Goal: Task Accomplishment & Management: Manage account settings

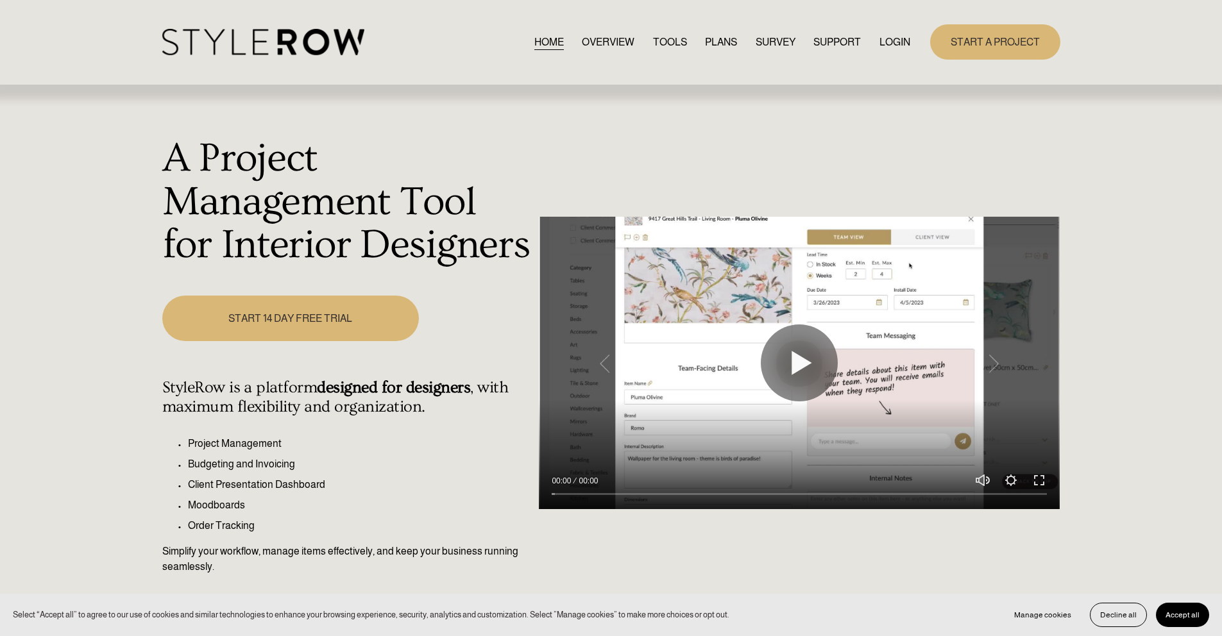
click at [905, 38] on link "LOGIN" at bounding box center [895, 41] width 31 height 17
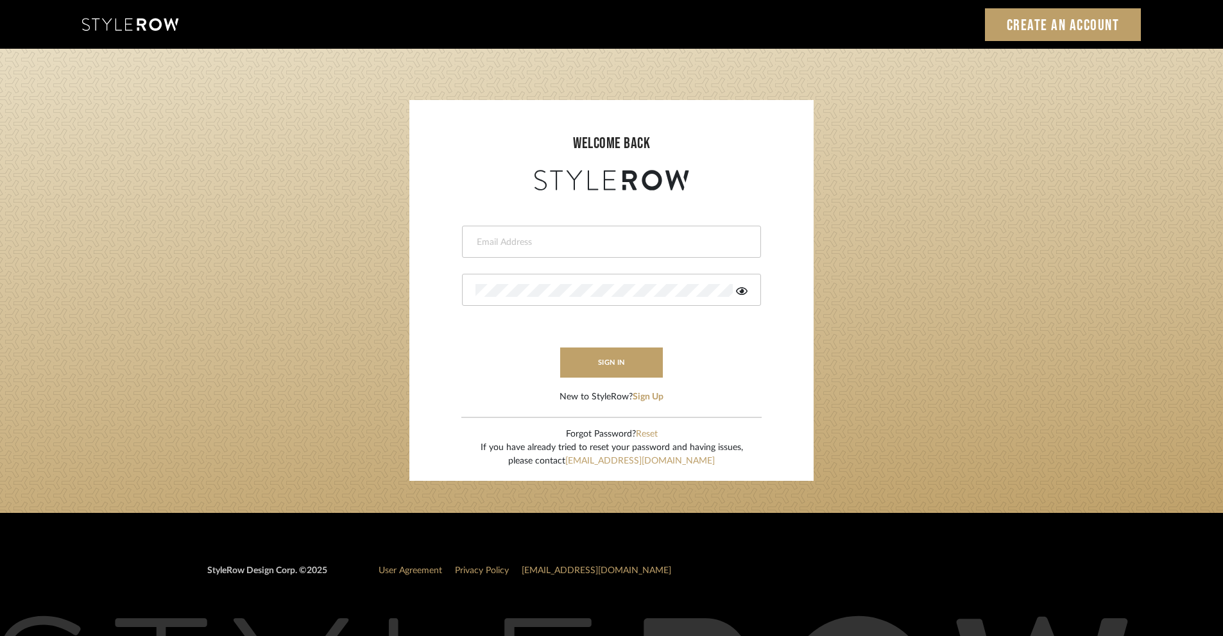
click at [595, 244] on input "email" at bounding box center [609, 242] width 269 height 13
type input "ashley@winnieandcointeriors.com"
click at [742, 291] on icon at bounding box center [742, 291] width 12 height 8
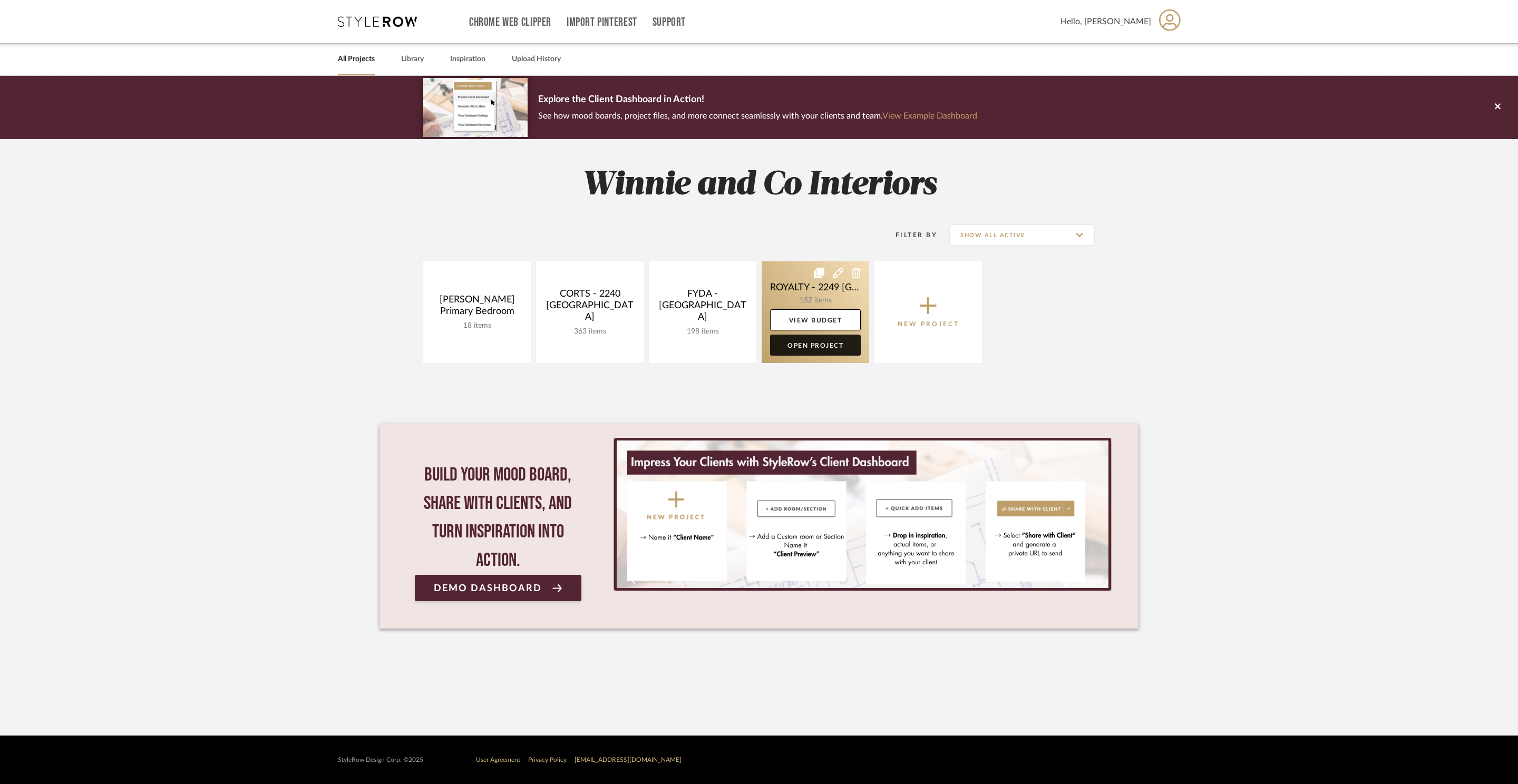
click at [818, 350] on link "Open Project" at bounding box center [815, 345] width 90 height 21
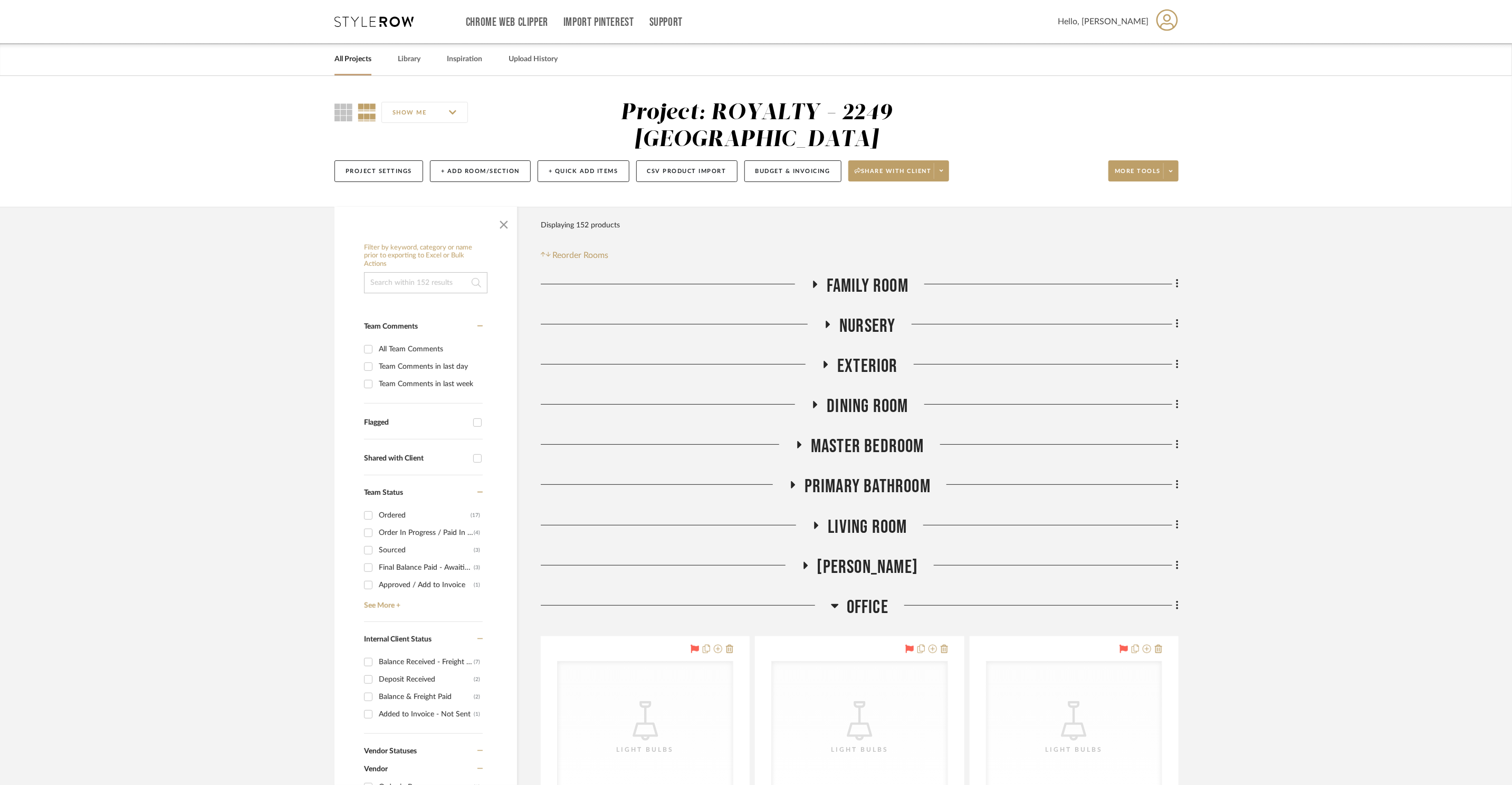
click at [858, 596] on span "Office" at bounding box center [867, 607] width 42 height 23
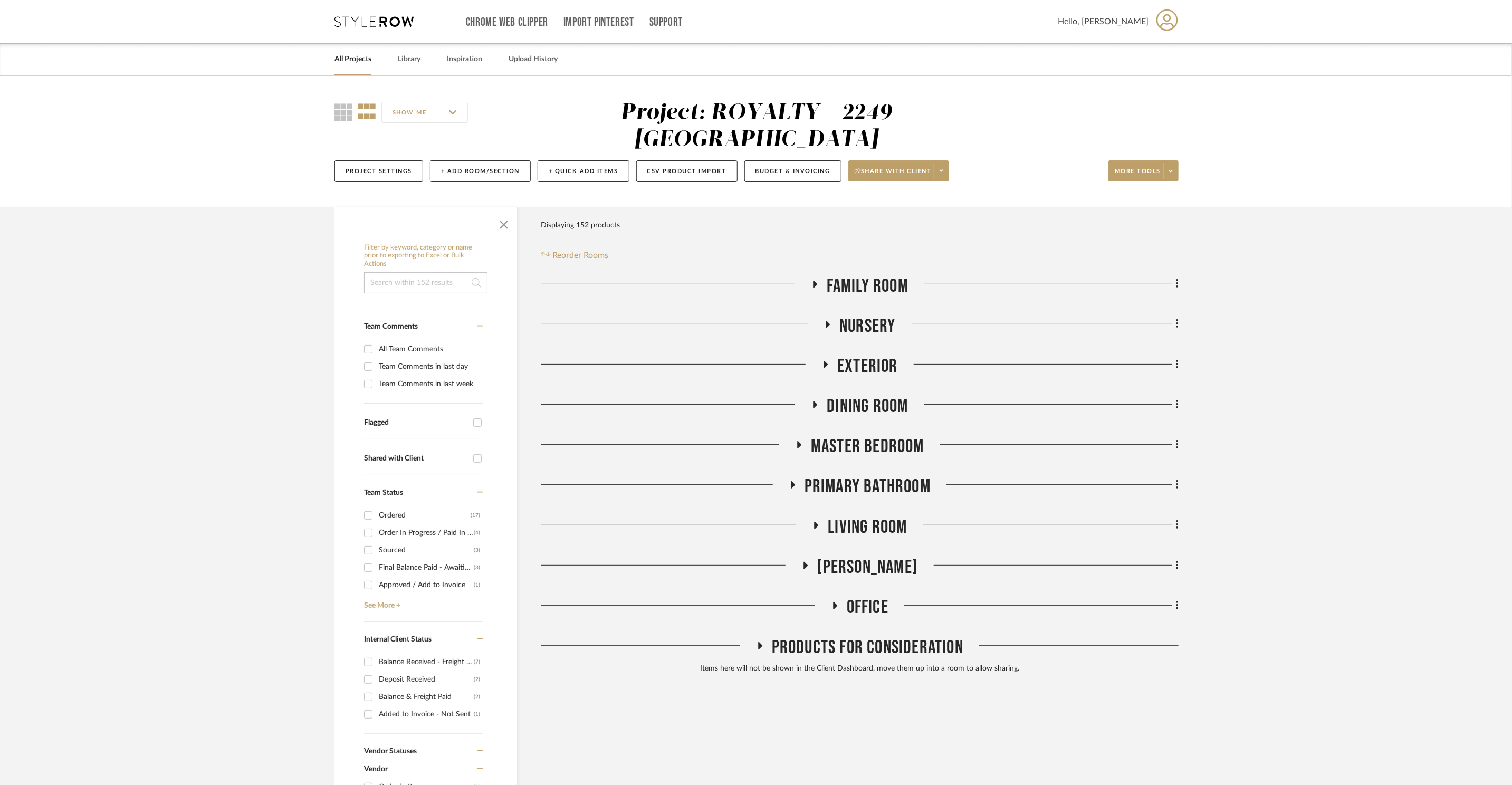
click at [886, 435] on span "Master Bedroom" at bounding box center [867, 446] width 113 height 23
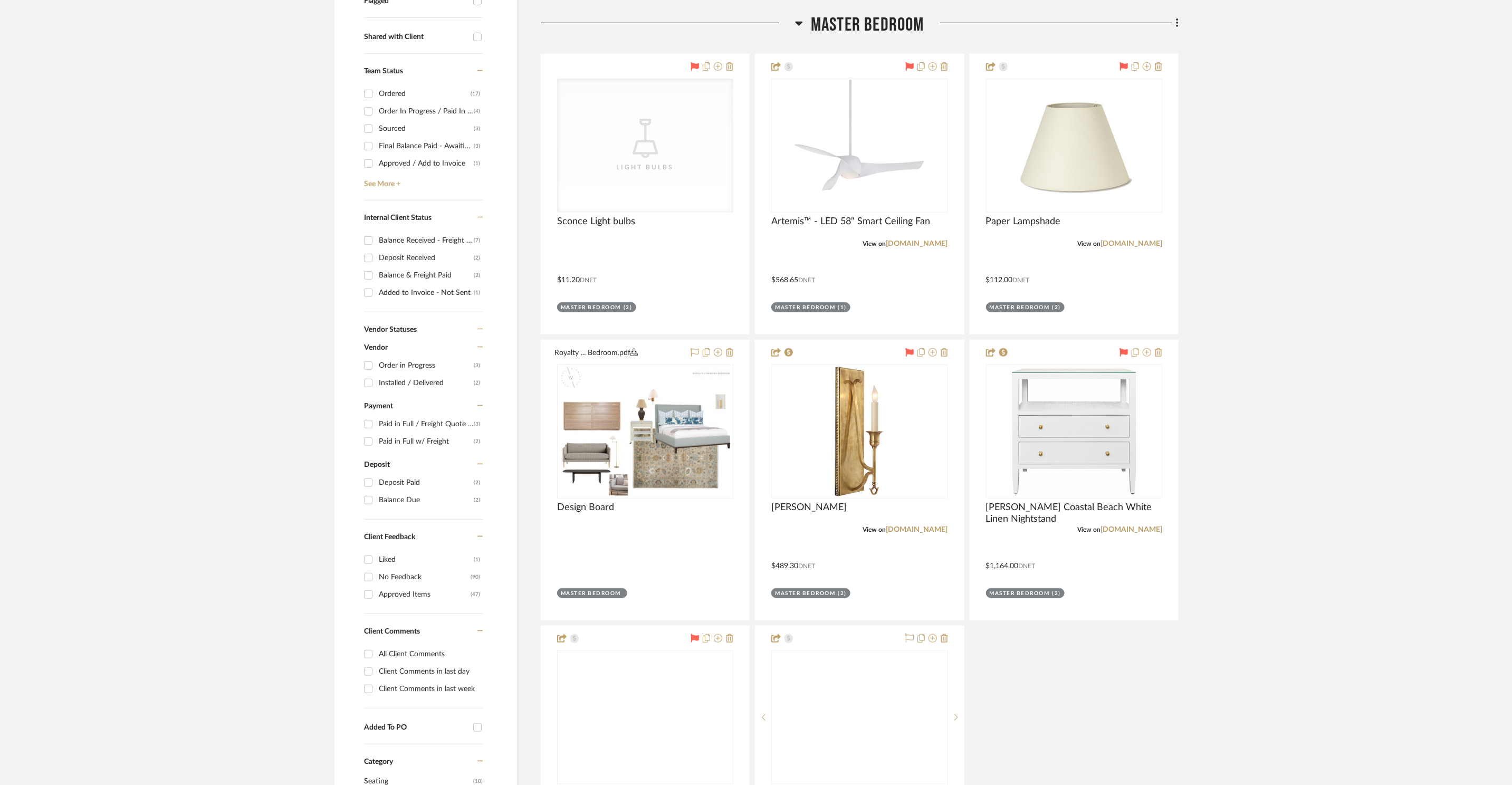
scroll to position [450, 0]
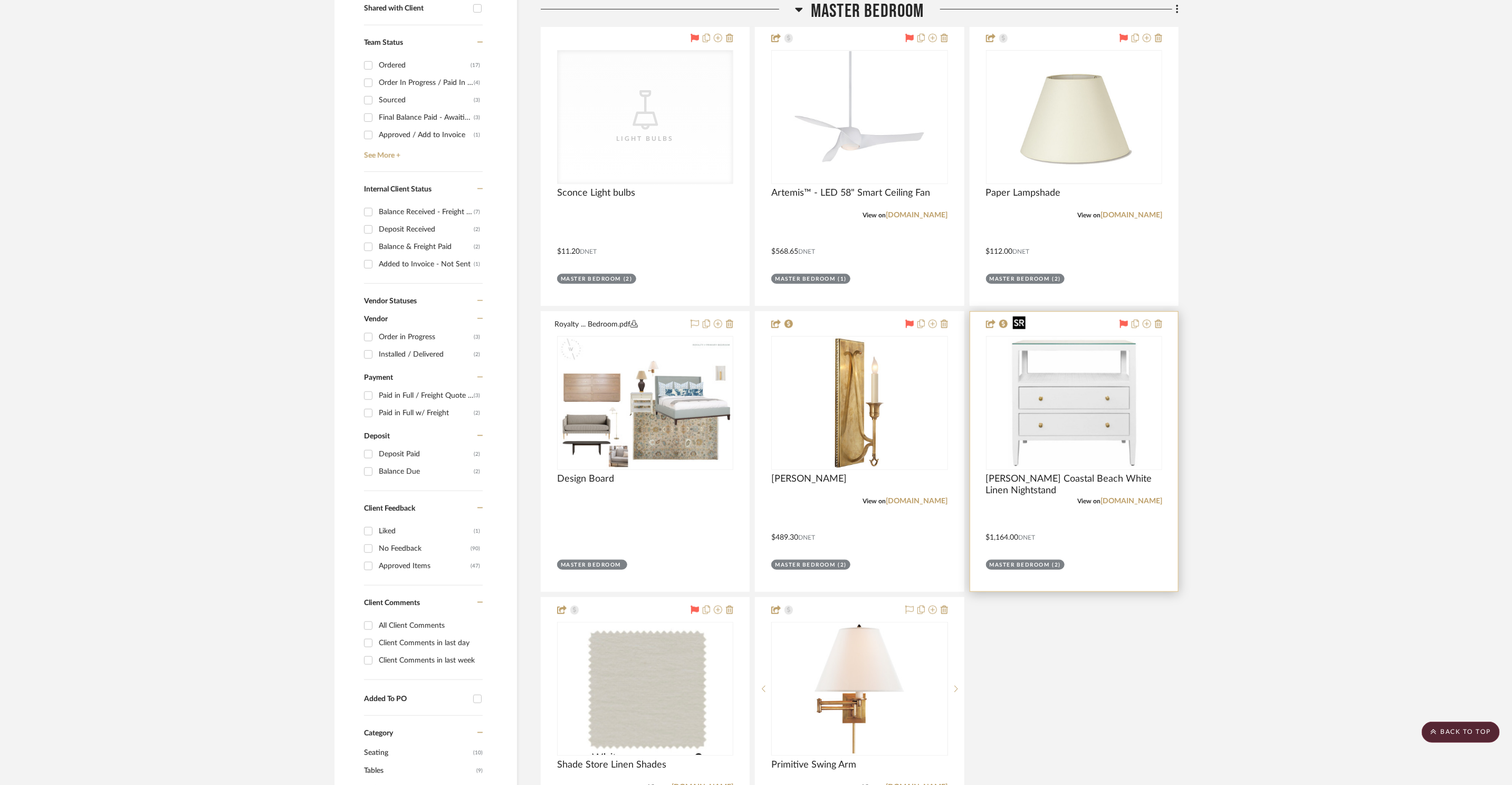
click at [0, 0] on img at bounding box center [0, 0] width 0 height 0
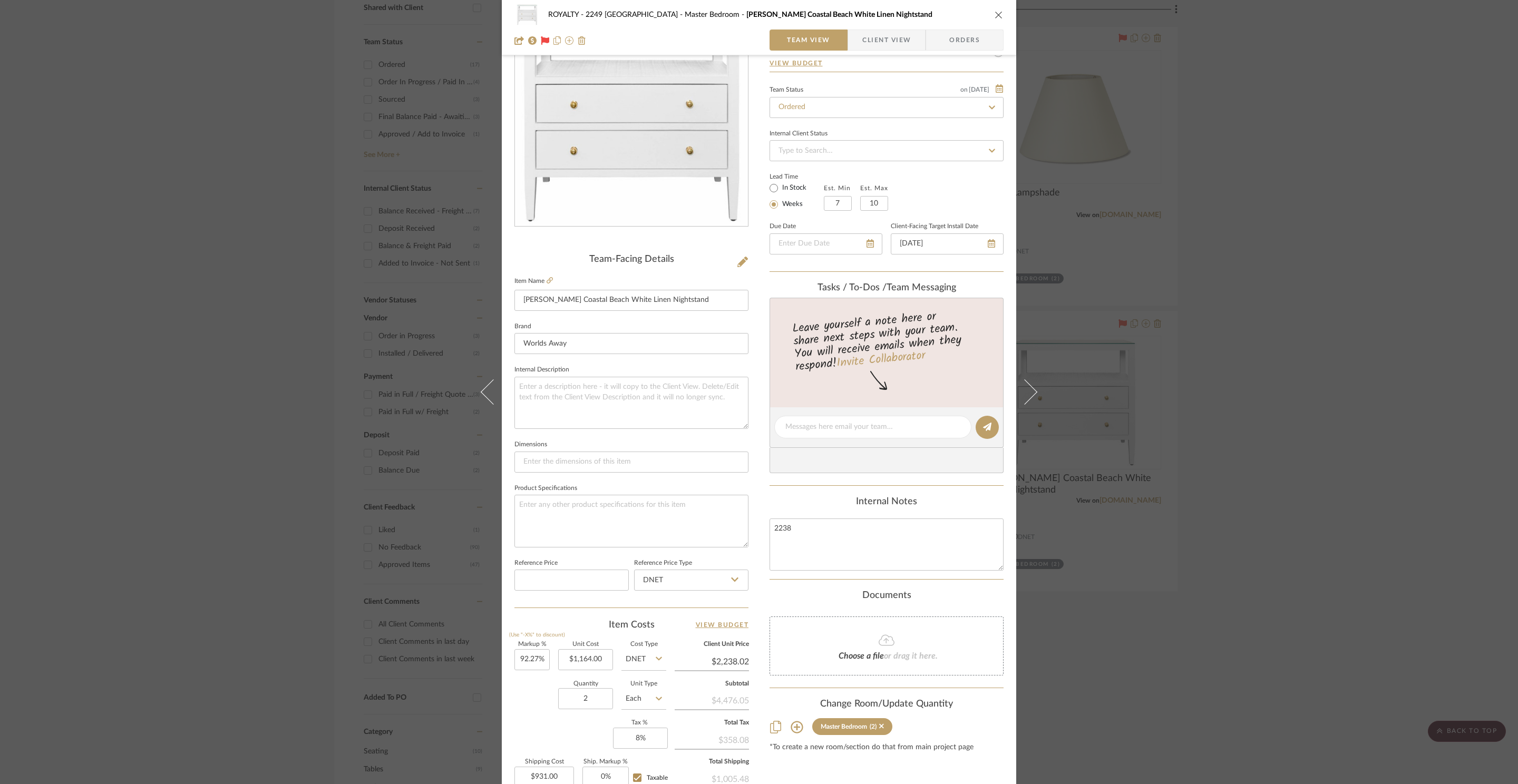
scroll to position [198, 0]
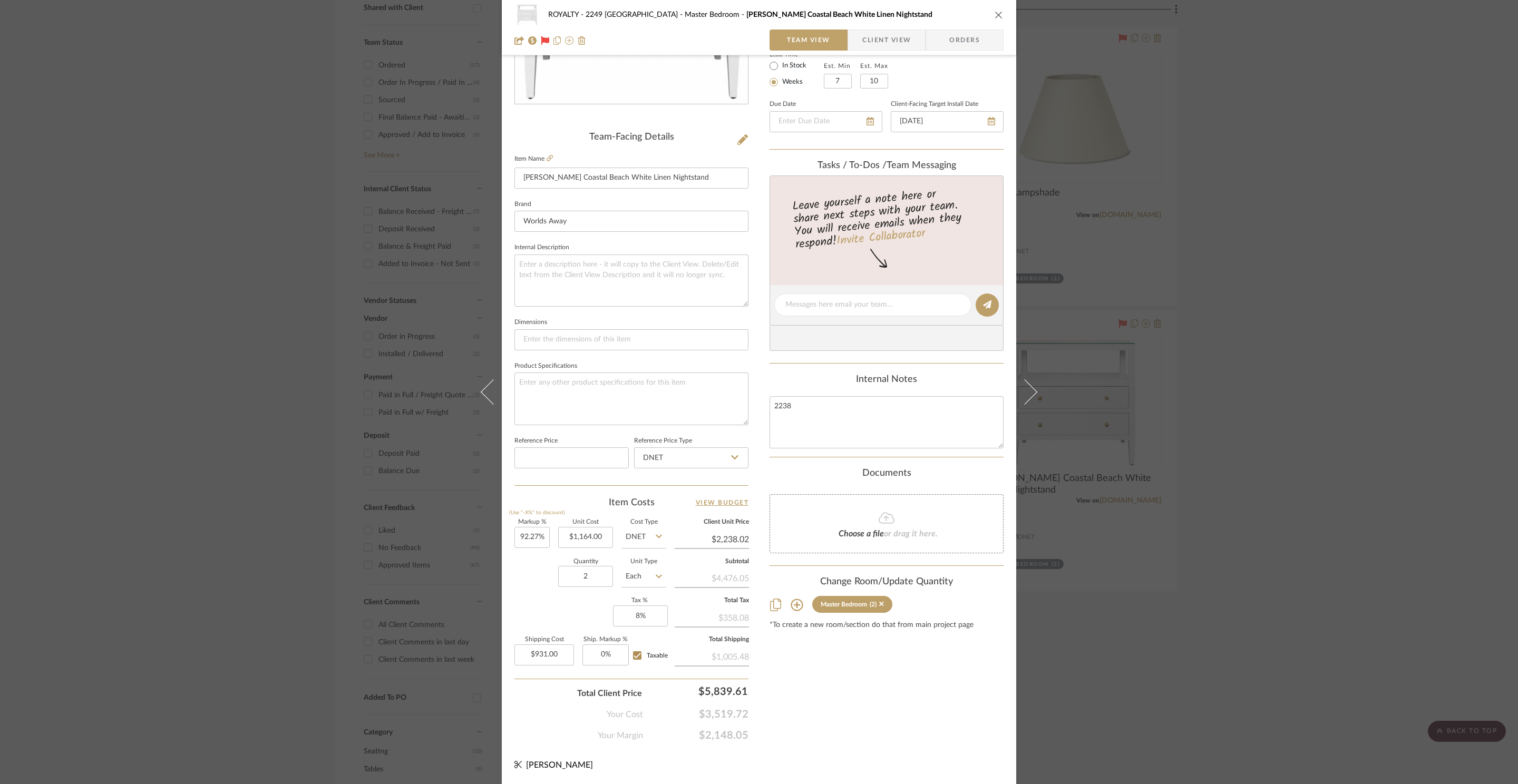
click at [1324, 162] on div "ROYALTY - 2249 Yorkshire Master Bedroom Douglas Coastal Beach White Linen Night…" at bounding box center [759, 392] width 1518 height 784
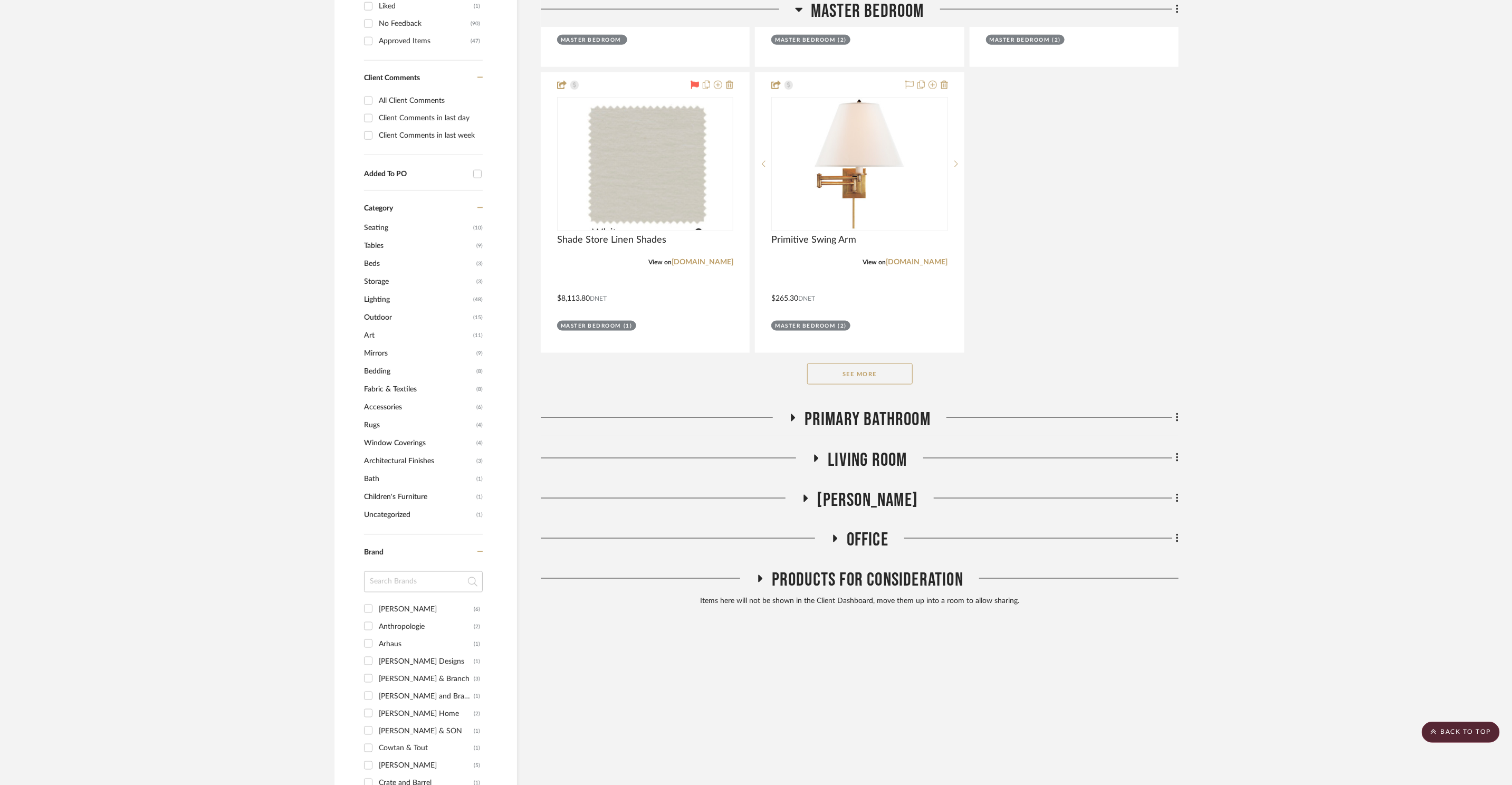
scroll to position [256, 0]
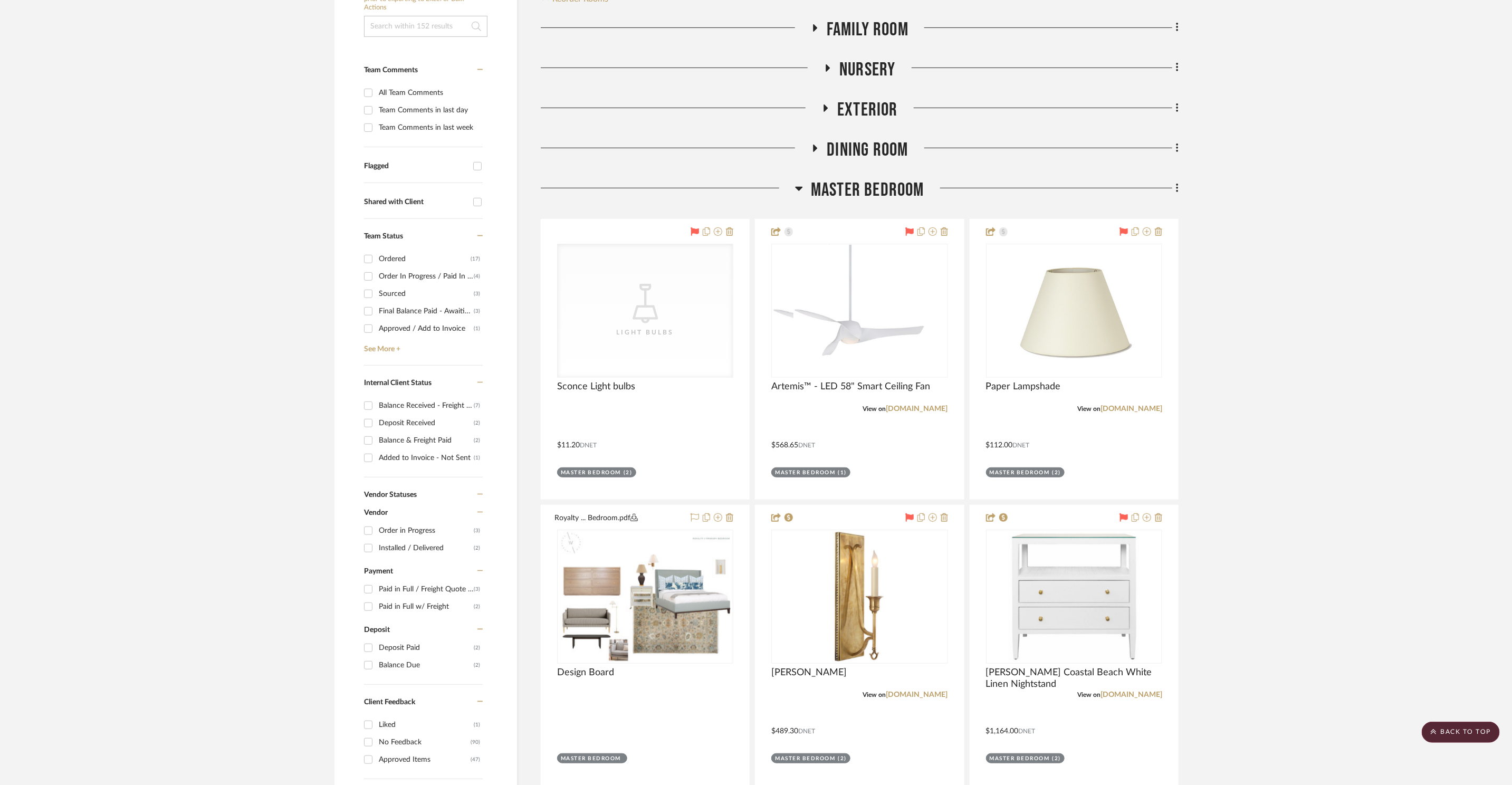
click at [877, 148] on div "Family Room Nursery Exterior Dining Room Master Bedroom CategoryIconLighting Cr…" at bounding box center [860, 673] width 638 height 1311
drag, startPoint x: 876, startPoint y: 157, endPoint x: 876, endPoint y: 164, distance: 7.0
click at [875, 178] on span "Master Bedroom" at bounding box center [867, 190] width 113 height 23
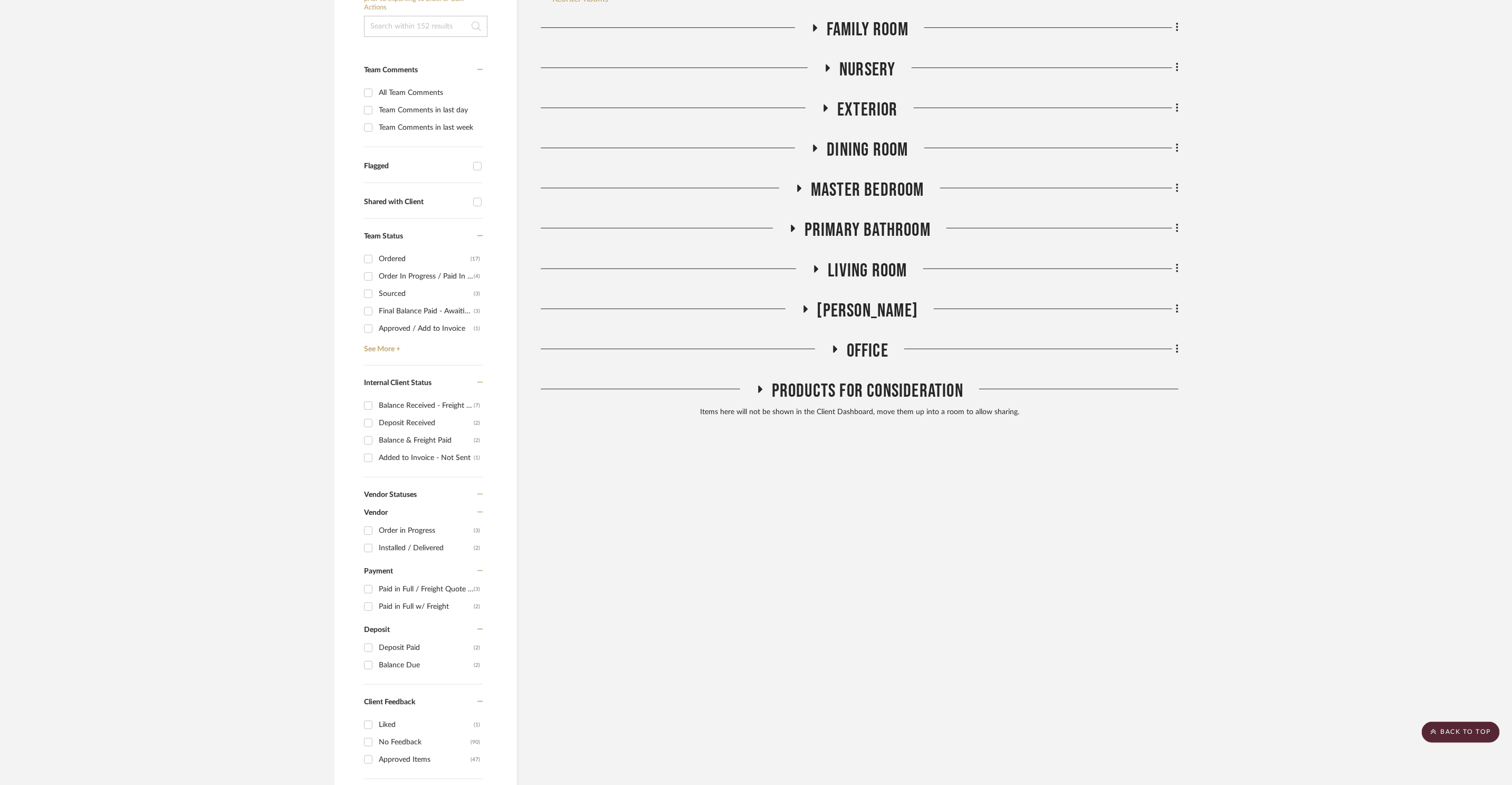
click at [881, 339] on span "Office" at bounding box center [867, 351] width 42 height 23
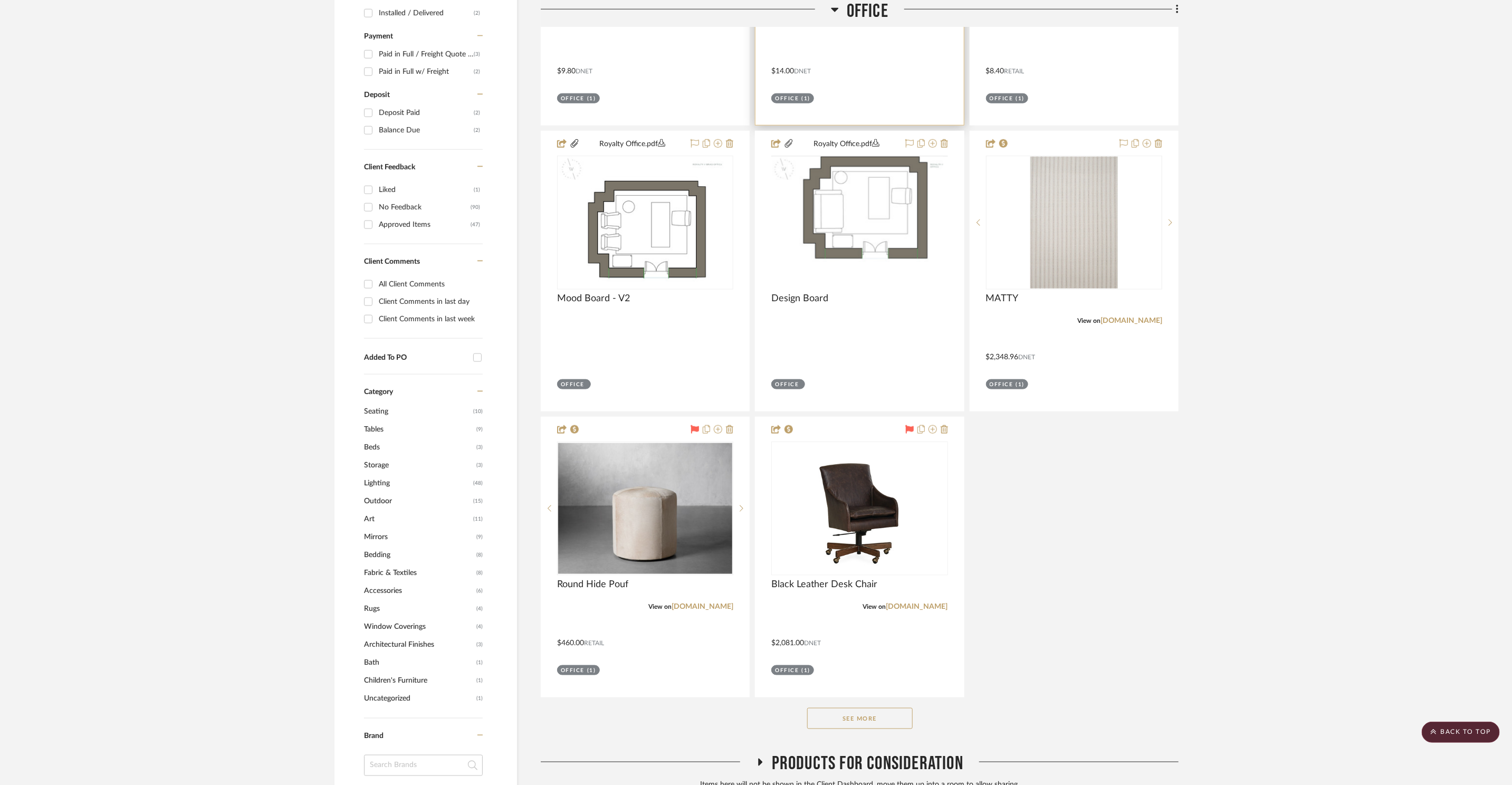
scroll to position [1182, 0]
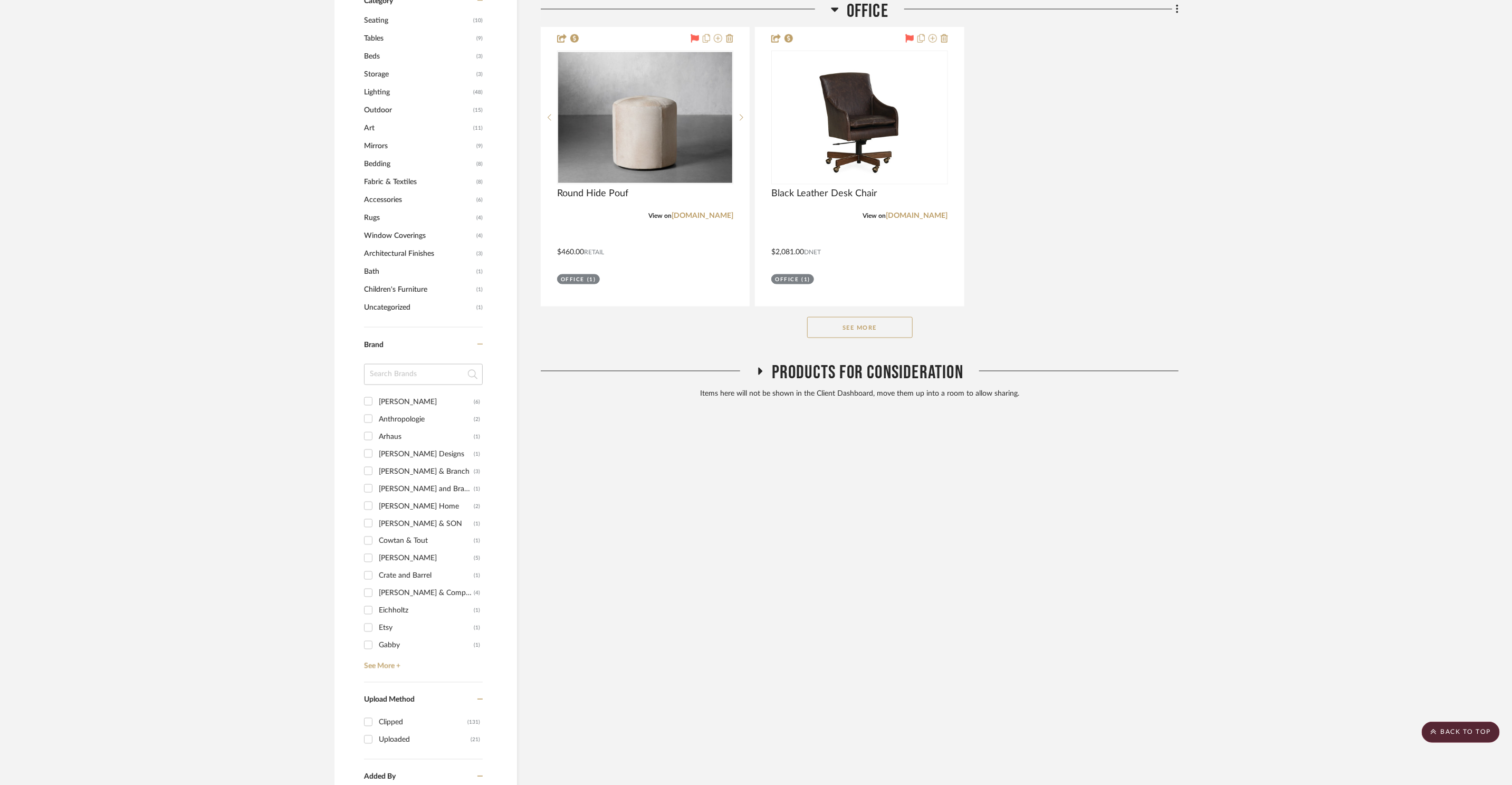
click at [876, 317] on button "See More" at bounding box center [860, 328] width 105 height 21
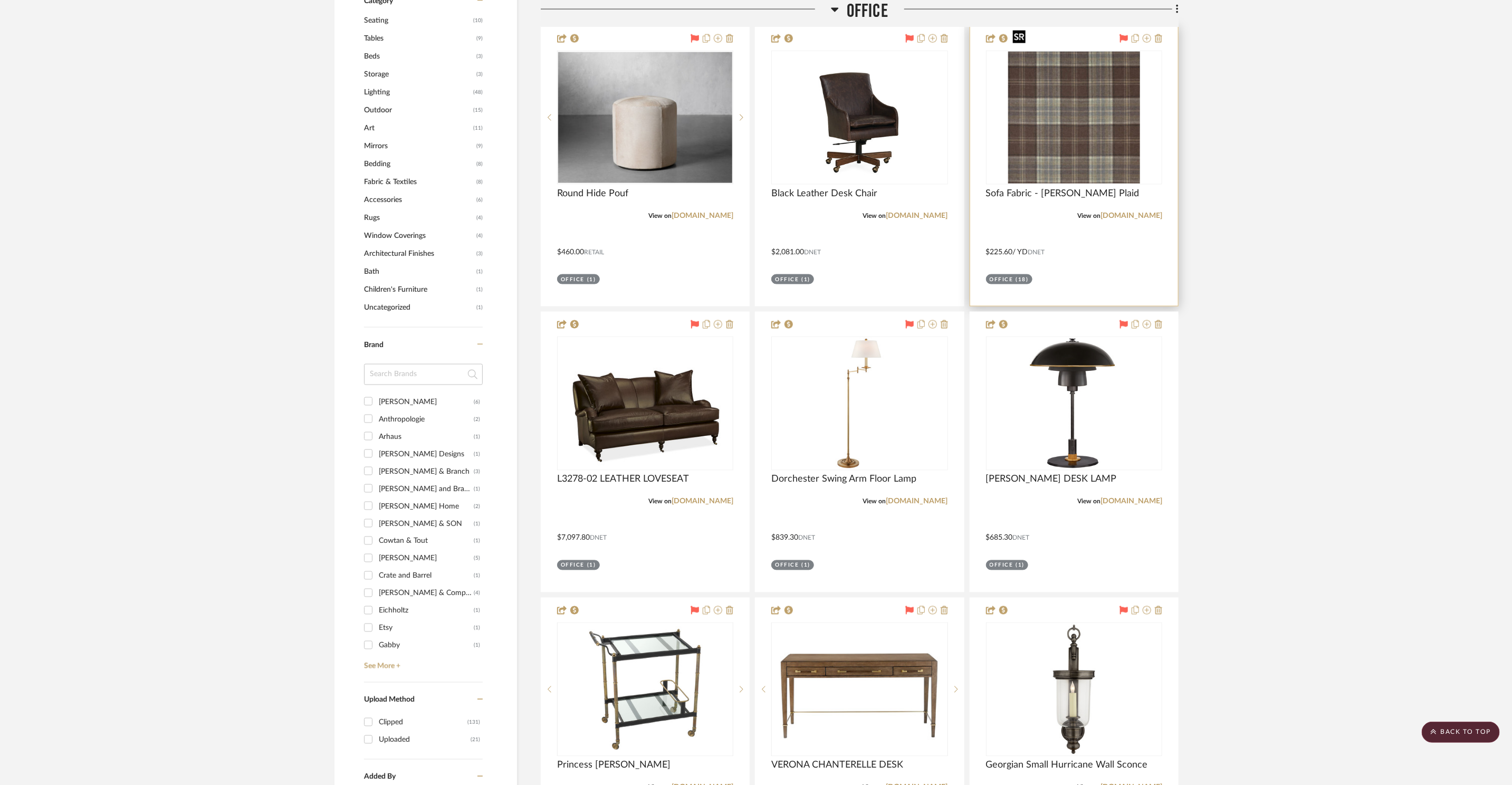
click at [0, 0] on img at bounding box center [0, 0] width 0 height 0
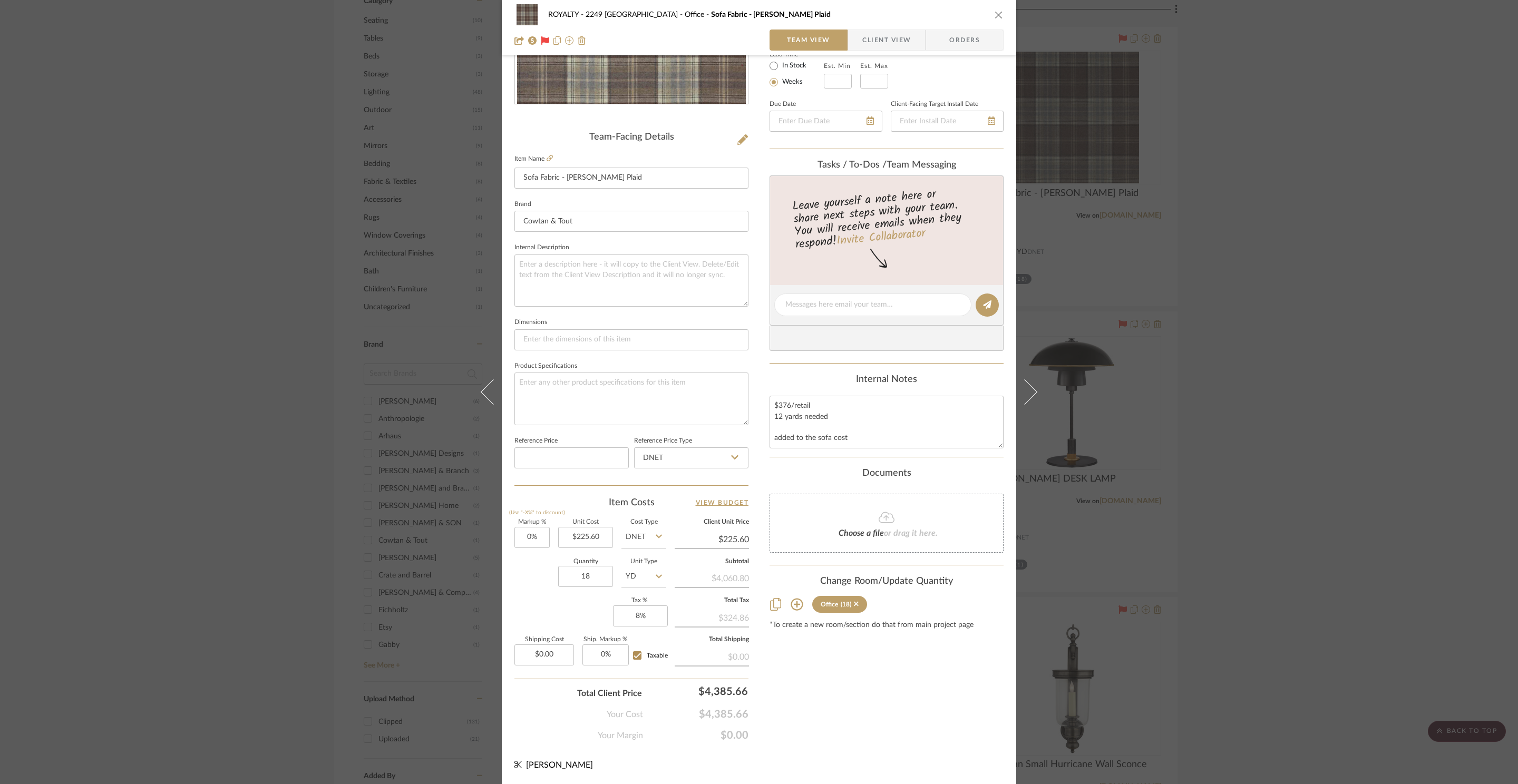
scroll to position [198, 0]
click at [1331, 465] on div "ROYALTY - 2249 Yorkshire Office Sofa Fabric - Galloway Plaid Team View Client V…" at bounding box center [759, 392] width 1518 height 784
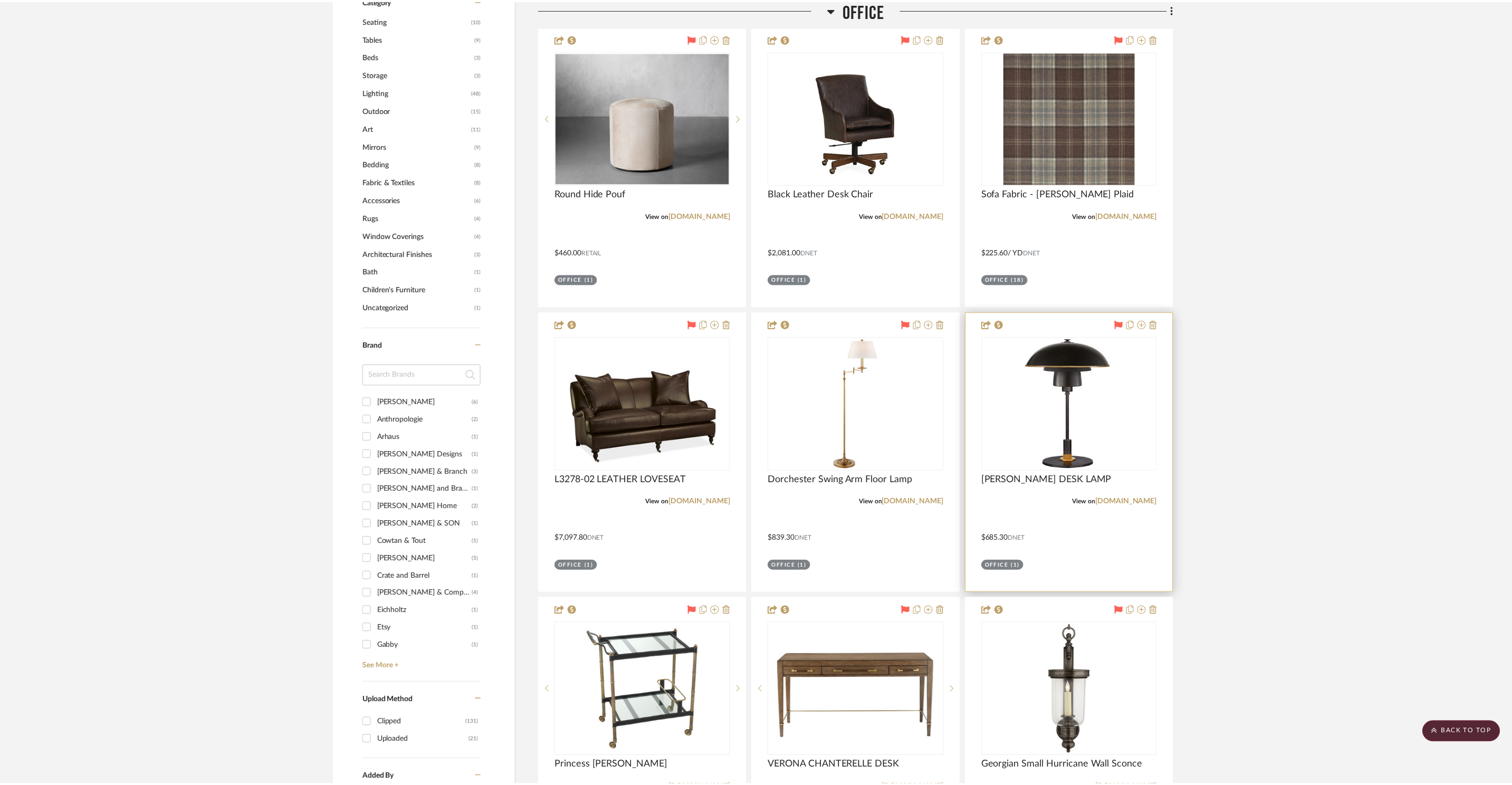
scroll to position [1182, 0]
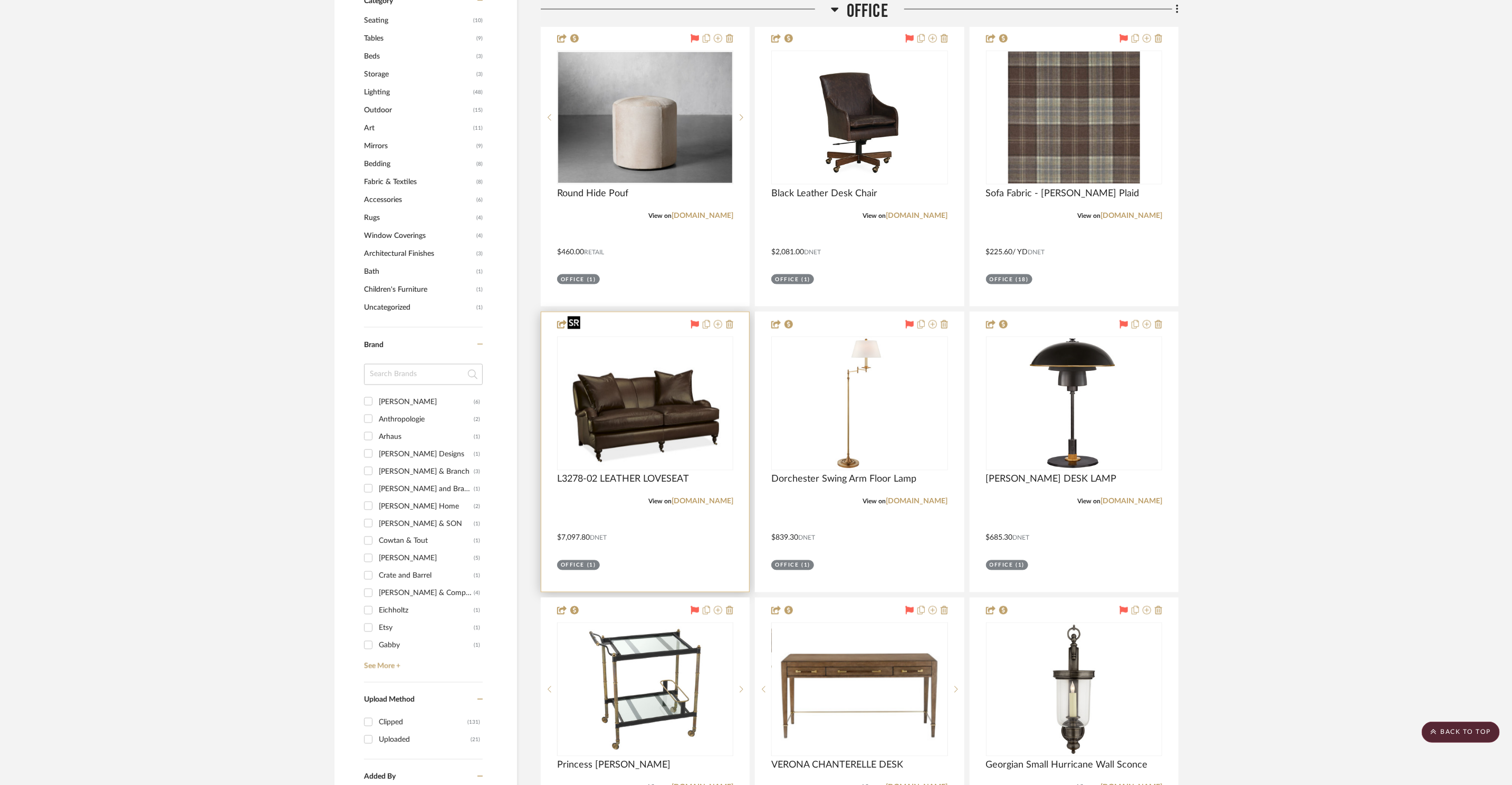
click at [0, 0] on img at bounding box center [0, 0] width 0 height 0
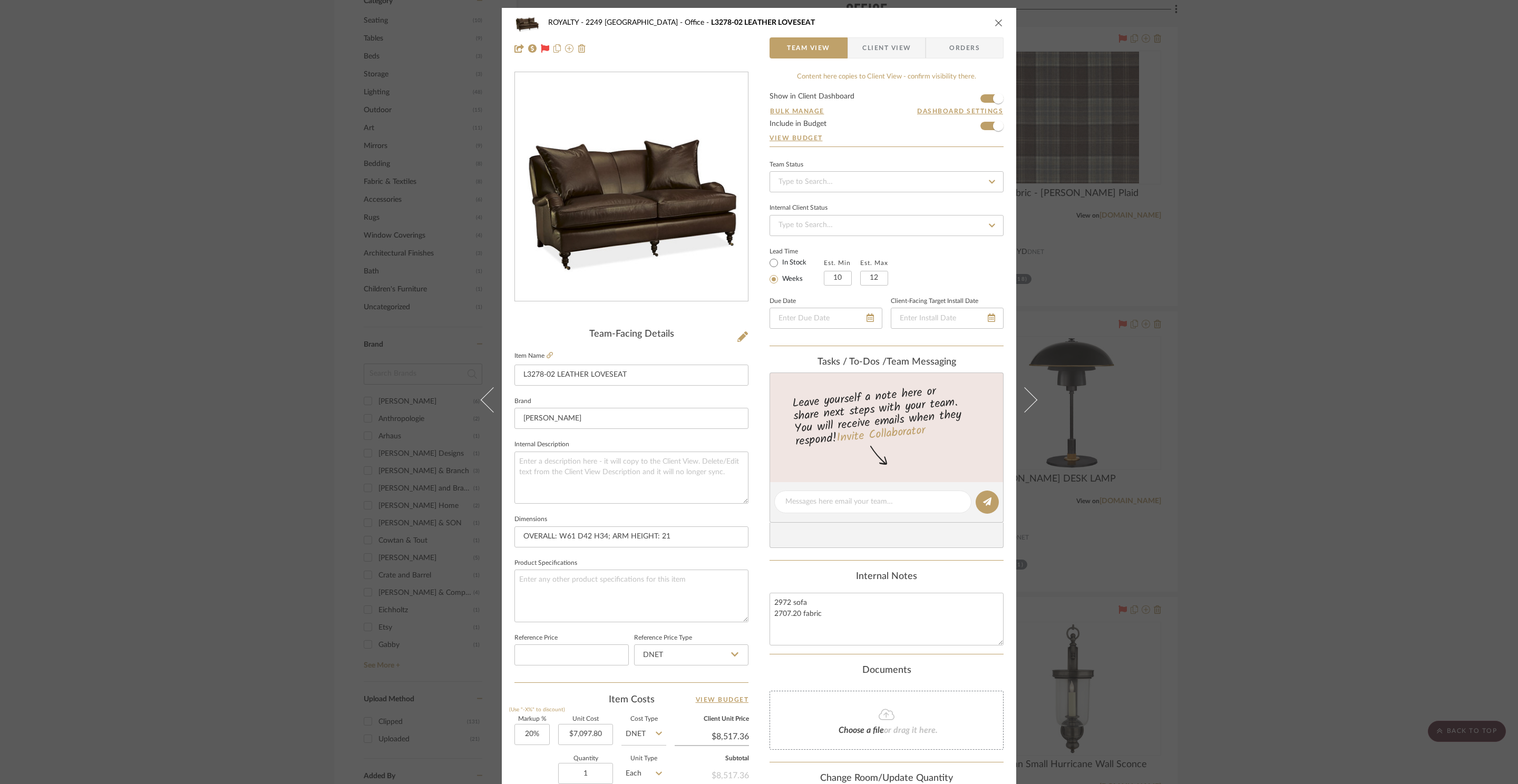
click at [1259, 535] on div "ROYALTY - 2249 Yorkshire Office L3278-02 LEATHER LOVESEAT Team View Client View…" at bounding box center [759, 392] width 1518 height 784
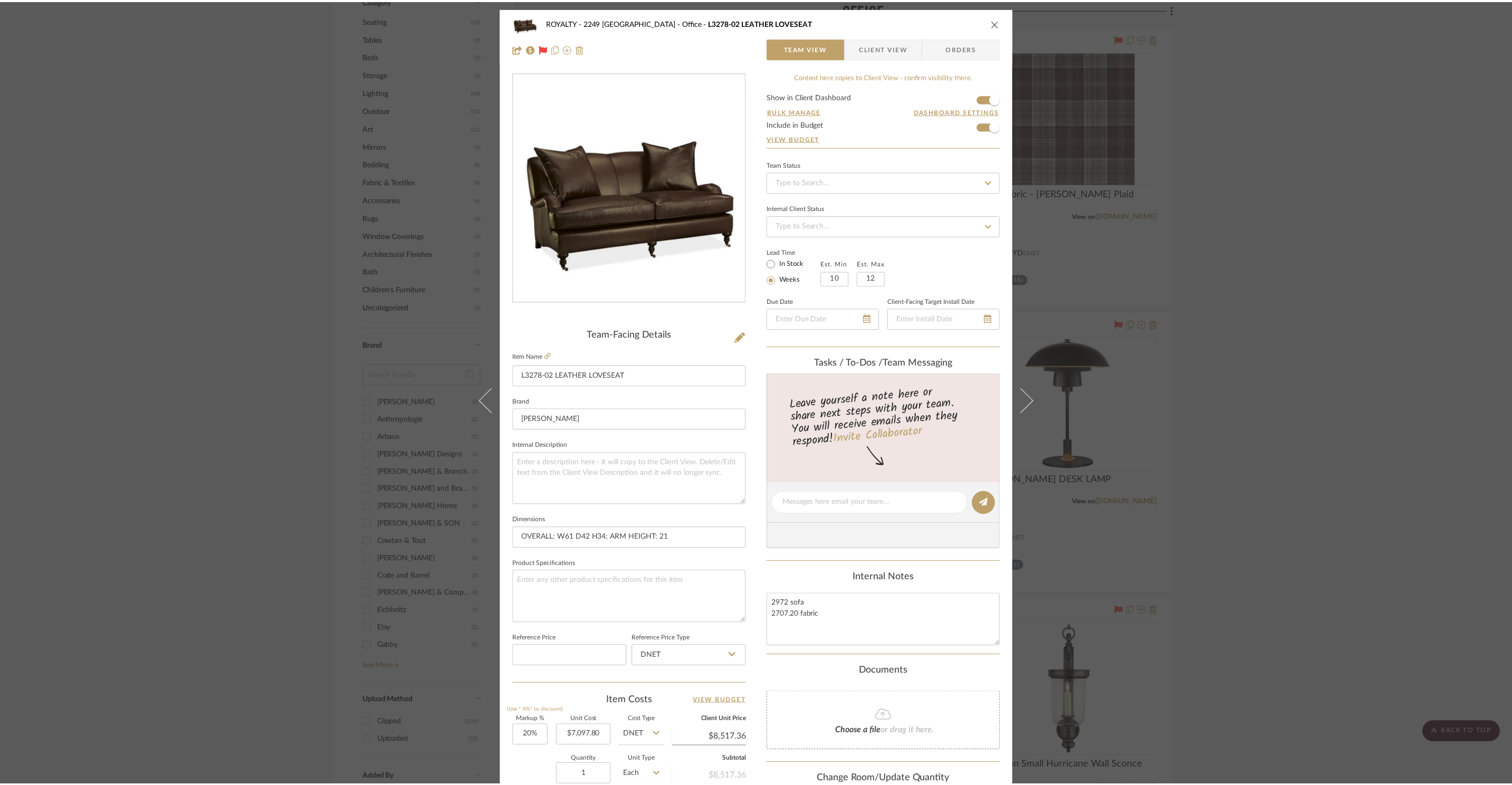
scroll to position [1182, 0]
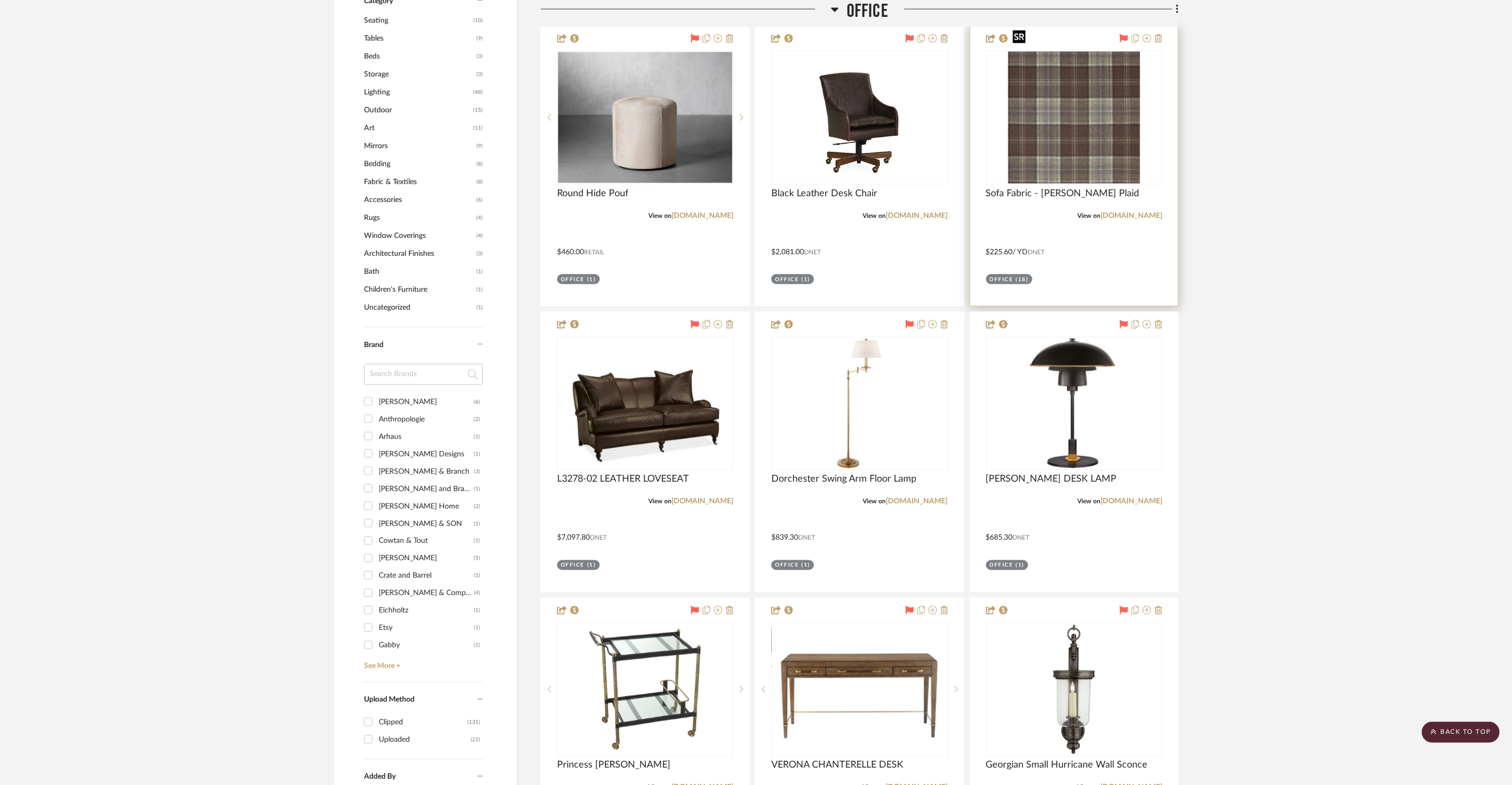
click at [1033, 138] on img "0" at bounding box center [1074, 118] width 132 height 132
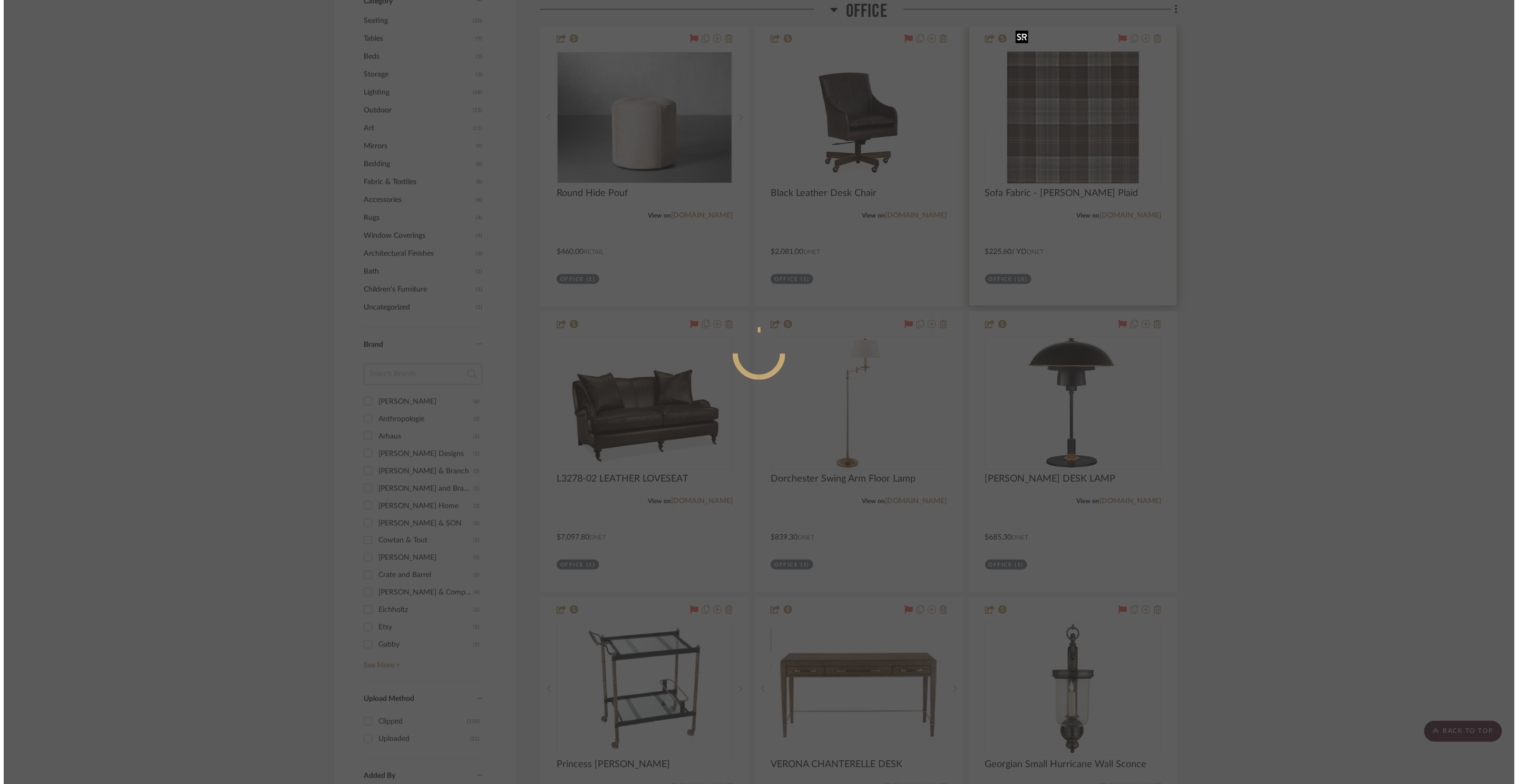
scroll to position [0, 0]
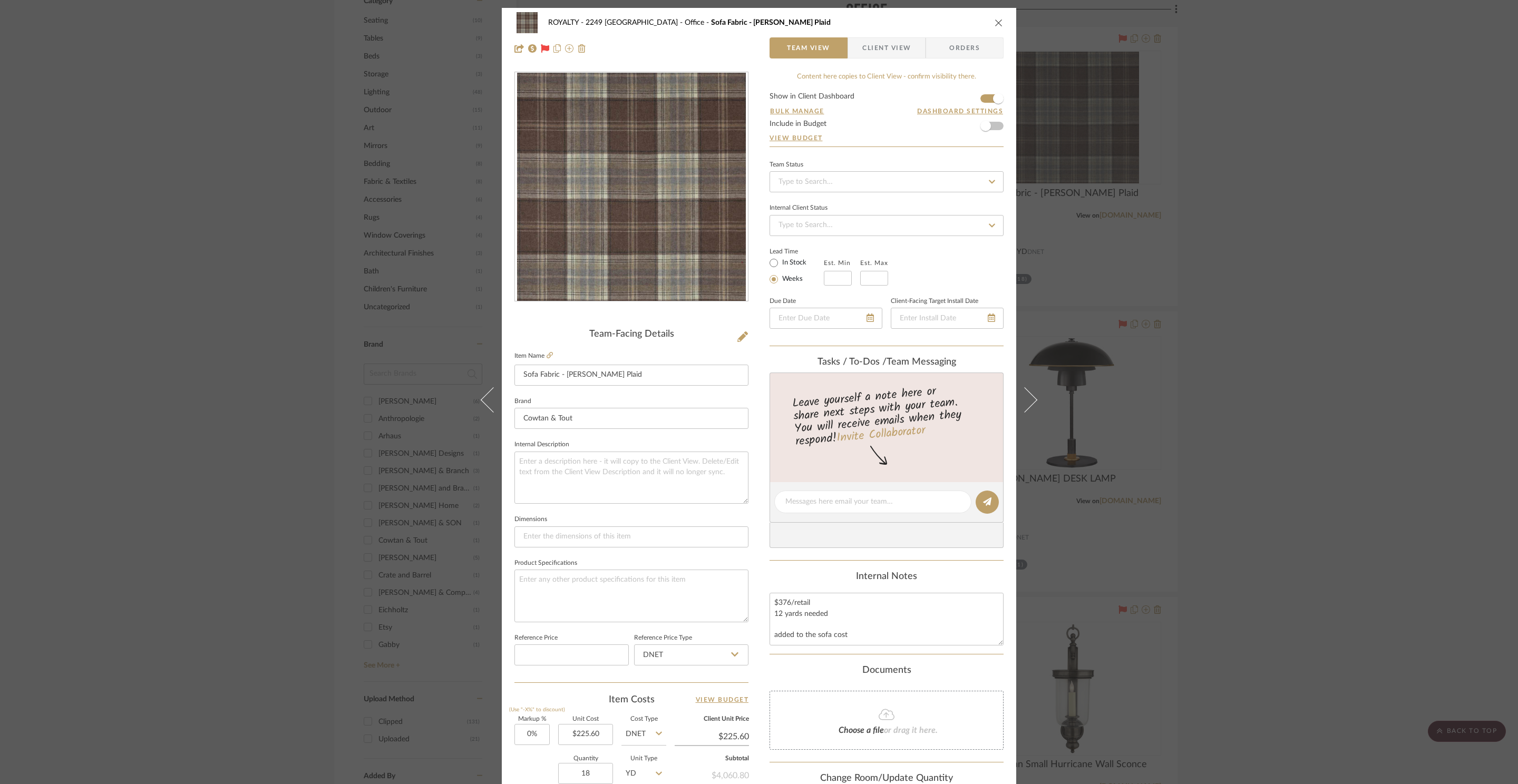
click at [1310, 390] on div "ROYALTY - 2249 Yorkshire Office Sofa Fabric - Galloway Plaid Team View Client V…" at bounding box center [759, 392] width 1518 height 784
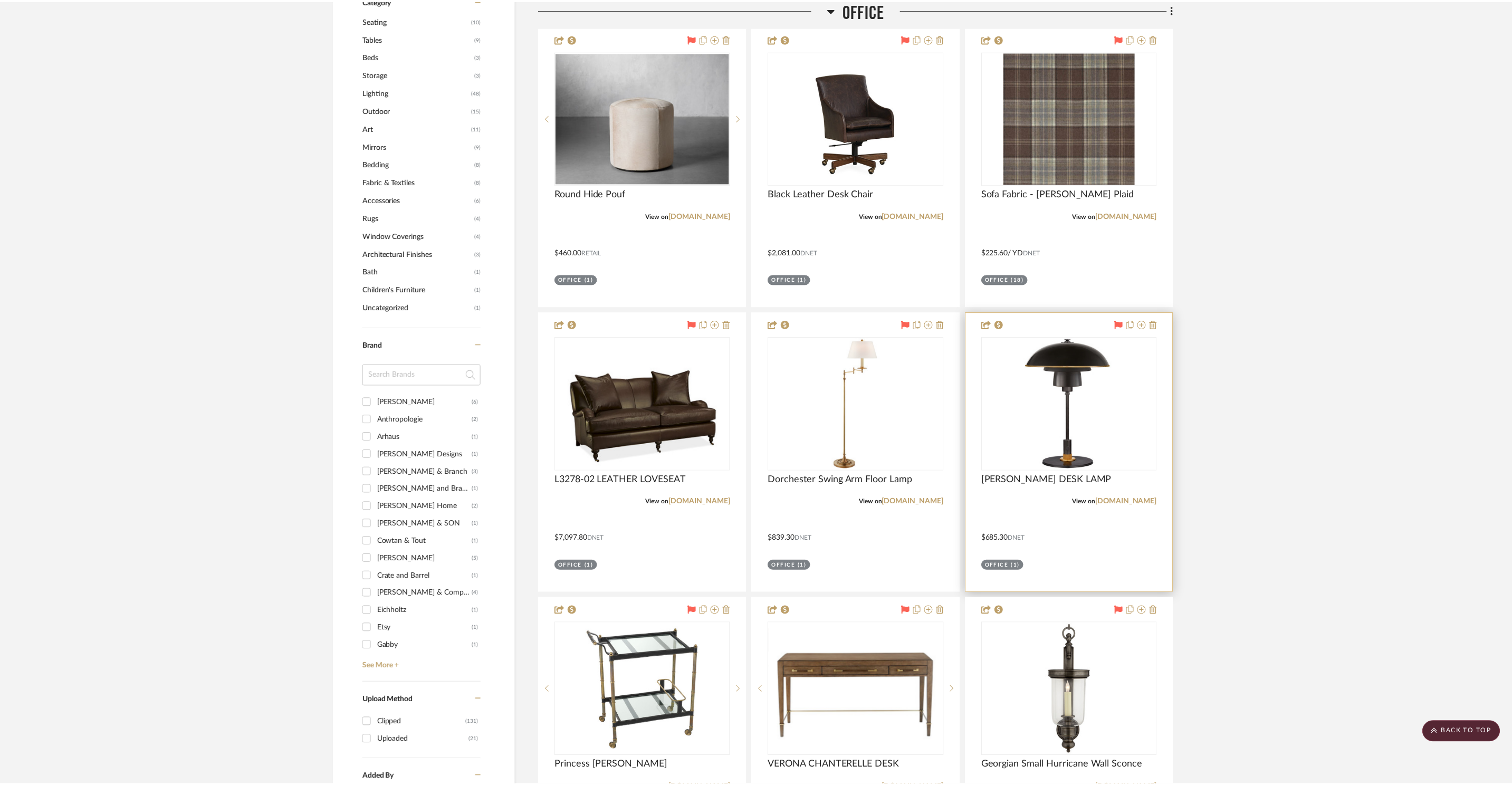
scroll to position [1182, 0]
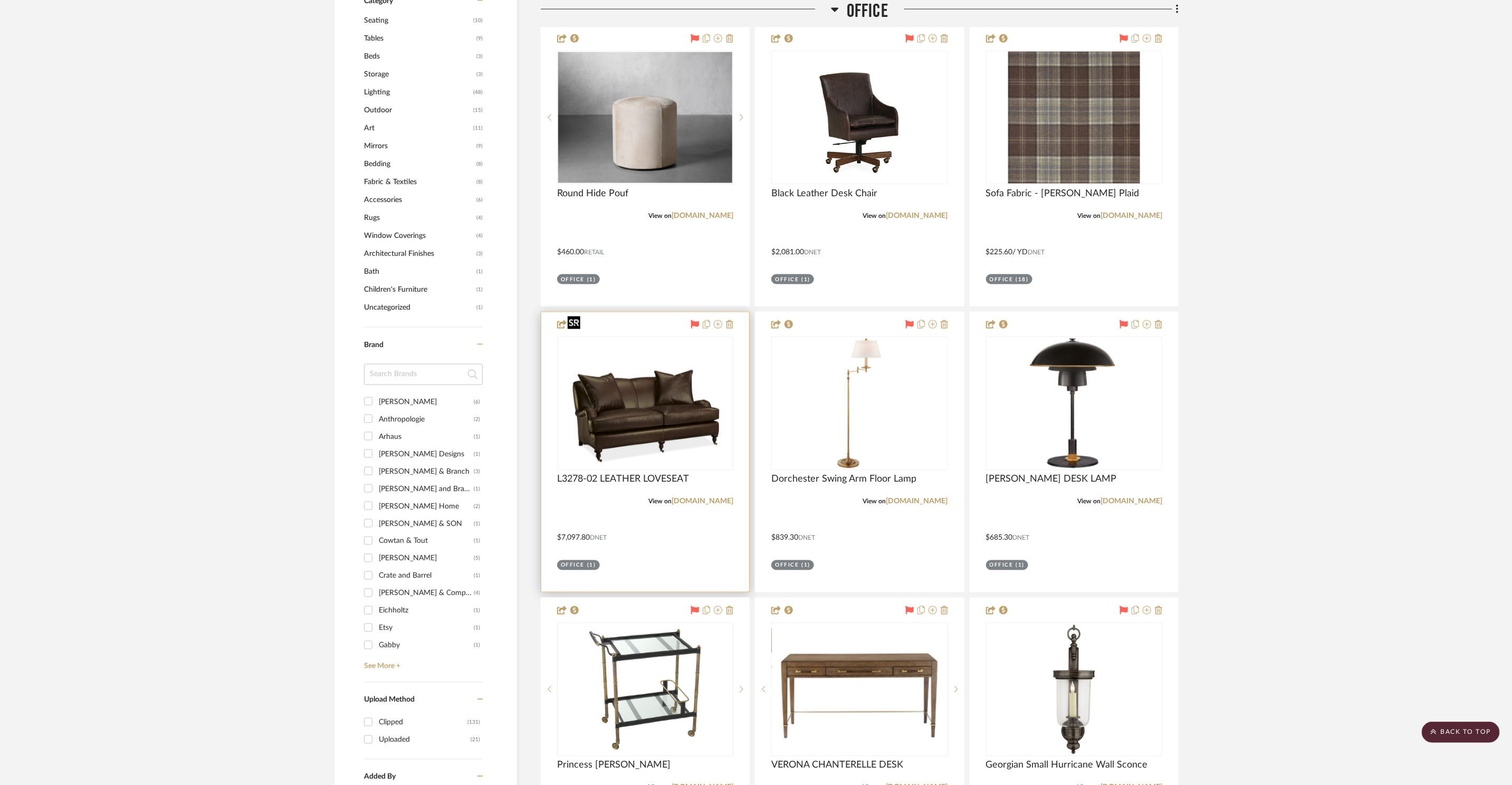
click at [616, 366] on img "0" at bounding box center [645, 404] width 165 height 132
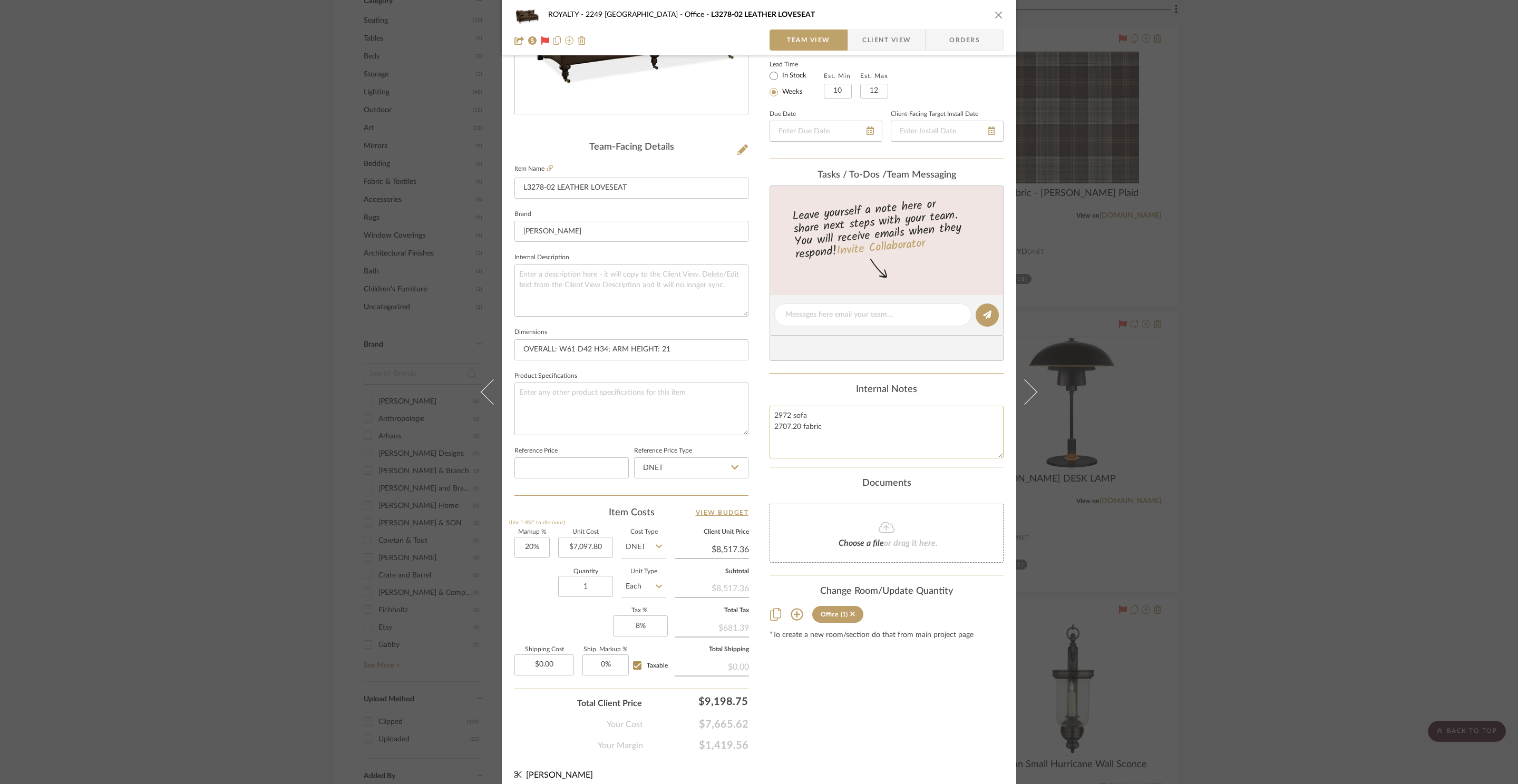
scroll to position [198, 0]
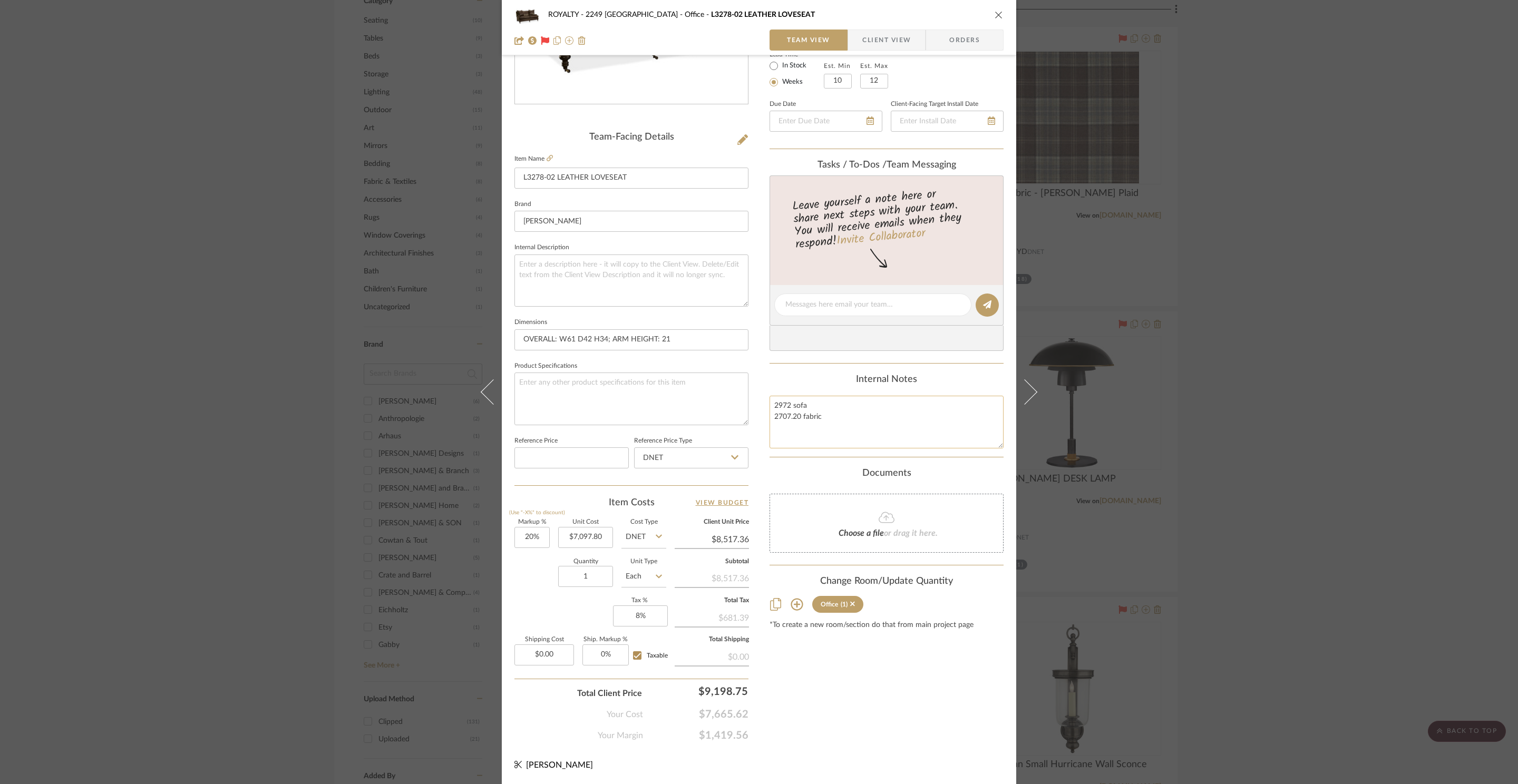
click at [865, 431] on textarea "2972 sofa 2707.20 fabric" at bounding box center [886, 422] width 234 height 53
click at [1173, 131] on div "ROYALTY - 2249 Yorkshire Office L3278-02 LEATHER LOVESEAT Team View Client View…" at bounding box center [759, 392] width 1518 height 784
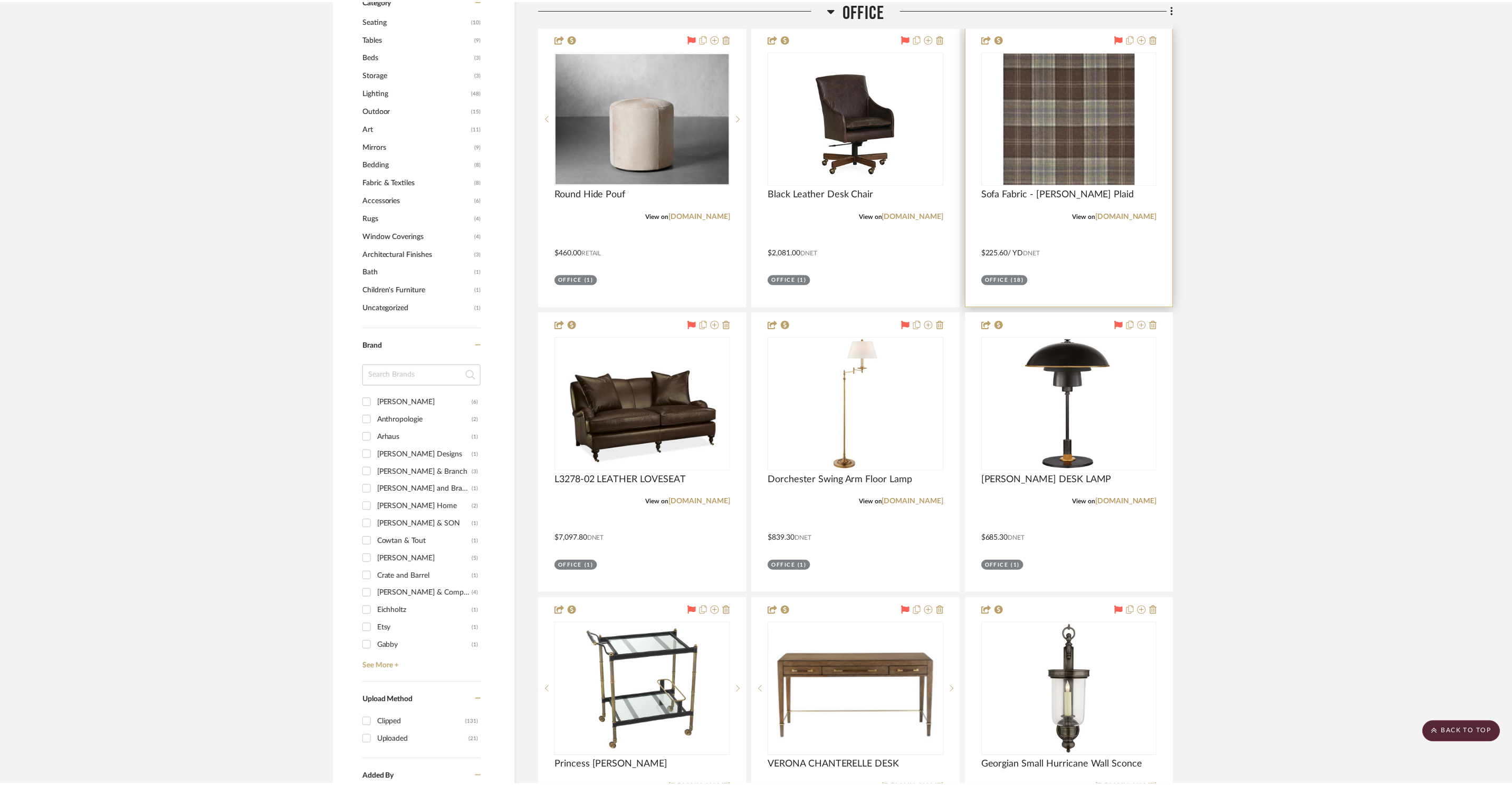
scroll to position [1182, 0]
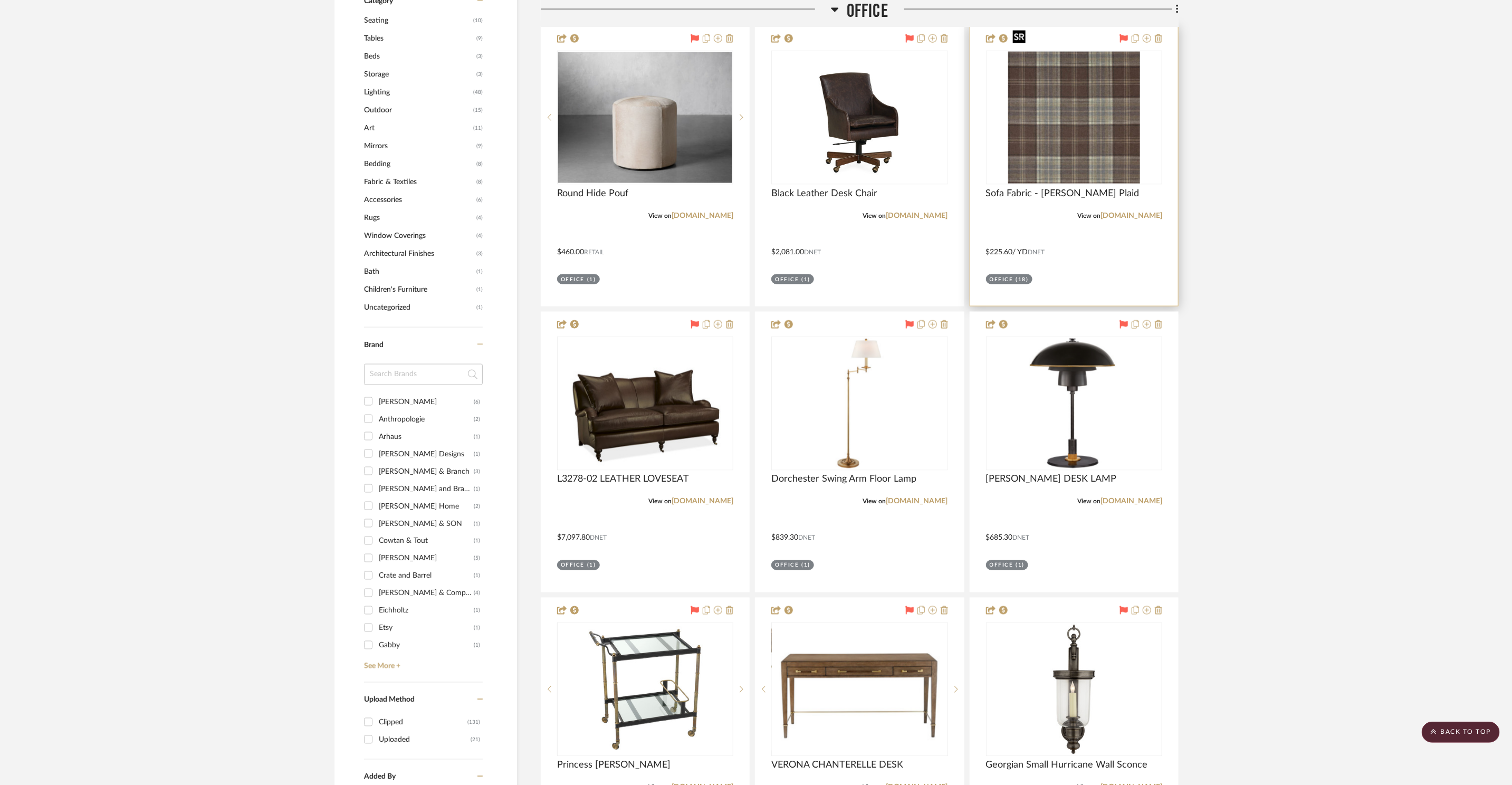
click at [1072, 122] on img "0" at bounding box center [1074, 118] width 132 height 132
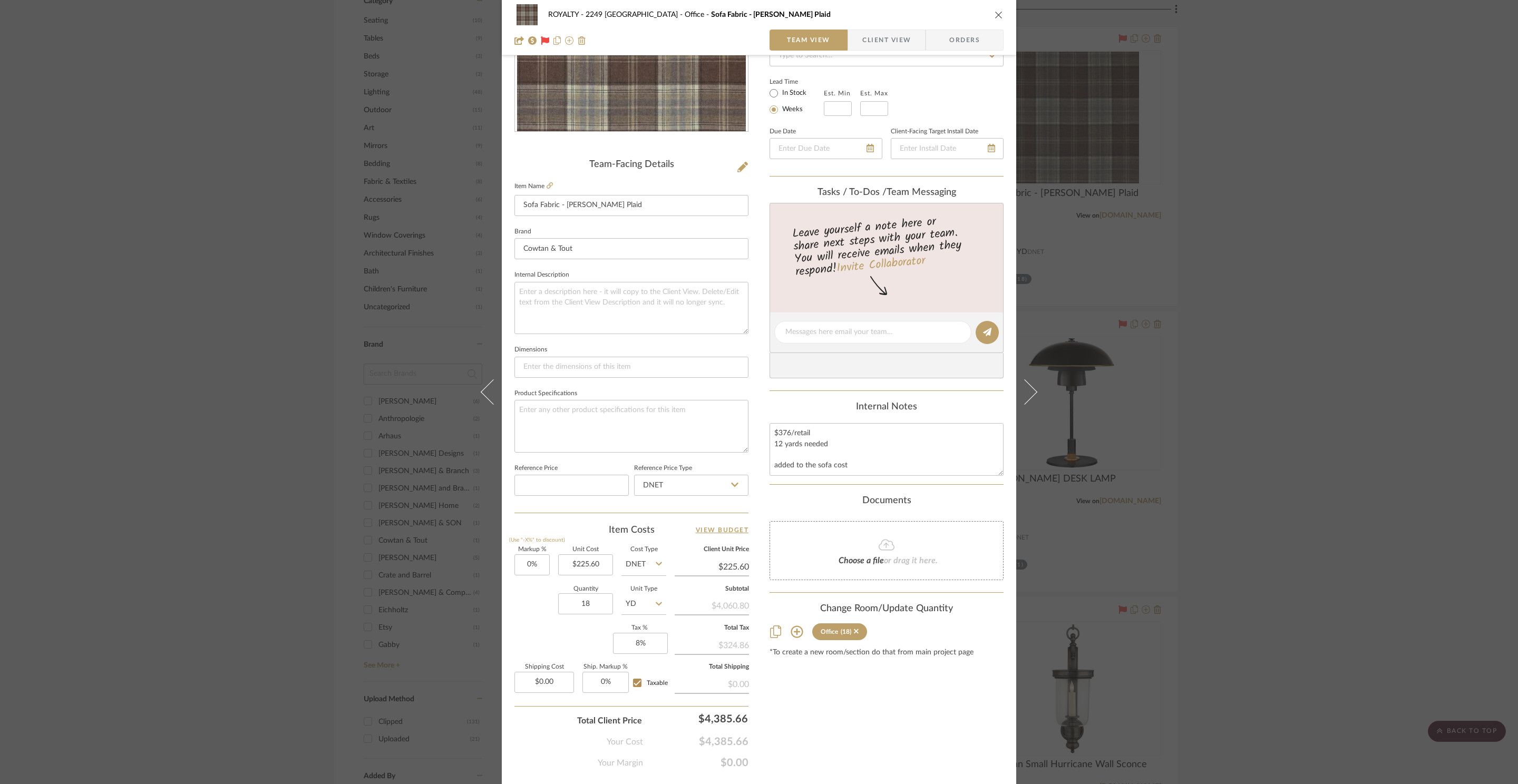
scroll to position [198, 0]
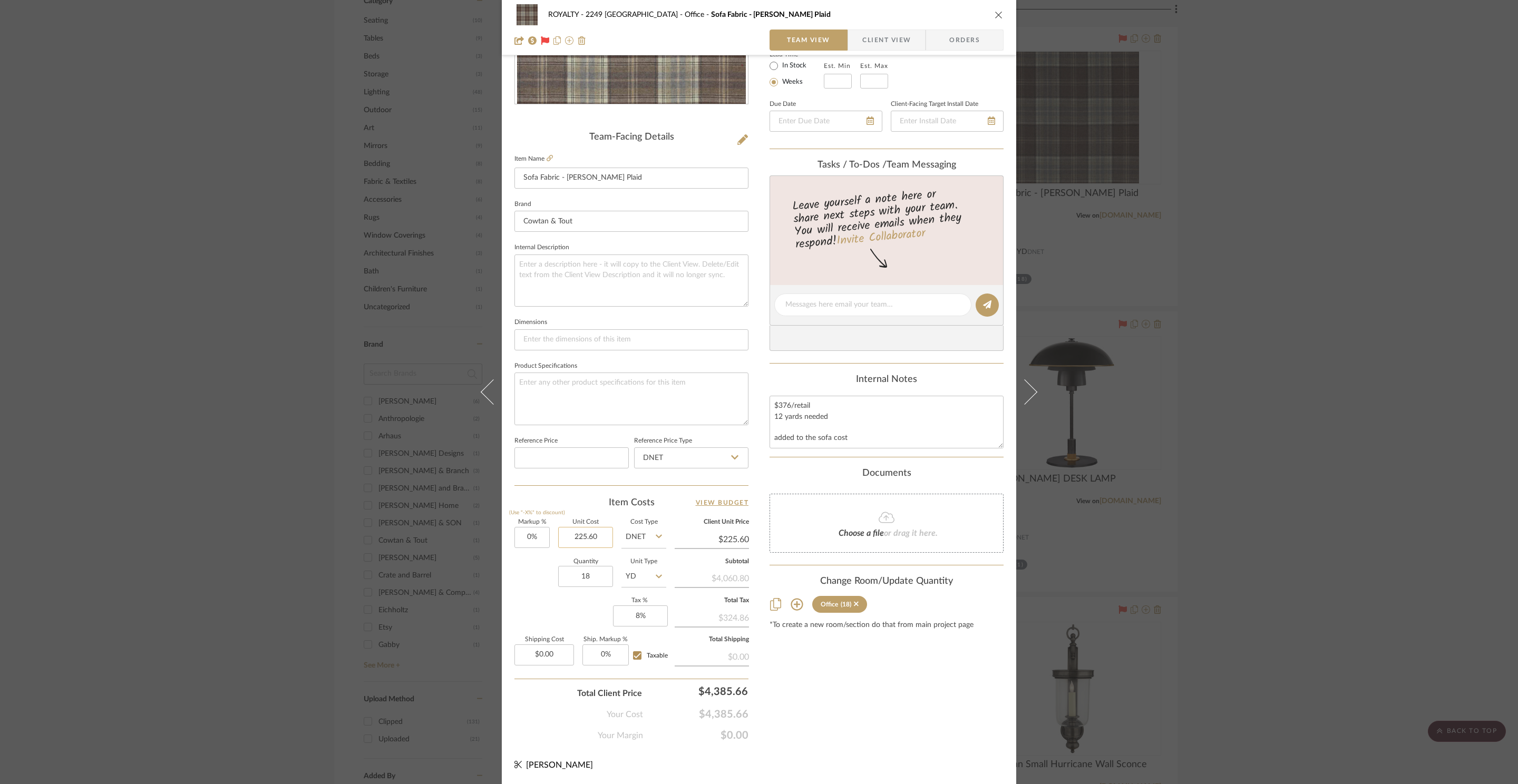
click at [592, 534] on input "225.60" at bounding box center [585, 538] width 55 height 21
type input "$223.60"
click at [904, 690] on div "Content here copies to Client View - confirm visibility there. Show in Client D…" at bounding box center [886, 308] width 234 height 867
type input "$223.60"
click at [540, 663] on input "0.00" at bounding box center [544, 655] width 59 height 21
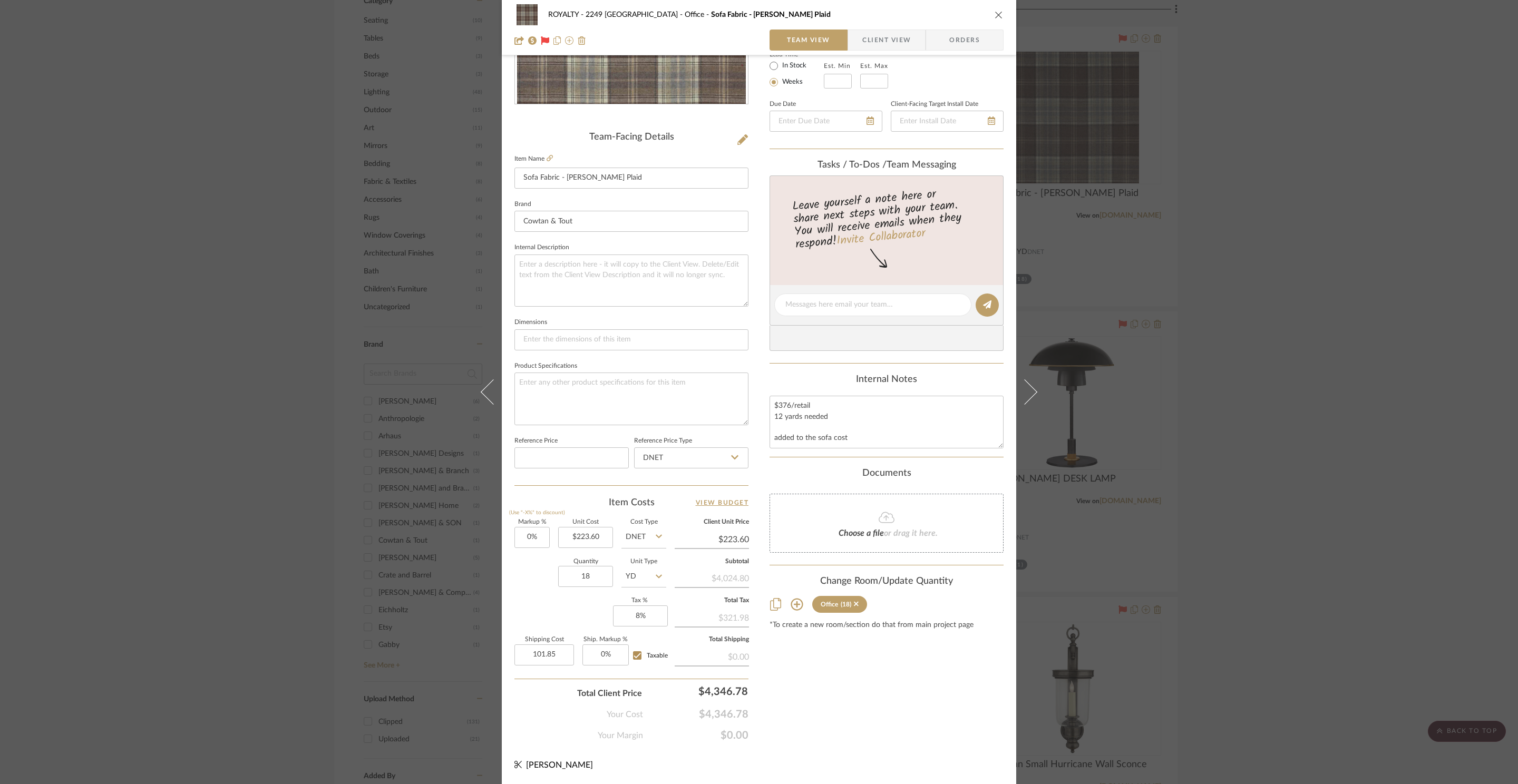
type input "$101.85"
click at [838, 687] on div "Content here copies to Client View - confirm visibility there. Show in Client D…" at bounding box center [886, 308] width 234 height 867
drag, startPoint x: 755, startPoint y: 580, endPoint x: 705, endPoint y: 580, distance: 50.0
click at [705, 580] on div "ROYALTY - 2249 Yorkshire Office Sofa Fabric - Galloway Plaid Team View Client V…" at bounding box center [759, 297] width 514 height 973
copy div "$4,024.80"
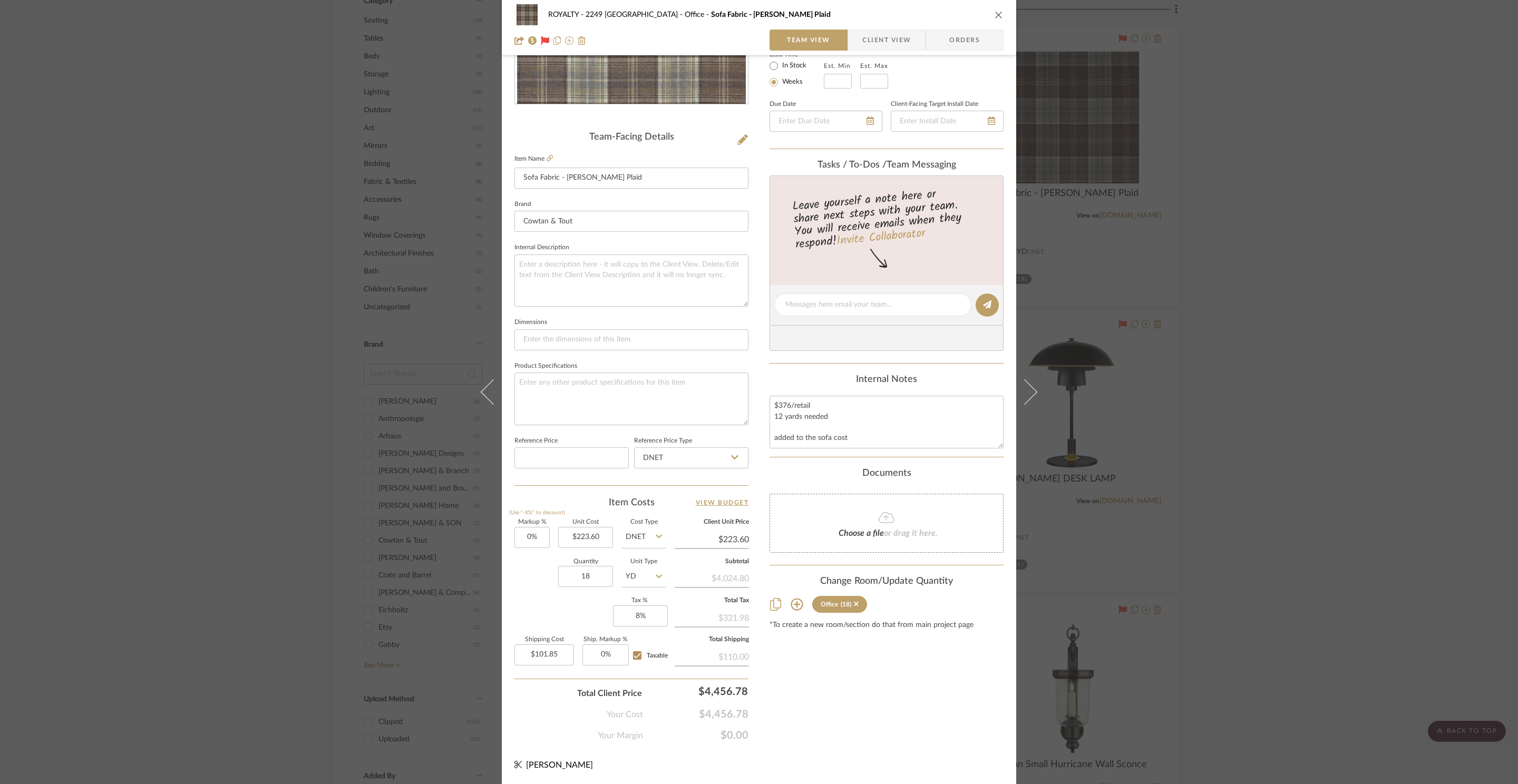
click at [1425, 271] on div "ROYALTY - 2249 Yorkshire Office Sofa Fabric - Galloway Plaid Team View Client V…" at bounding box center [759, 392] width 1518 height 784
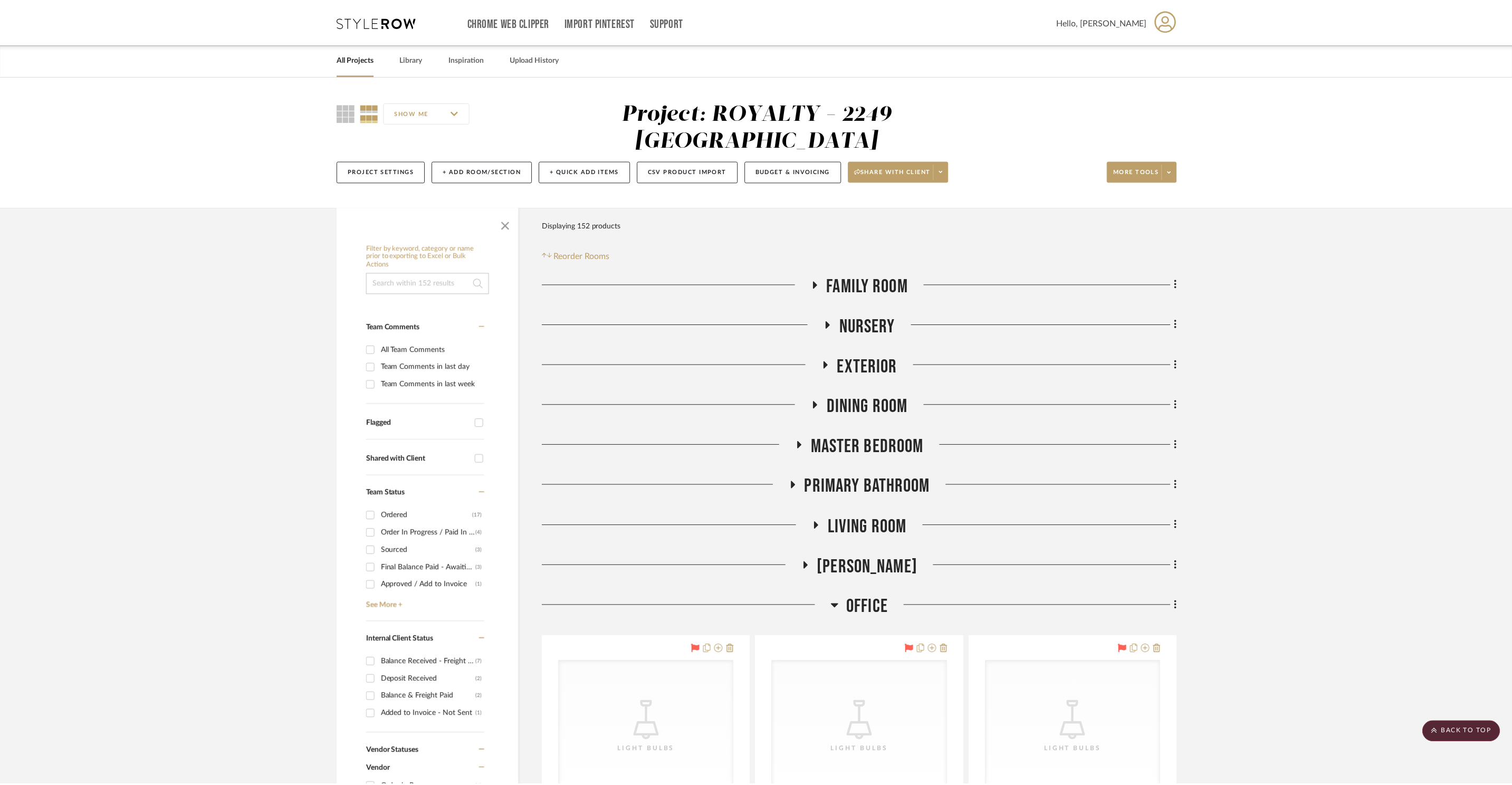
scroll to position [1182, 0]
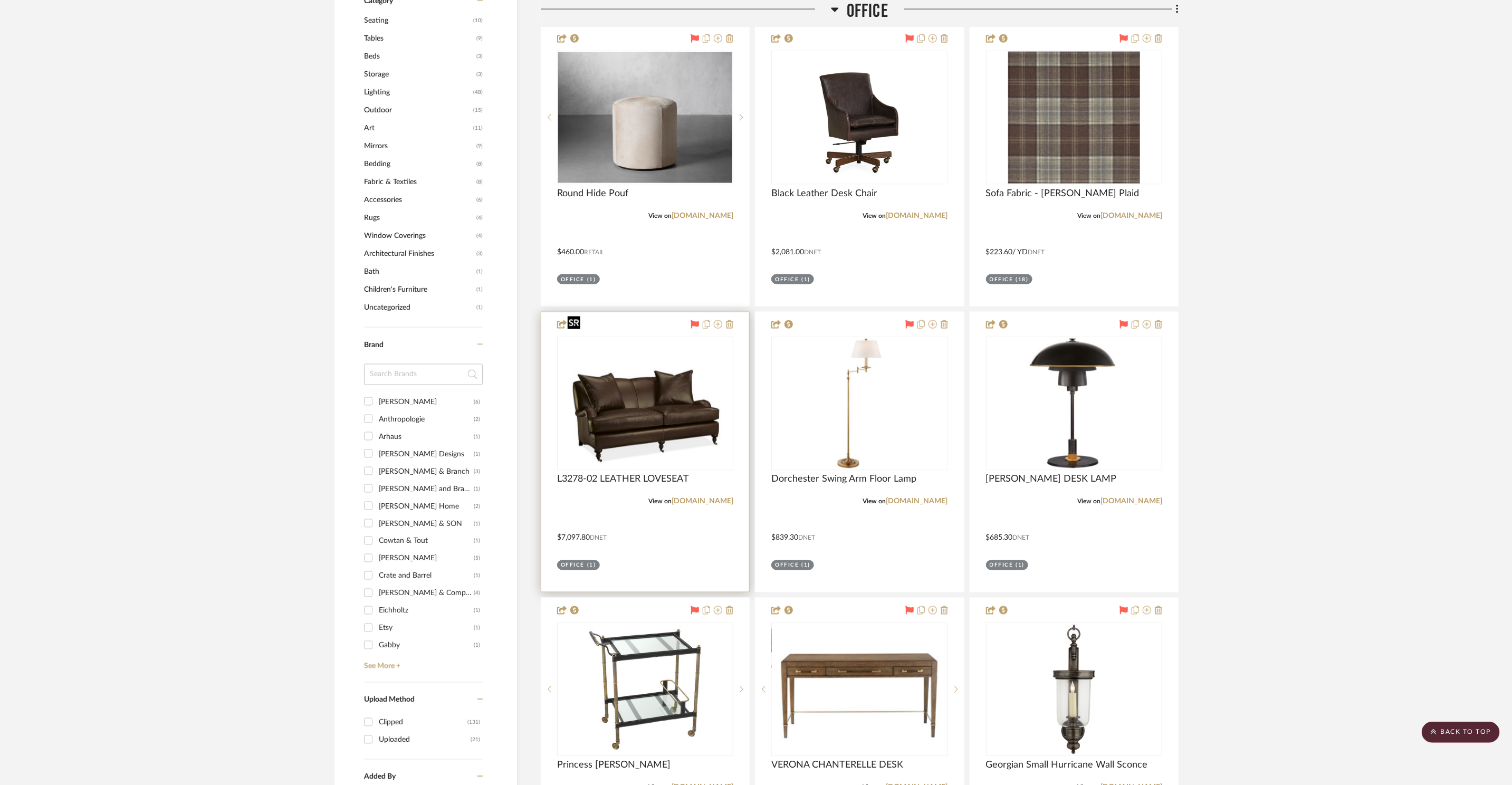
click at [658, 394] on img "0" at bounding box center [645, 404] width 165 height 132
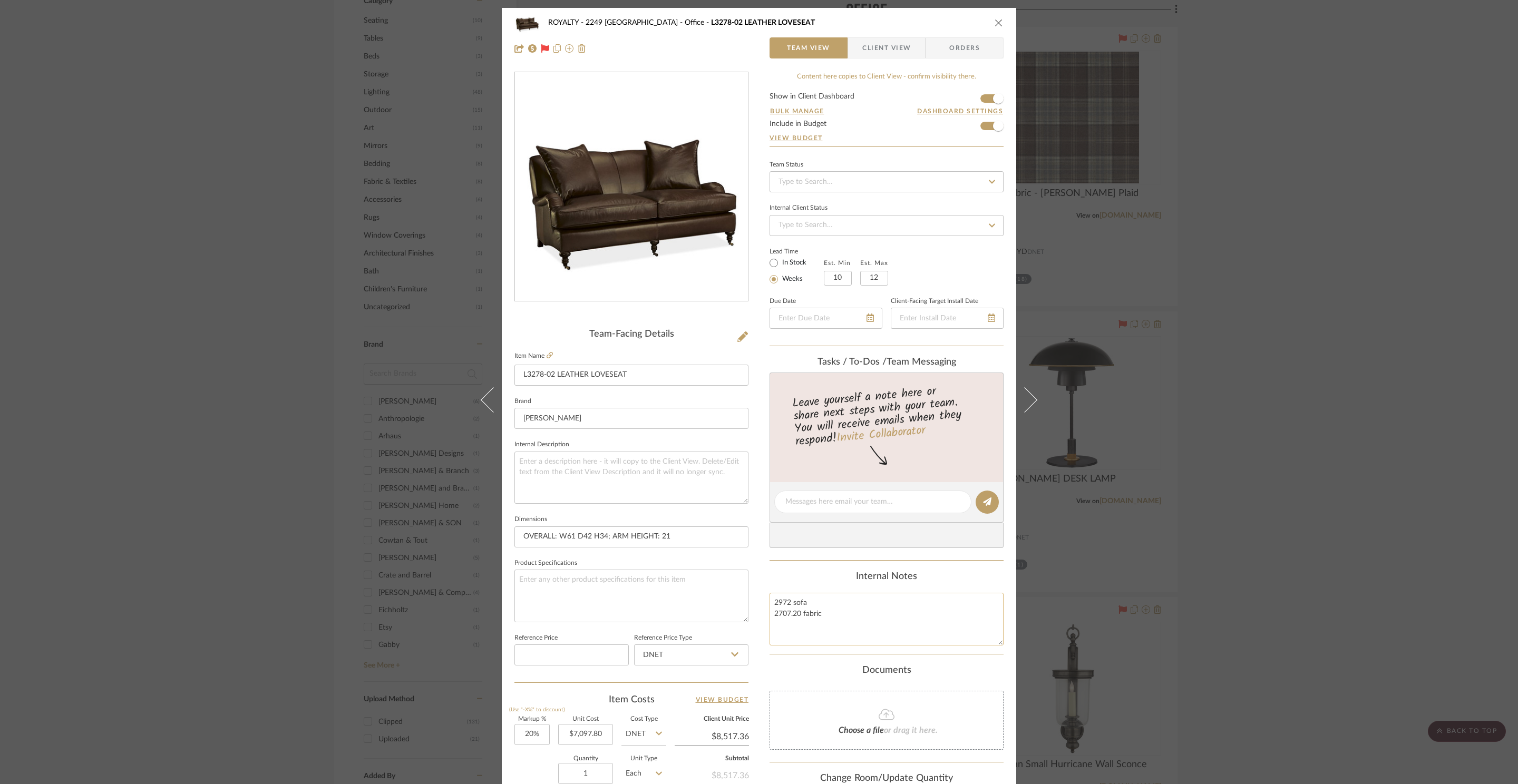
click at [853, 625] on textarea "2972 sofa 2707.20 fabric" at bounding box center [886, 619] width 234 height 53
drag, startPoint x: 800, startPoint y: 617, endPoint x: 748, endPoint y: 619, distance: 52.0
click at [748, 619] on div "ROYALTY - 2249 Yorkshire Office L3278-02 LEATHER LOVESEAT Team View Client View…" at bounding box center [759, 494] width 514 height 973
paste textarea "$4,024.80"
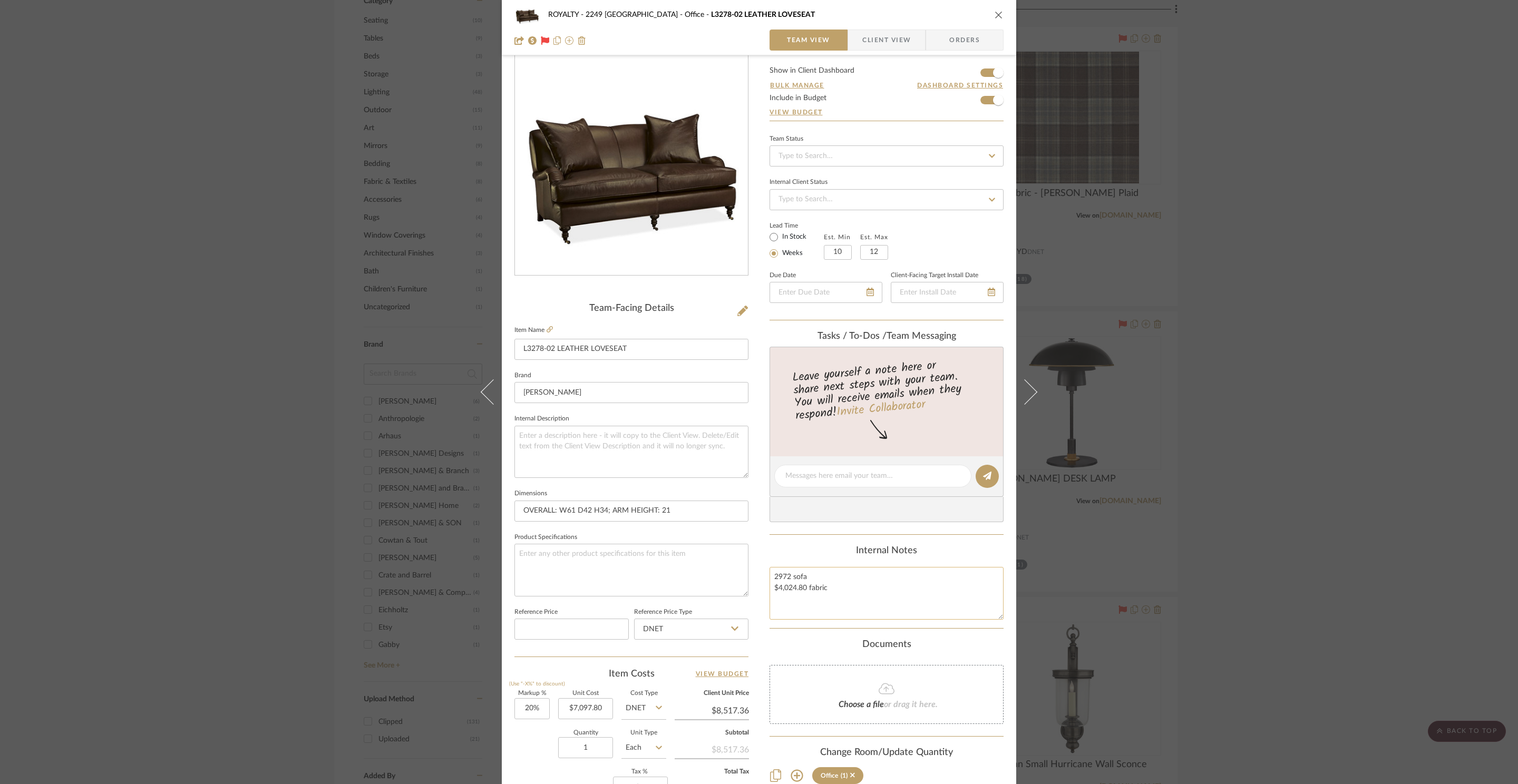
scroll to position [55, 0]
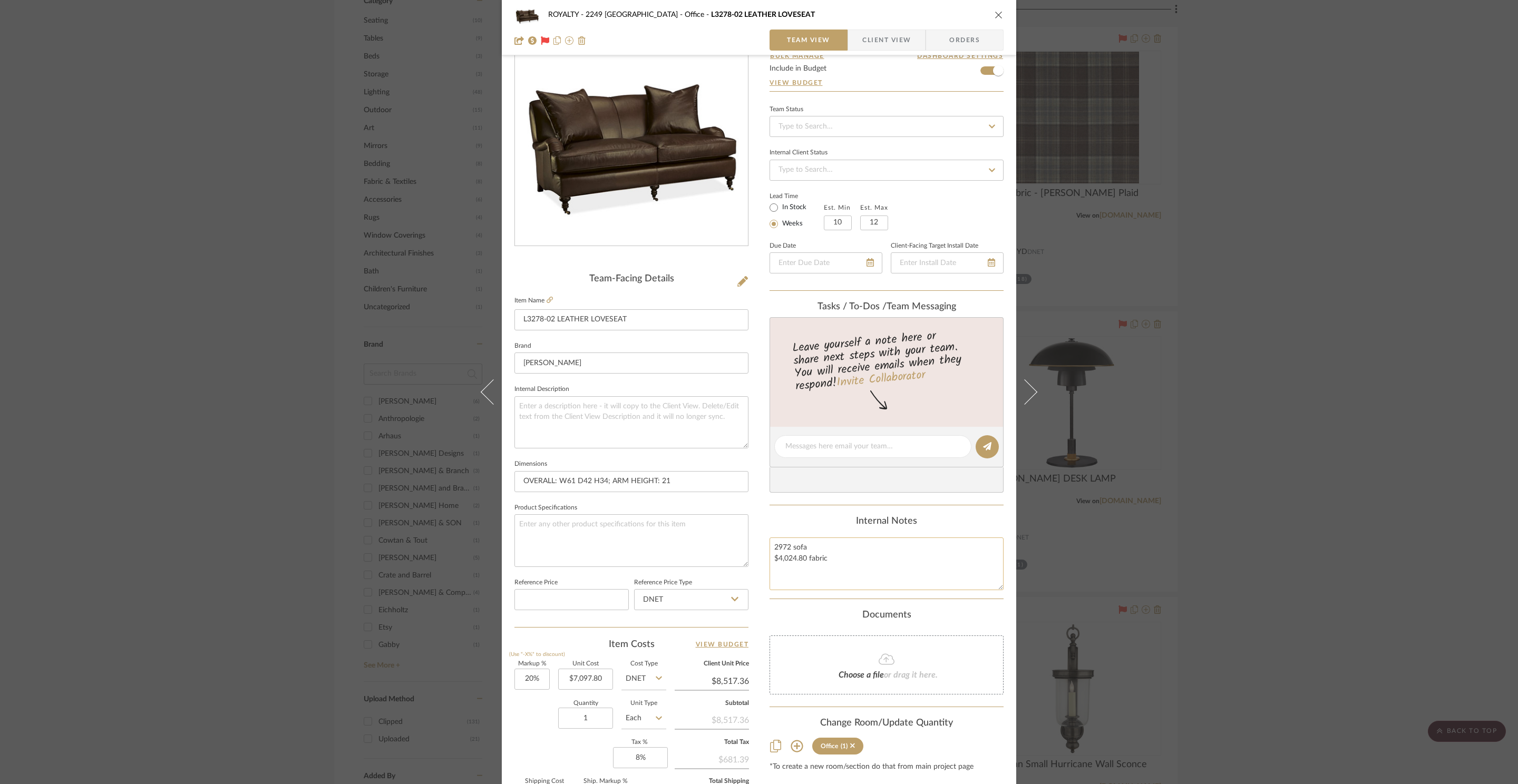
click at [897, 585] on textarea "2972 sofa $4,024.80 fabric" at bounding box center [886, 563] width 234 height 53
click at [928, 566] on textarea "2972 sofa $4,024.80 fabric 6996.80 / 8517.36" at bounding box center [886, 563] width 234 height 53
type textarea "2972 sofa $4,024.80 fabric 6996.80 / 8517.36"
type input "7097.80"
click at [591, 677] on input "7097.80" at bounding box center [585, 679] width 55 height 21
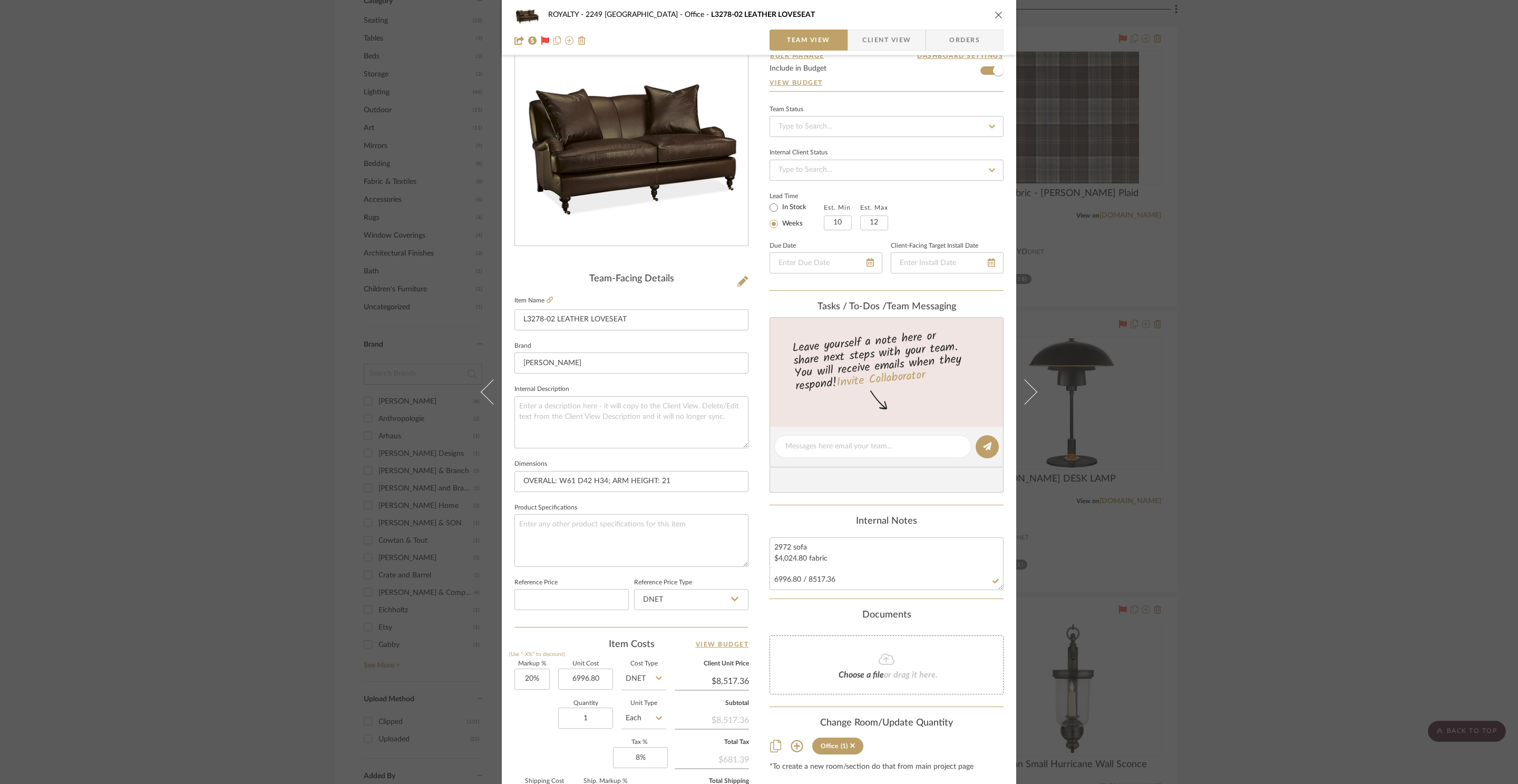
type input "$6,996.80"
type input "8517.36"
click at [556, 754] on div "Markup % (Use "-X%" to discount) 20% Unit Cost $6,996.80 Cost Type DNET Client …" at bounding box center [631, 737] width 234 height 154
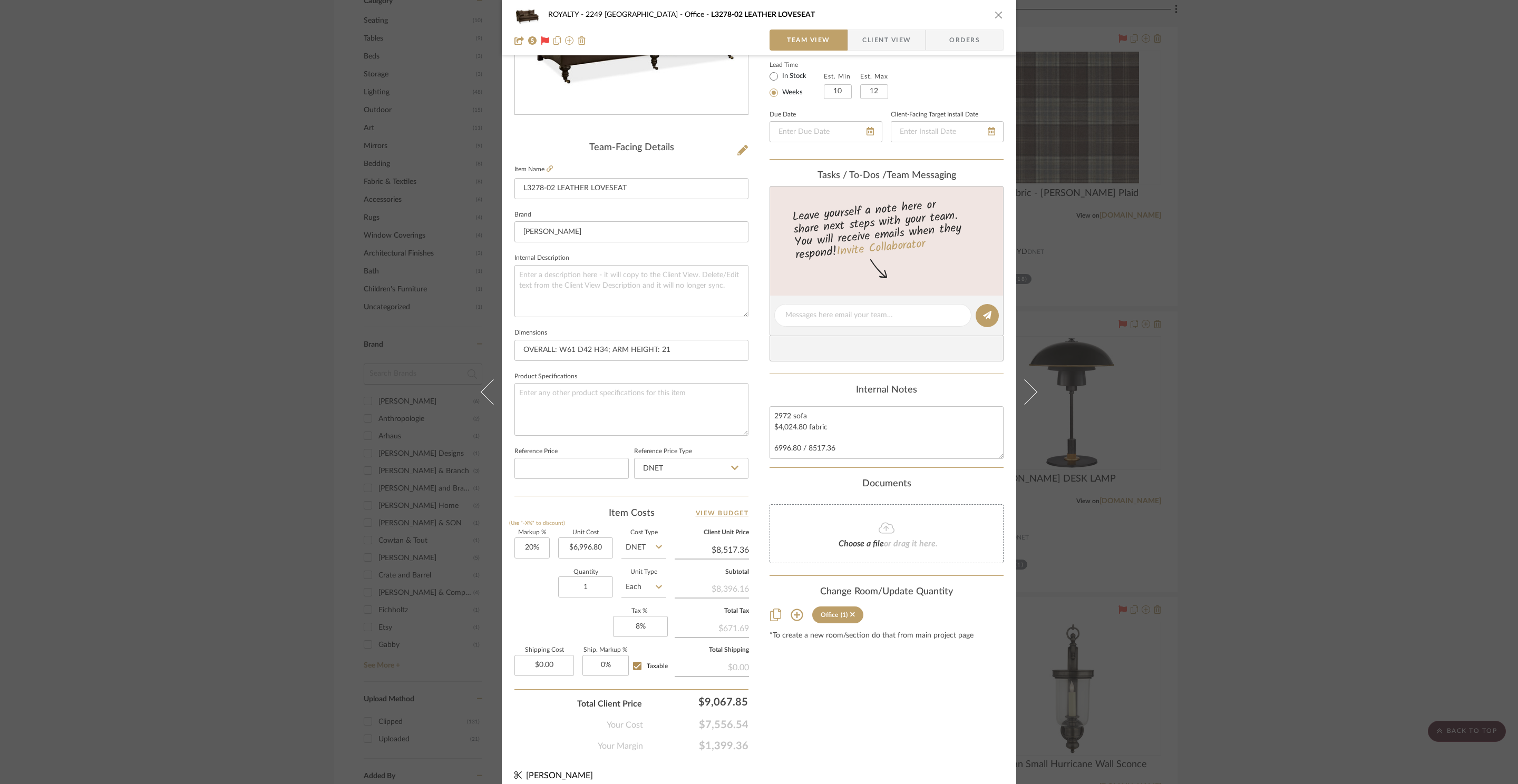
scroll to position [198, 0]
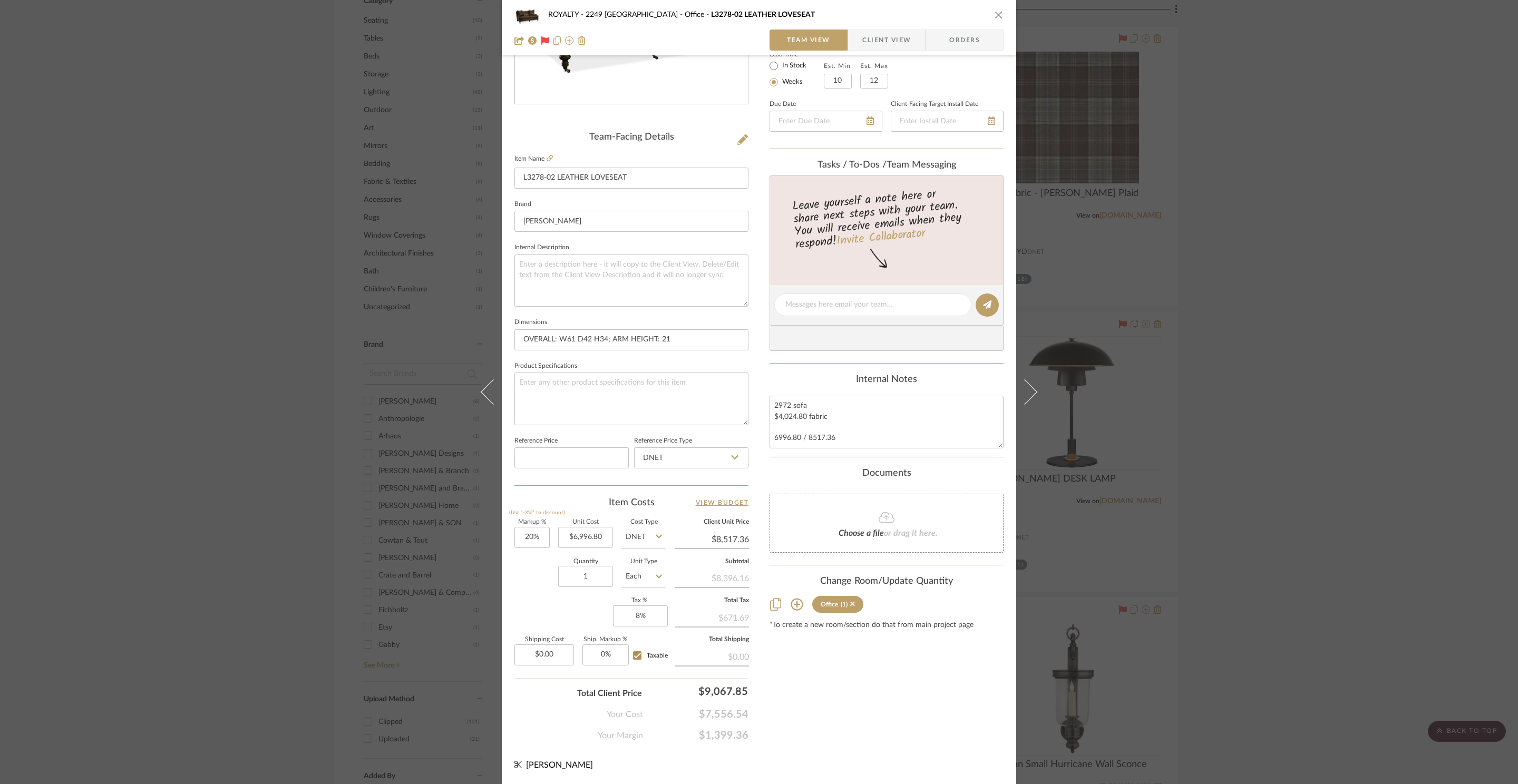
click at [840, 712] on div "Content here copies to Client View - confirm visibility there. Show in Client D…" at bounding box center [886, 308] width 234 height 867
click at [730, 533] on input "8517.36" at bounding box center [711, 539] width 74 height 16
type input "$8,517.36"
click at [700, 377] on textarea at bounding box center [631, 399] width 234 height 53
click at [809, 741] on div "Content here copies to Client View - confirm visibility there. Show in Client D…" at bounding box center [886, 308] width 234 height 867
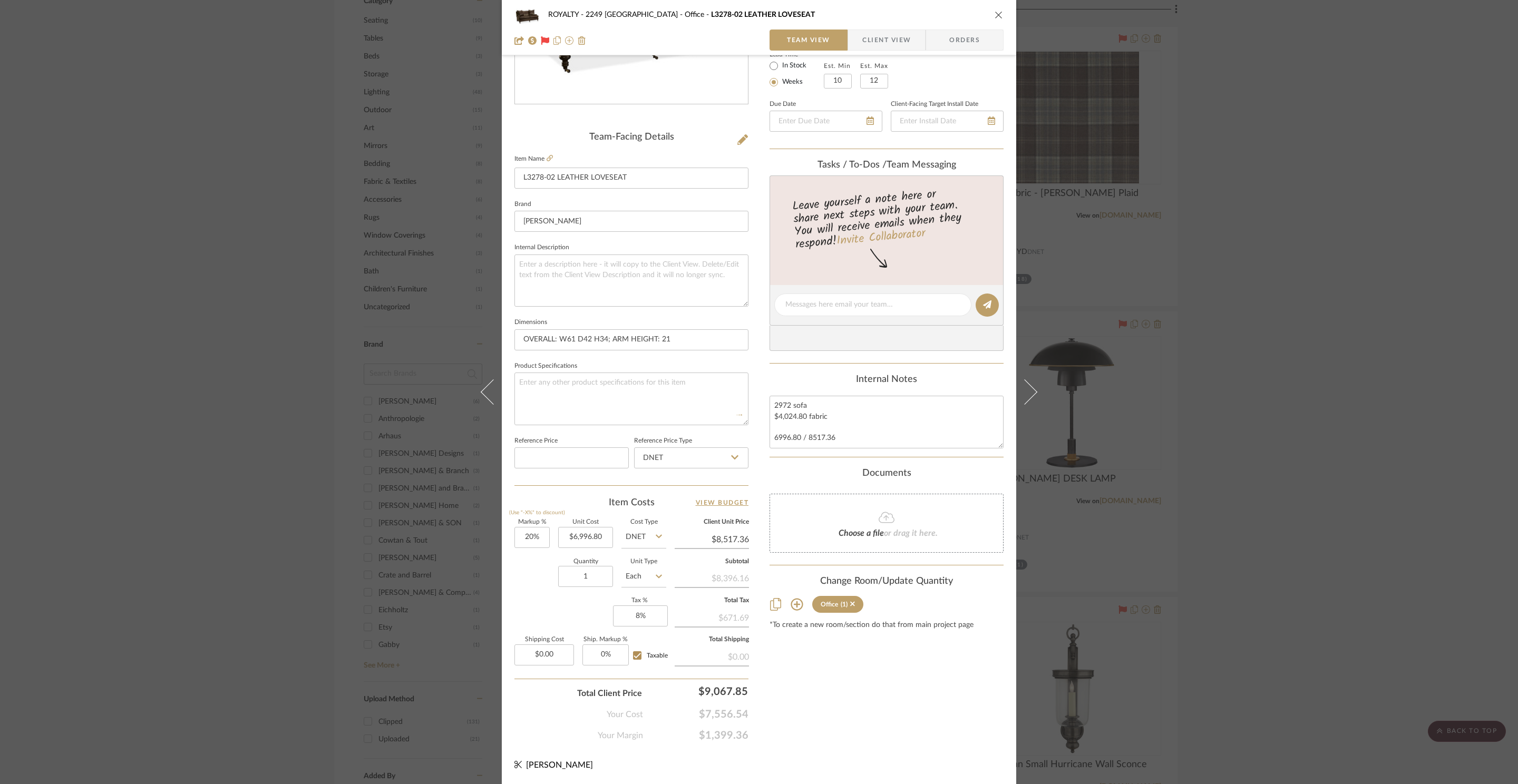
type input "$8,396.16"
click at [1256, 155] on div "ROYALTY - 2249 Yorkshire Office L3278-02 LEATHER LOVESEAT Team View Client View…" at bounding box center [759, 392] width 1518 height 784
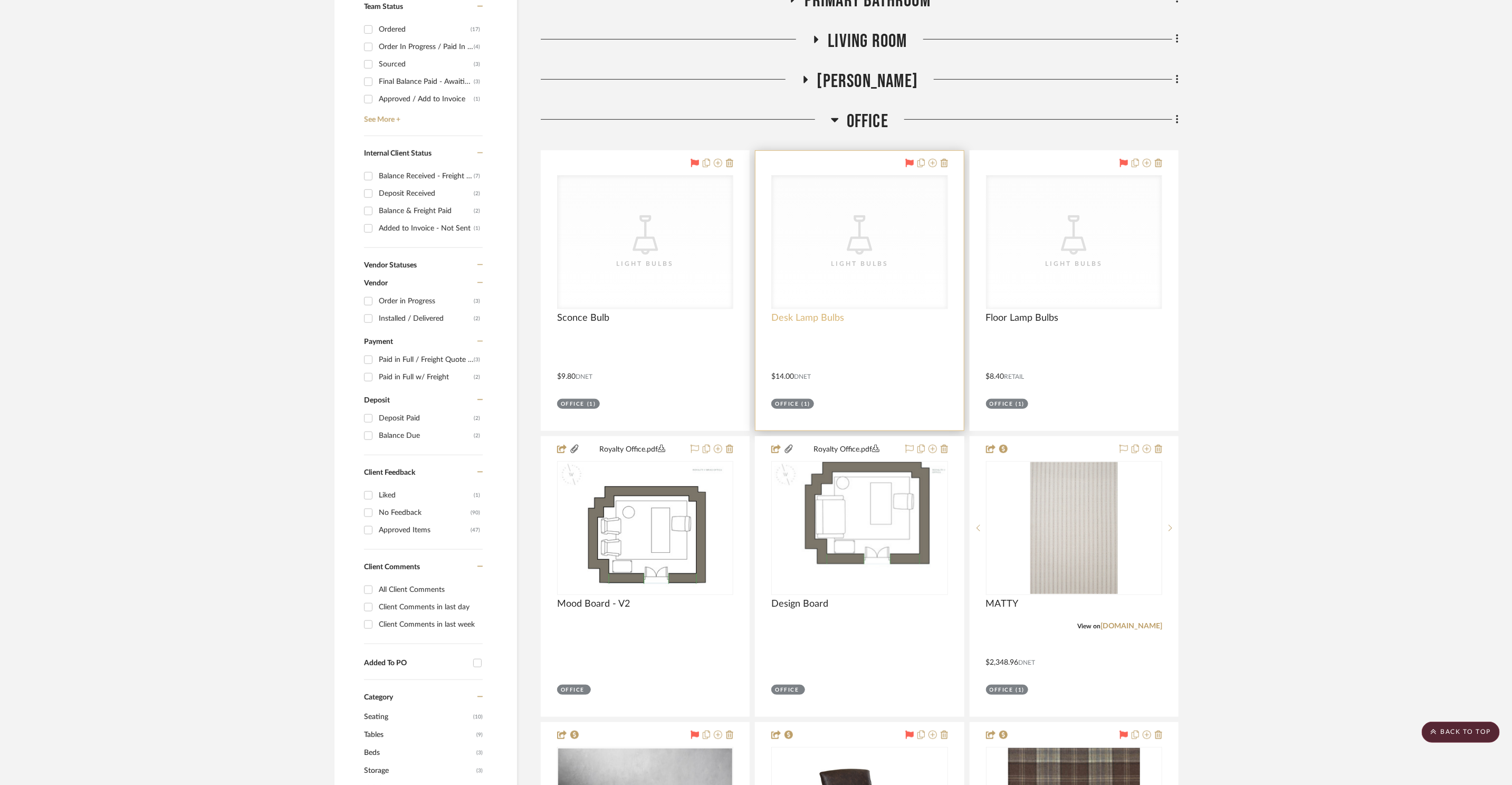
scroll to position [485, 0]
click at [880, 111] on span "Office" at bounding box center [867, 122] width 42 height 23
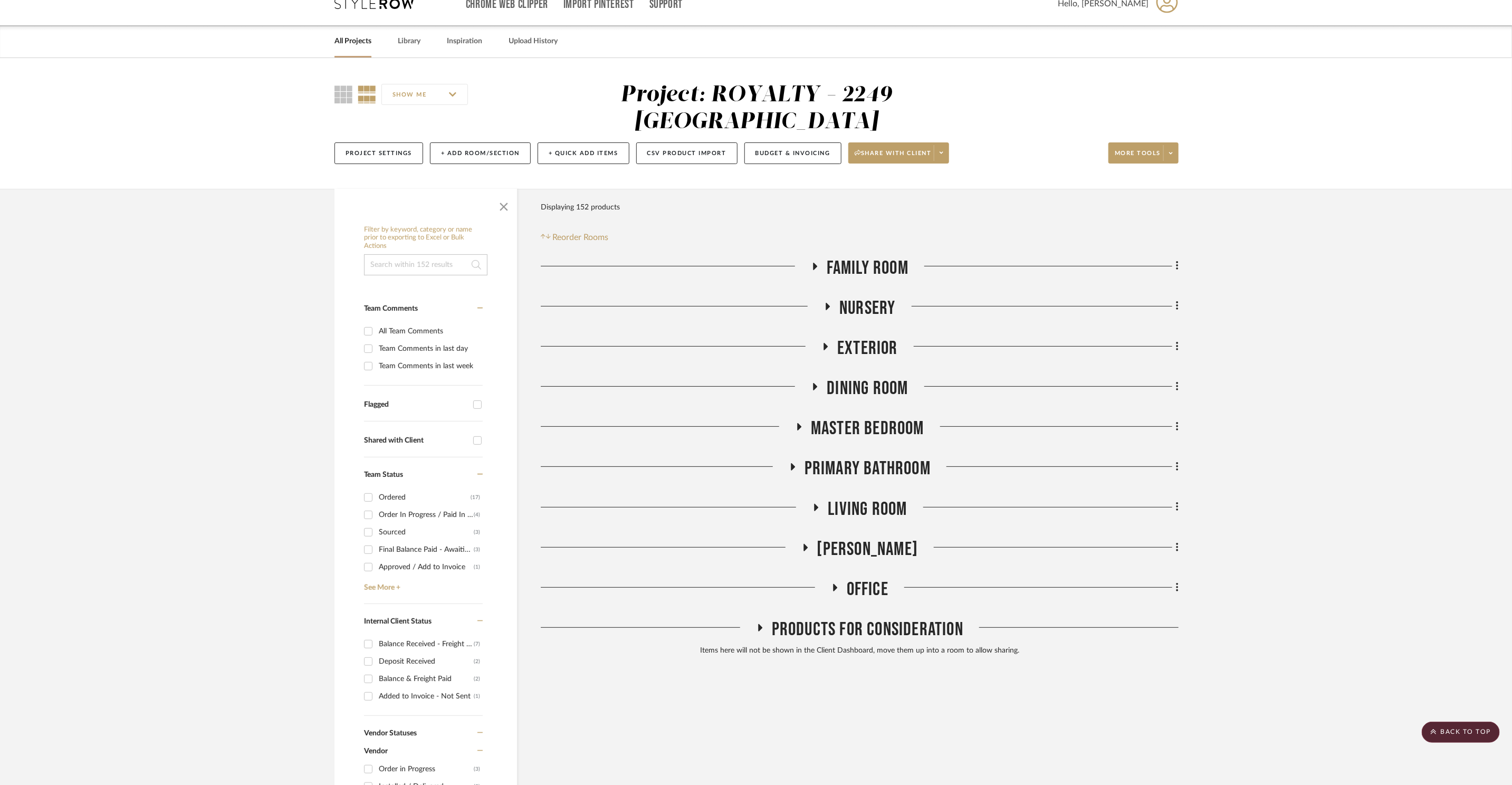
scroll to position [0, 0]
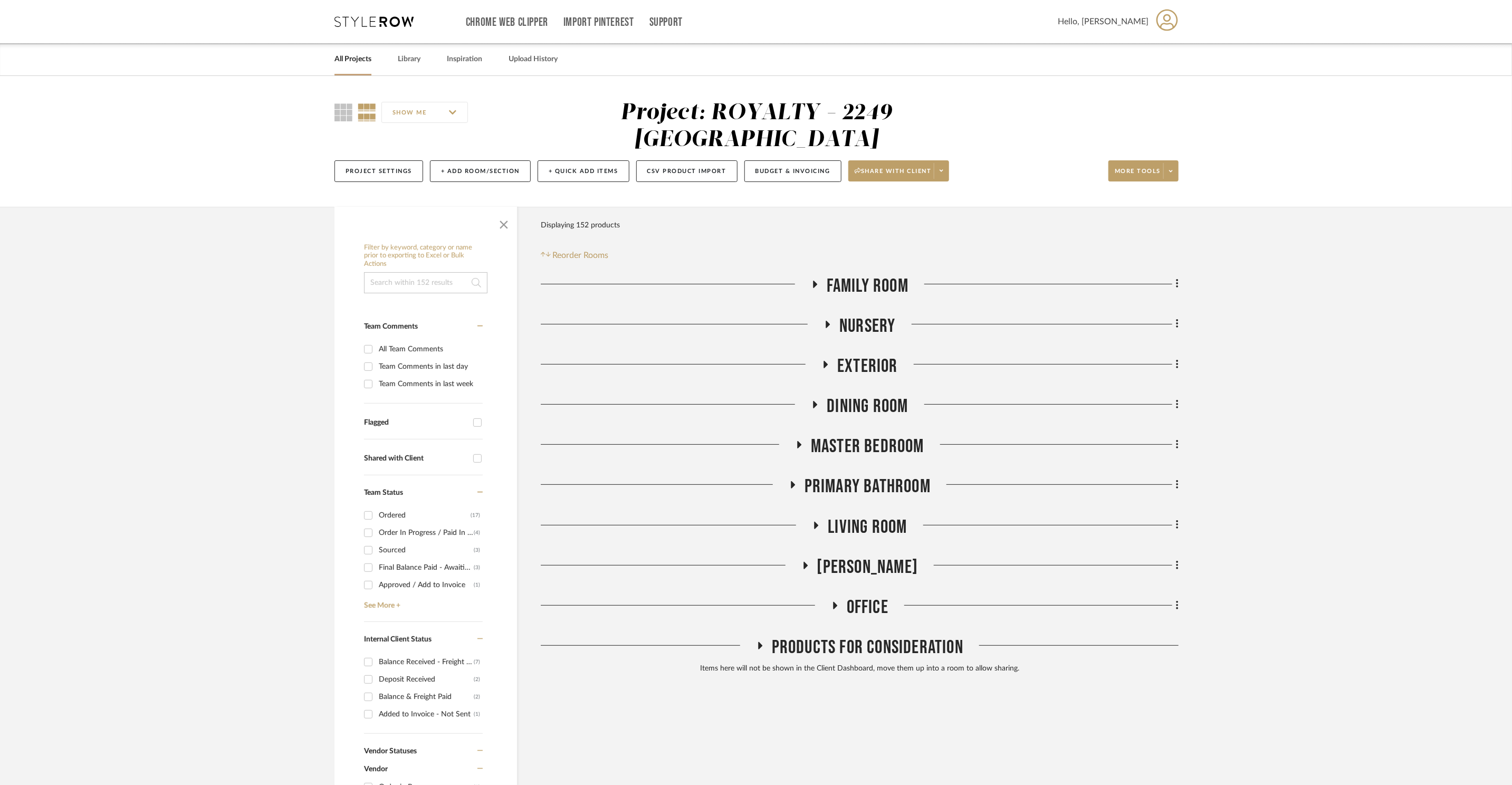
drag, startPoint x: 870, startPoint y: 421, endPoint x: 910, endPoint y: 418, distance: 40.1
click at [870, 435] on span "Master Bedroom" at bounding box center [867, 446] width 113 height 23
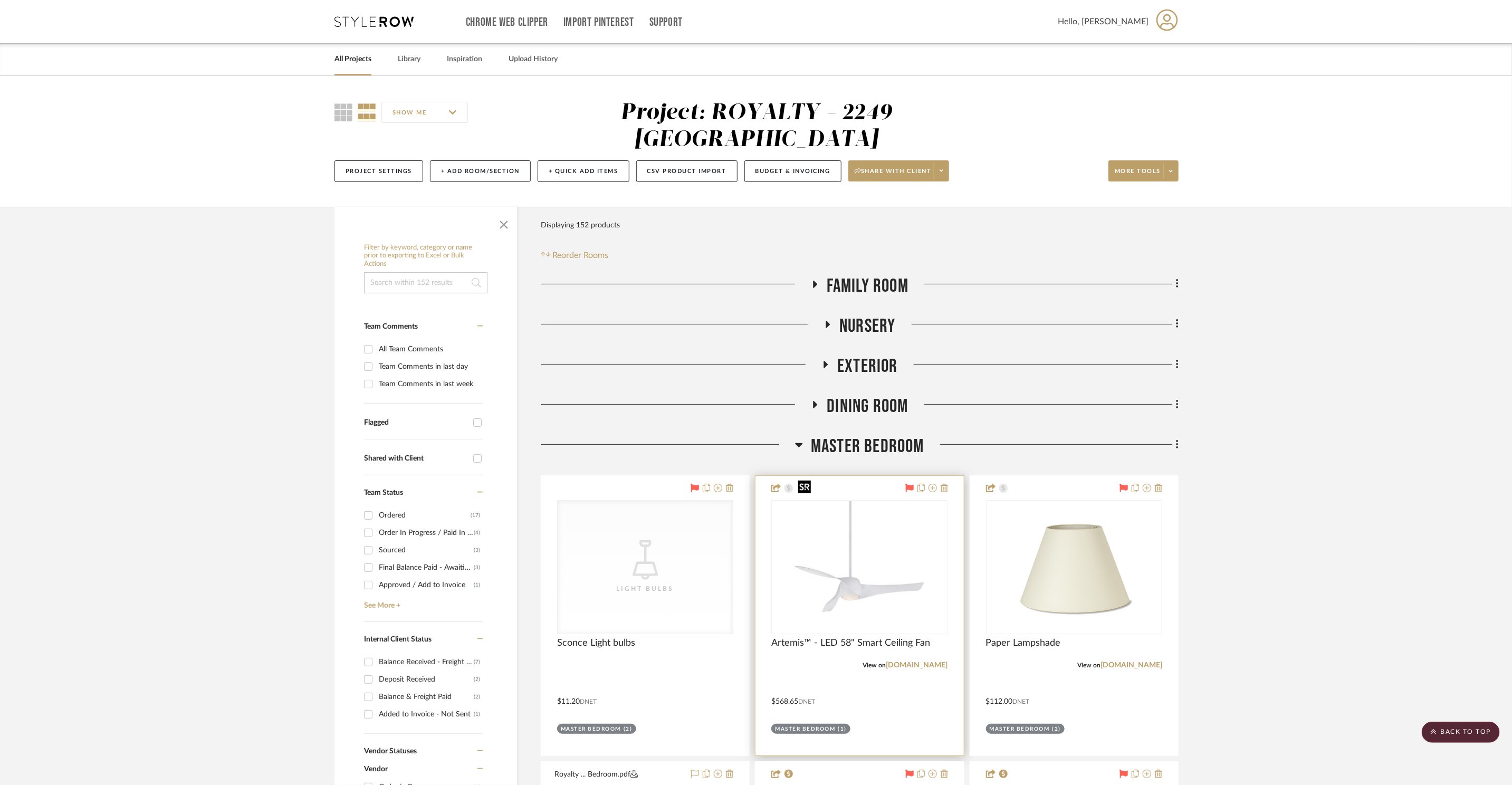
click at [0, 0] on img at bounding box center [0, 0] width 0 height 0
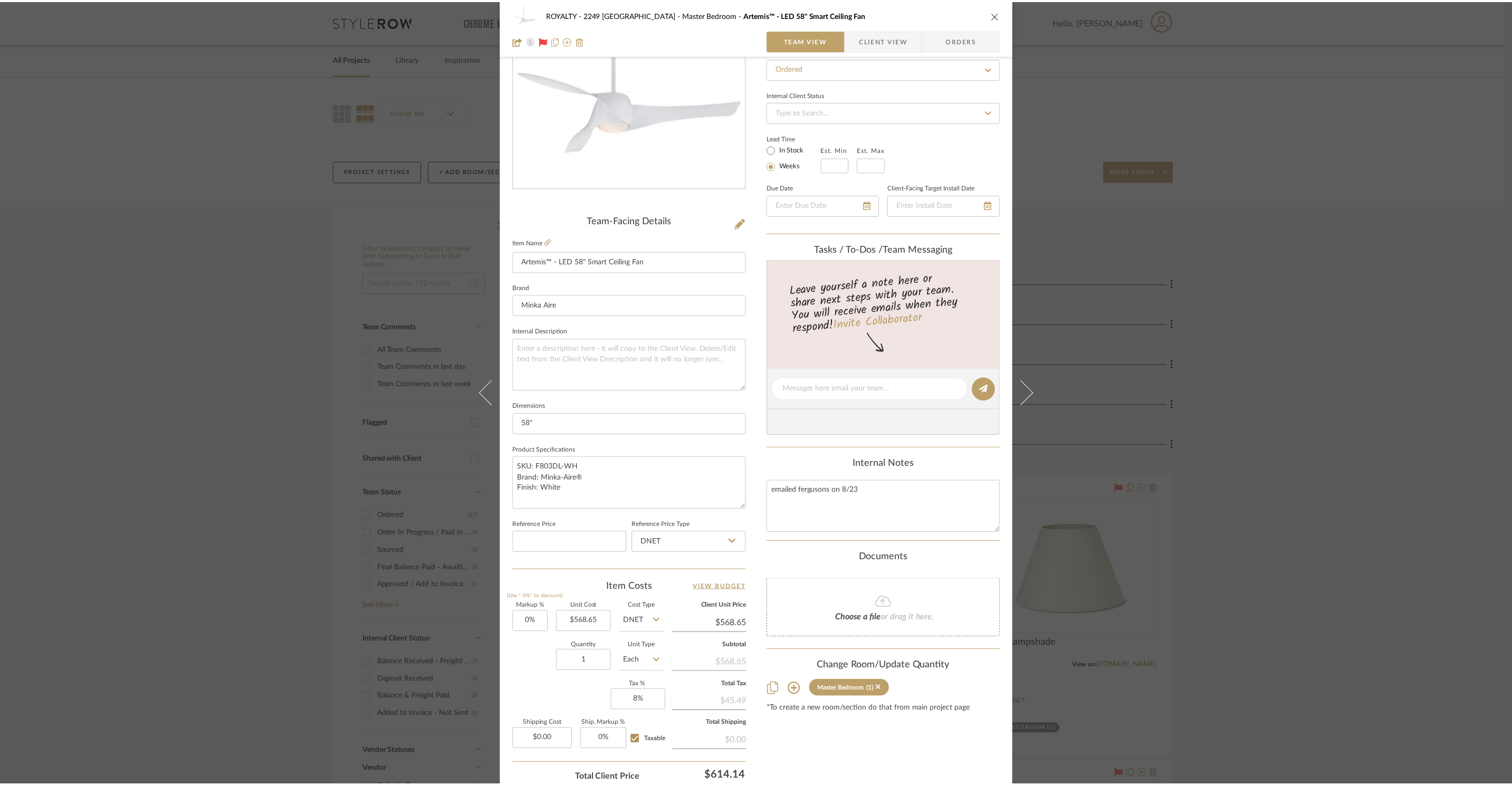
scroll to position [198, 0]
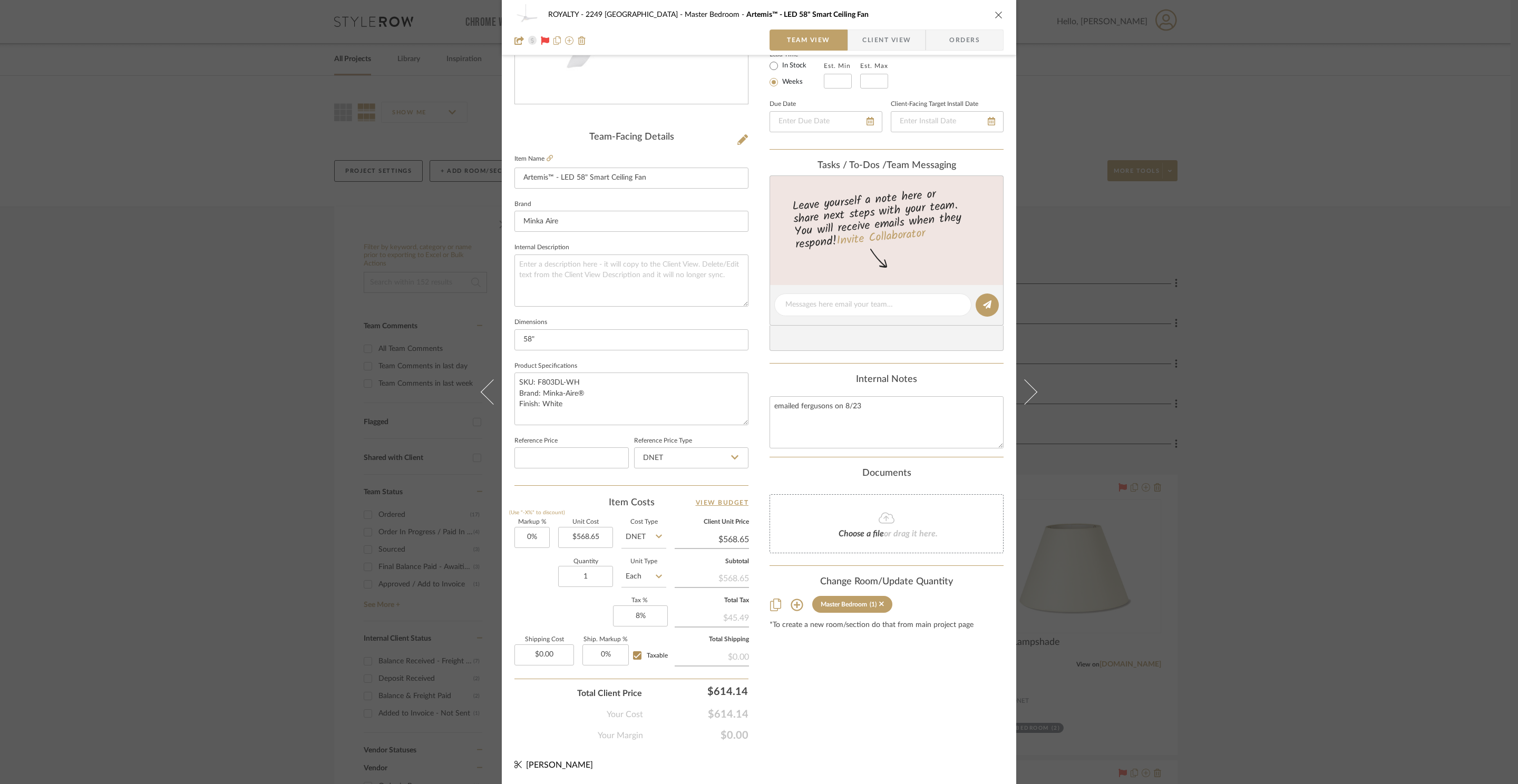
drag, startPoint x: 1289, startPoint y: 448, endPoint x: 1070, endPoint y: 292, distance: 268.9
click at [1282, 442] on div "ROYALTY - 2249 Yorkshire Master Bedroom Artemis™ - LED 58" Smart Ceiling Fan Te…" at bounding box center [759, 392] width 1518 height 784
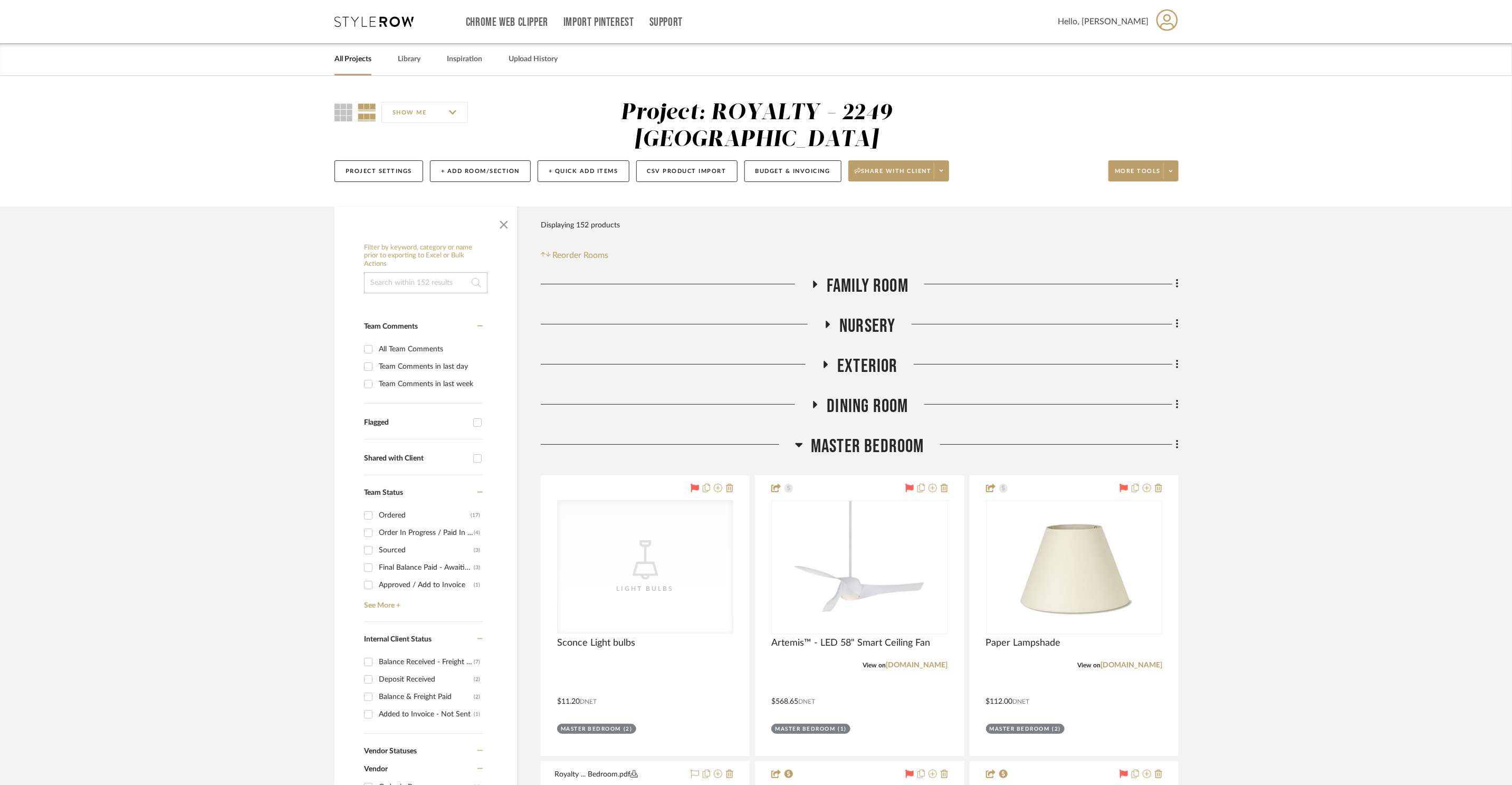
click at [356, 18] on icon at bounding box center [374, 21] width 79 height 11
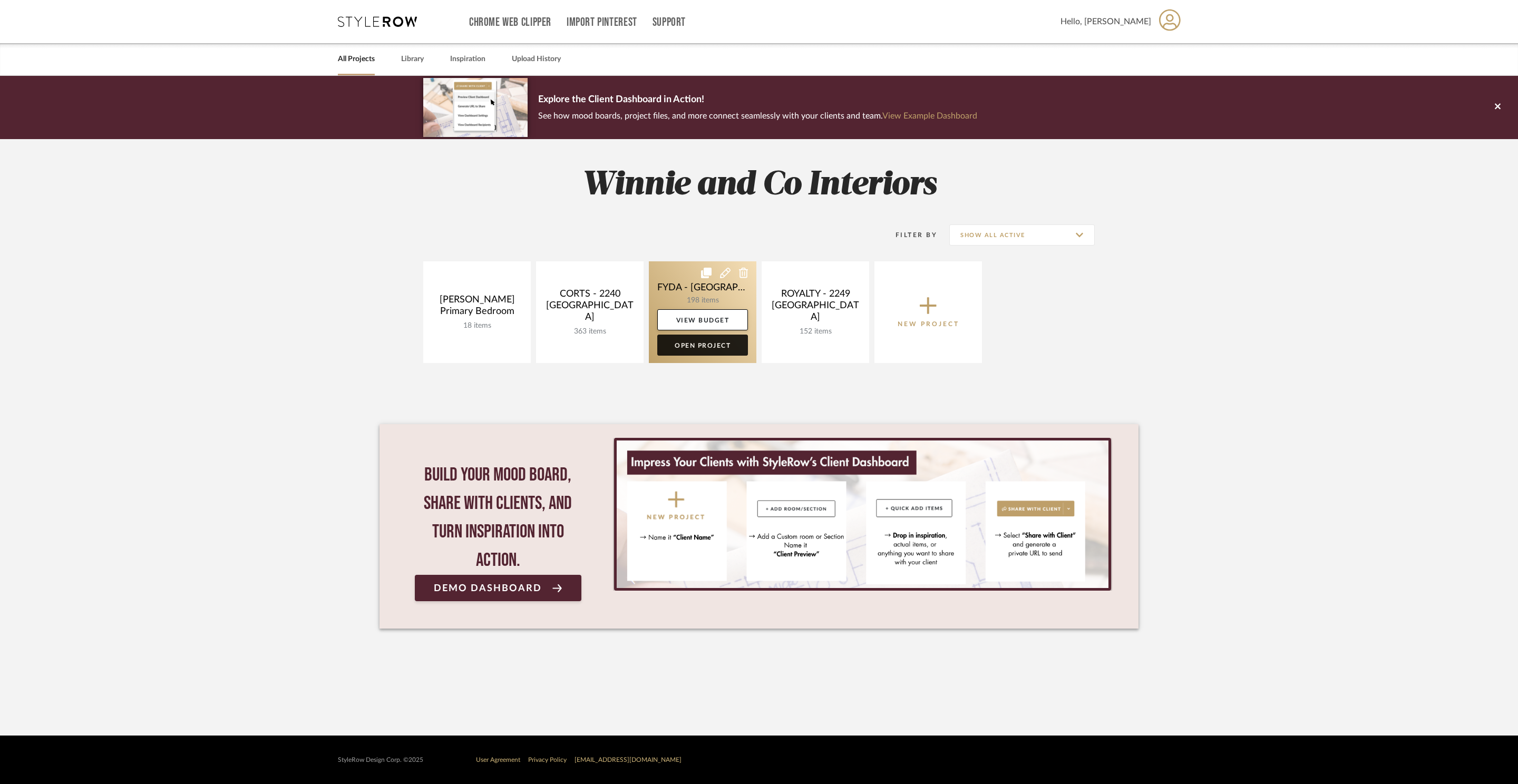
click at [705, 343] on link "Open Project" at bounding box center [702, 345] width 90 height 21
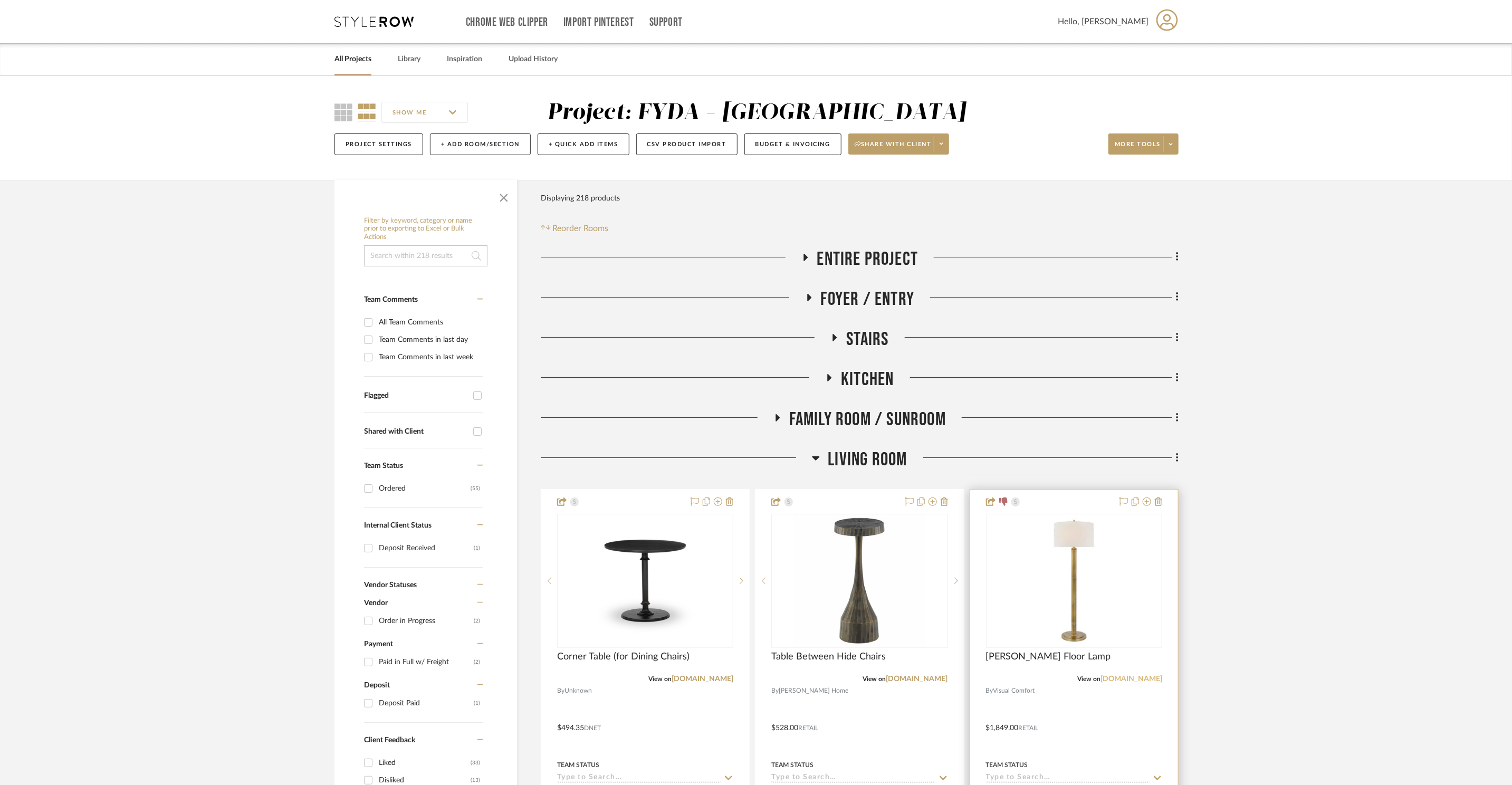
click at [1141, 681] on link "[DOMAIN_NAME]" at bounding box center [1131, 678] width 62 height 7
click at [858, 377] on span "Kitchen" at bounding box center [867, 380] width 53 height 23
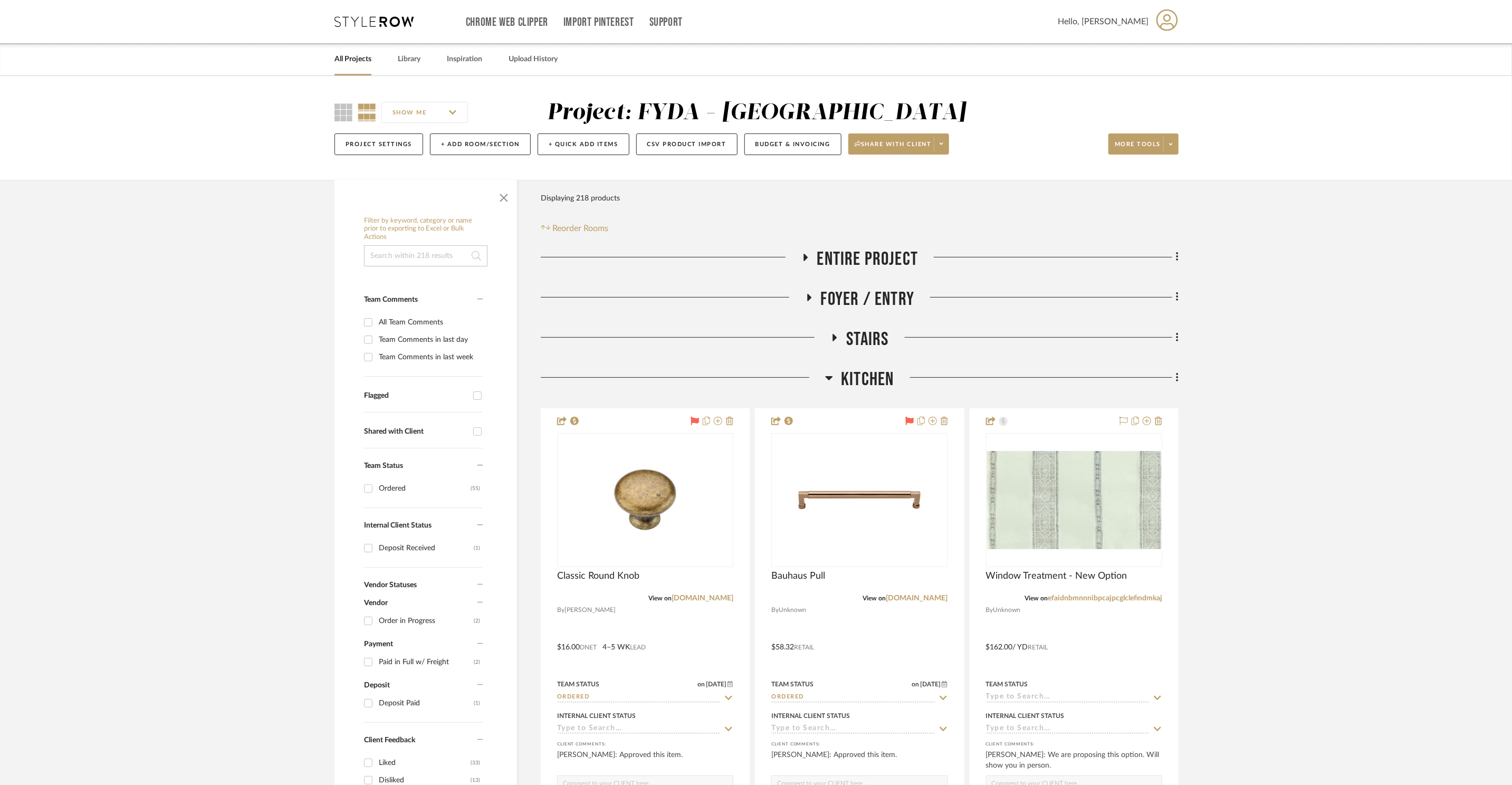
click at [853, 379] on span "Kitchen" at bounding box center [867, 380] width 53 height 23
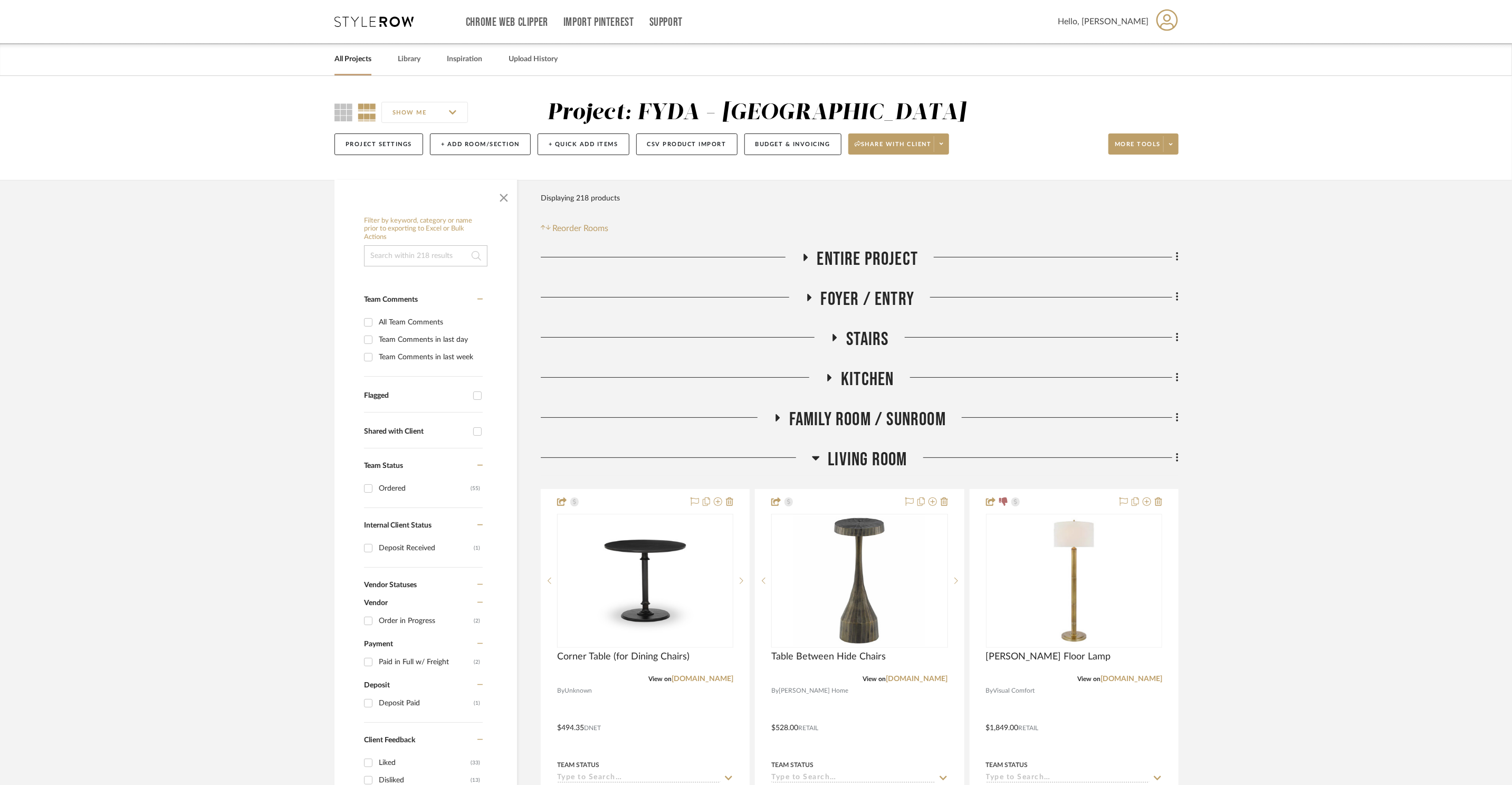
click at [851, 251] on span "Entire Project" at bounding box center [867, 260] width 101 height 23
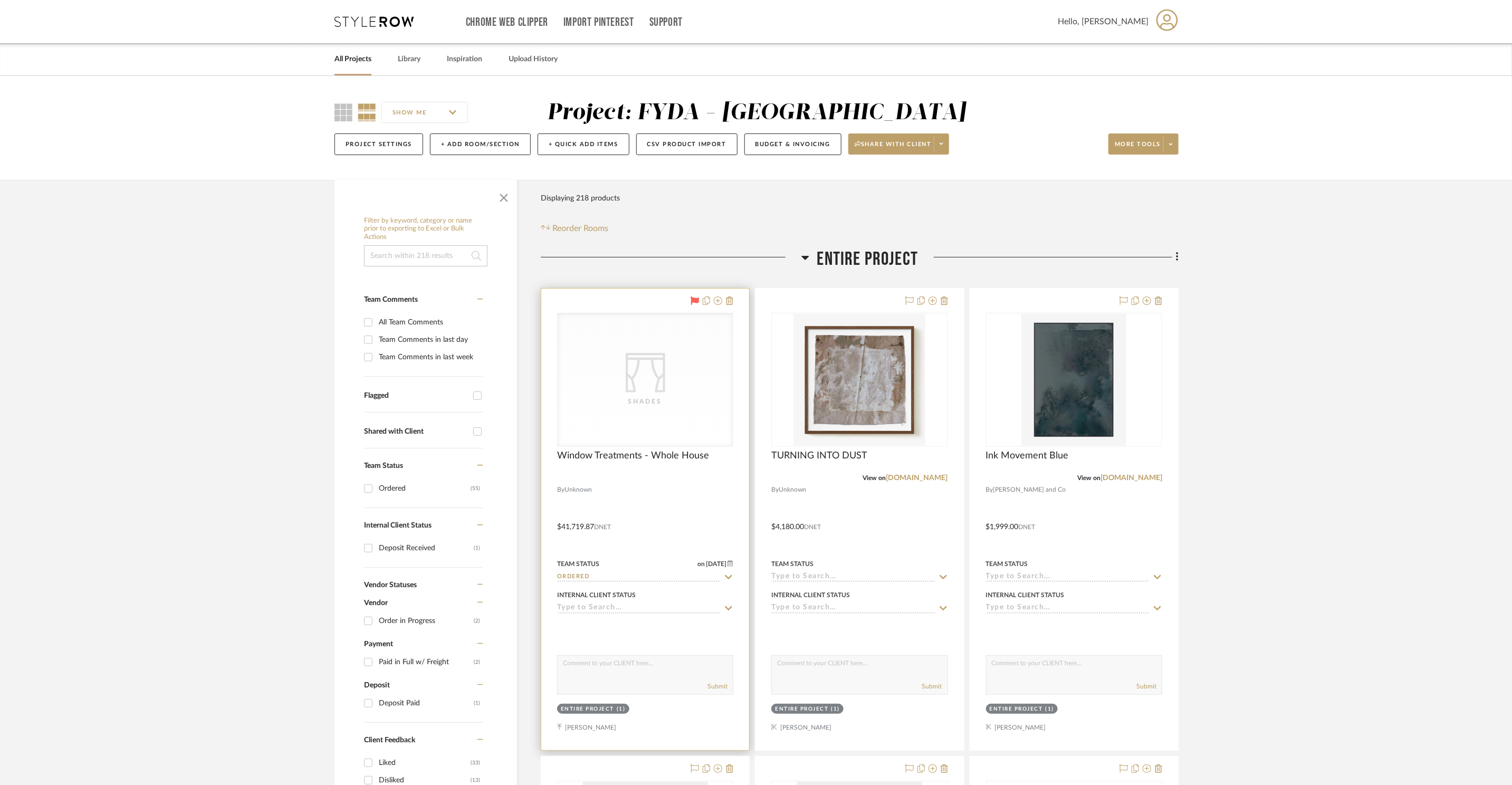
click at [647, 366] on icon "CategoryIconFabrics Created with Sketch." at bounding box center [645, 372] width 39 height 39
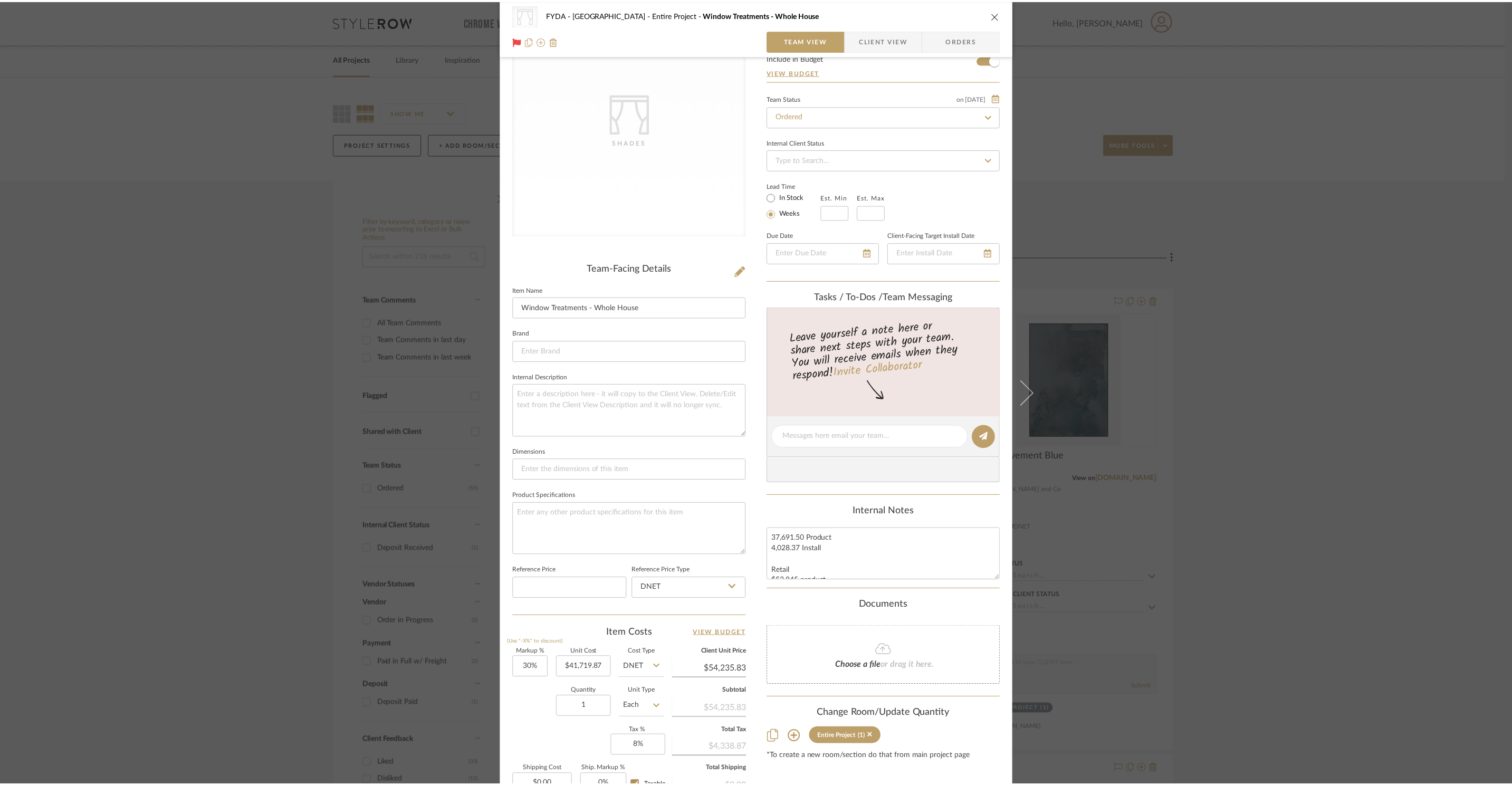
scroll to position [196, 0]
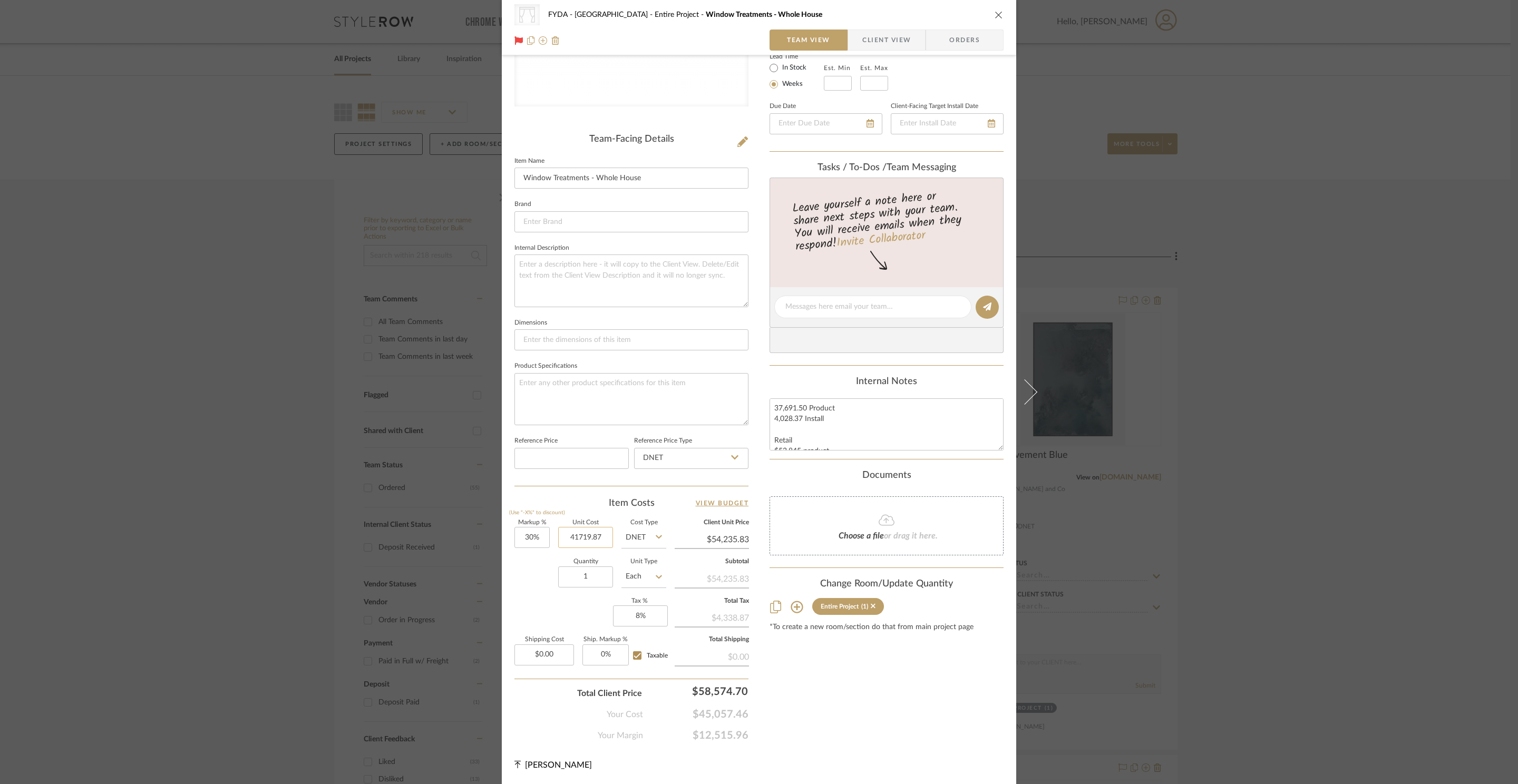
click at [589, 537] on input "41719.87" at bounding box center [585, 538] width 55 height 21
type input "$41,669.87"
click at [944, 694] on div "Content here copies to Client View - confirm visibility there. Show in Client D…" at bounding box center [886, 309] width 234 height 864
type input "$54,170.83"
click at [528, 538] on input "30" at bounding box center [531, 538] width 35 height 21
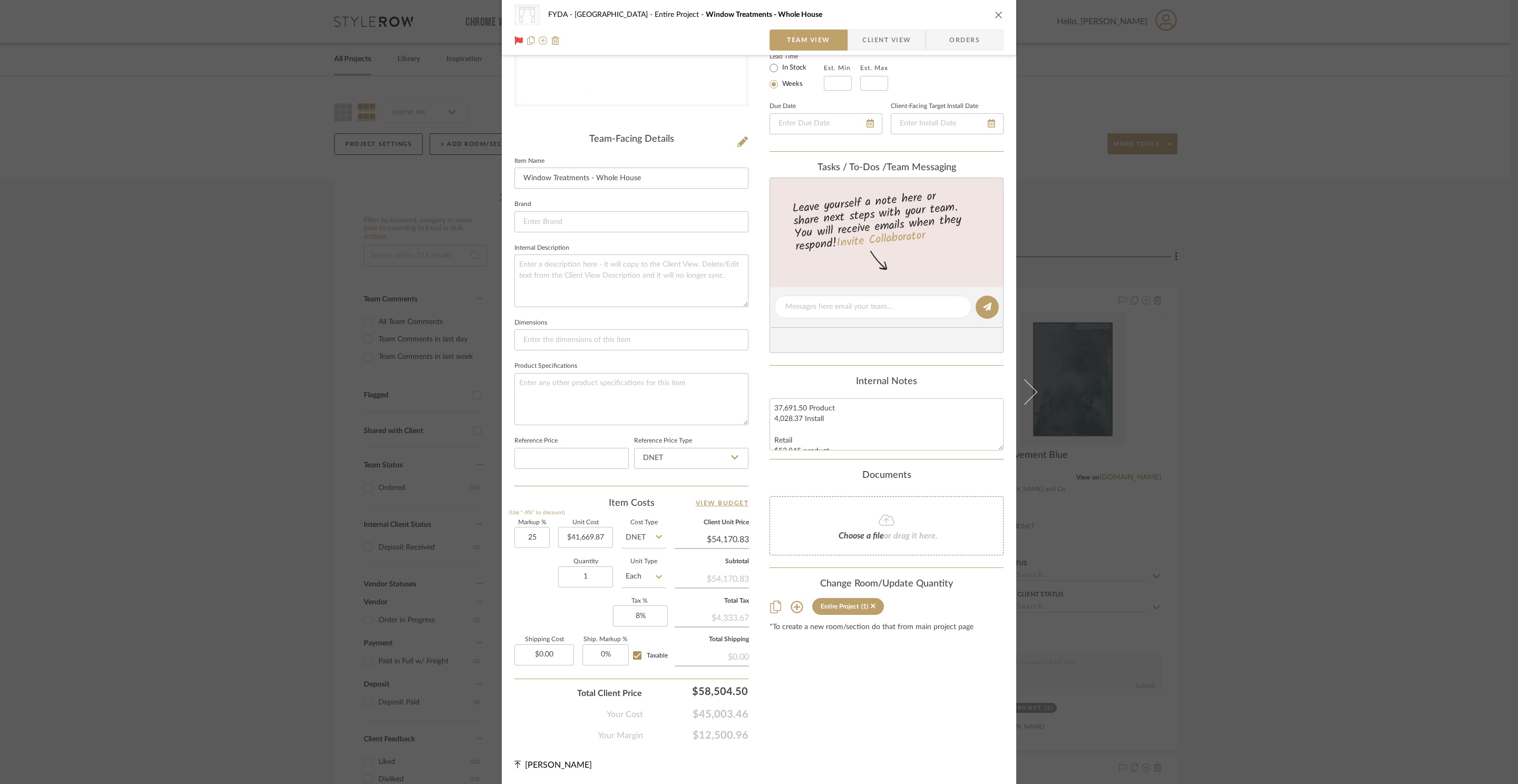
type input "25%"
click at [943, 763] on div "CategoryIconFabrics Created with Sketch. Shades FYDA - 655 City Park Entire Pro…" at bounding box center [759, 298] width 514 height 970
type input "$52,087.34"
click at [724, 539] on input "52087.34" at bounding box center [711, 539] width 74 height 16
type input "51092.75"
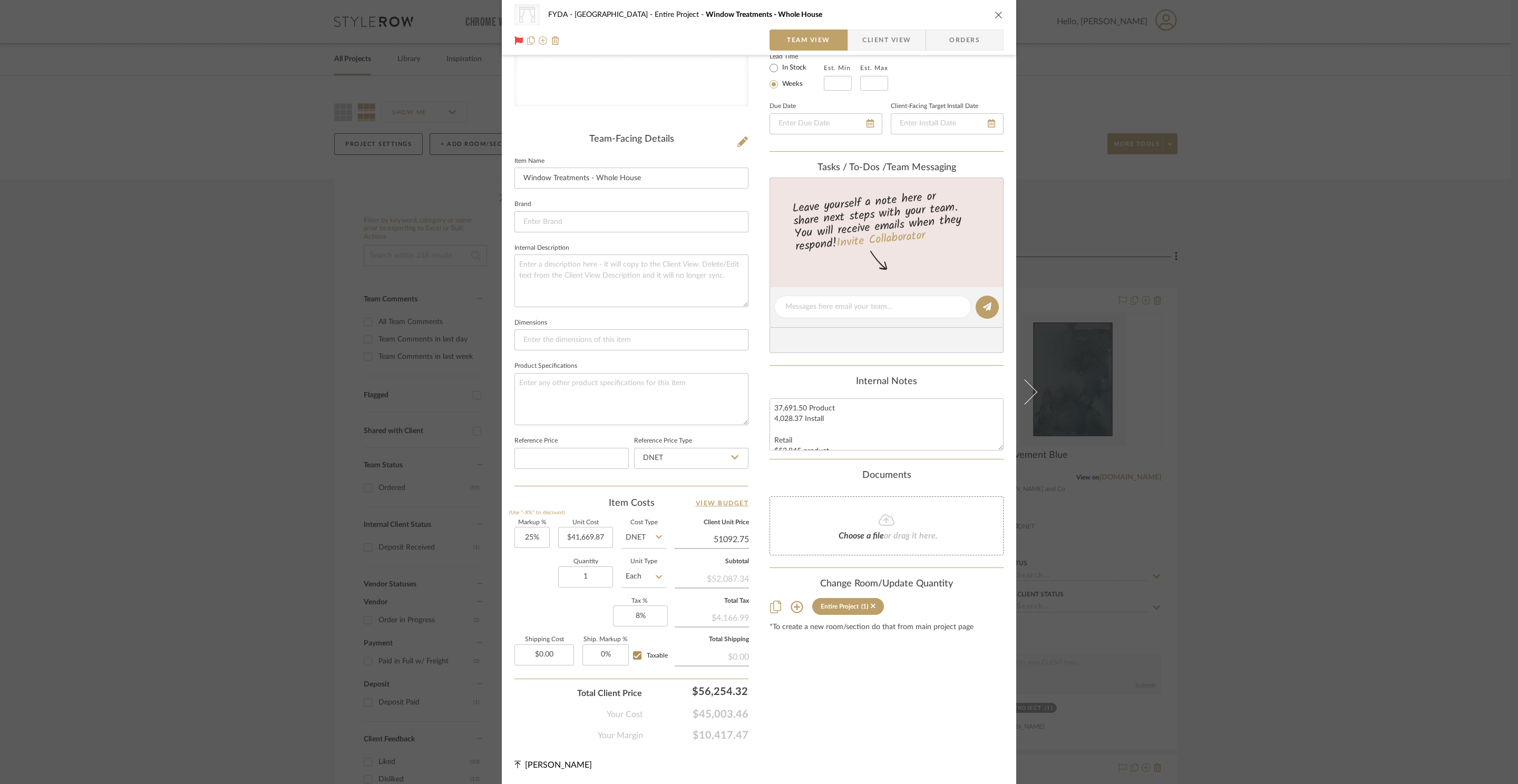
type input "22.61%"
type input "$51,092.75"
click at [824, 702] on div "Content here copies to Client View - confirm visibility there. Show in Client D…" at bounding box center [886, 309] width 234 height 864
type input "$51,091.43"
click at [960, 703] on div "Content here copies to Client View - confirm visibility there. Show in Client D…" at bounding box center [886, 309] width 234 height 864
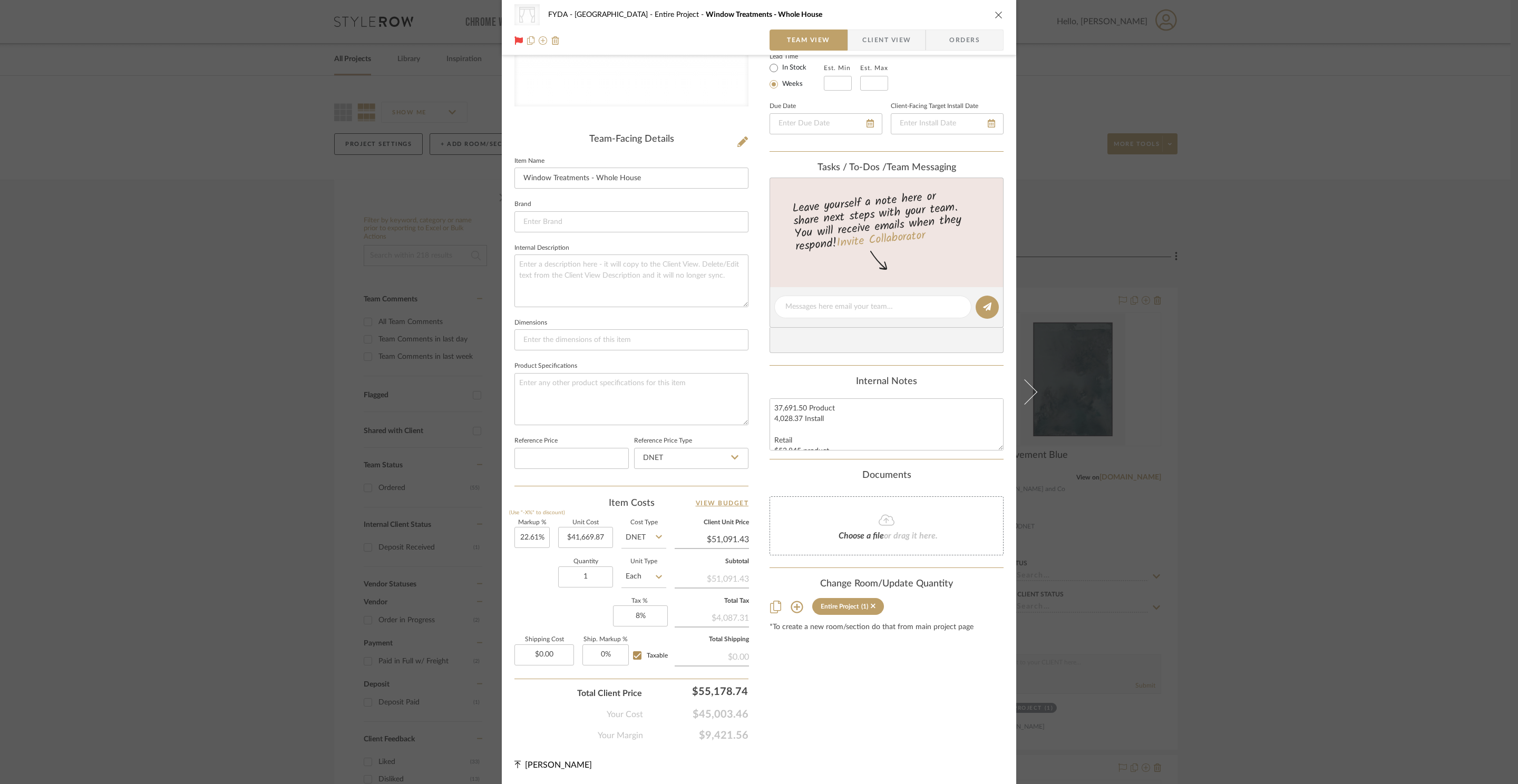
click at [878, 700] on div "Content here copies to Client View - confirm visibility there. Show in Client D…" at bounding box center [886, 309] width 234 height 864
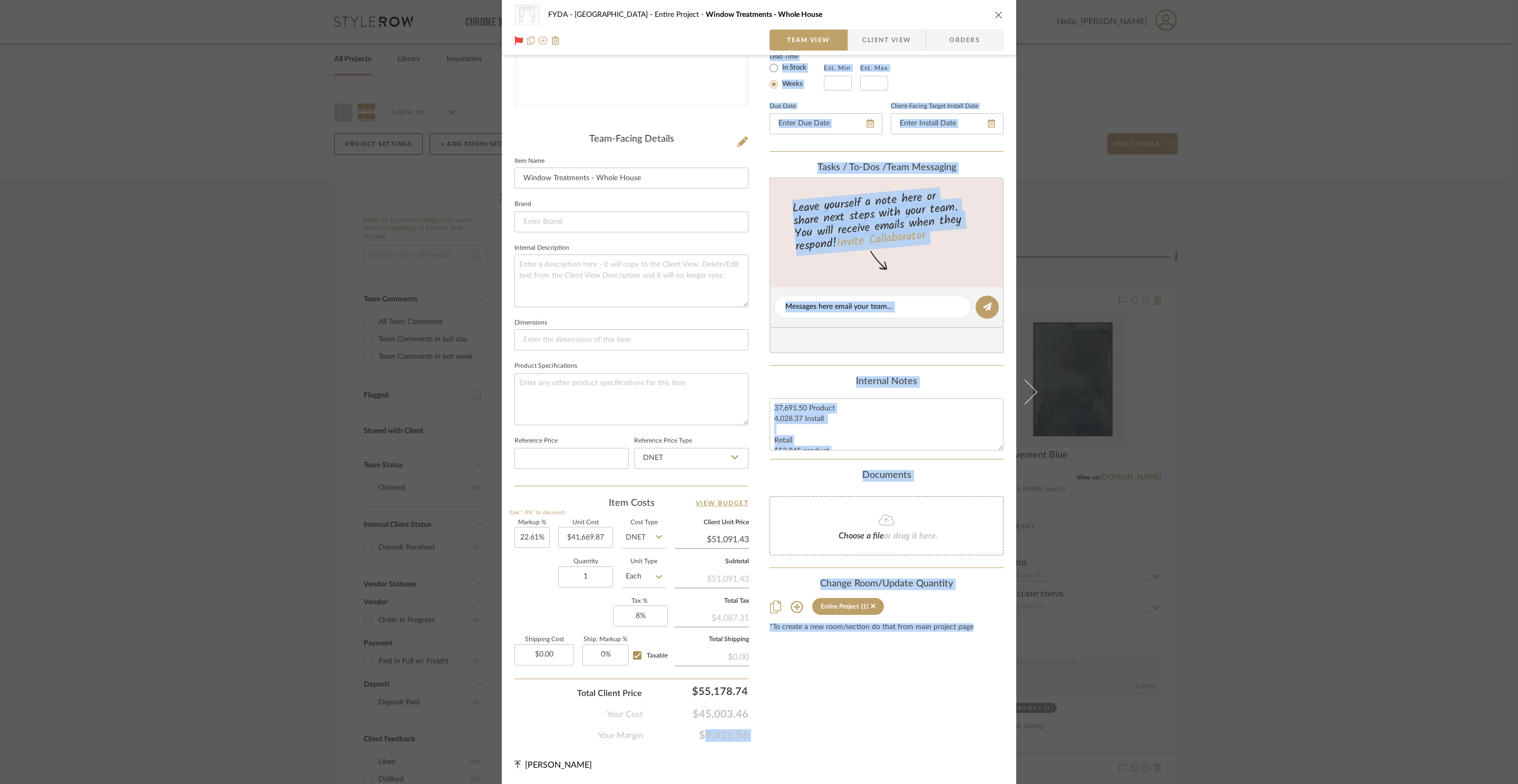
drag, startPoint x: 757, startPoint y: 736, endPoint x: 798, endPoint y: 734, distance: 41.0
click at [695, 736] on div "CategoryIconFabrics Created with Sketch. Shades FYDA - 655 City Park Entire Pro…" at bounding box center [759, 298] width 514 height 970
click at [798, 734] on div "Content here copies to Client View - confirm visibility there. Show in Client D…" at bounding box center [886, 309] width 234 height 864
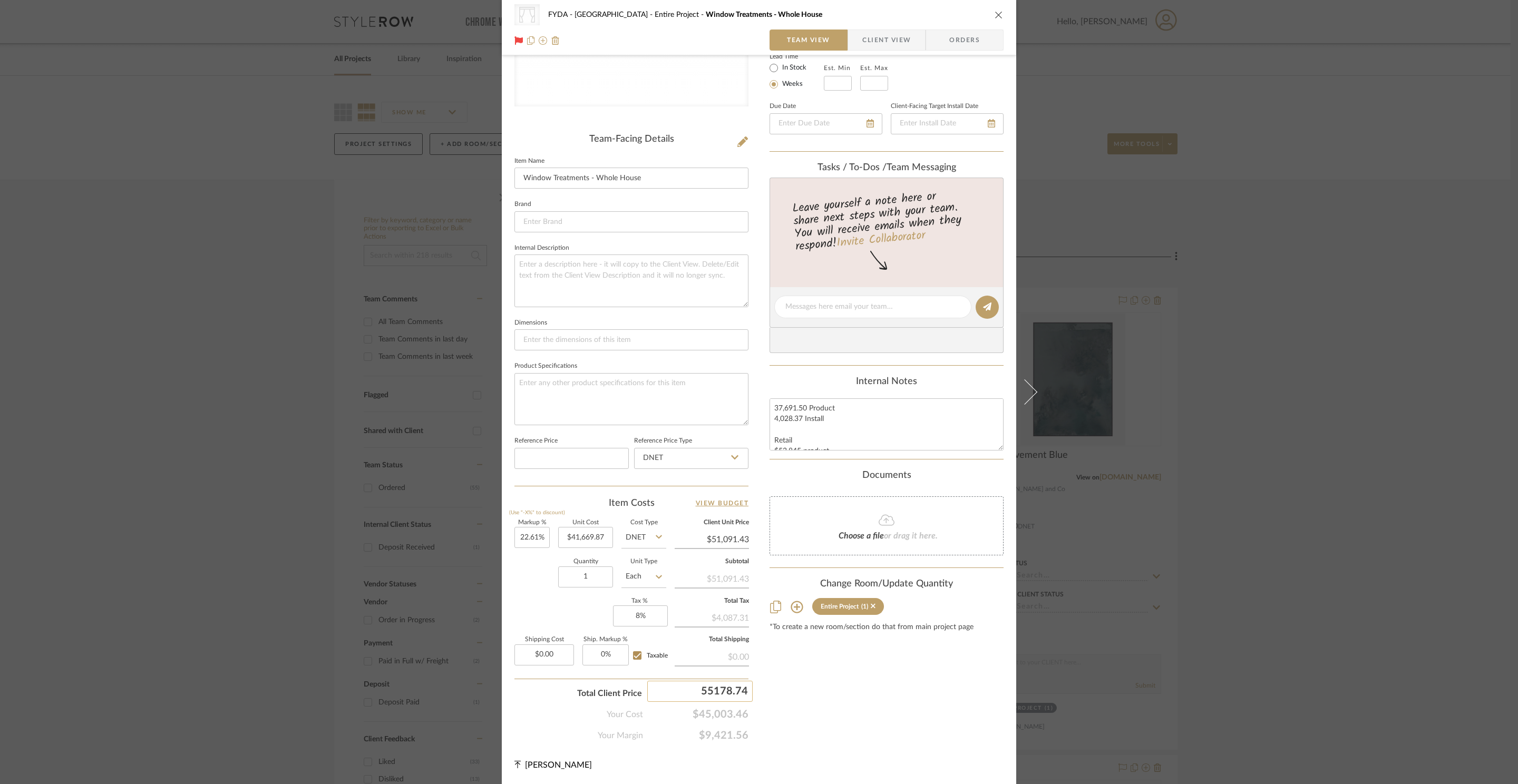
drag, startPoint x: 743, startPoint y: 690, endPoint x: 693, endPoint y: 691, distance: 50.0
click at [922, 731] on div "Content here copies to Client View - confirm visibility there. Show in Client D…" at bounding box center [886, 309] width 234 height 864
drag, startPoint x: 751, startPoint y: 732, endPoint x: 692, endPoint y: 732, distance: 59.0
click at [692, 732] on div "CategoryIconFabrics Created with Sketch. Shades FYDA - 655 City Park Entire Pro…" at bounding box center [759, 298] width 514 height 970
copy span "$9,421.56"
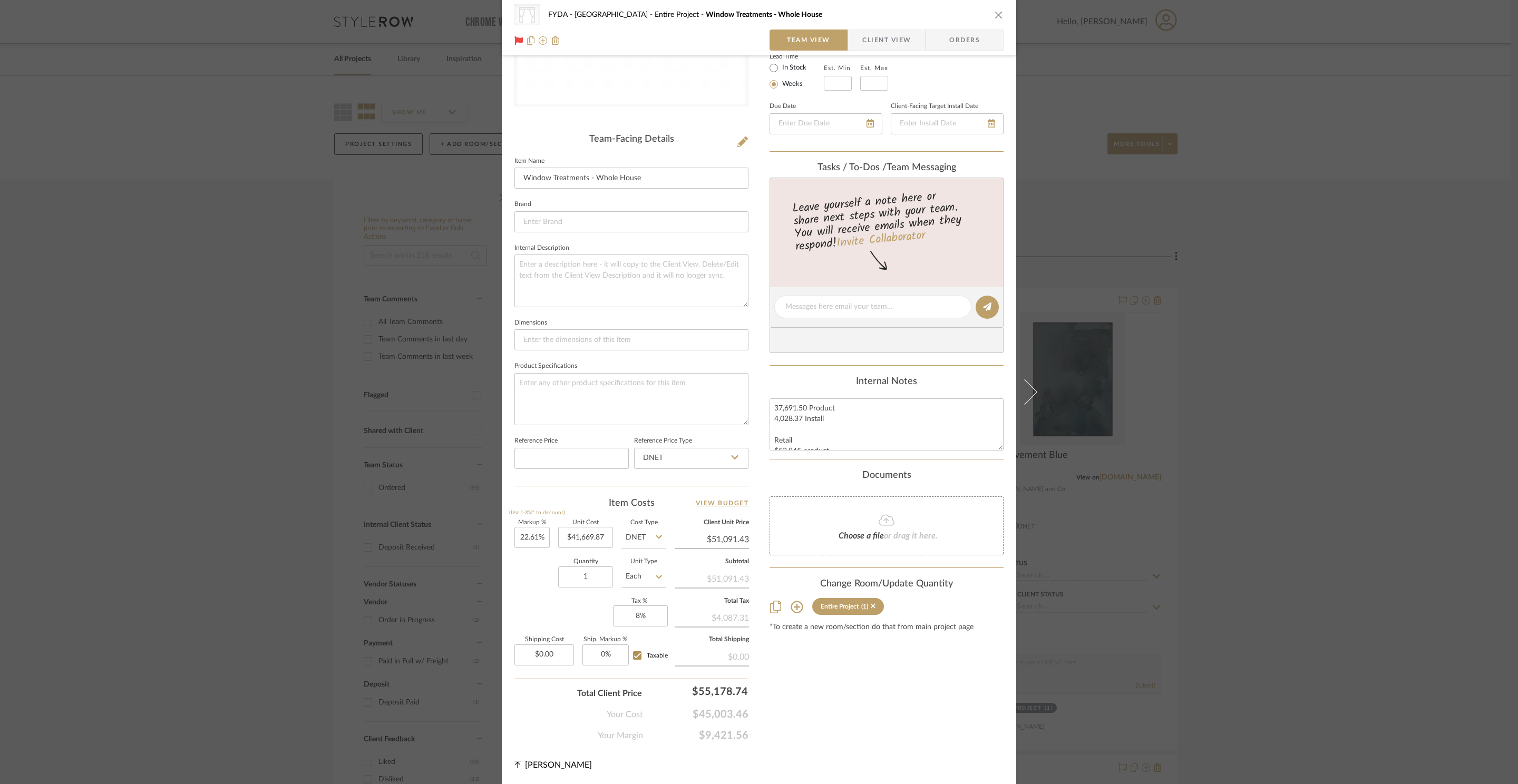
click at [1402, 126] on div "CategoryIconFabrics Created with Sketch. Shades FYDA - 655 City Park Entire Pro…" at bounding box center [759, 392] width 1518 height 784
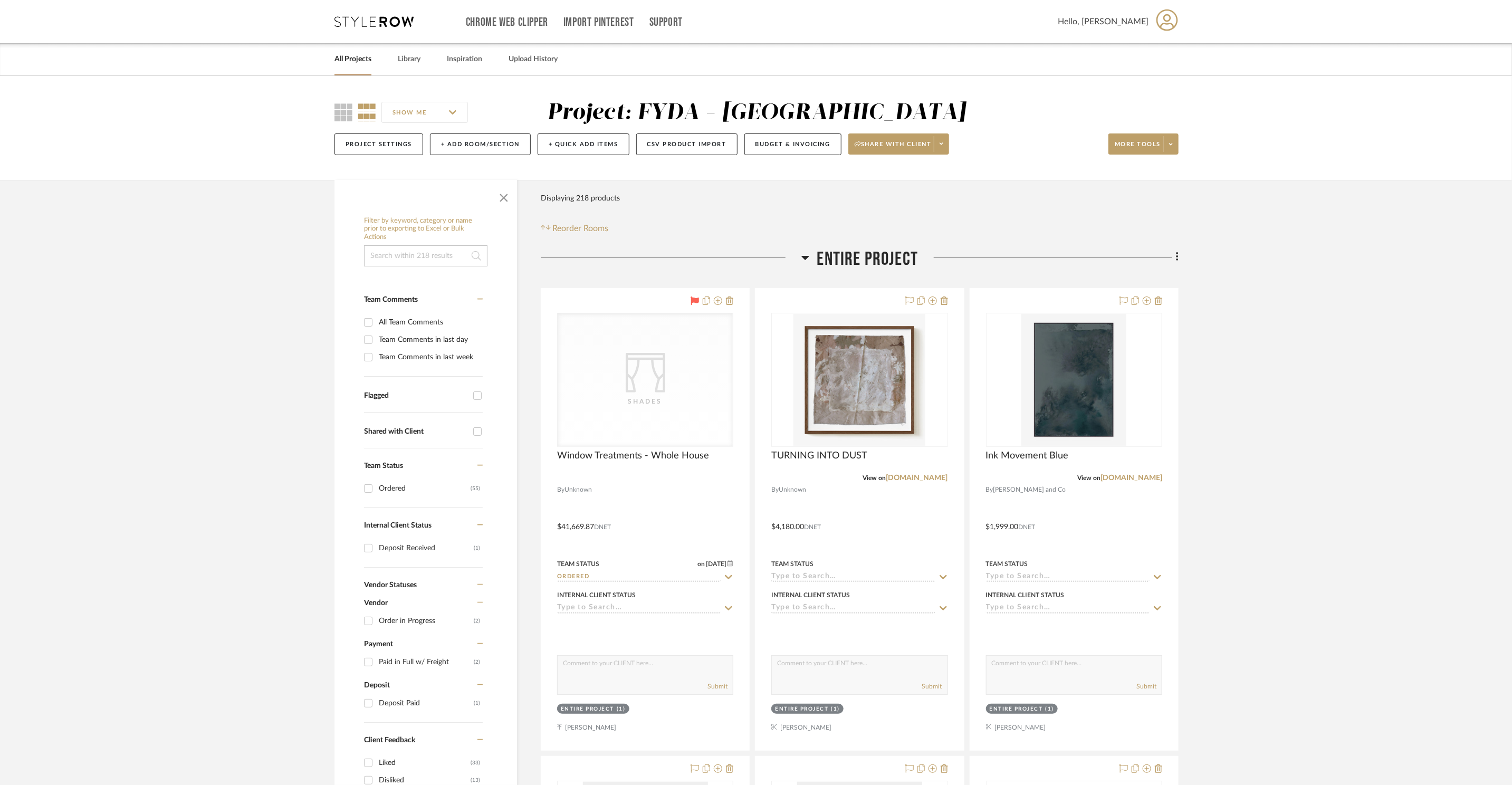
click at [832, 248] on span "Entire Project" at bounding box center [867, 260] width 101 height 23
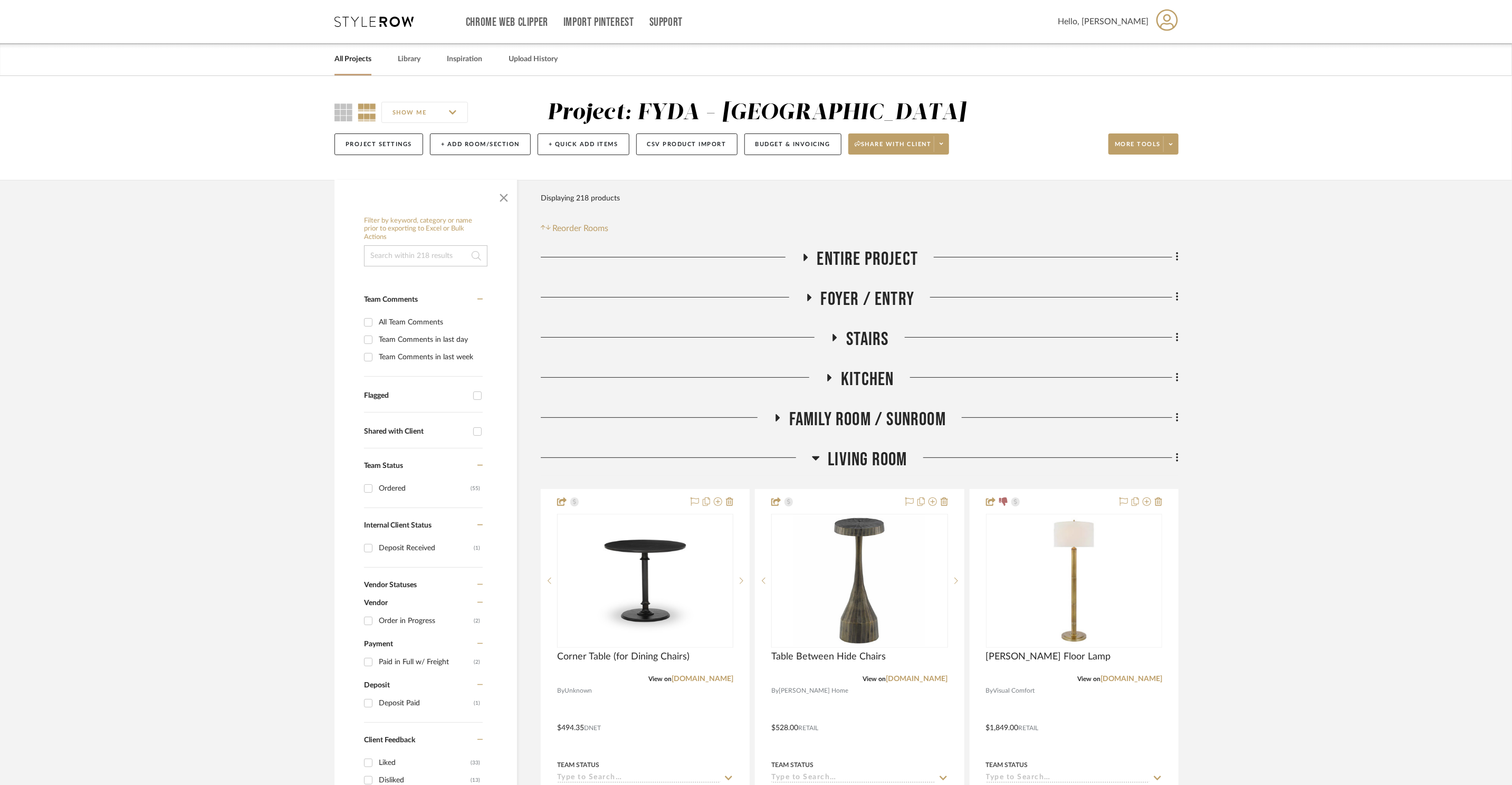
click at [838, 258] on span "Entire Project" at bounding box center [867, 260] width 101 height 23
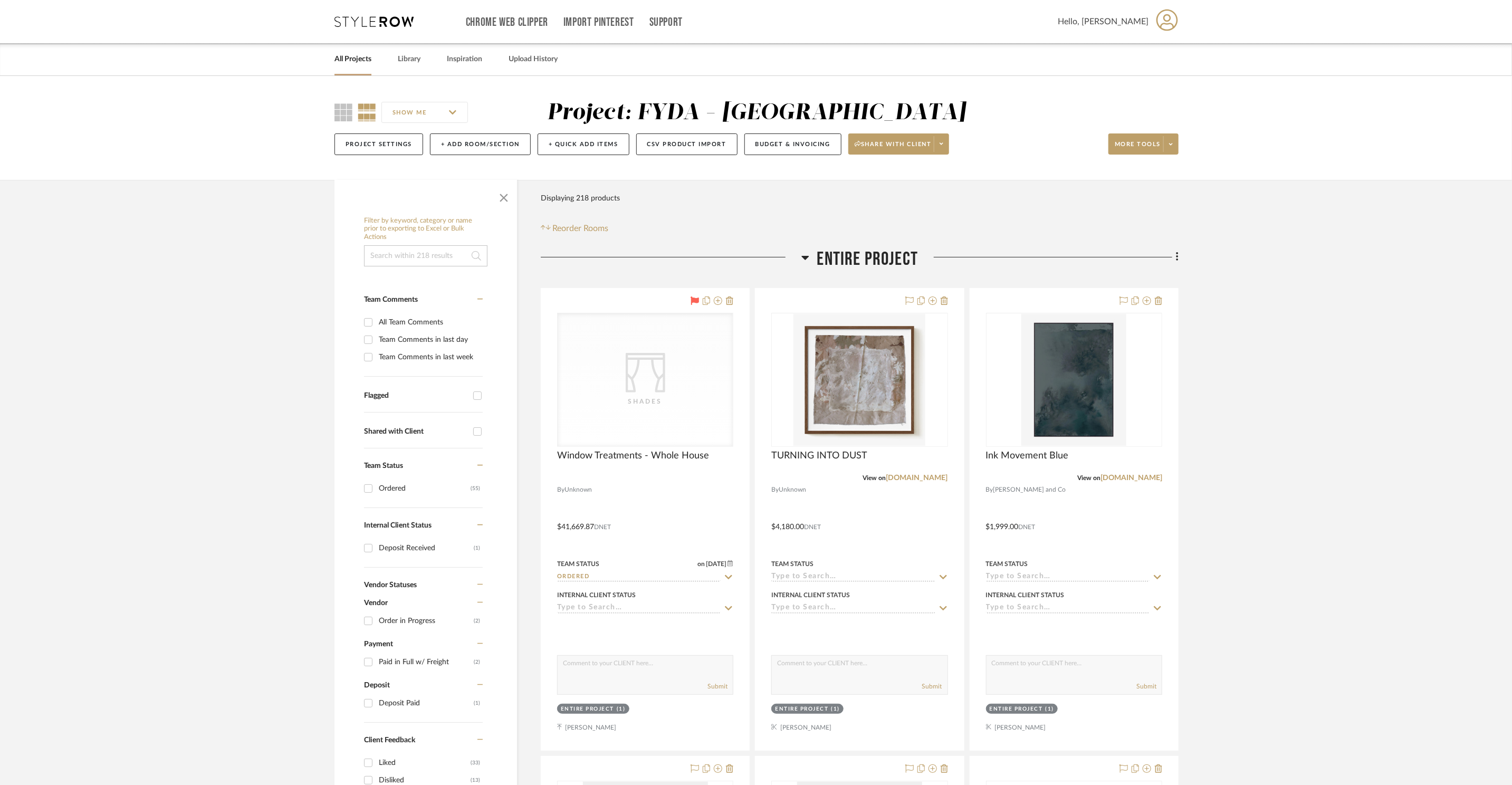
click at [839, 258] on span "Entire Project" at bounding box center [867, 260] width 101 height 23
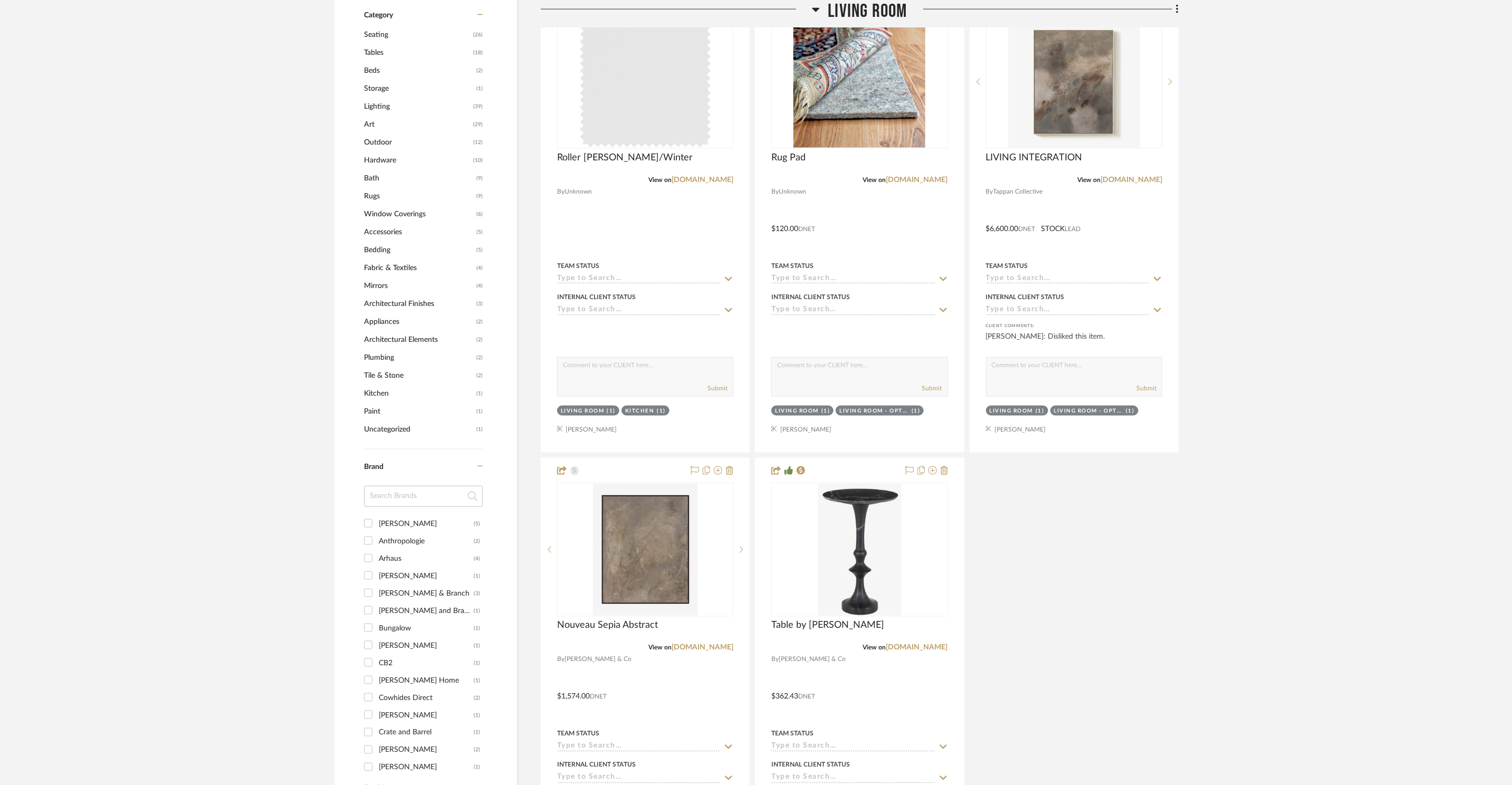
scroll to position [1492, 0]
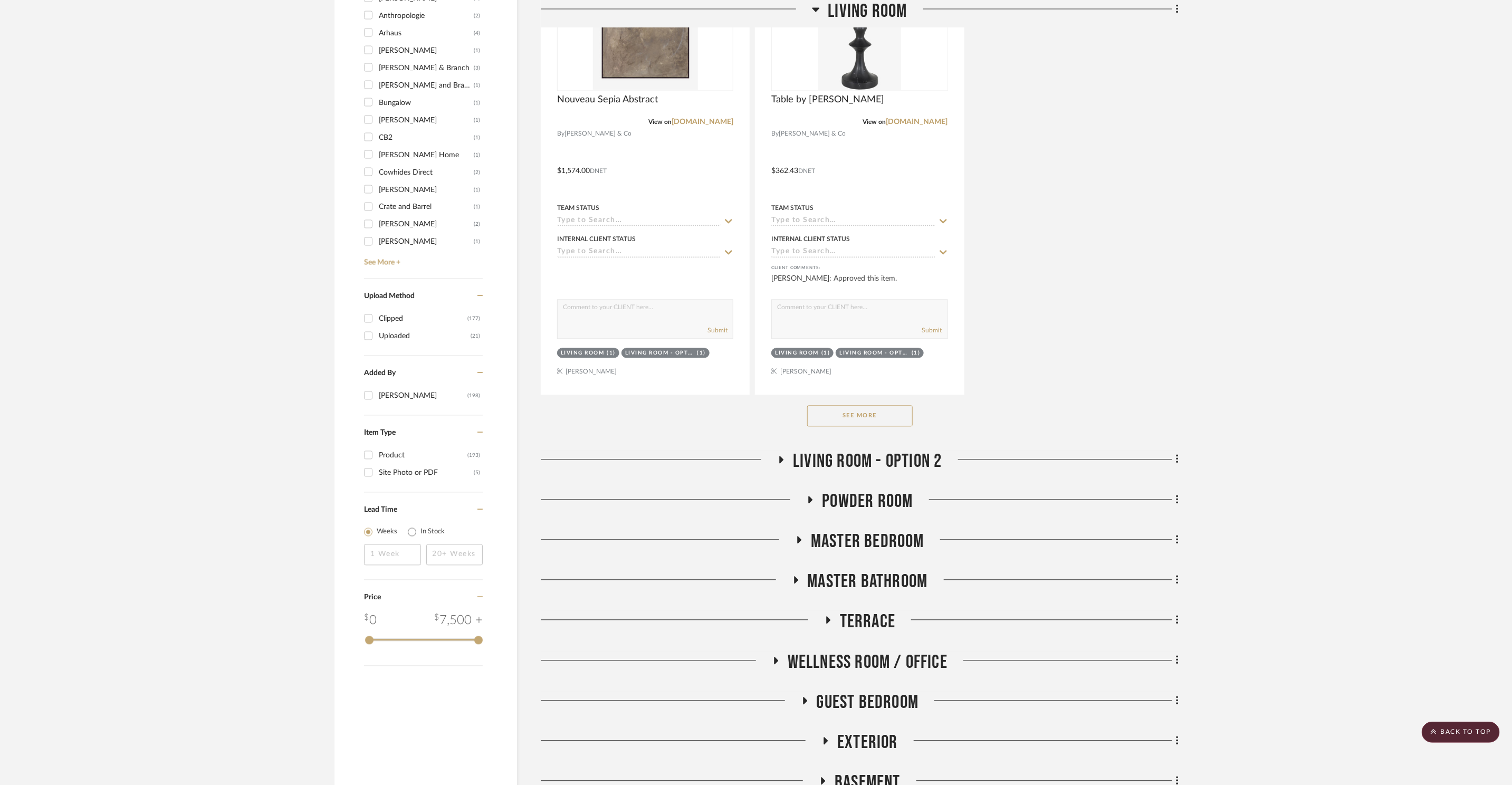
click at [876, 413] on button "See More" at bounding box center [860, 416] width 105 height 21
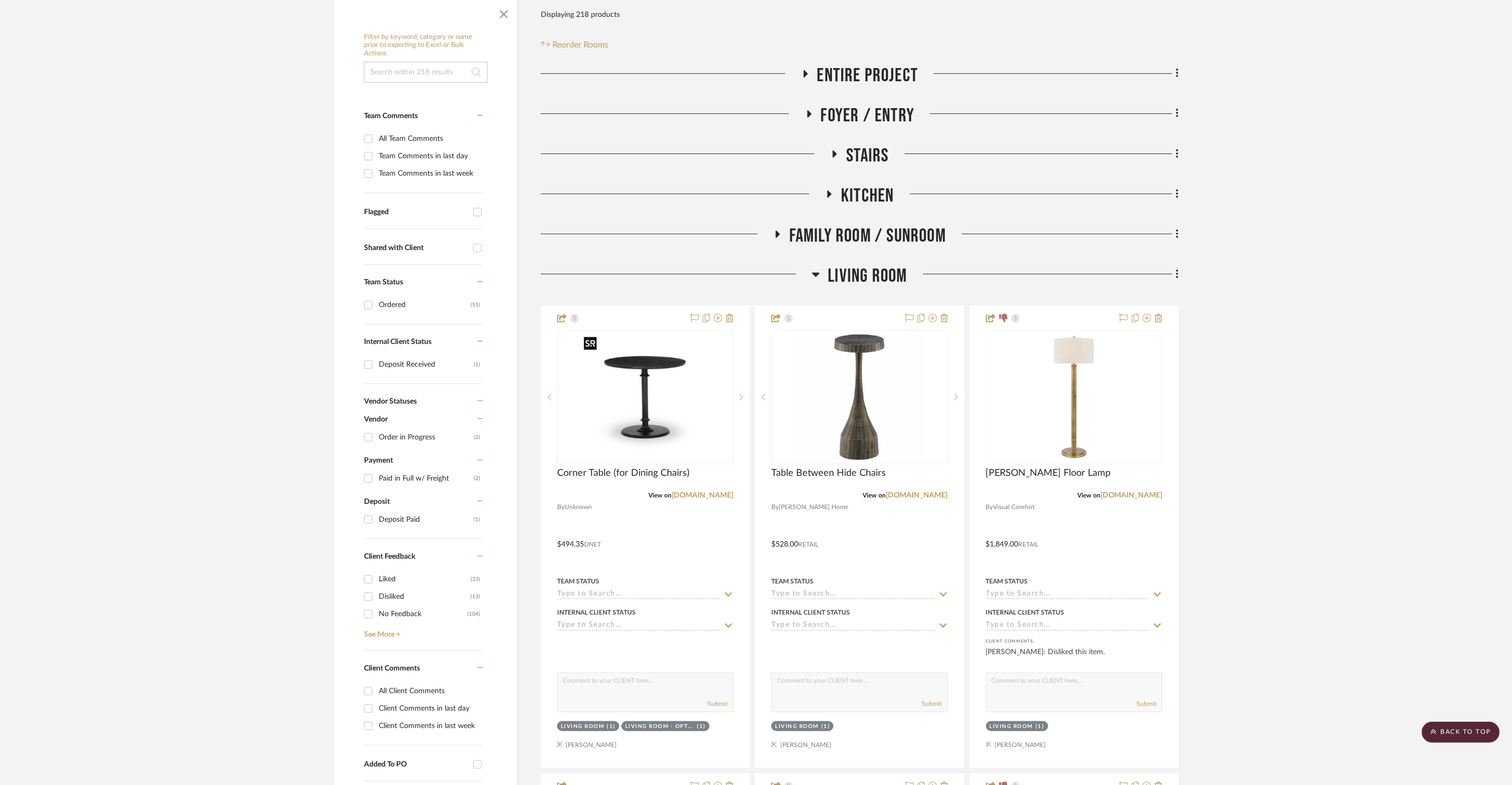
scroll to position [0, 0]
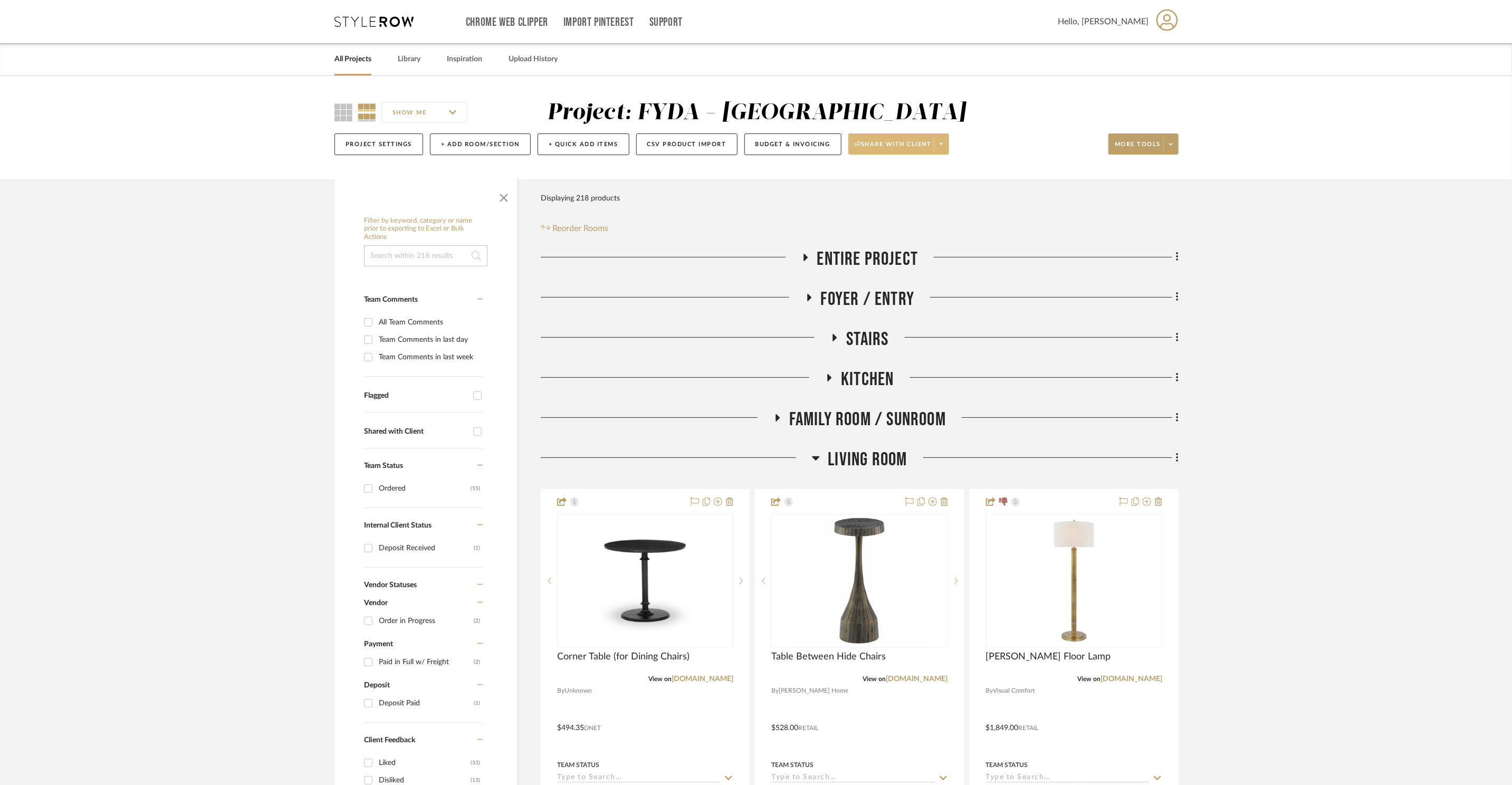
click at [948, 143] on span at bounding box center [941, 144] width 15 height 16
click at [932, 177] on span "Preview Client Dashboard" at bounding box center [905, 173] width 90 height 9
click at [335, 12] on div "Chrome Web Clipper Import Pinterest Support All Projects Library Inspiration Up…" at bounding box center [756, 21] width 844 height 44
click at [353, 27] on div "Chrome Web Clipper Import Pinterest Support All Projects Library Inspiration Up…" at bounding box center [756, 21] width 844 height 44
click at [357, 22] on icon at bounding box center [374, 21] width 79 height 11
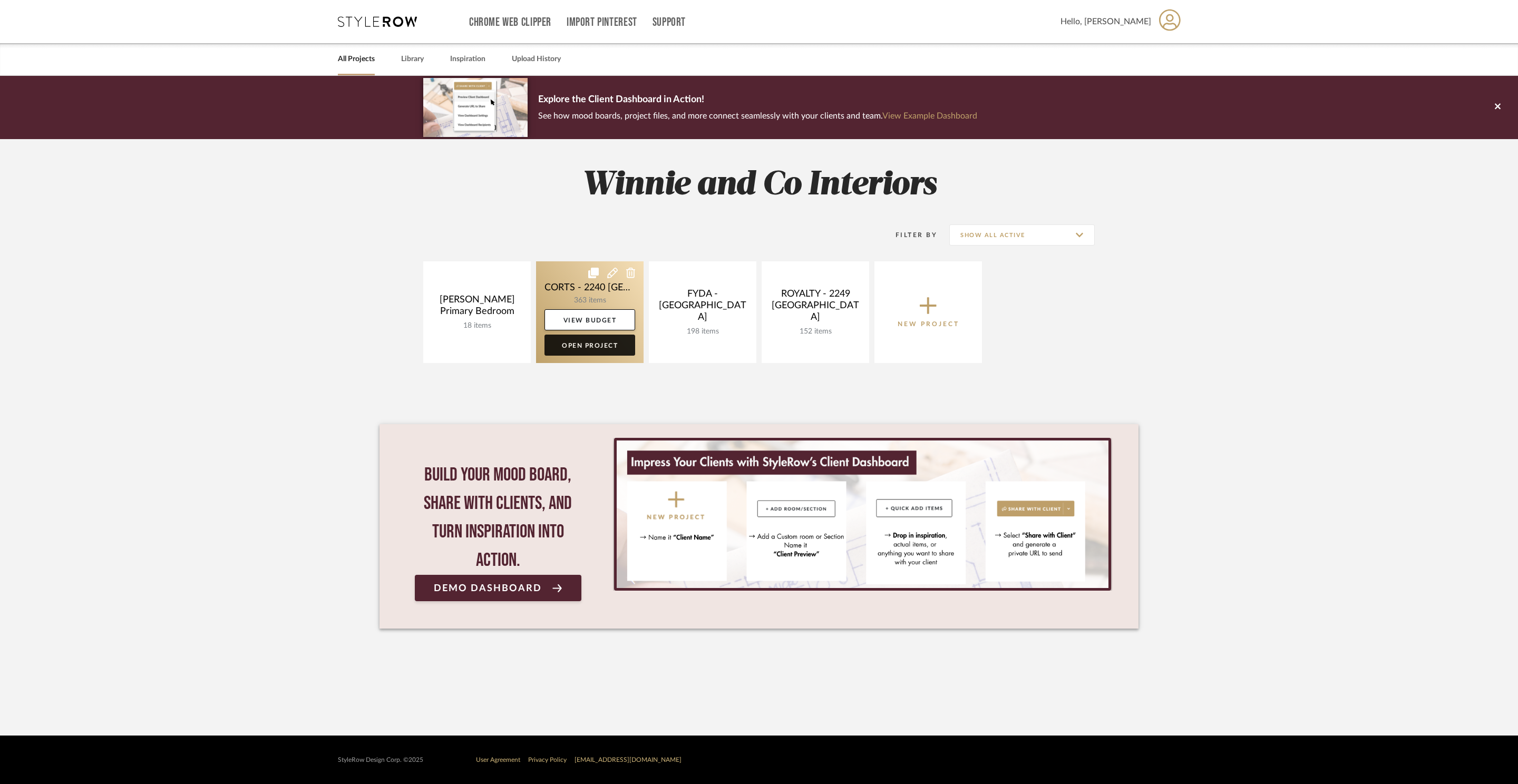
click at [608, 351] on link "Open Project" at bounding box center [590, 345] width 90 height 21
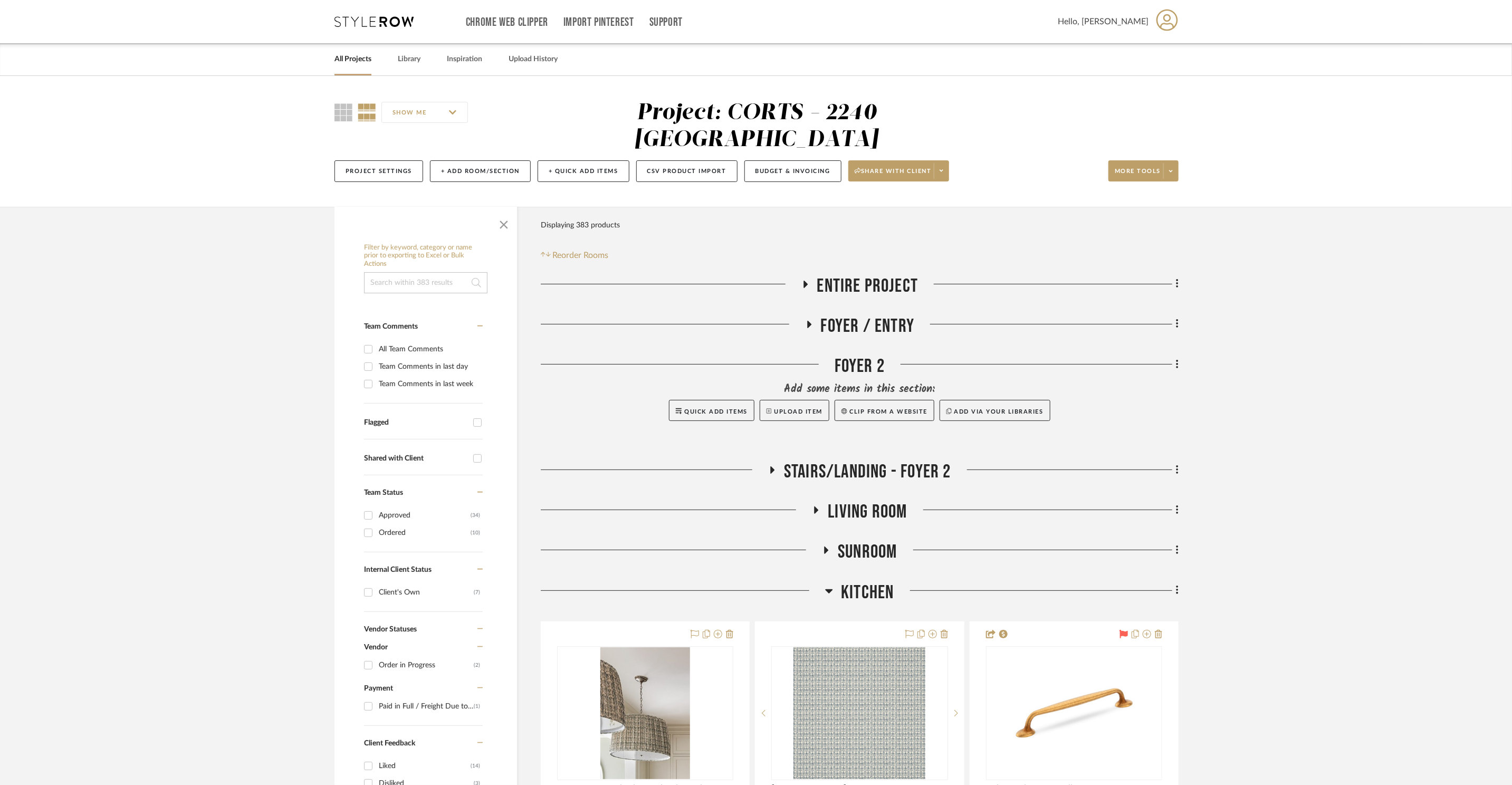
click at [875, 541] on span "Sunroom" at bounding box center [867, 552] width 59 height 23
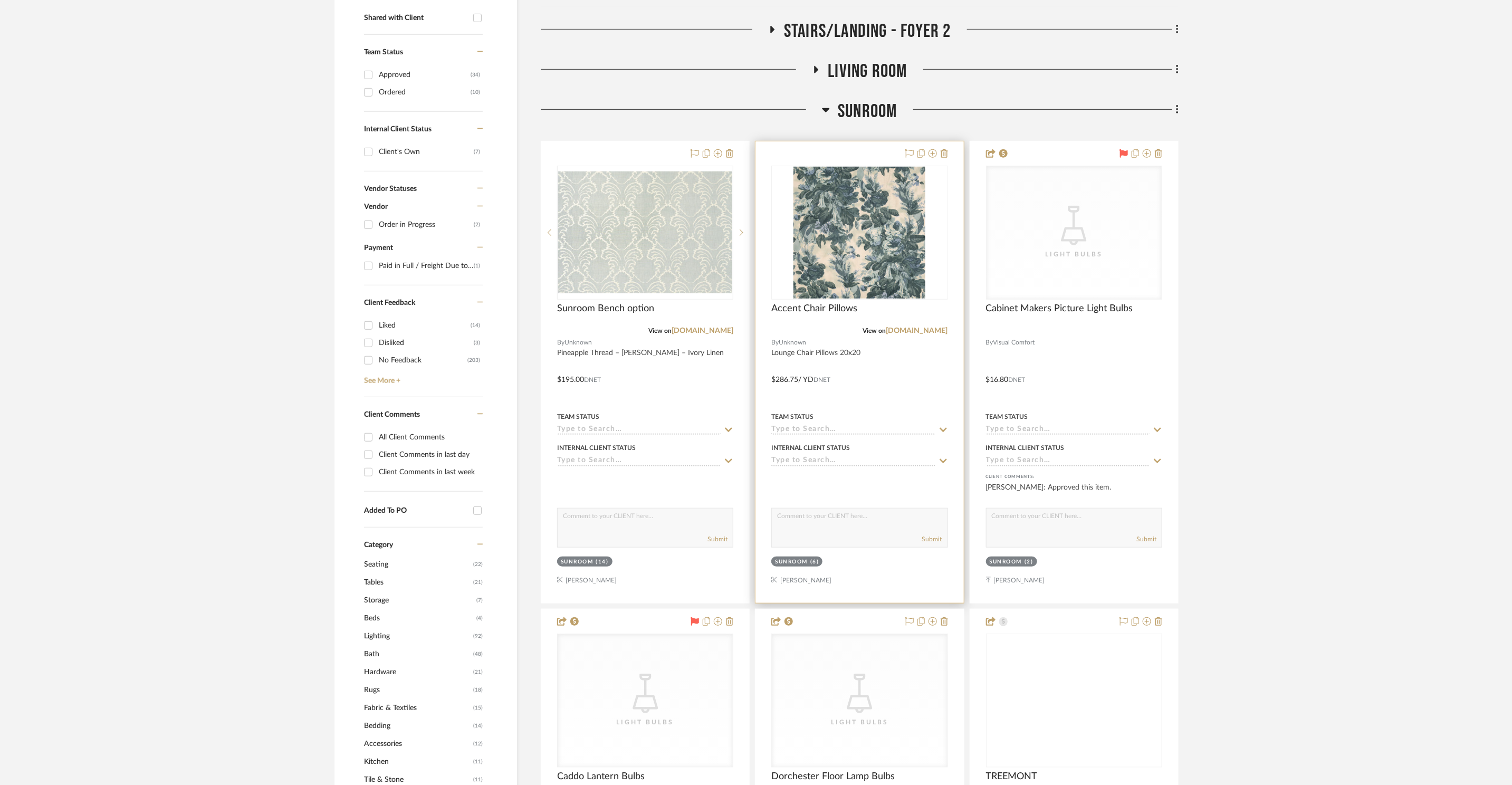
scroll to position [457, 0]
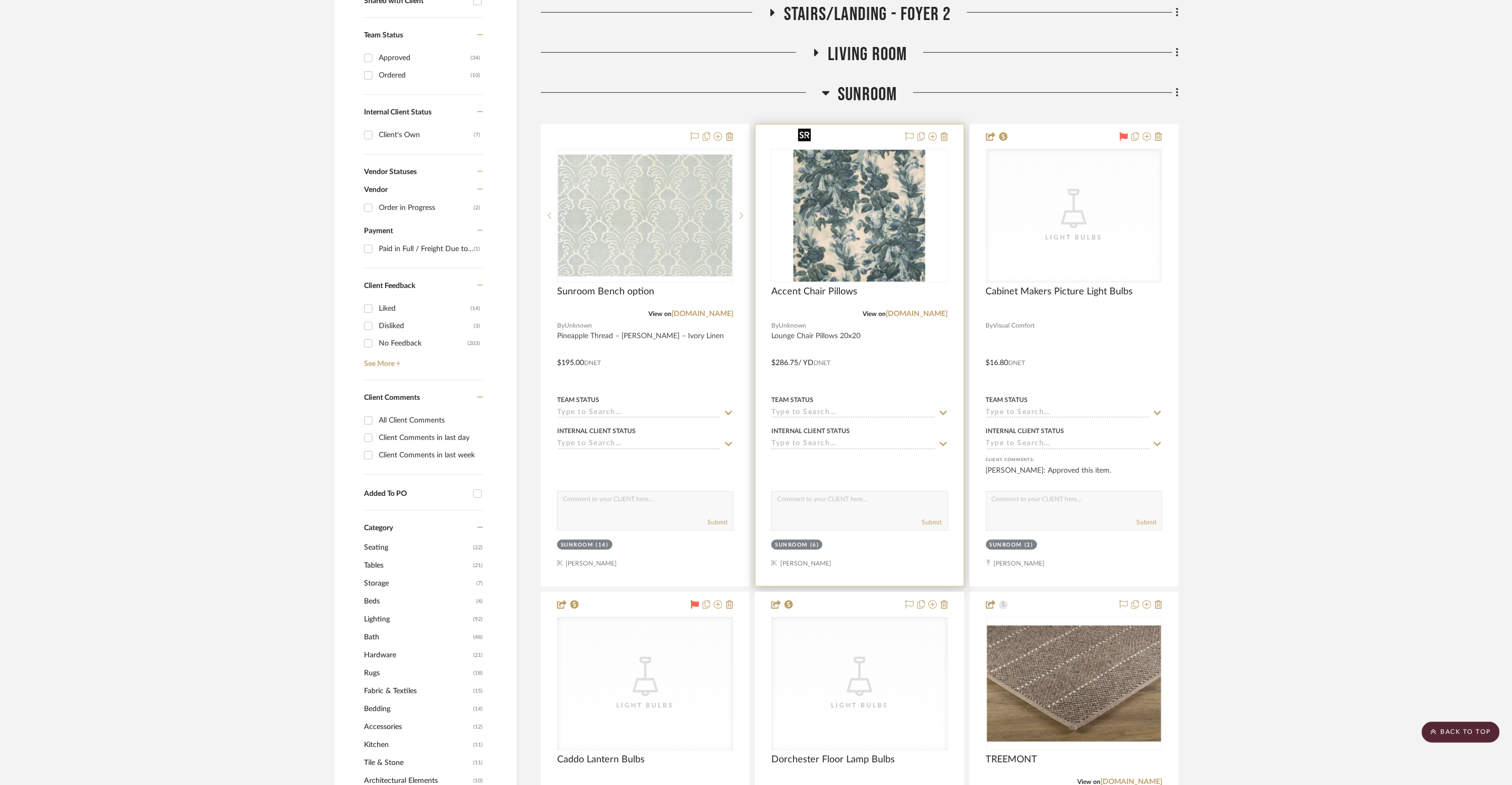
click at [0, 0] on img at bounding box center [0, 0] width 0 height 0
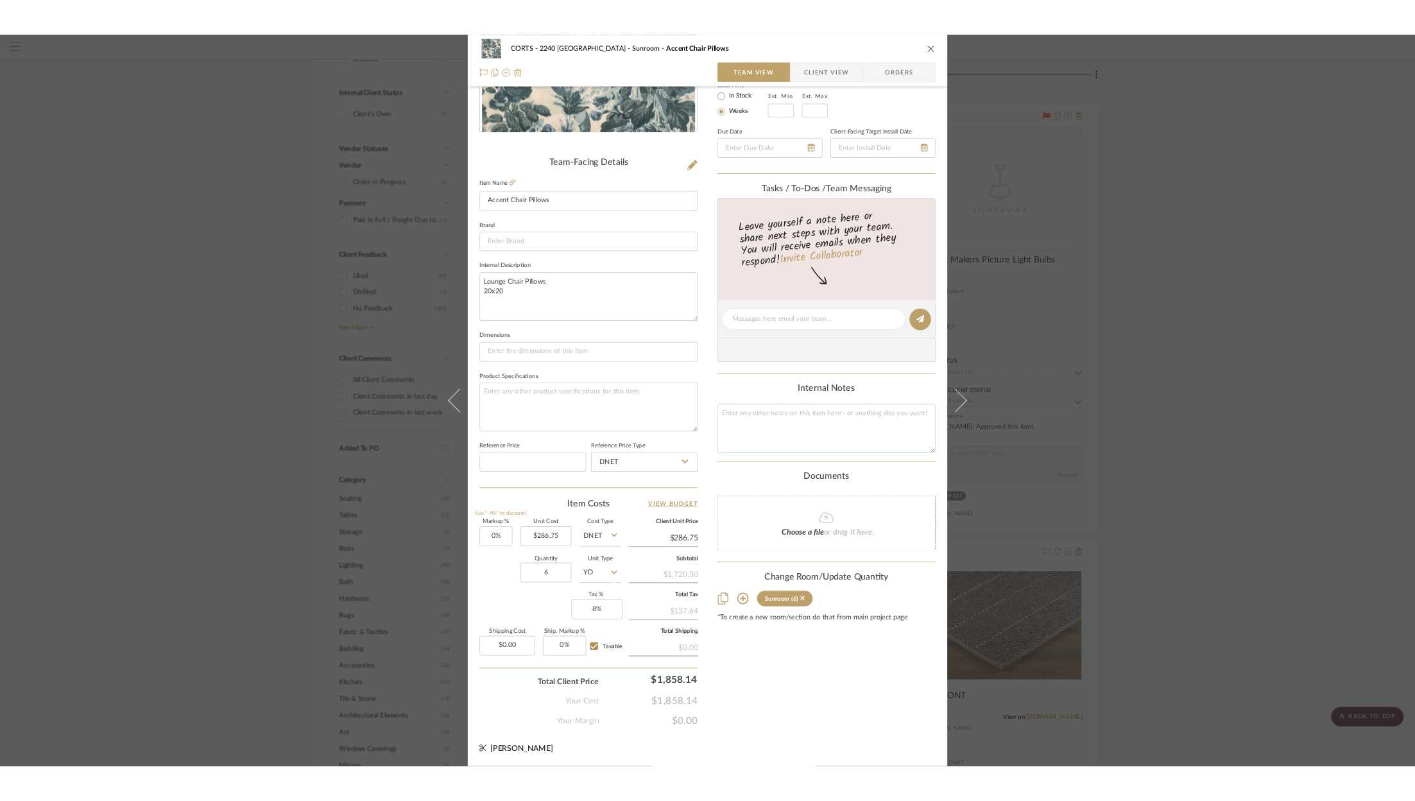
scroll to position [235, 0]
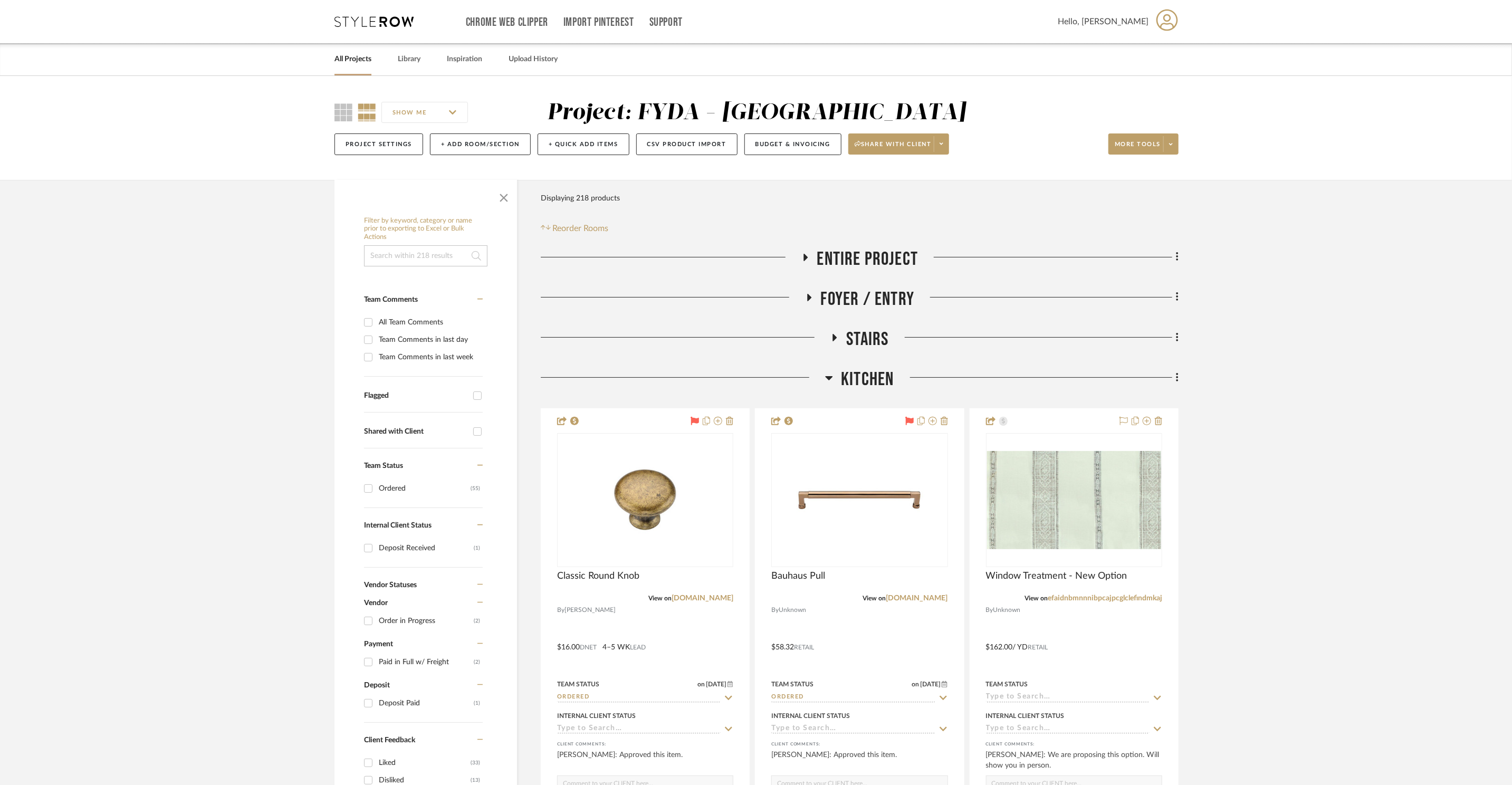
click at [368, 25] on icon at bounding box center [374, 21] width 79 height 11
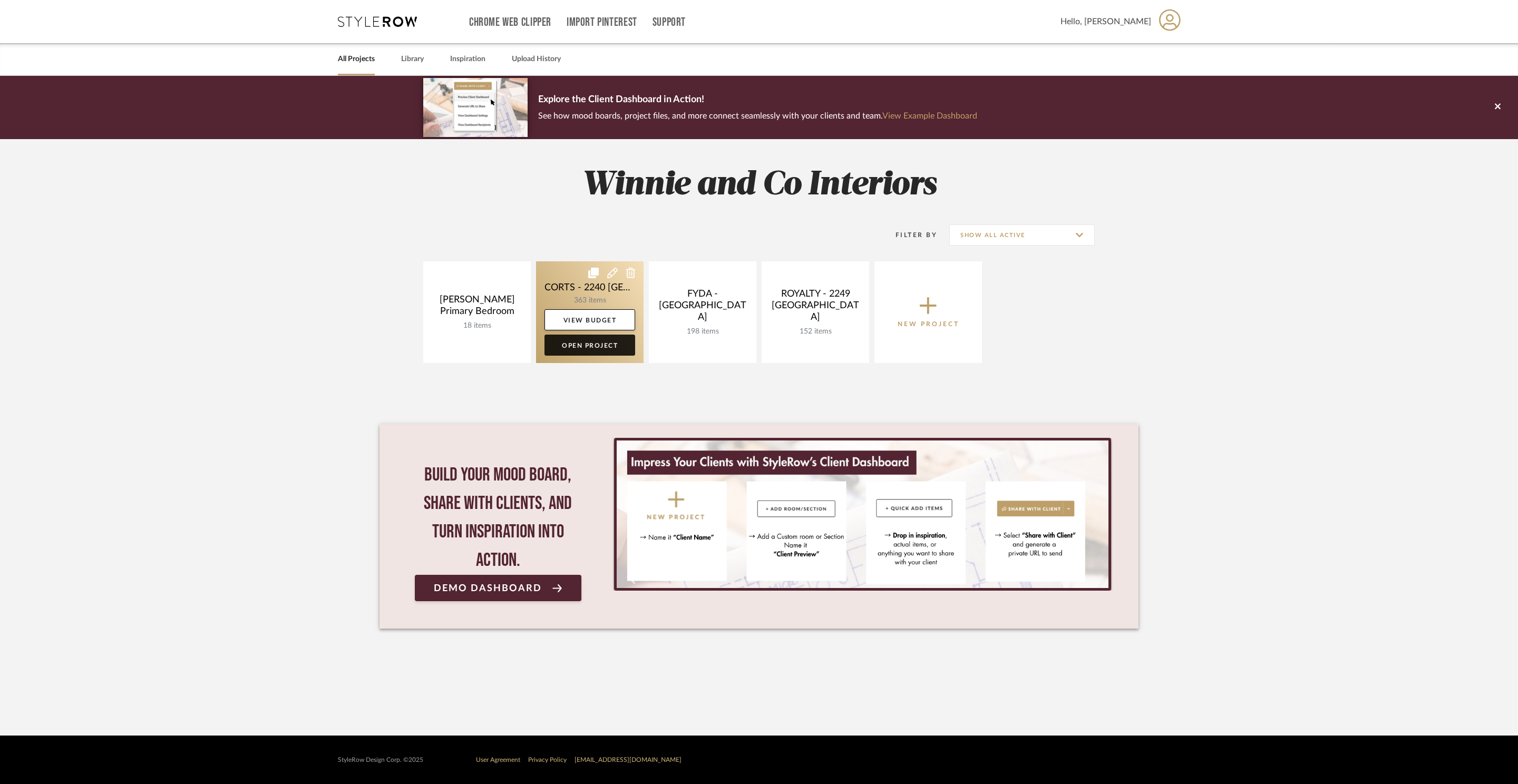
click at [596, 347] on link "Open Project" at bounding box center [590, 345] width 90 height 21
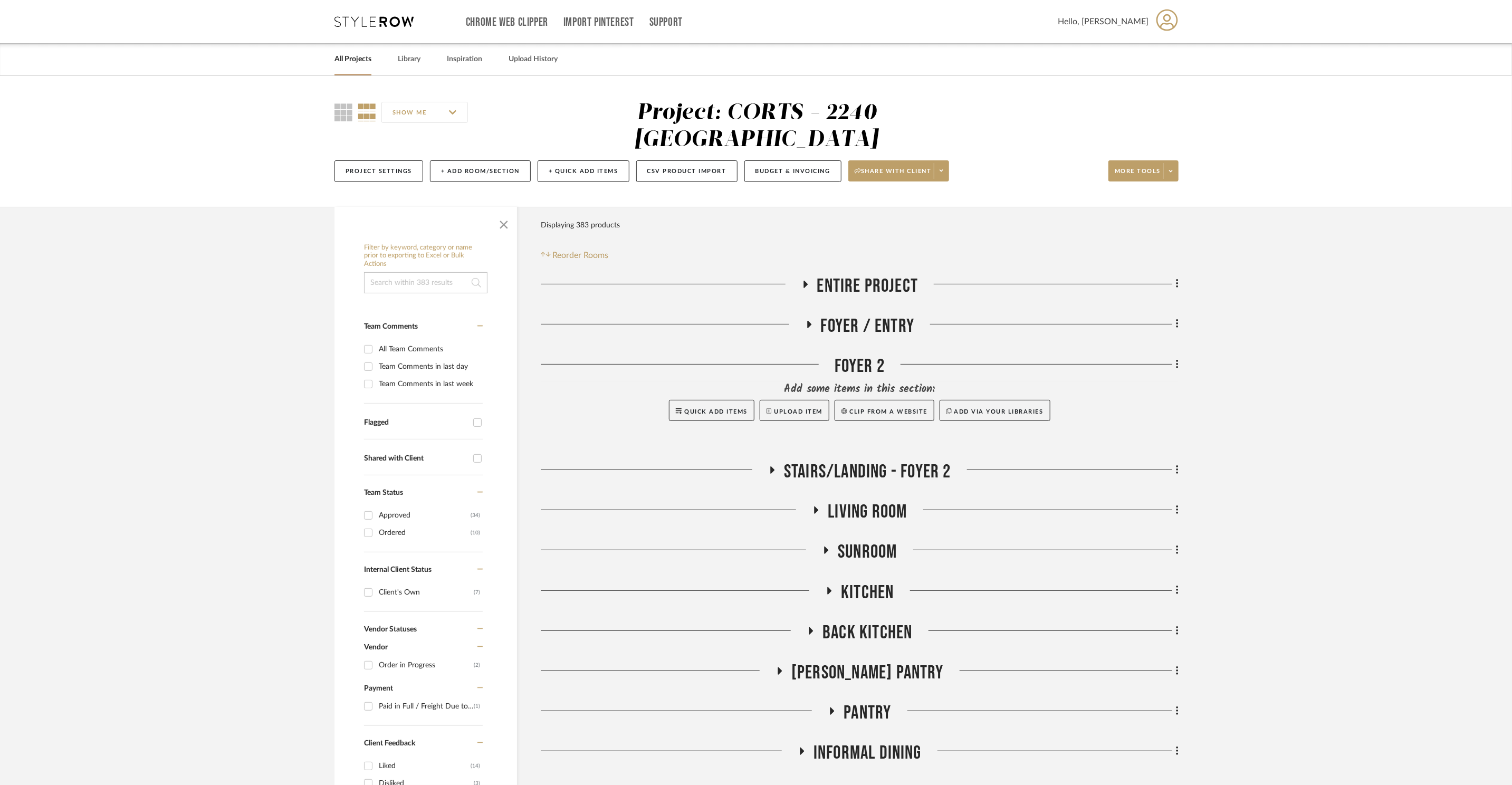
click at [845, 581] on span "Kitchen" at bounding box center [867, 593] width 53 height 23
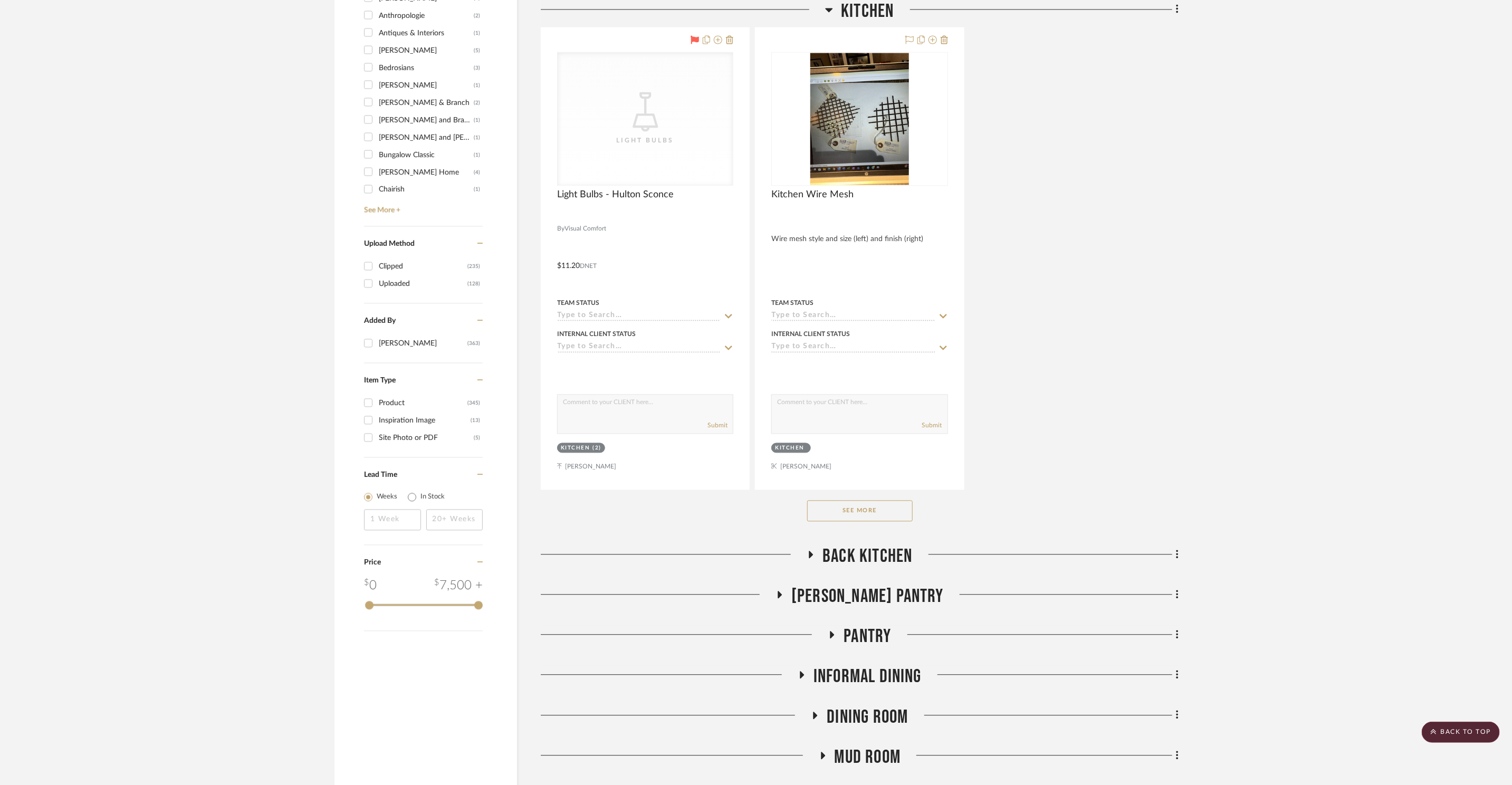
scroll to position [1603, 0]
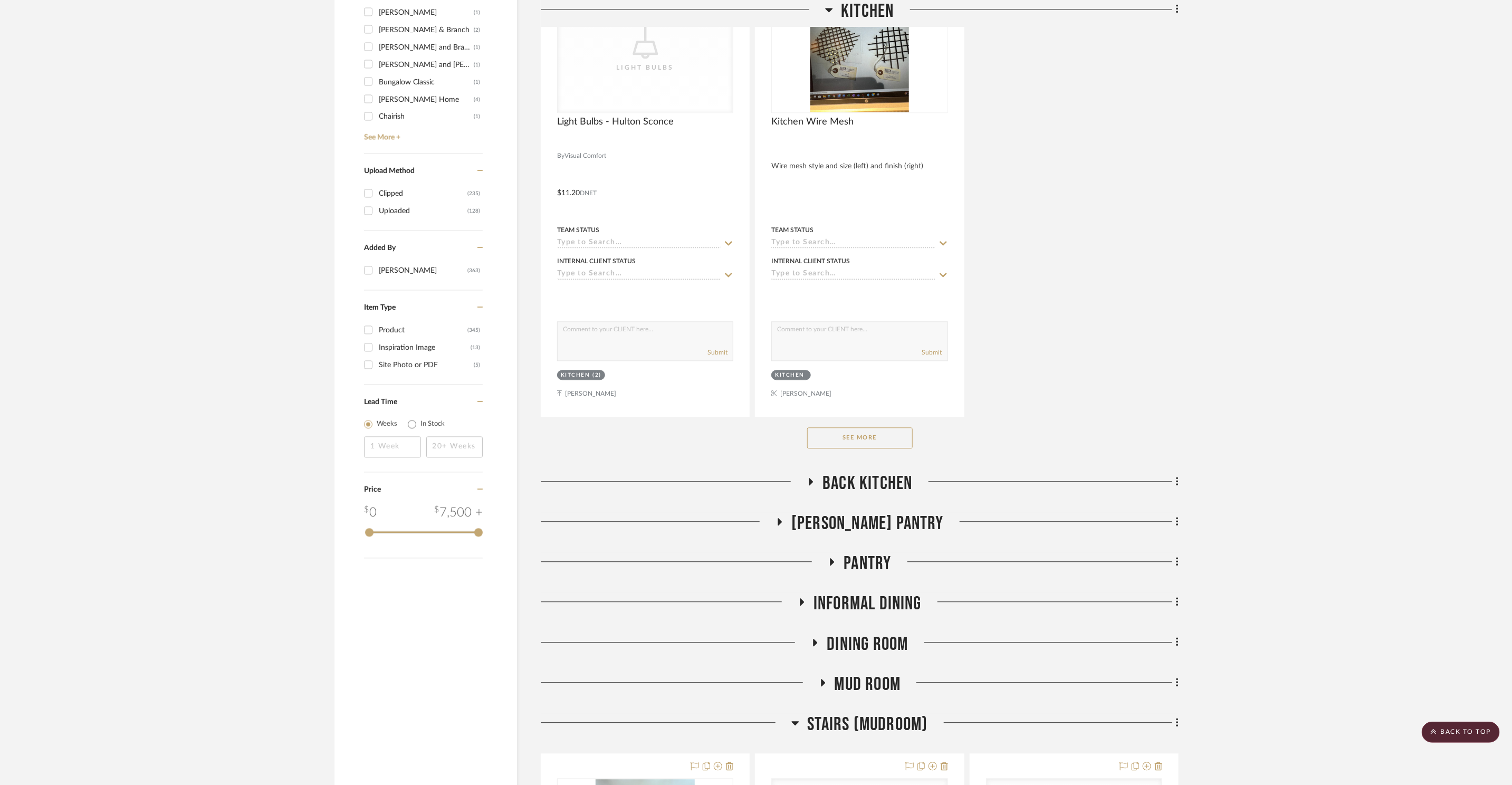
click at [864, 427] on button "See More" at bounding box center [860, 438] width 105 height 21
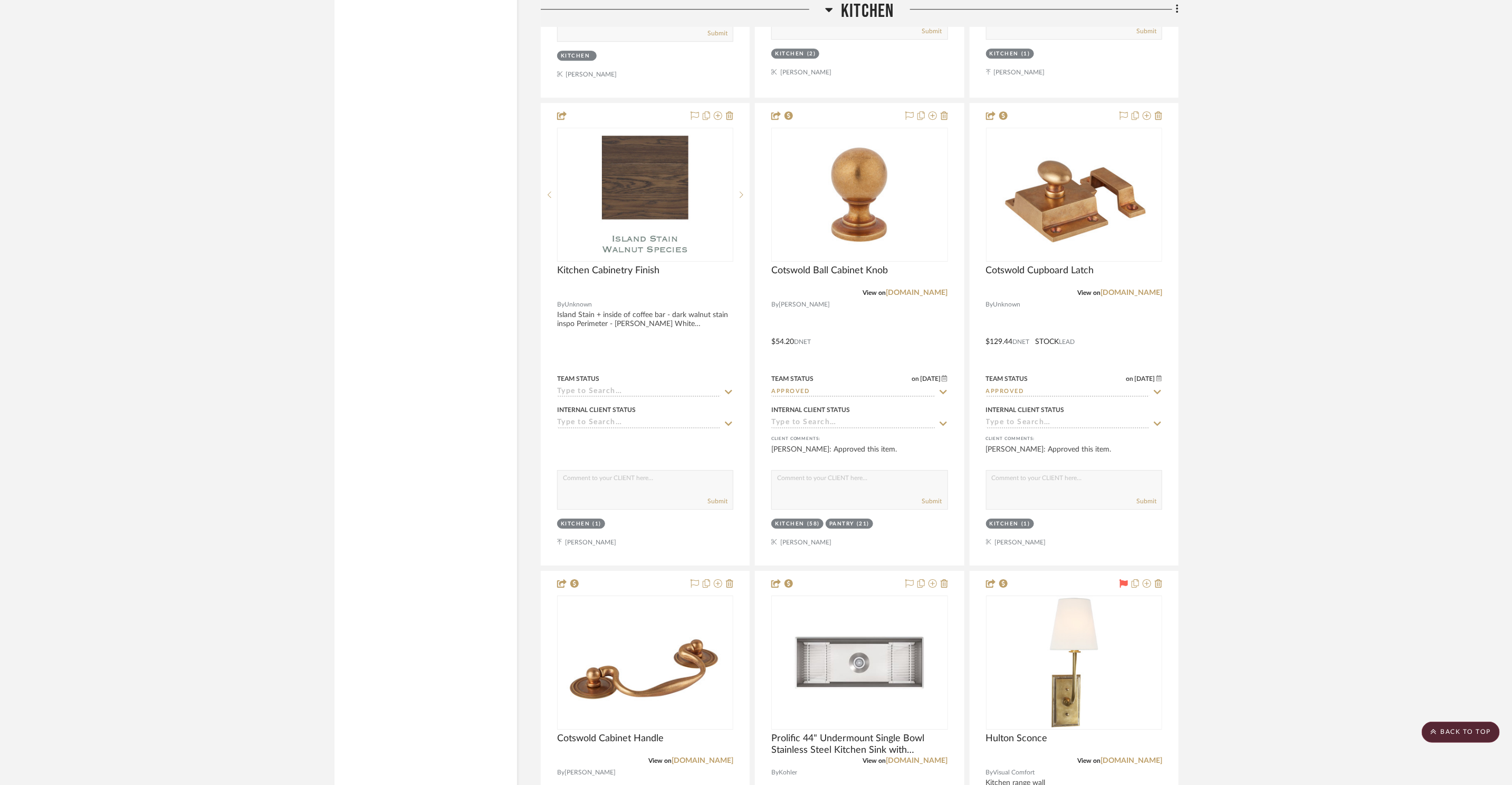
scroll to position [2594, 0]
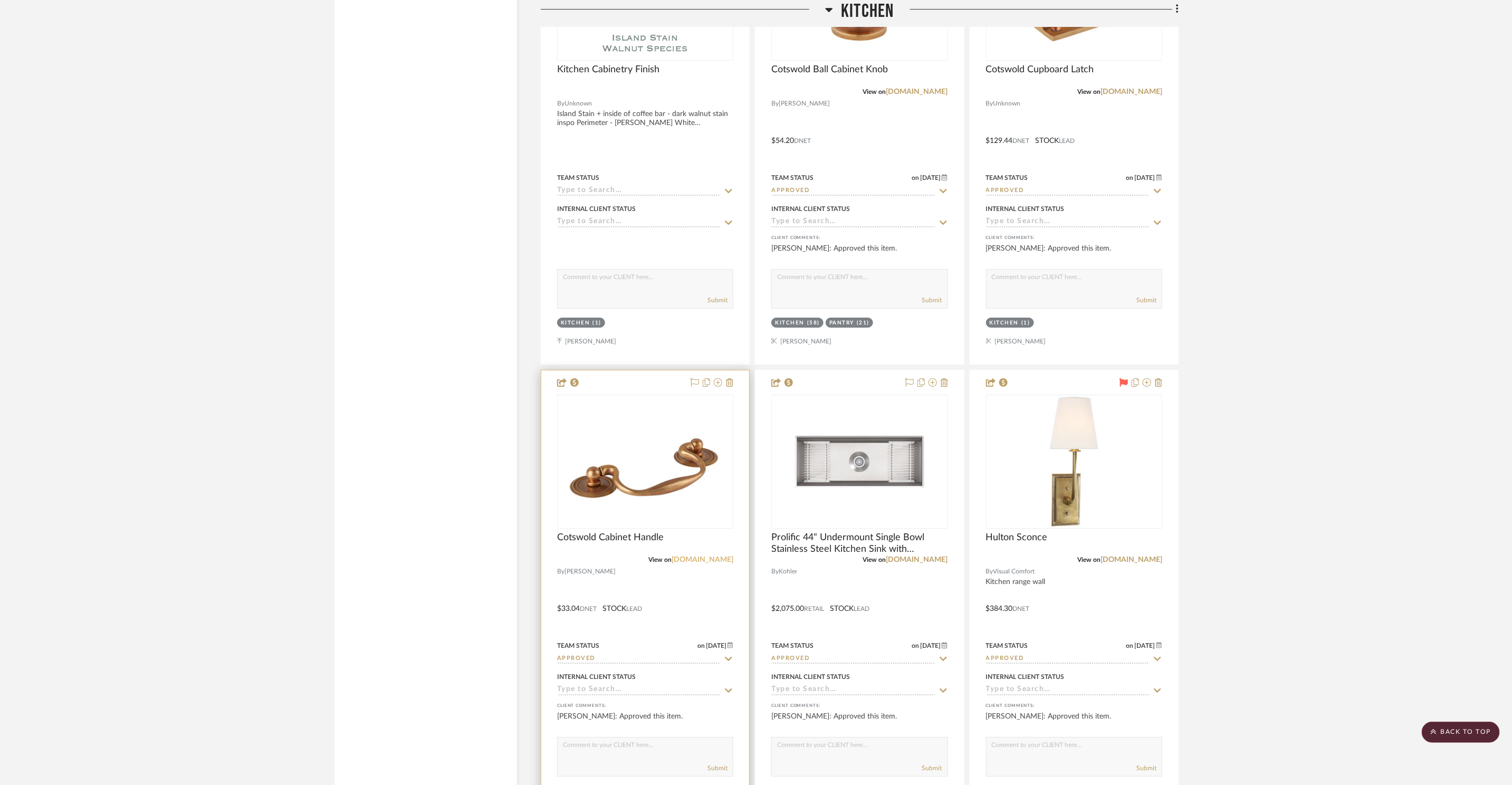
click at [706, 556] on link "[DOMAIN_NAME]" at bounding box center [702, 559] width 62 height 7
click at [597, 466] on div at bounding box center [645, 461] width 176 height 134
click at [599, 467] on img "0" at bounding box center [645, 461] width 174 height 131
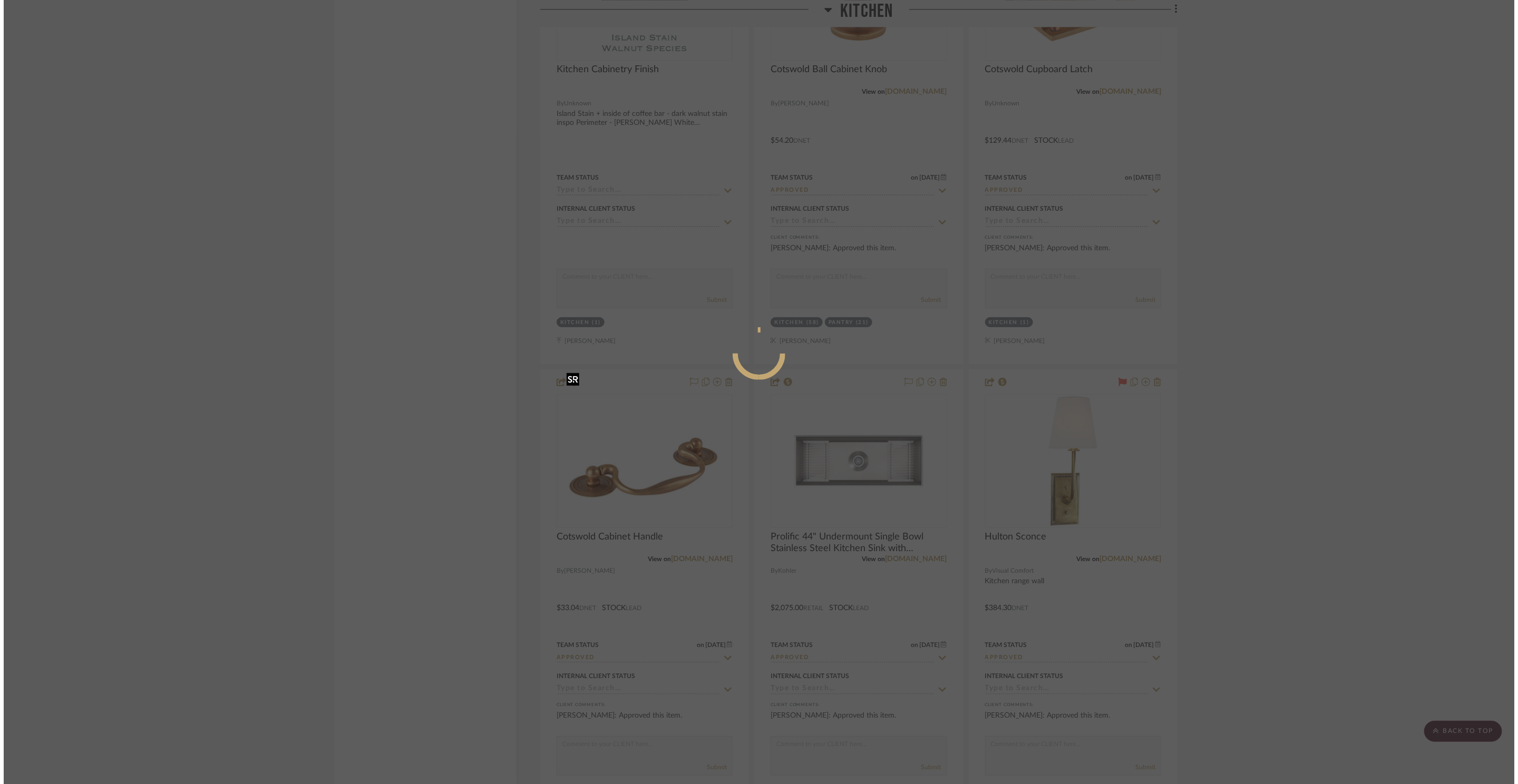
scroll to position [0, 0]
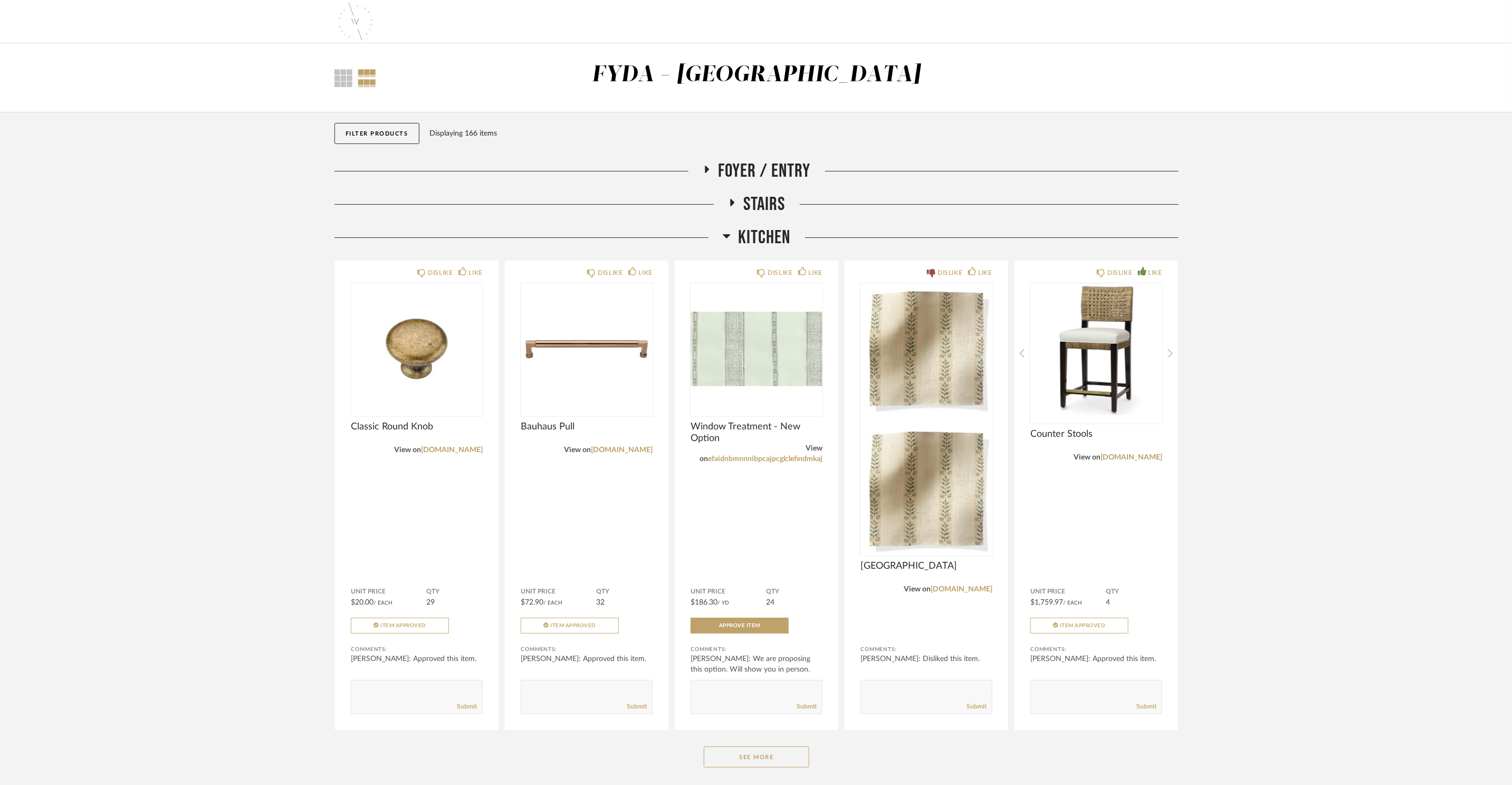
click at [760, 203] on span "Stairs" at bounding box center [765, 205] width 42 height 23
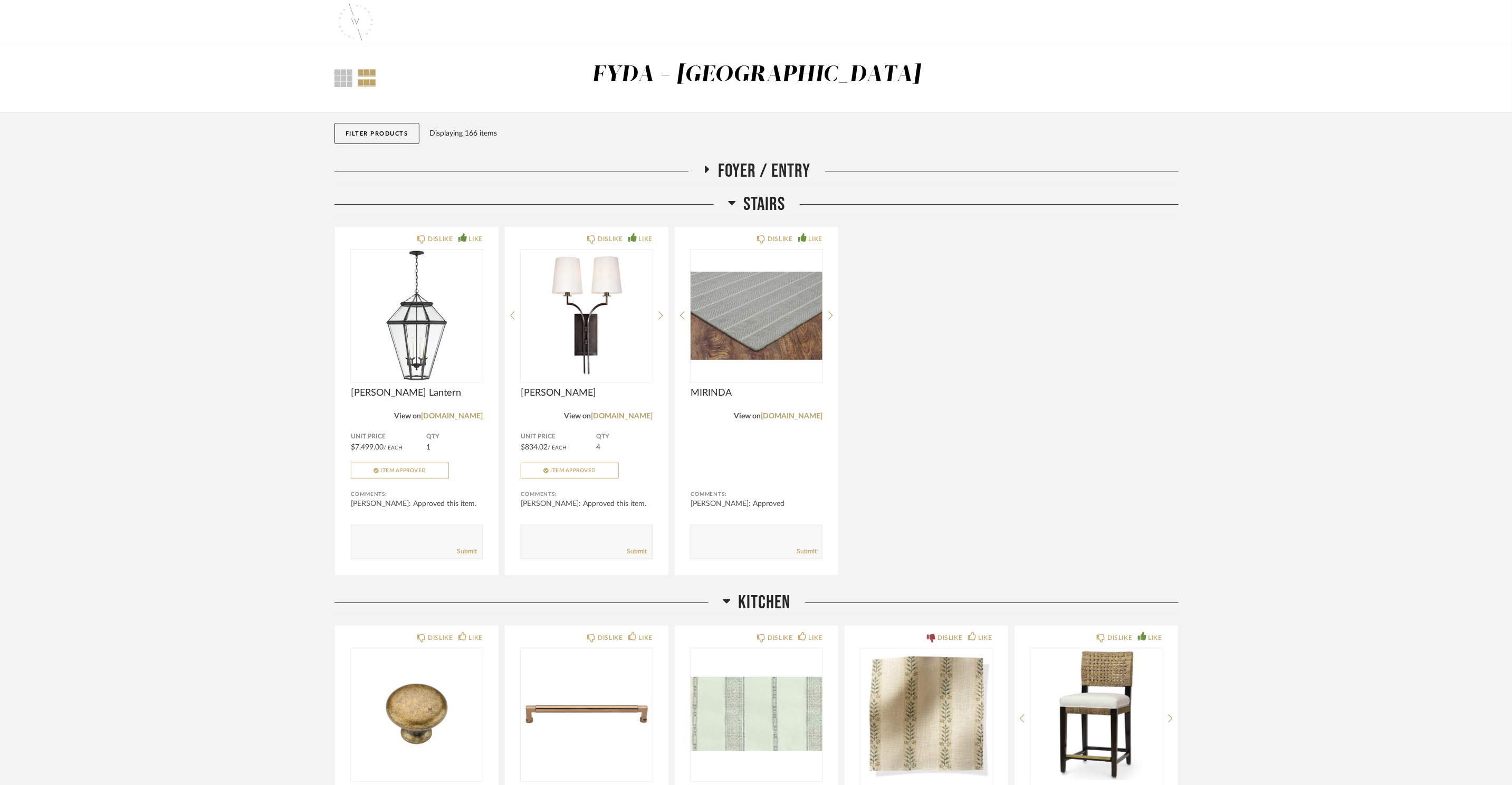
click at [760, 203] on span "Stairs" at bounding box center [765, 205] width 42 height 23
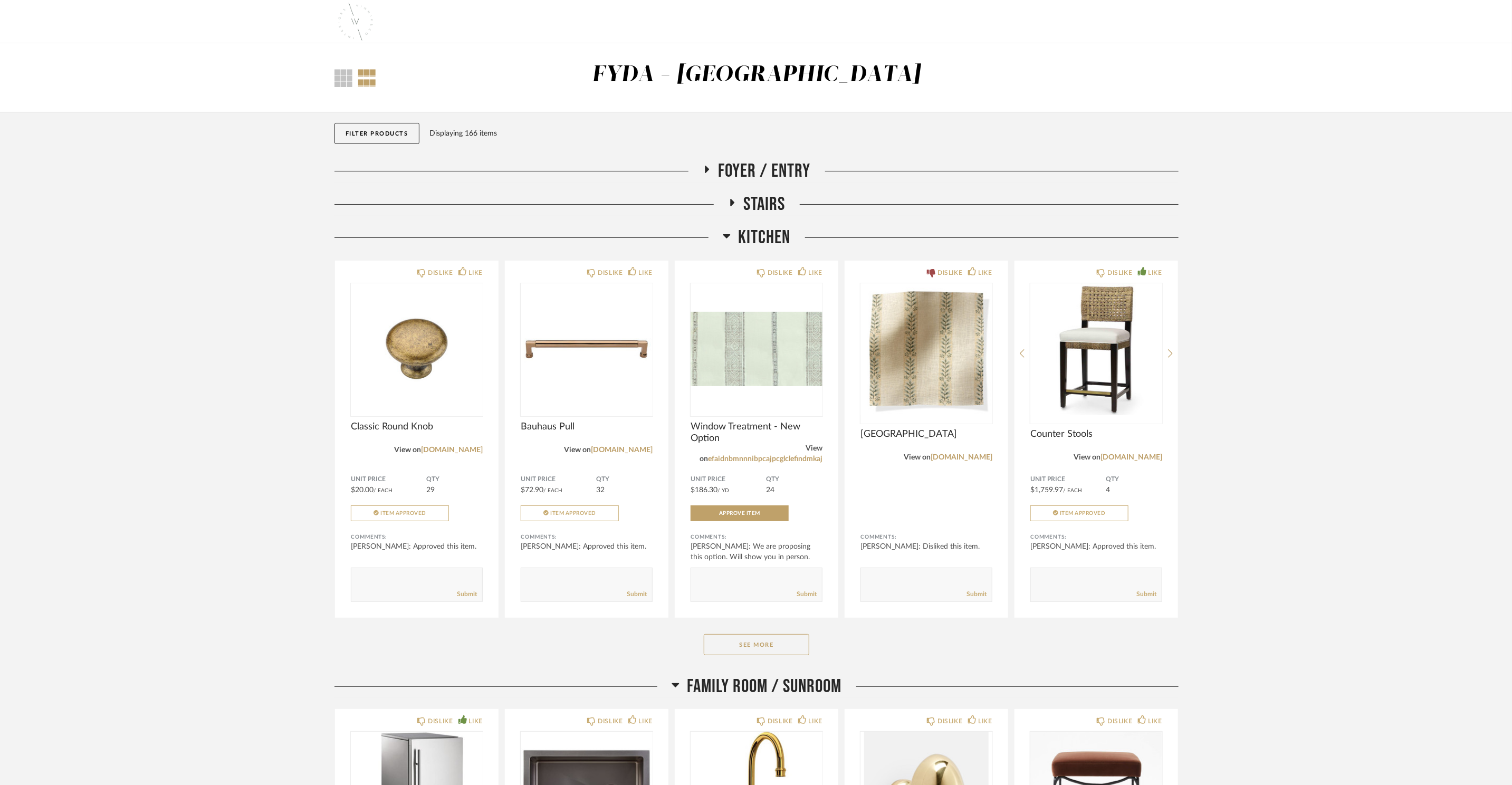
click at [760, 203] on span "Stairs" at bounding box center [765, 205] width 42 height 23
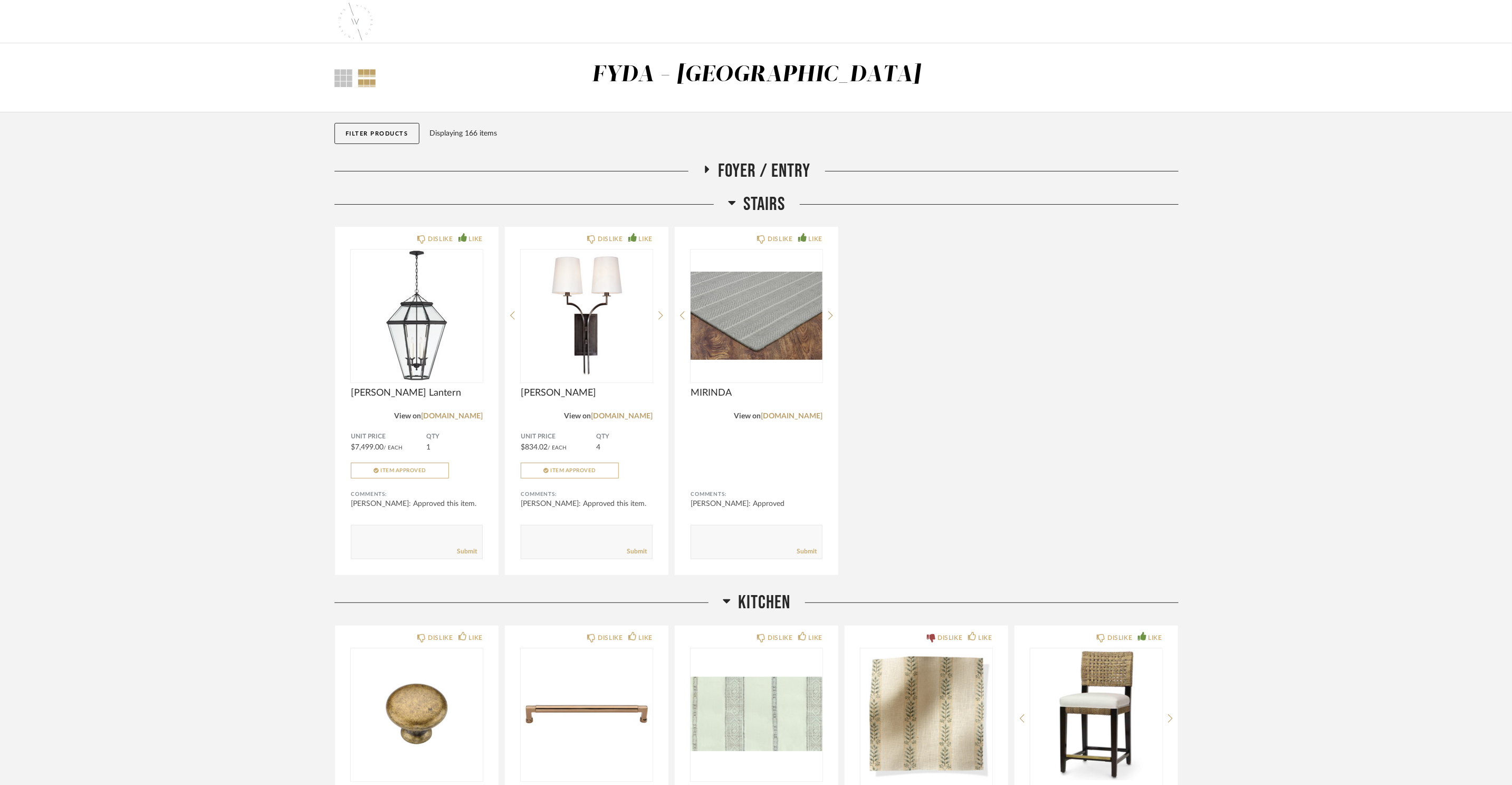
click at [760, 203] on span "Stairs" at bounding box center [765, 205] width 42 height 23
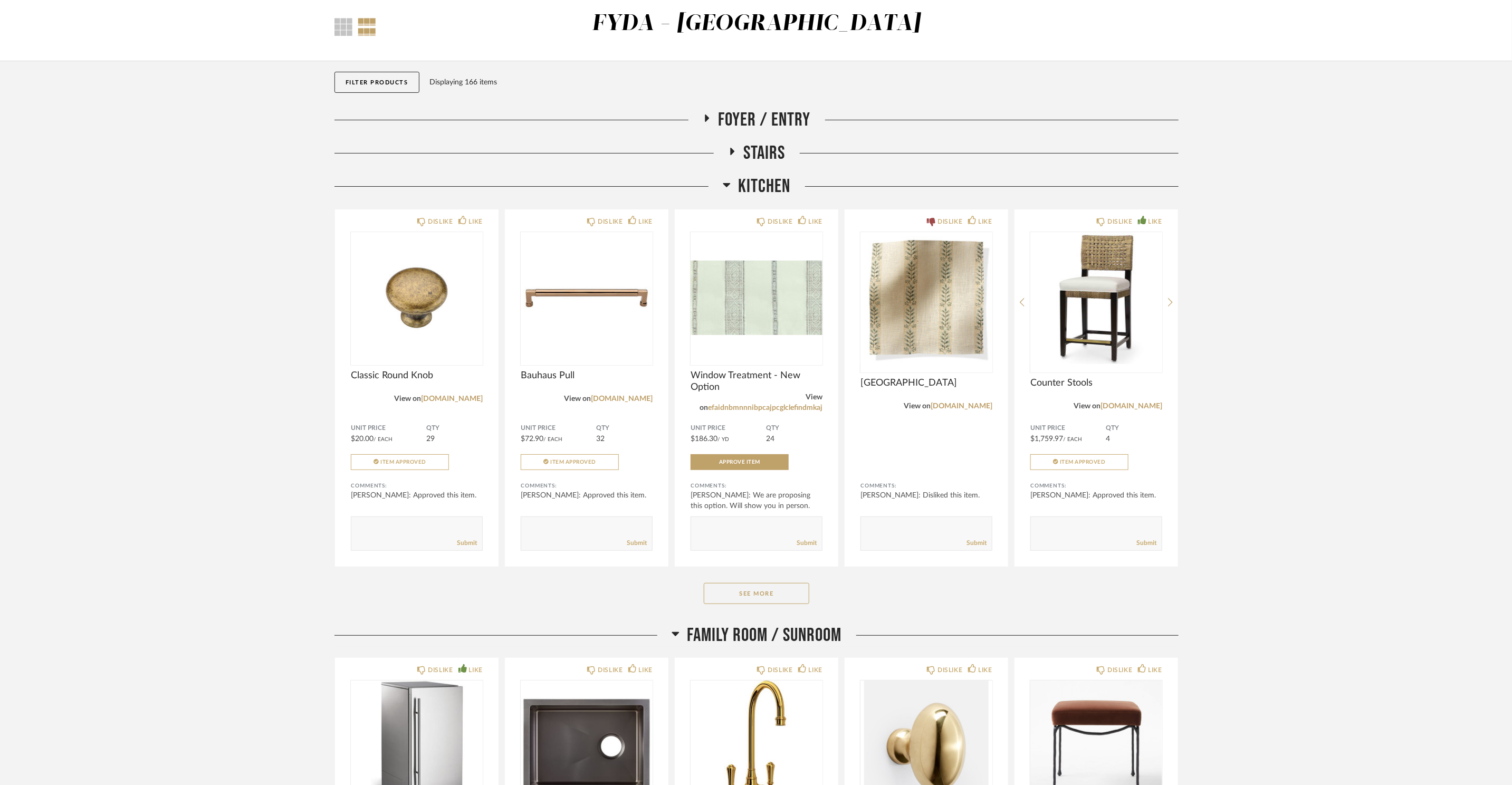
scroll to position [264, 0]
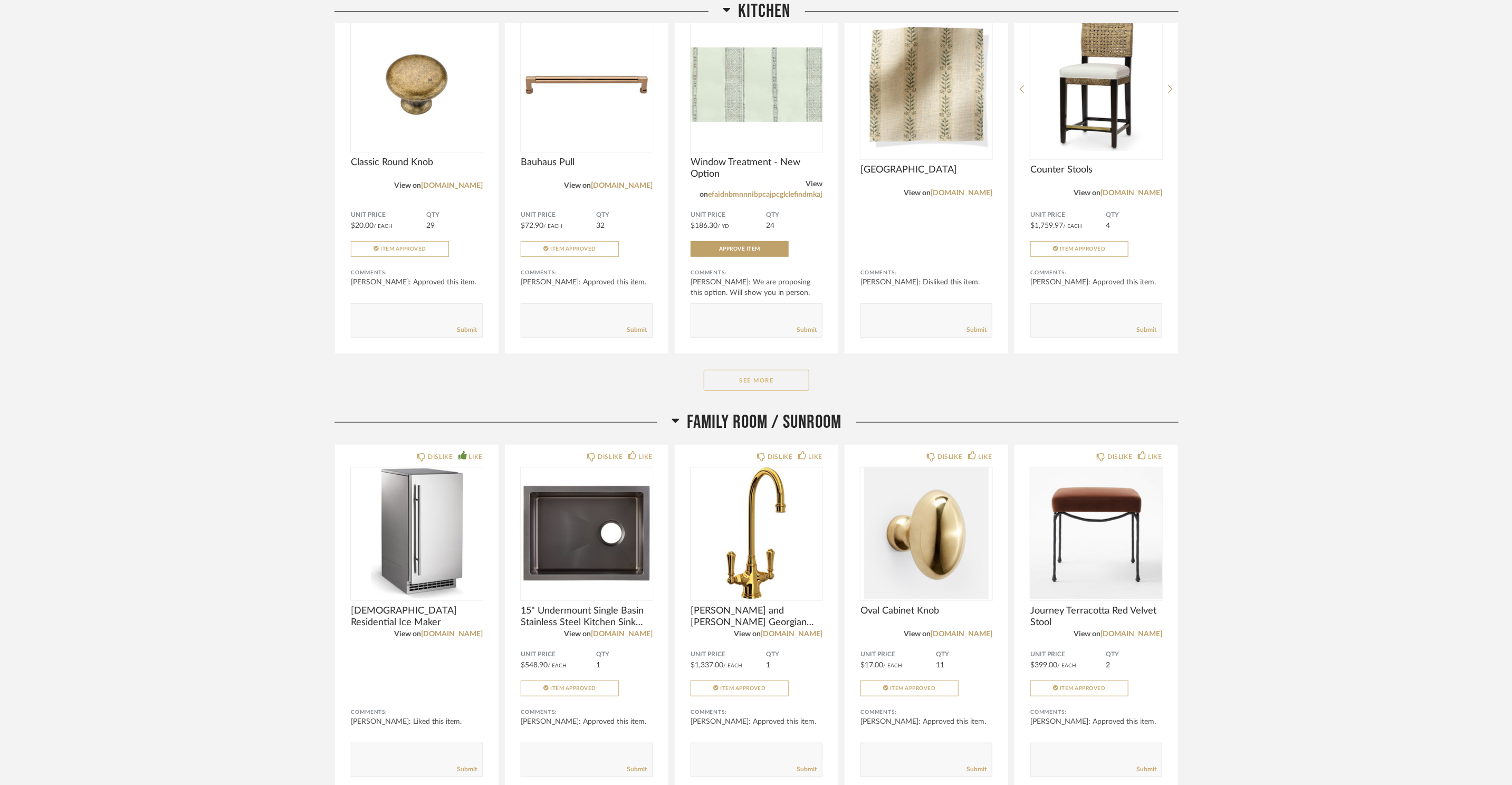
click at [774, 390] on button "See More" at bounding box center [756, 381] width 105 height 21
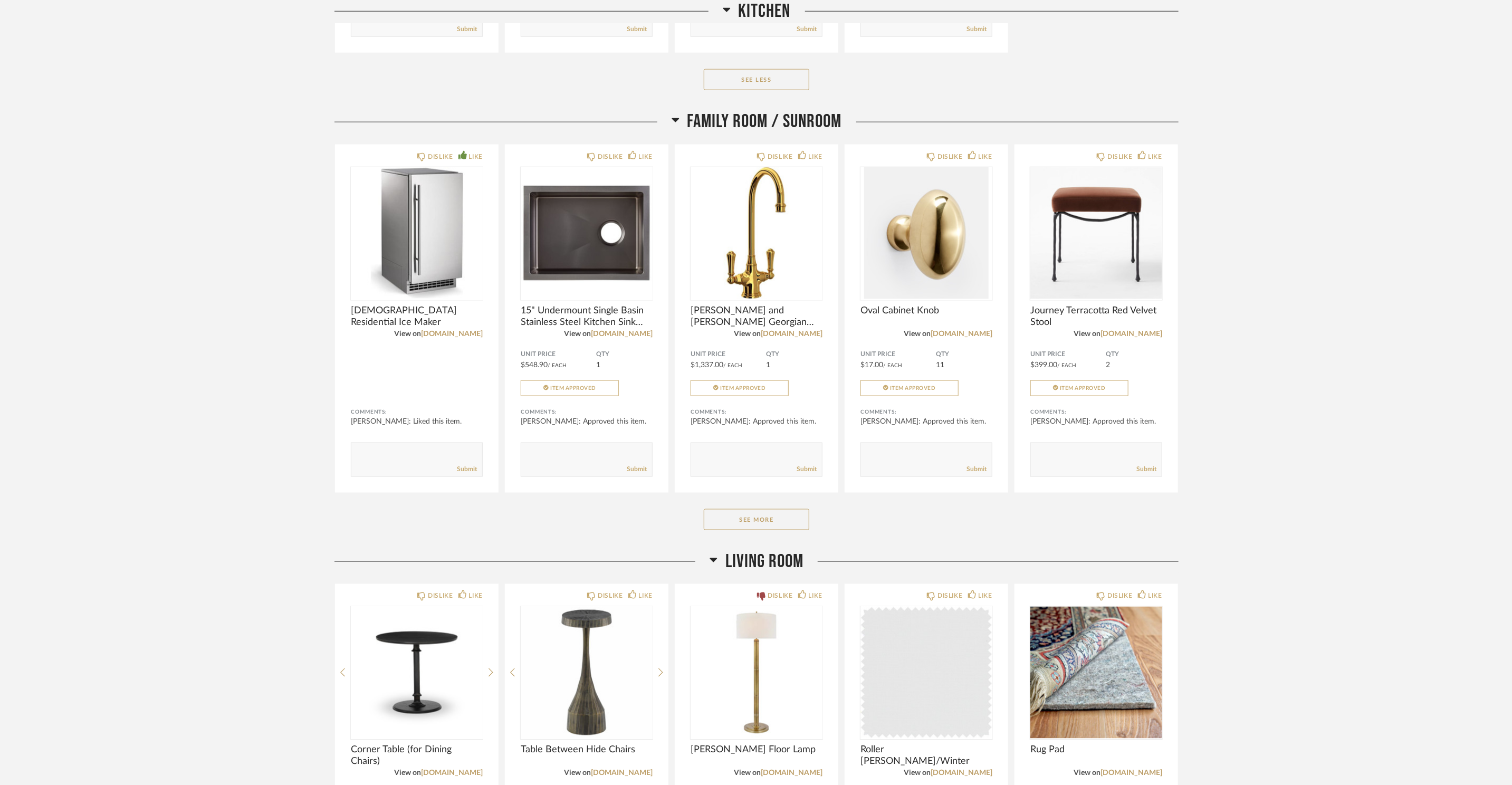
scroll to position [1122, 0]
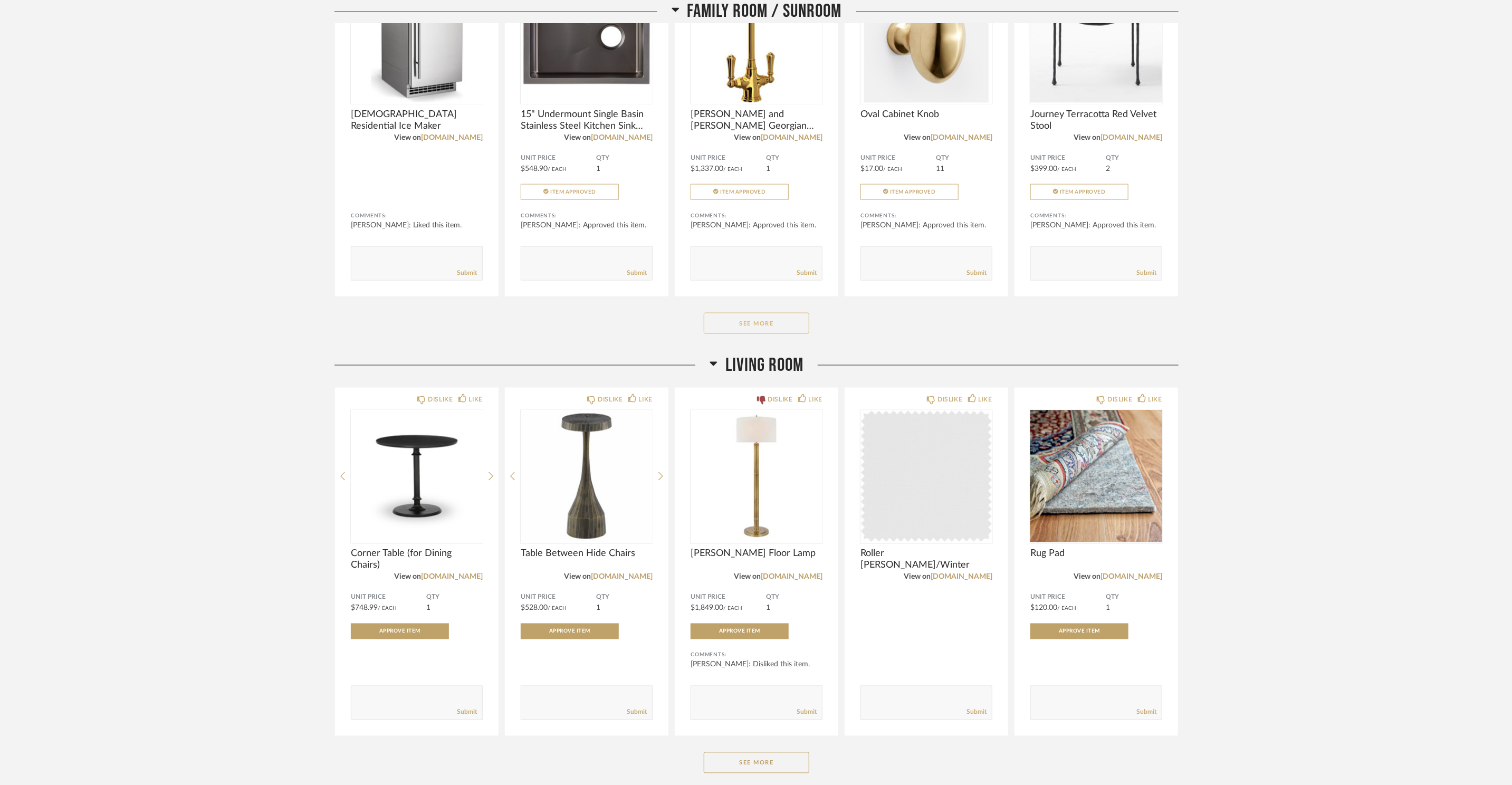
click at [735, 327] on button "See More" at bounding box center [756, 323] width 105 height 21
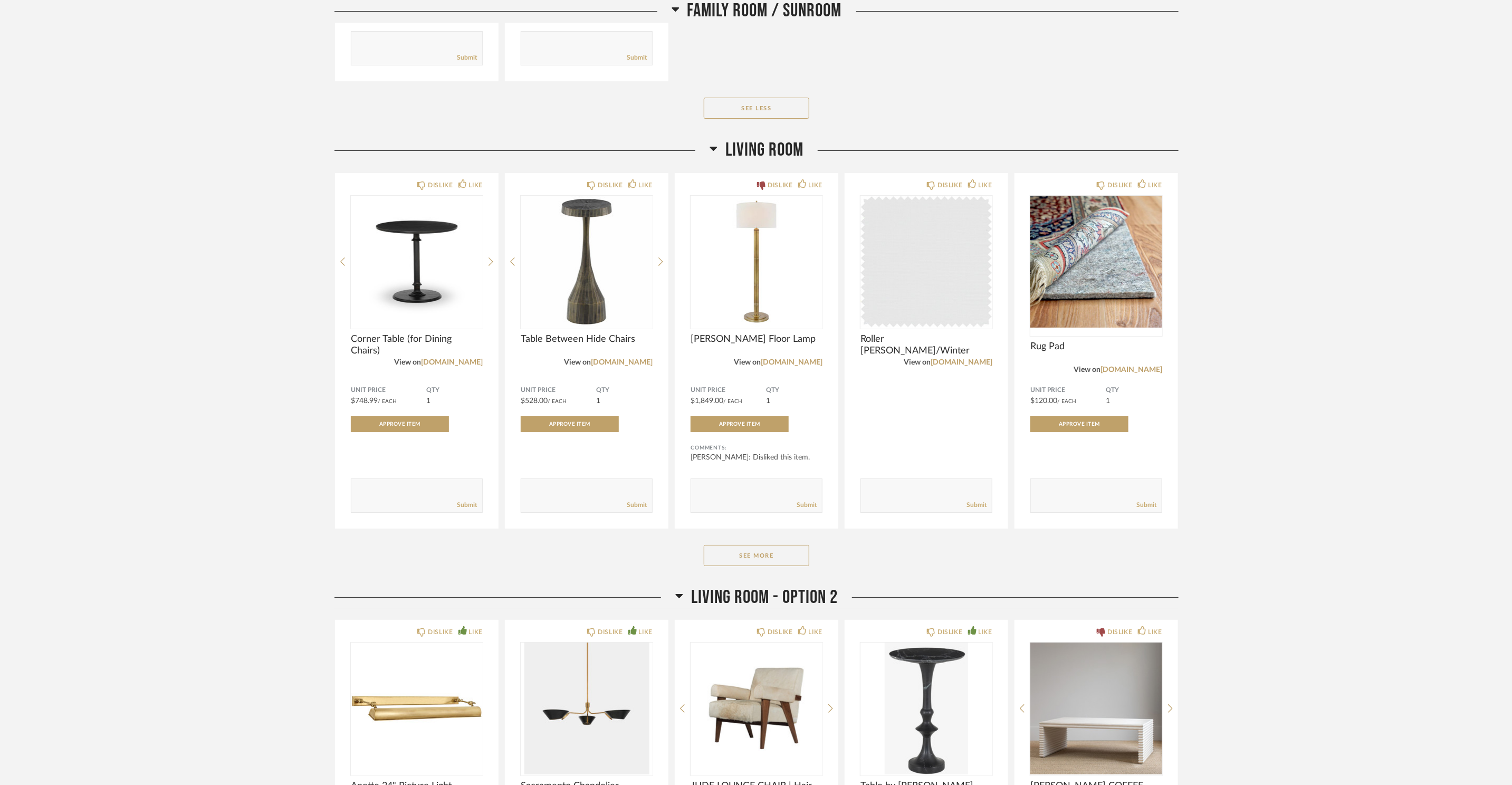
scroll to position [2794, 0]
click at [768, 552] on button "See More" at bounding box center [756, 555] width 105 height 21
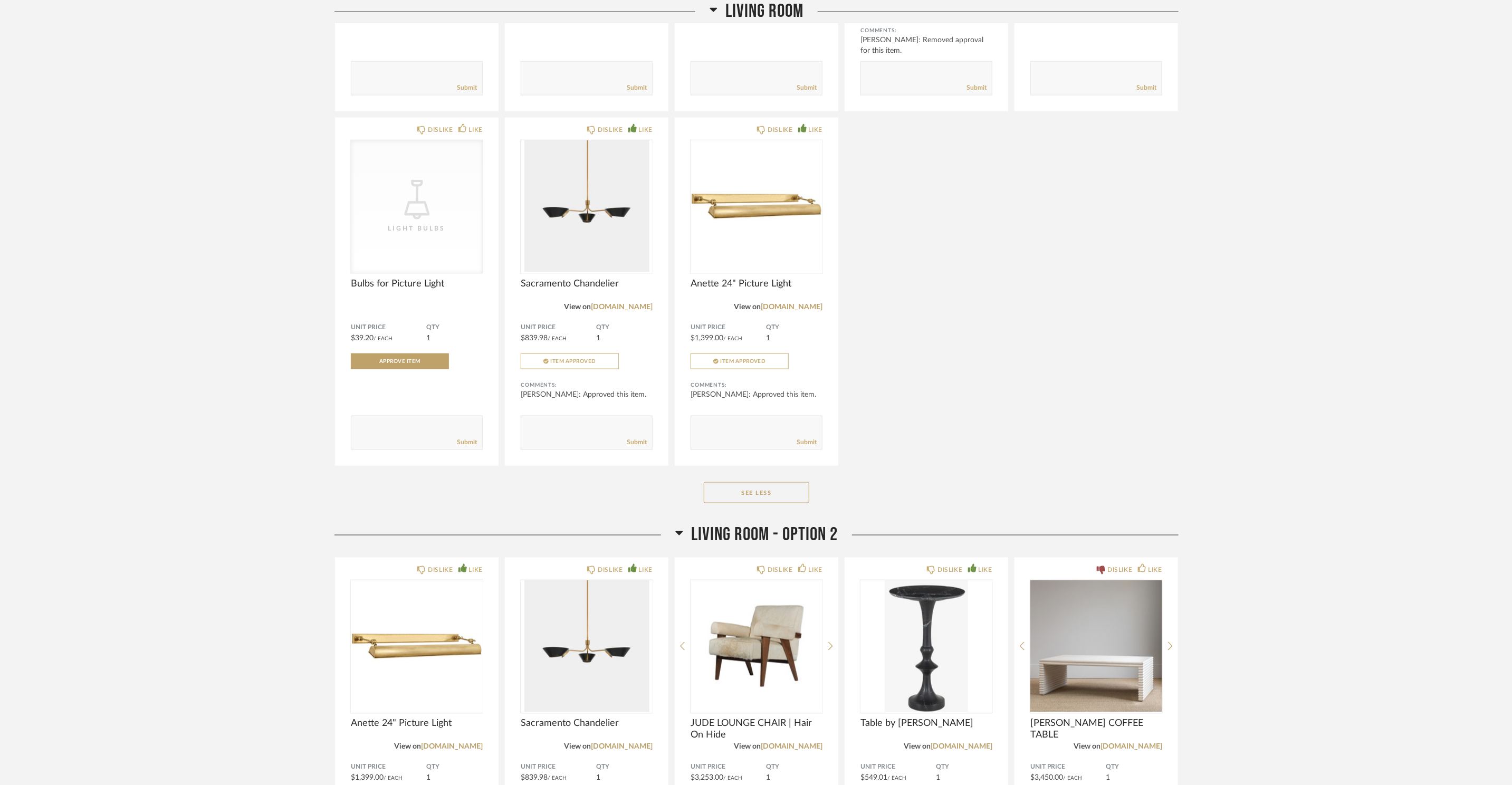
scroll to position [4130, 0]
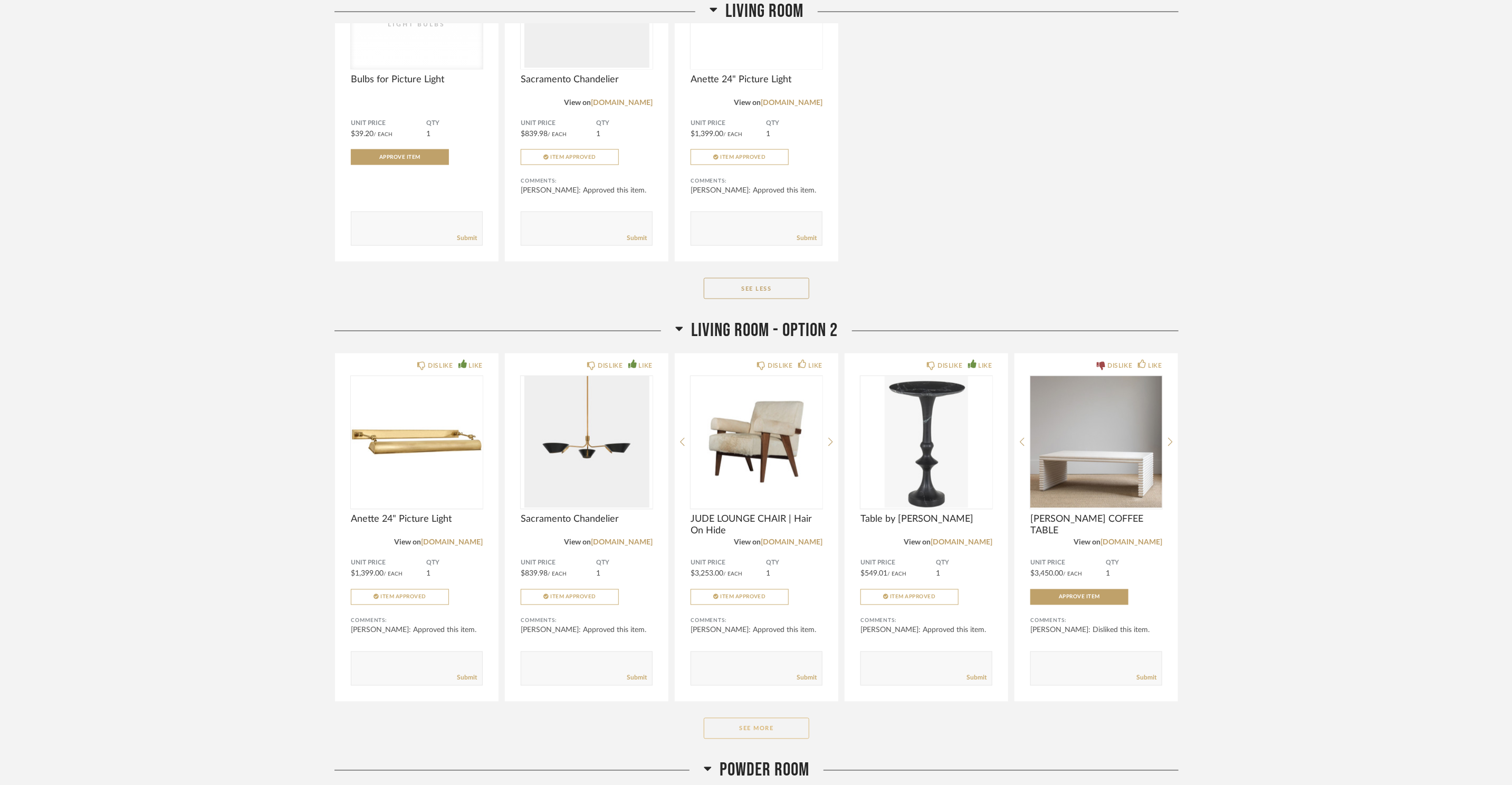
click at [759, 720] on button "See More" at bounding box center [756, 728] width 105 height 21
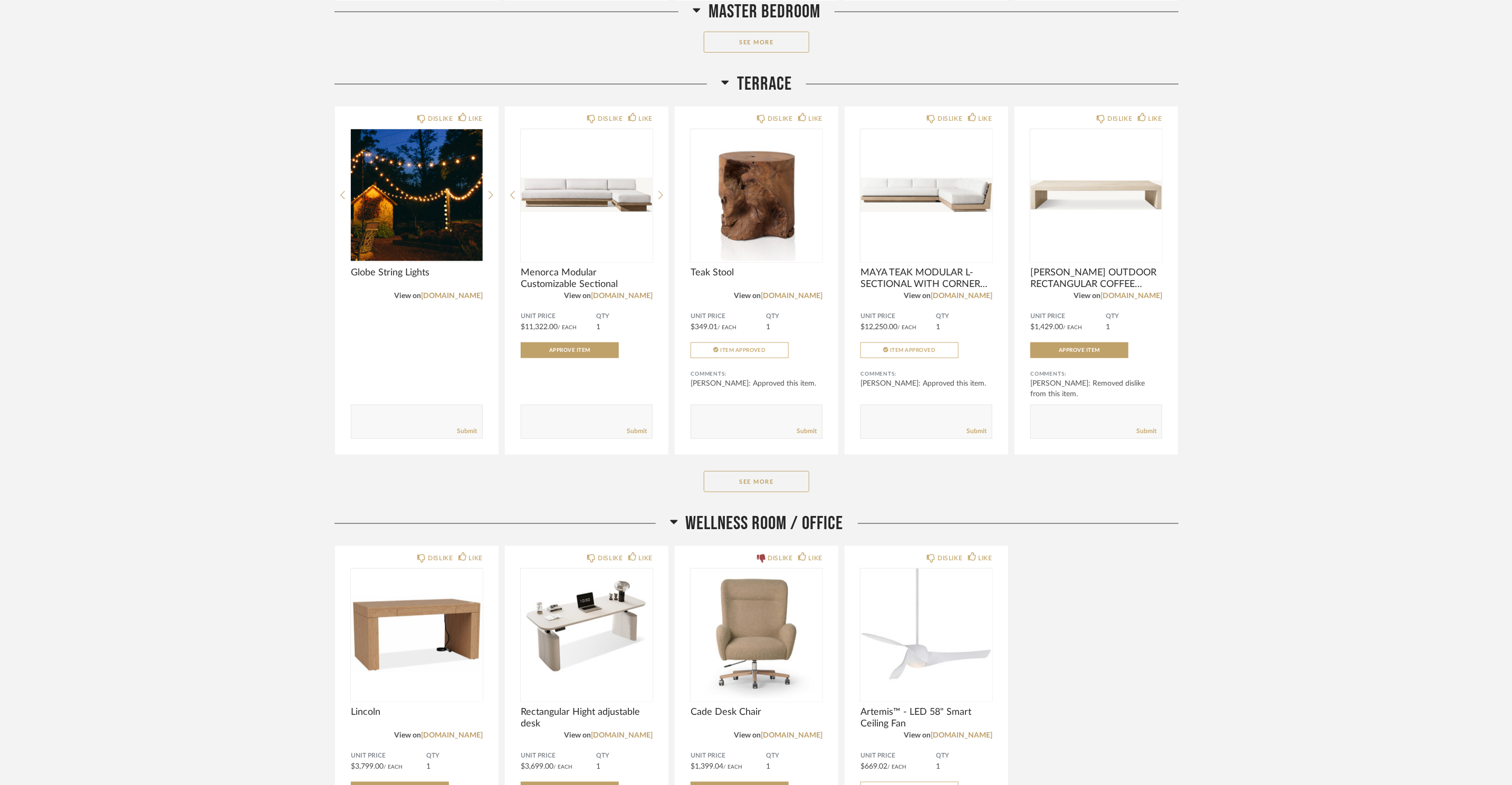
scroll to position [6757, 0]
click at [741, 468] on div "Terrace DISLIKE LIKE Globe String Lights View on wayfair.com Comments: Submit D…" at bounding box center [756, 293] width 844 height 439
click at [767, 491] on button "See More" at bounding box center [756, 483] width 105 height 21
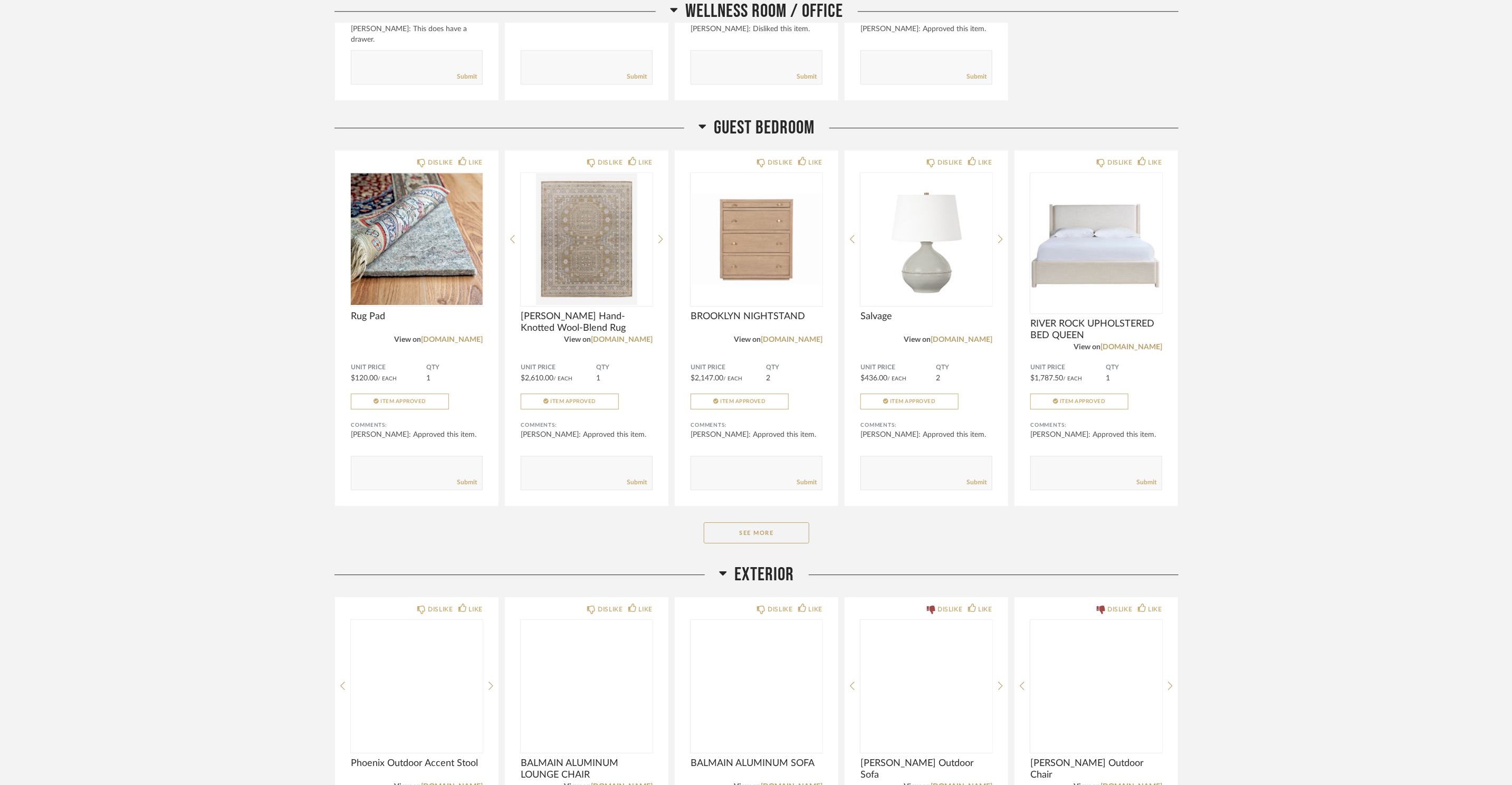
scroll to position [8322, 0]
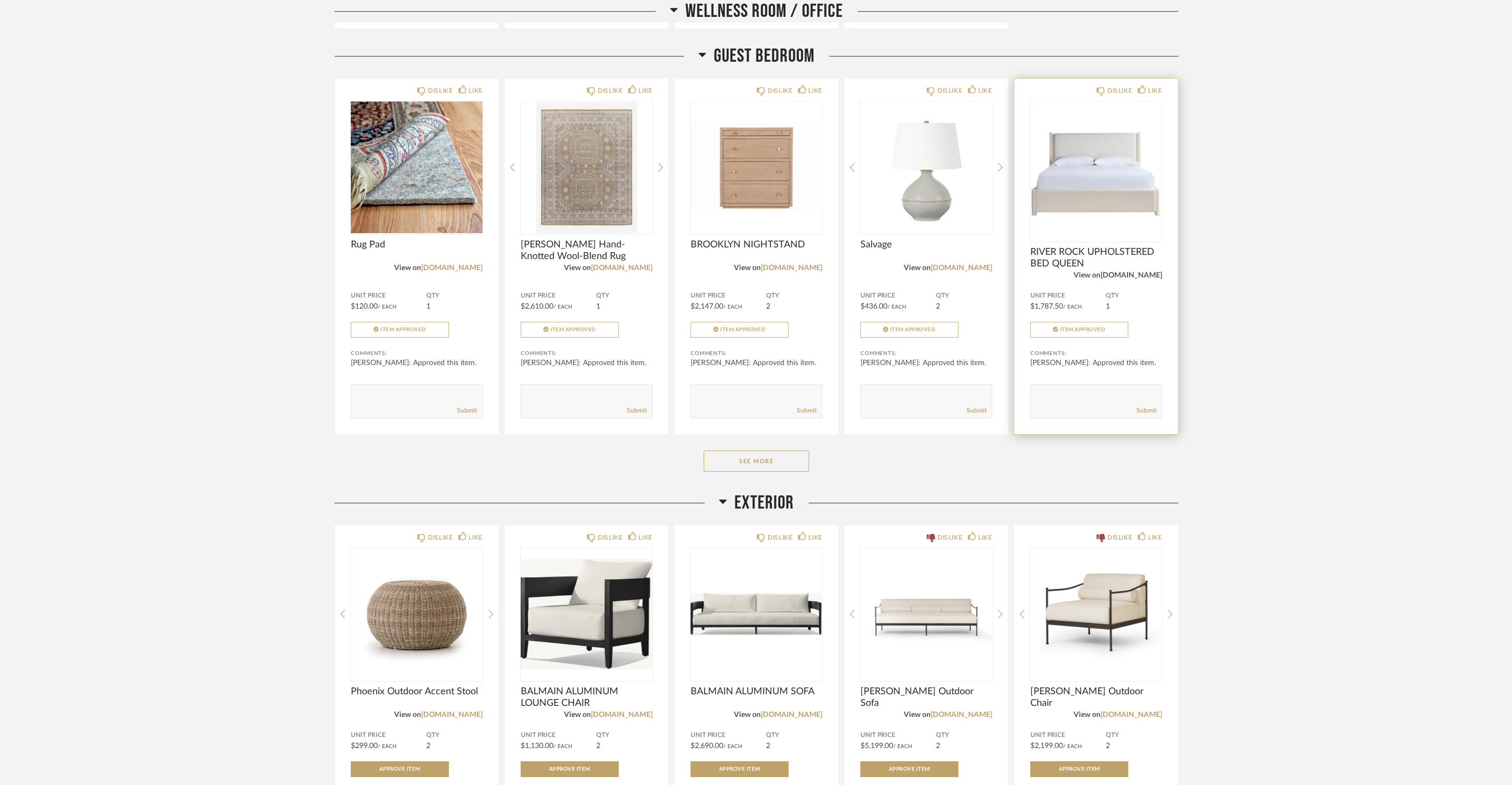
click at [1118, 279] on link "[DOMAIN_NAME]" at bounding box center [1131, 275] width 62 height 7
click at [781, 262] on div "BROOKLYN NIGHTSTAND" at bounding box center [756, 251] width 132 height 23
click at [785, 279] on link "[DOMAIN_NAME]" at bounding box center [791, 275] width 62 height 7
click at [969, 277] on link "[DOMAIN_NAME]" at bounding box center [961, 275] width 62 height 7
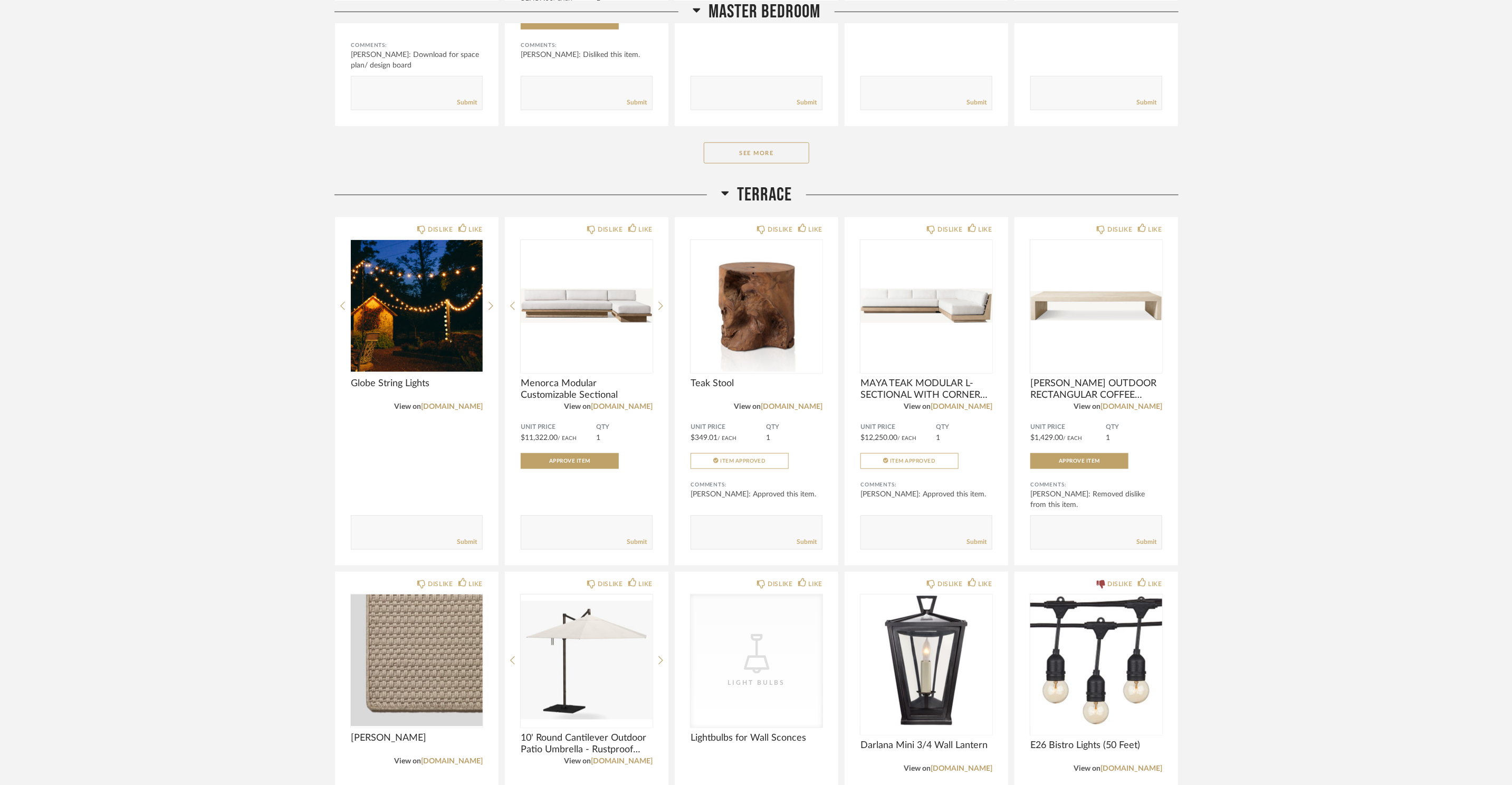
scroll to position [5983, 0]
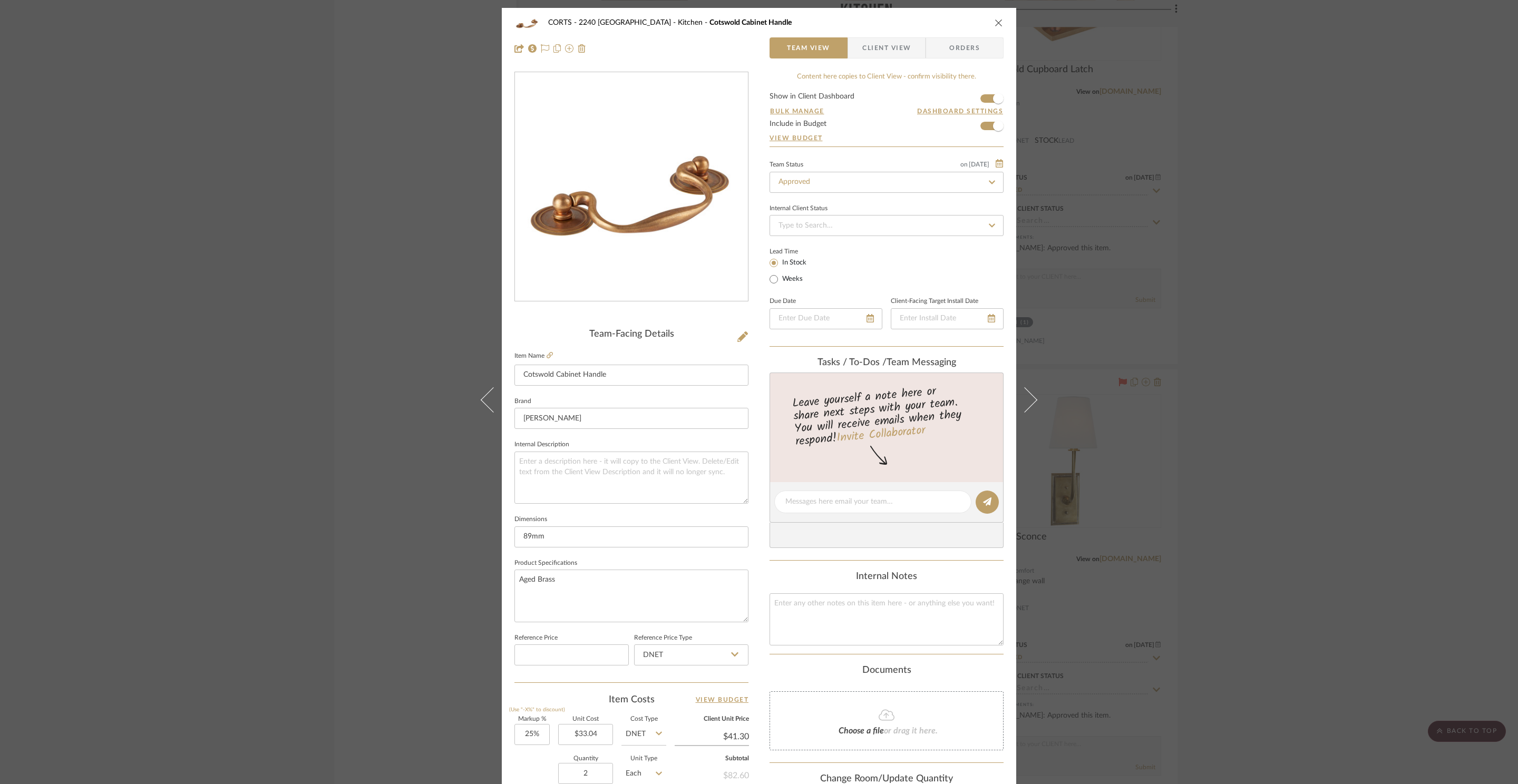
drag, startPoint x: 1393, startPoint y: 218, endPoint x: 1276, endPoint y: 196, distance: 119.1
click at [1392, 217] on div "CORTS - 2240 Tewksbury Kitchen Cotswold Cabinet Handle Team View Client View Or…" at bounding box center [759, 392] width 1518 height 784
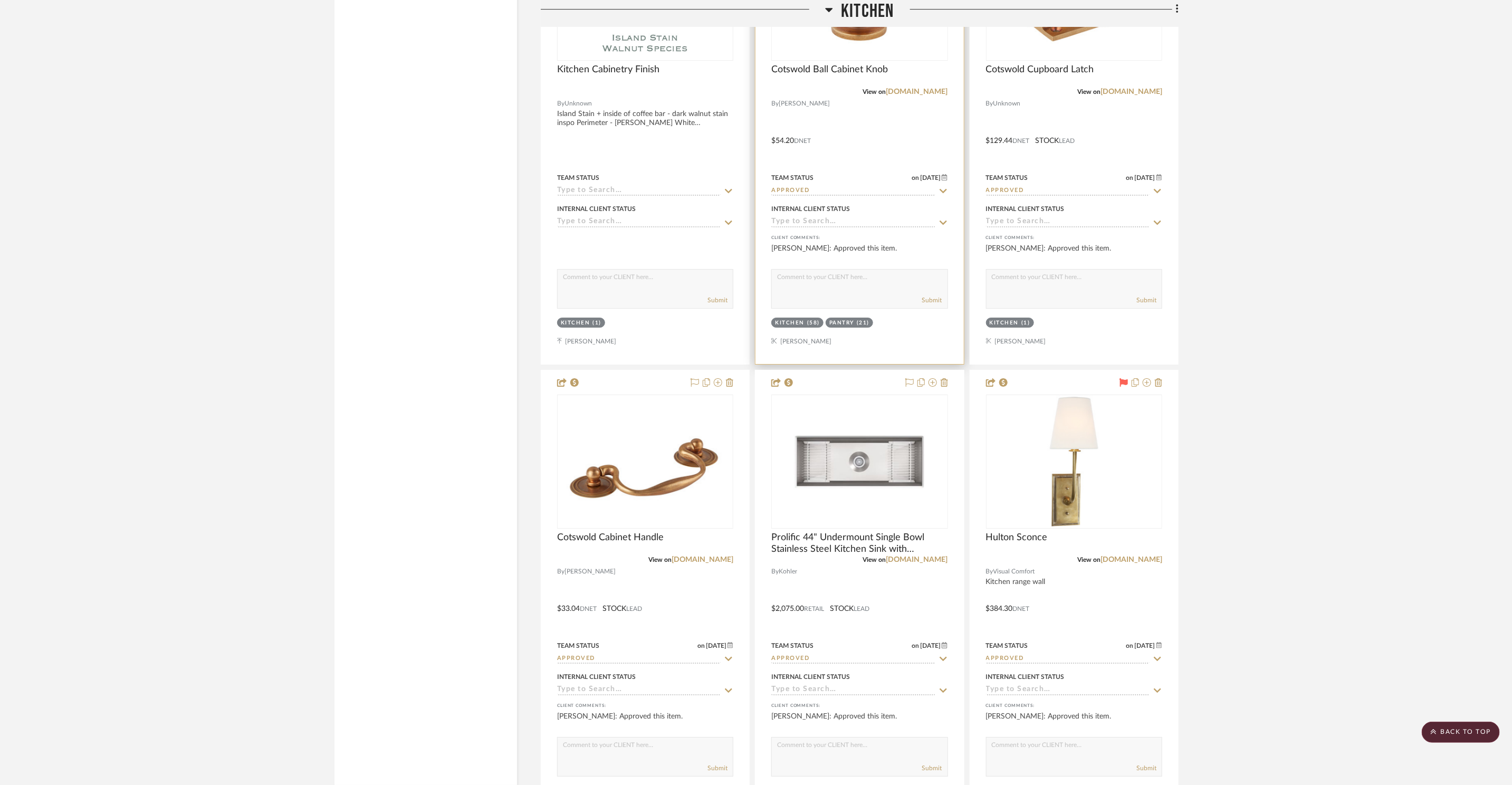
scroll to position [2591, 0]
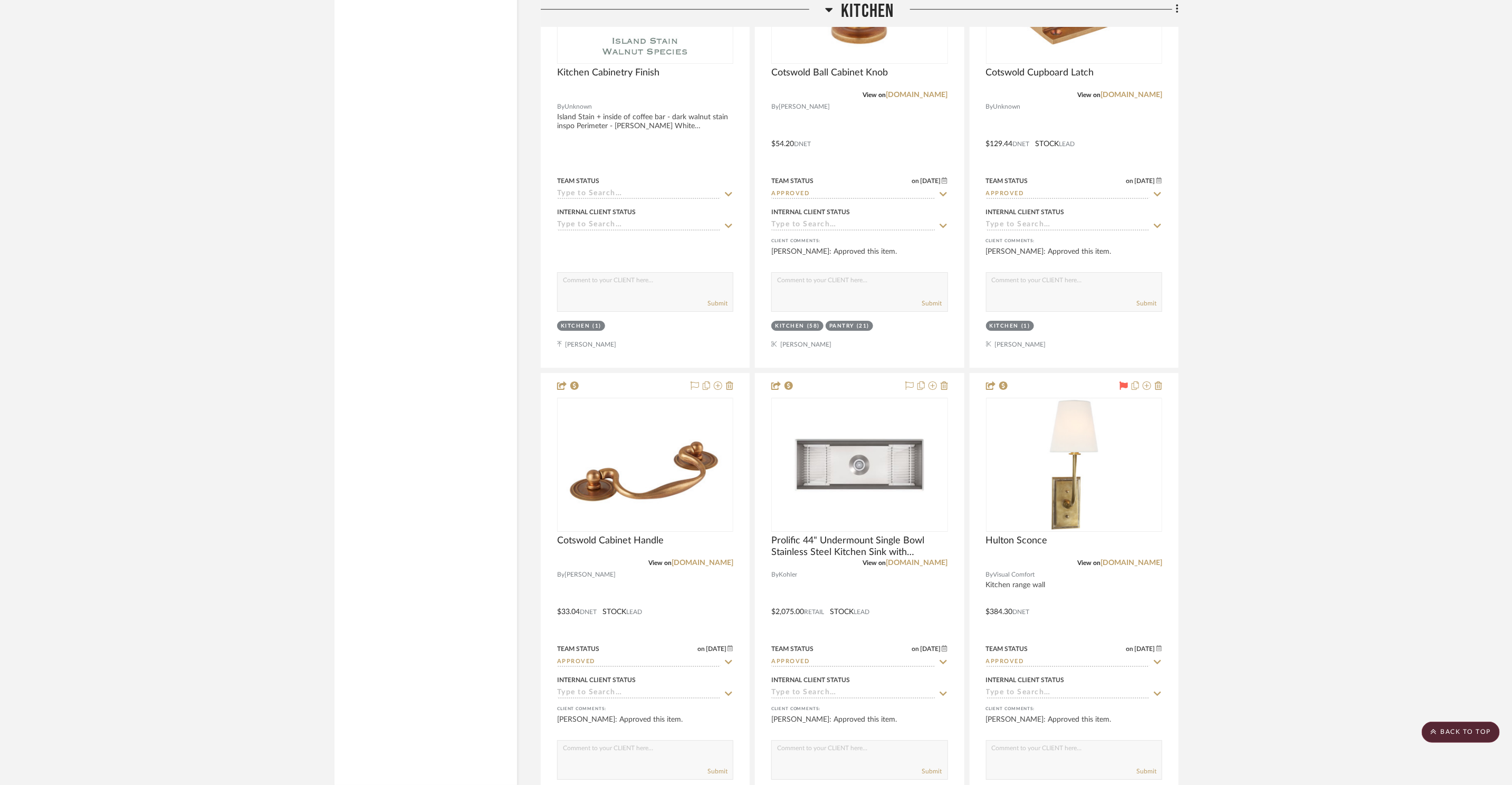
click at [830, 8] on icon at bounding box center [829, 10] width 7 height 4
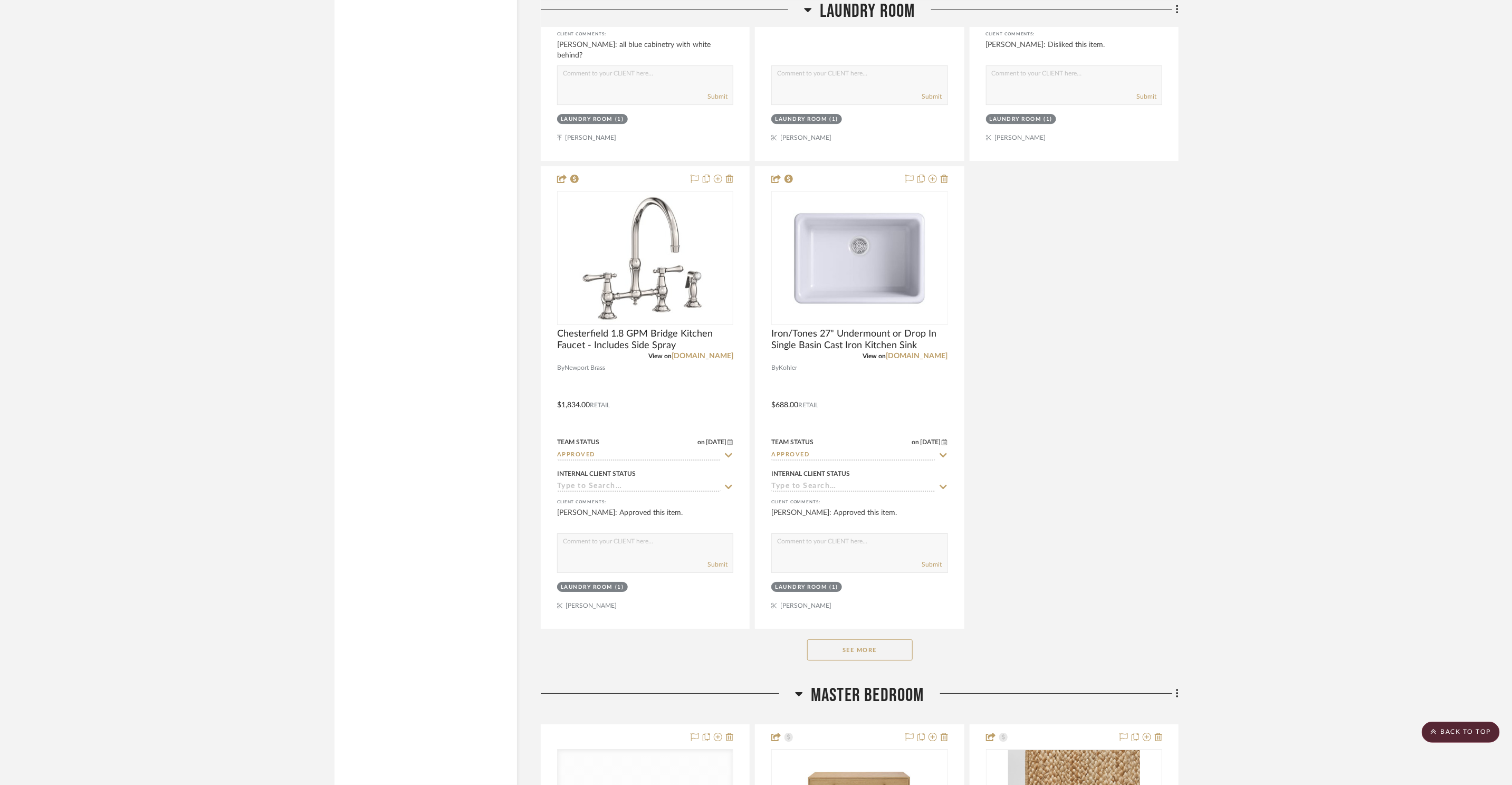
click at [833, 6] on span "Laundry Room" at bounding box center [867, 12] width 95 height 23
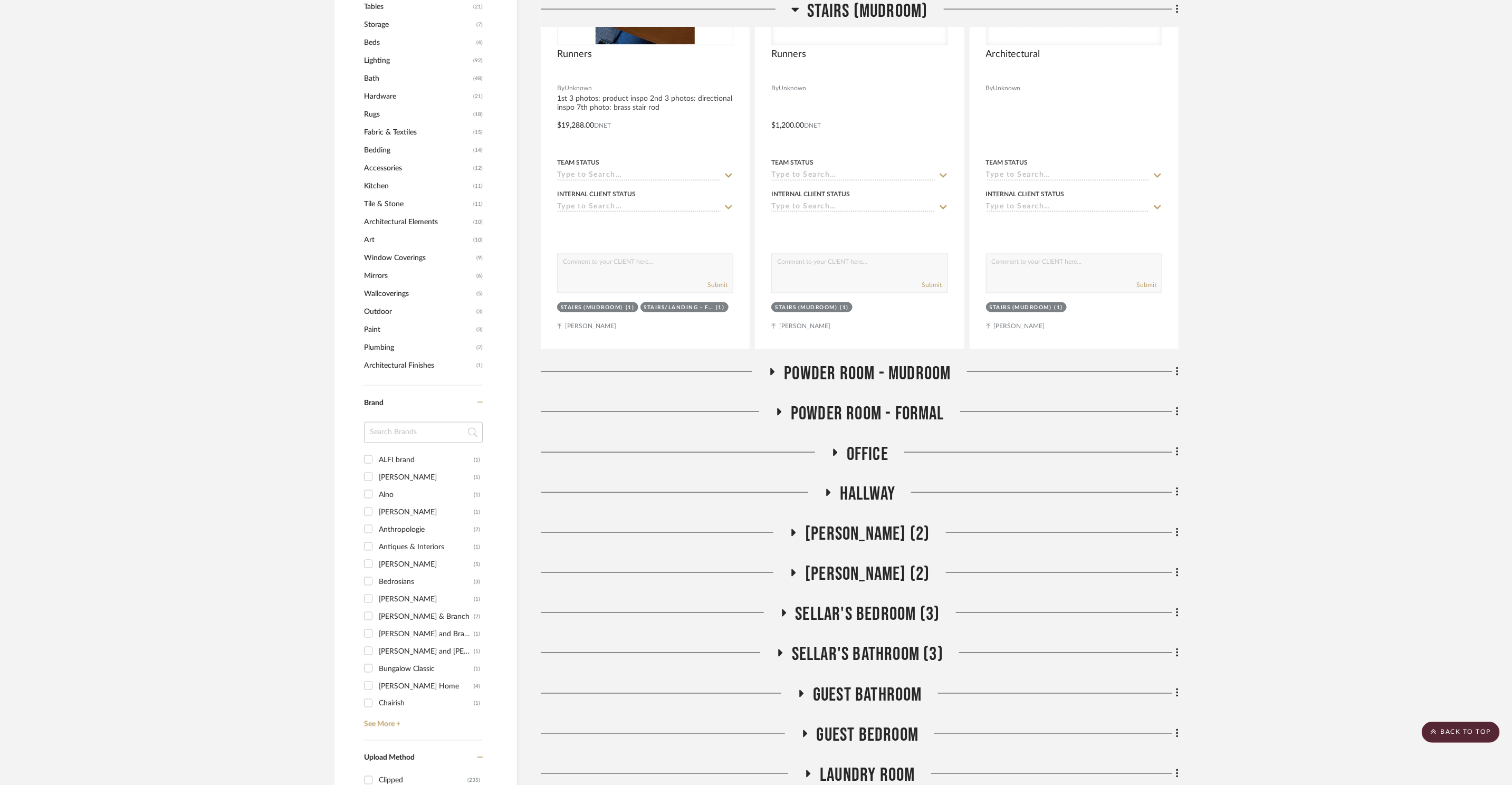
scroll to position [1014, 0]
click at [892, 564] on span "[PERSON_NAME] (2)" at bounding box center [867, 575] width 124 height 23
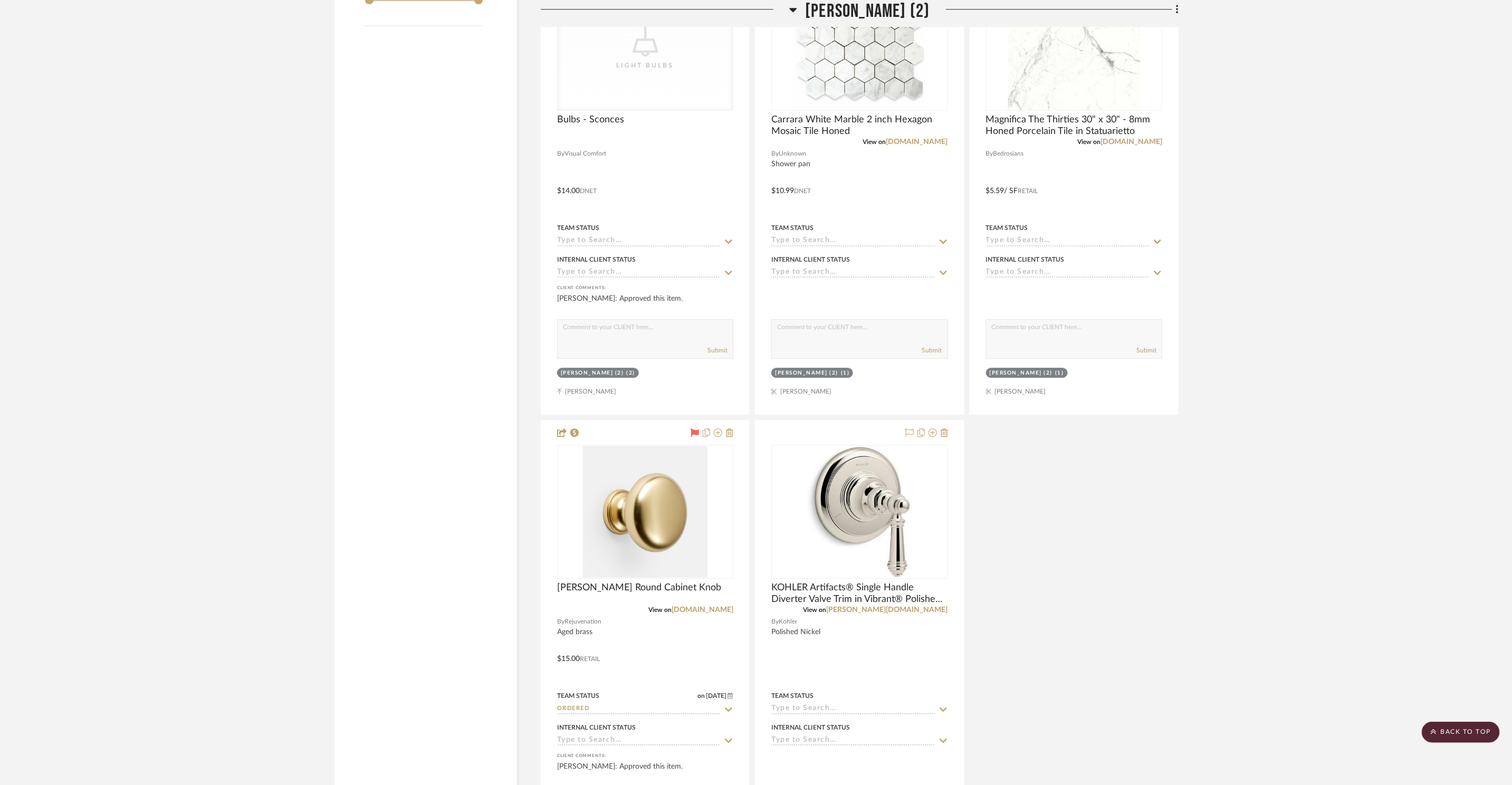
scroll to position [2435, 0]
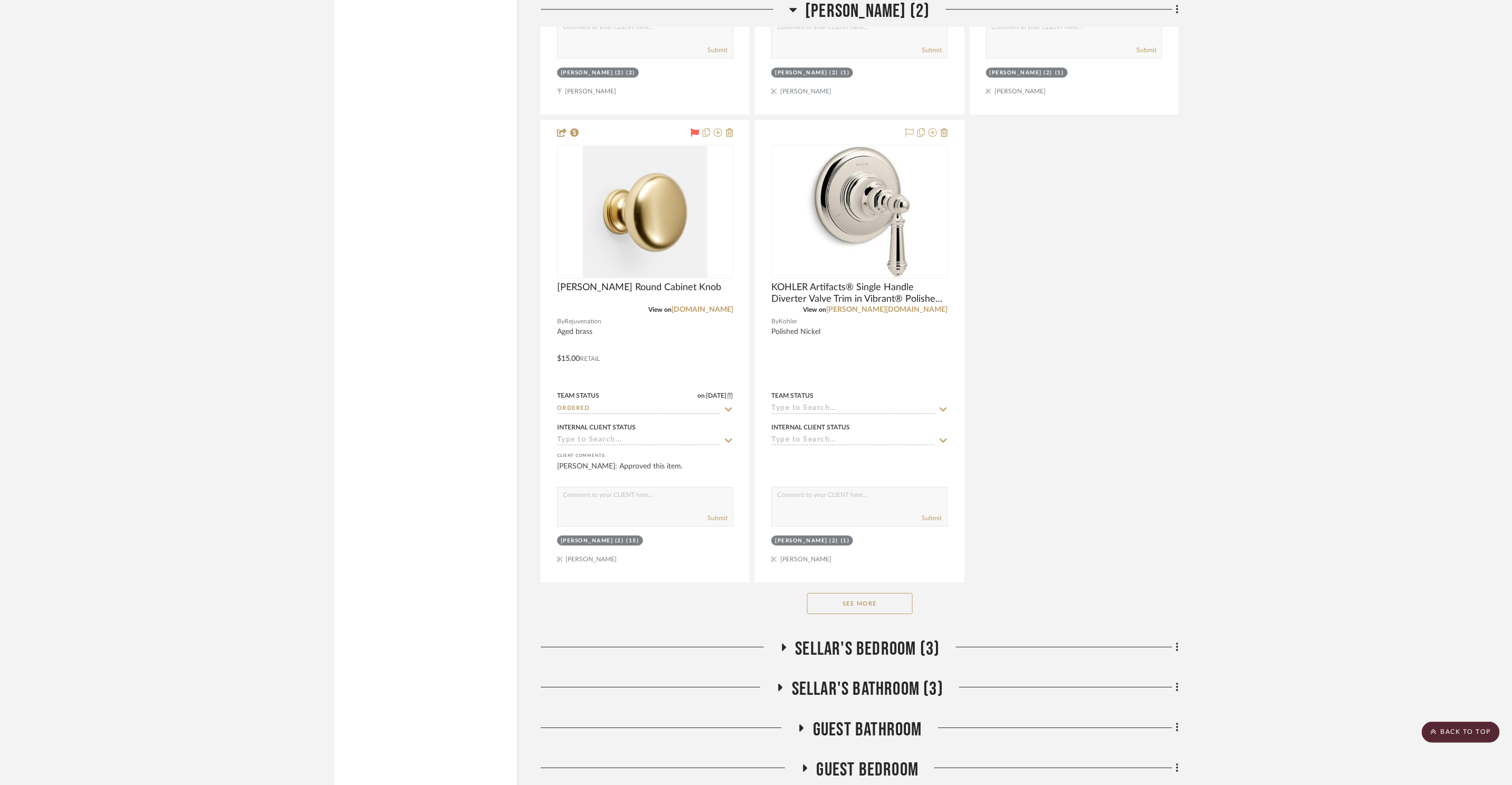
click at [892, 593] on button "See More" at bounding box center [860, 603] width 105 height 21
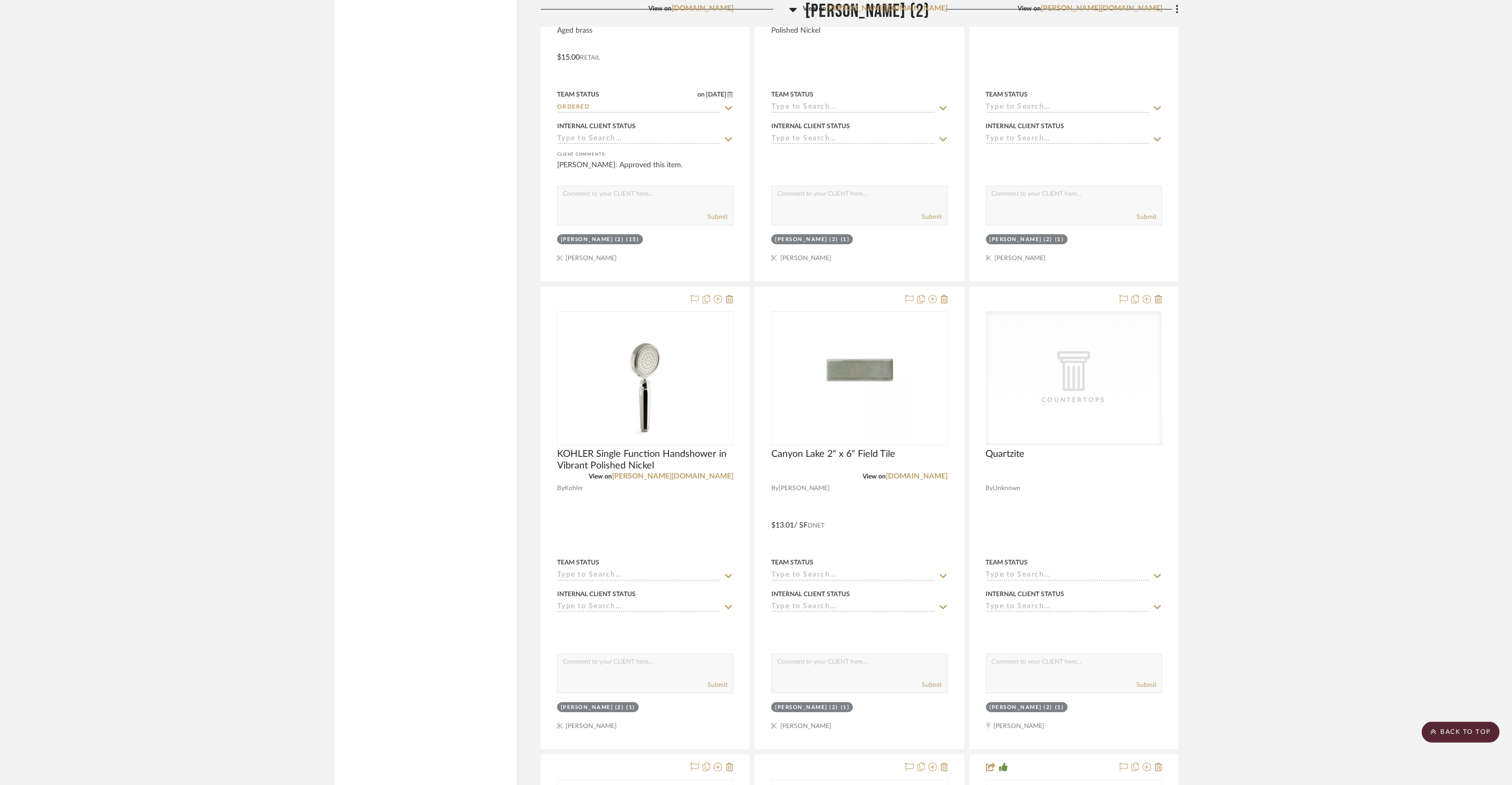
scroll to position [2944, 0]
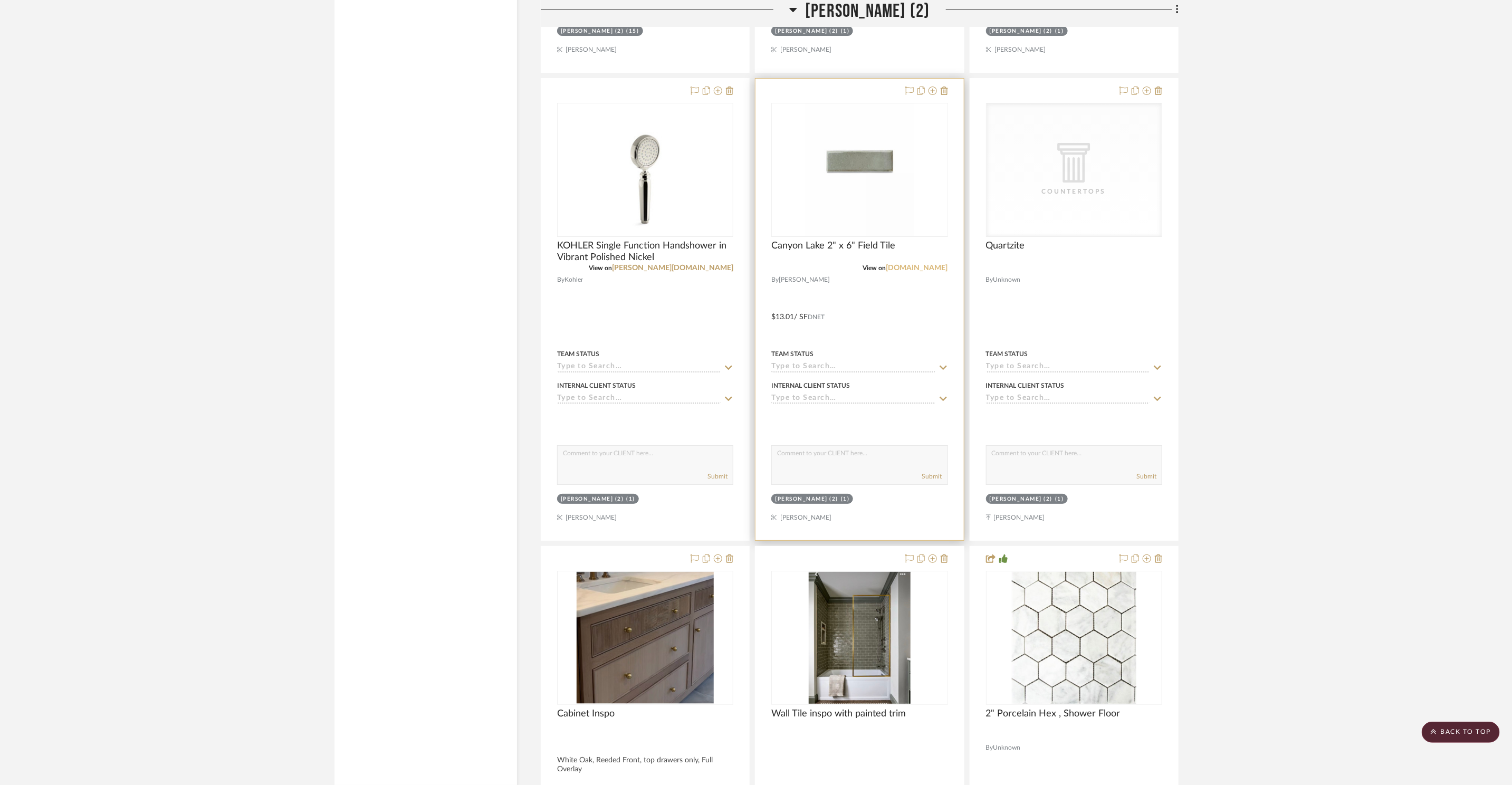
click at [907, 264] on link "annsacks.kohler.com" at bounding box center [917, 267] width 62 height 7
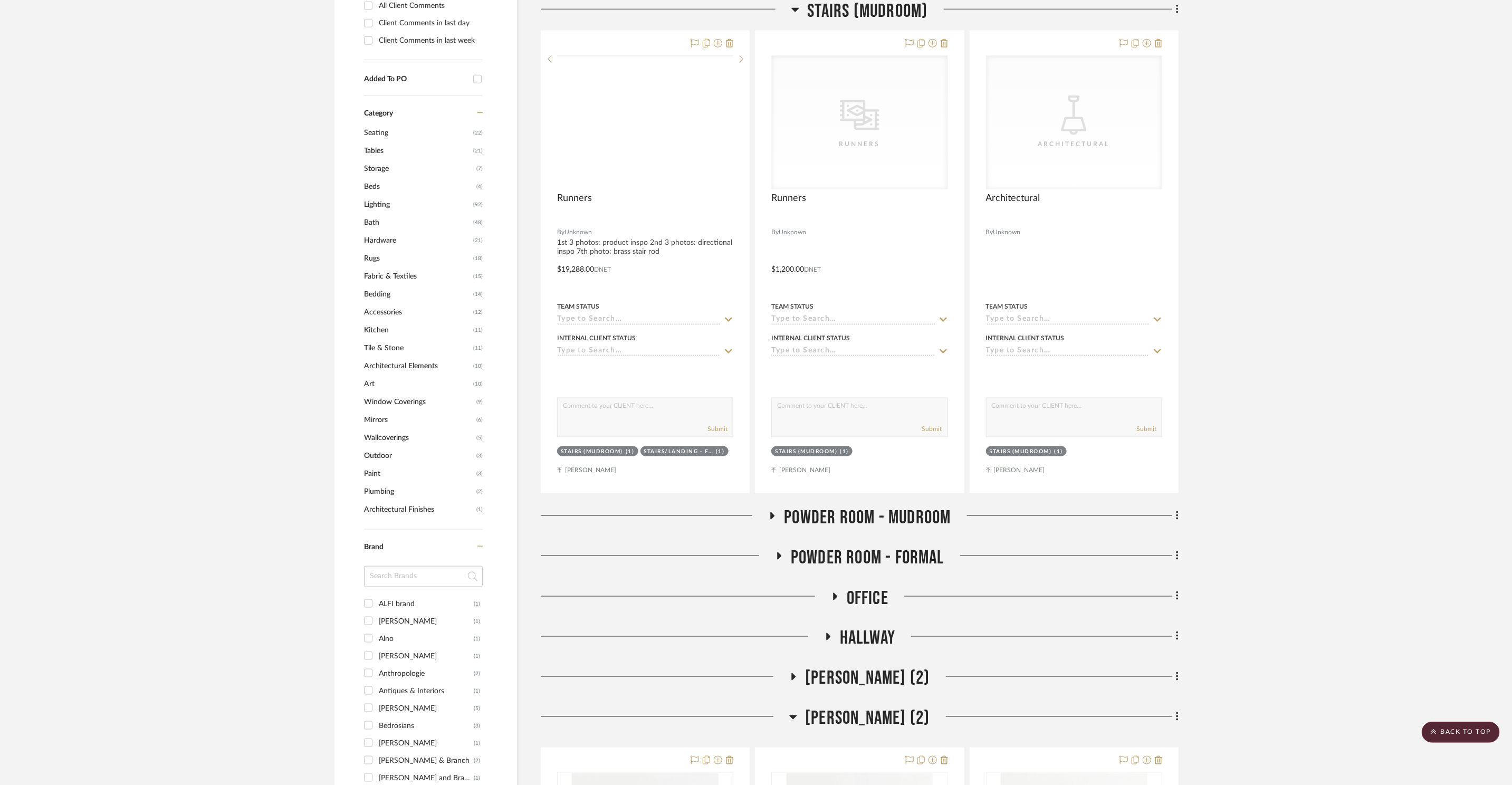
scroll to position [0, 0]
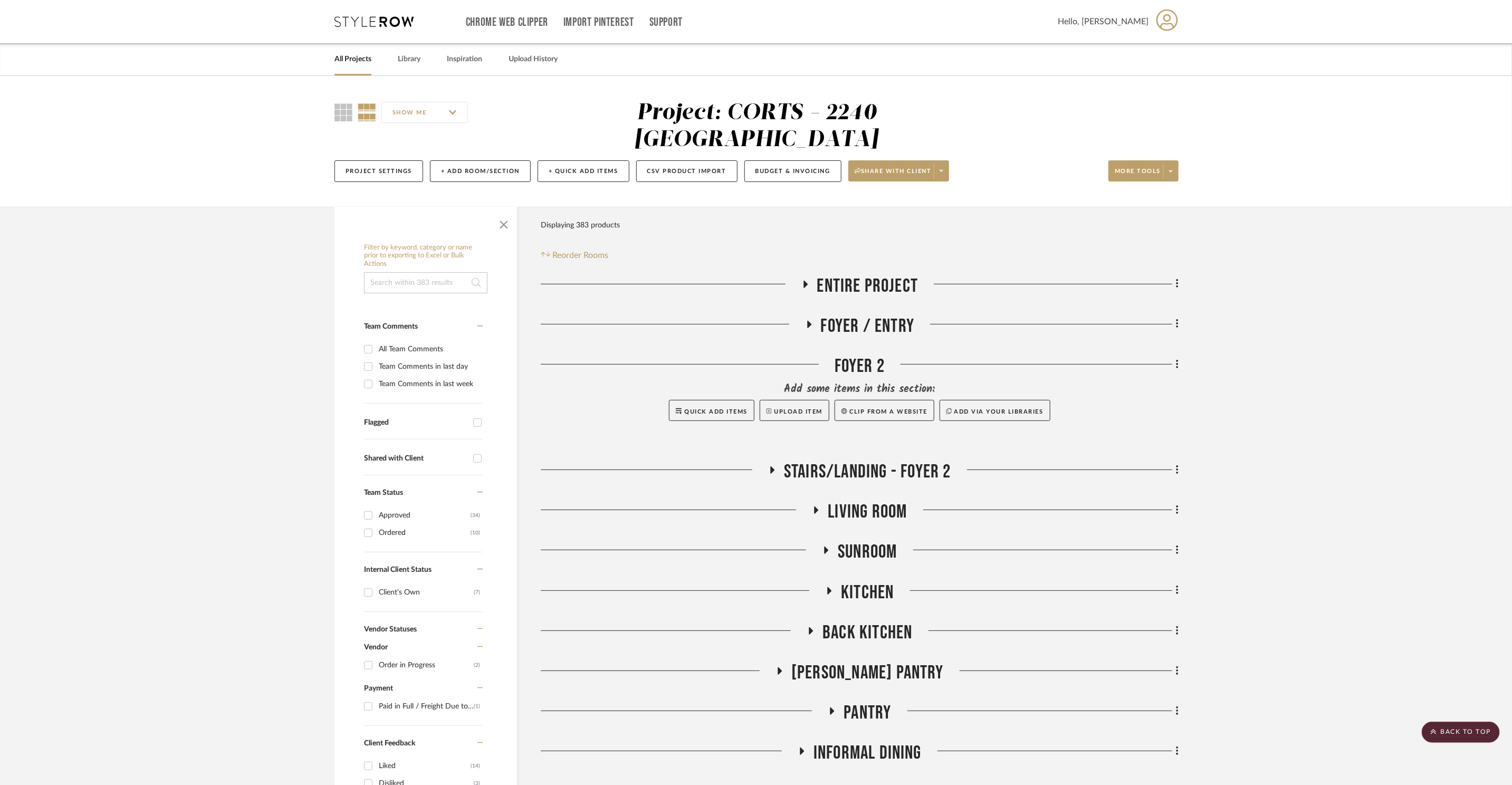
drag, startPoint x: 353, startPoint y: 18, endPoint x: 657, endPoint y: 27, distance: 304.1
click at [354, 18] on icon at bounding box center [374, 21] width 79 height 11
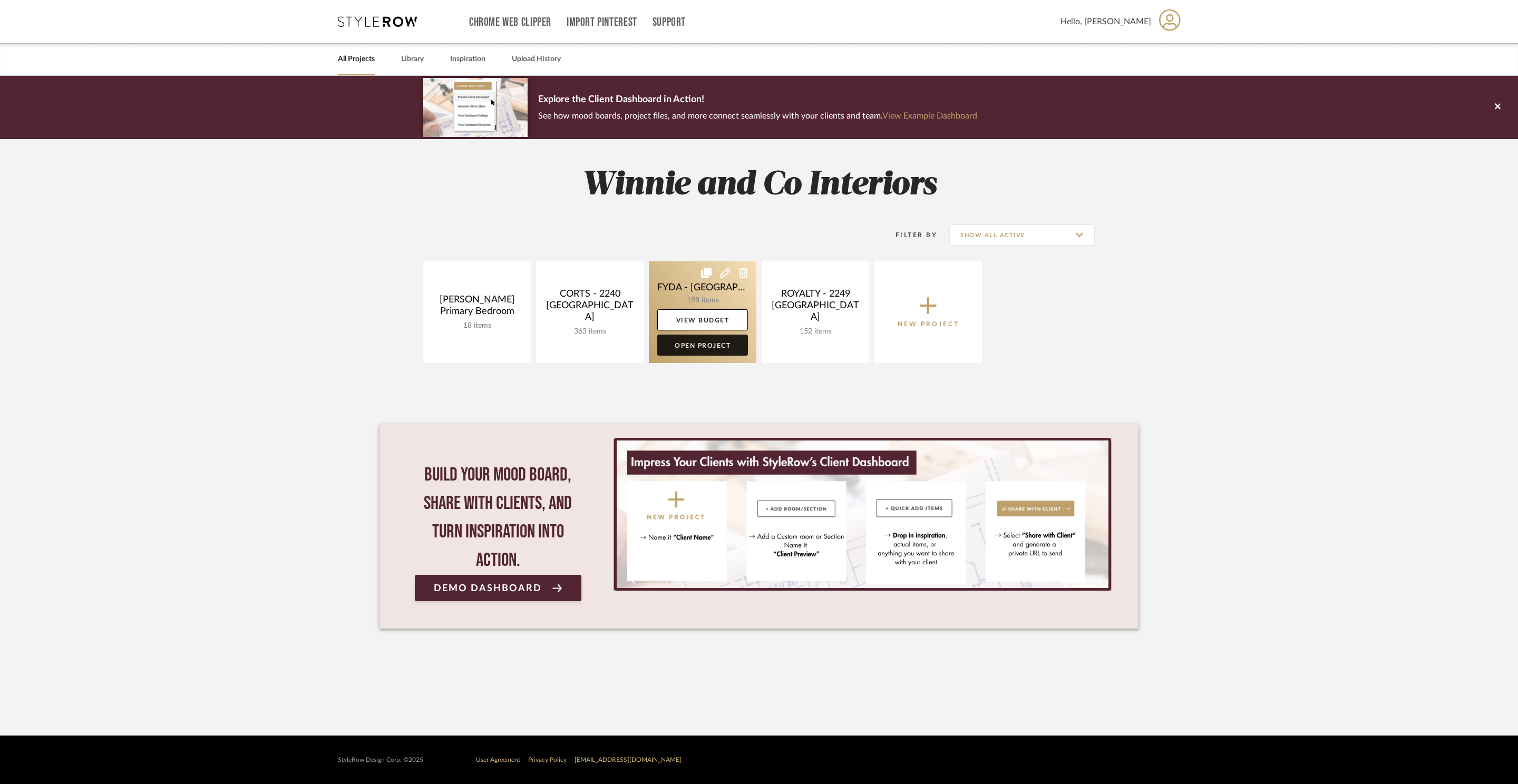
click at [694, 345] on link "Open Project" at bounding box center [702, 345] width 90 height 21
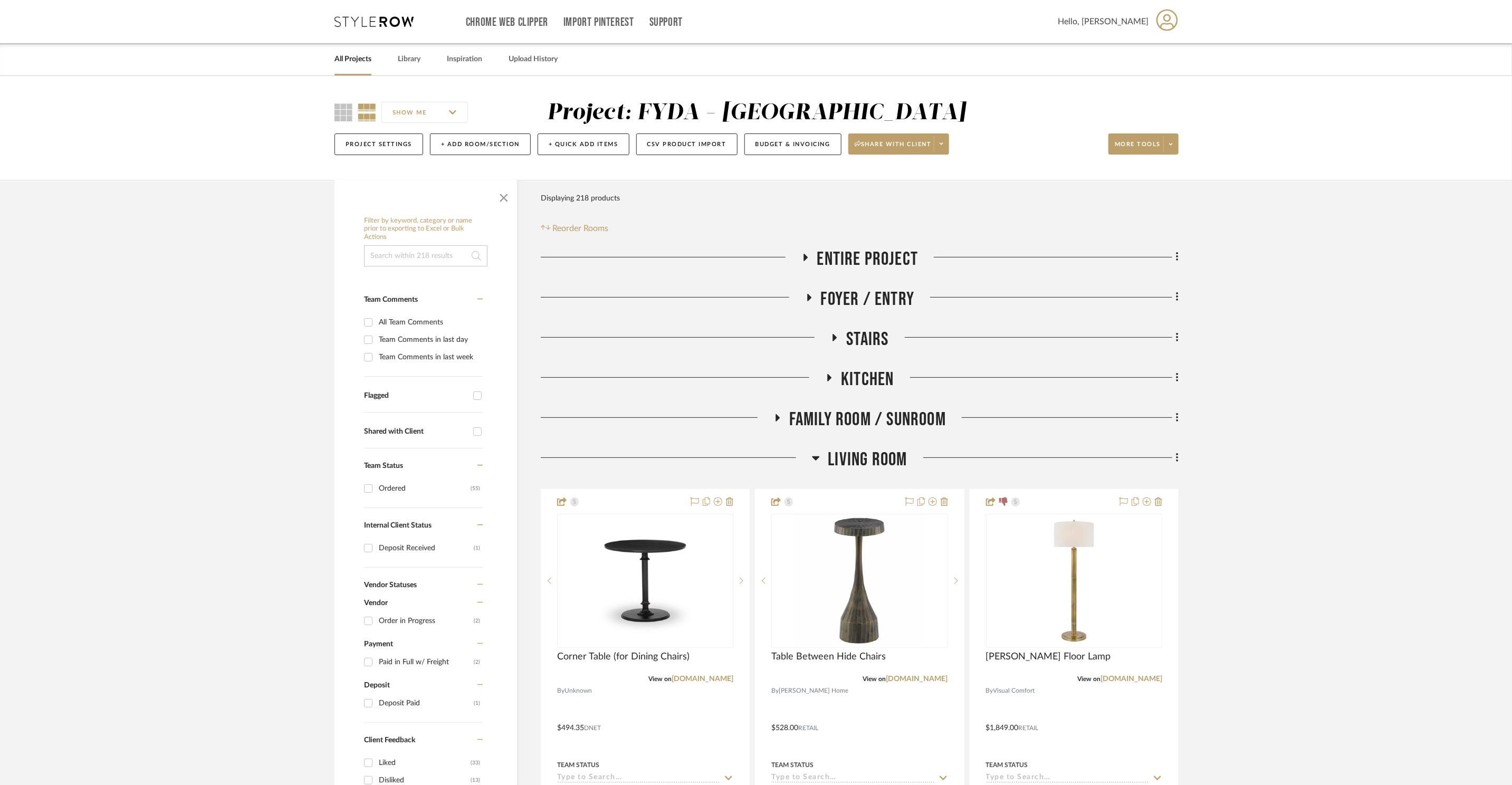
click at [890, 463] on span "Living Room" at bounding box center [867, 459] width 79 height 23
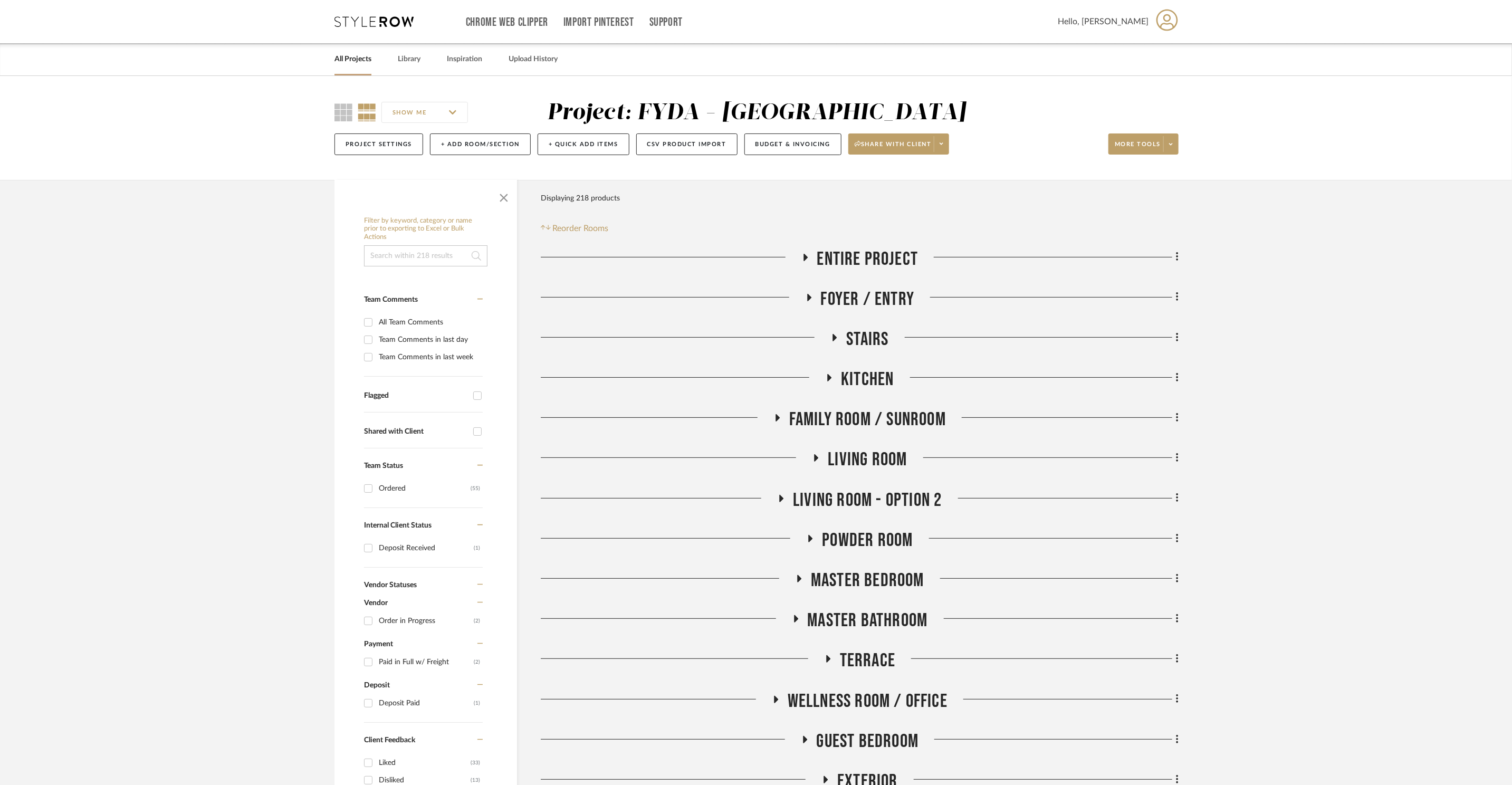
click at [892, 574] on span "Master Bedroom" at bounding box center [867, 580] width 113 height 23
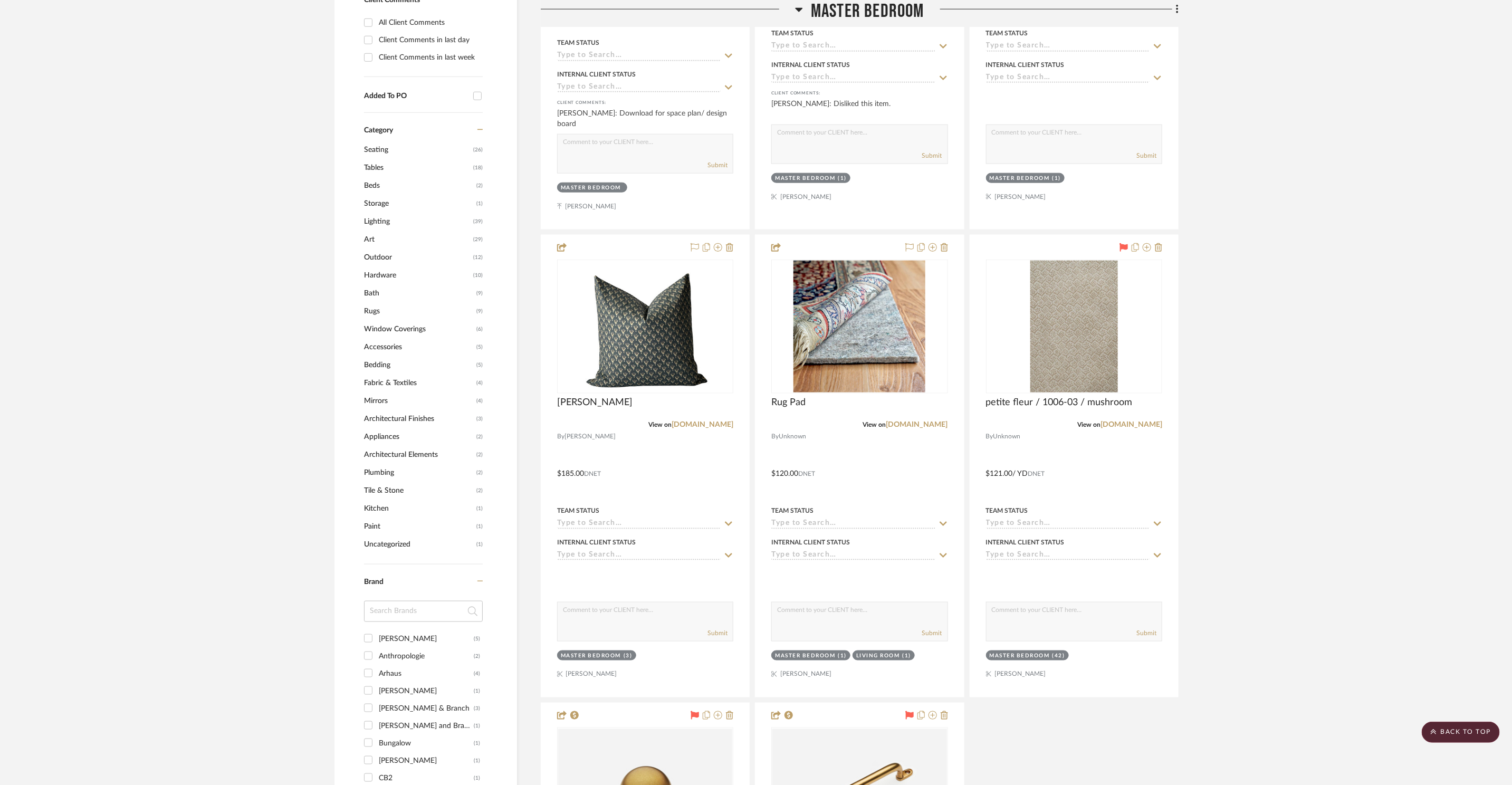
scroll to position [1038, 0]
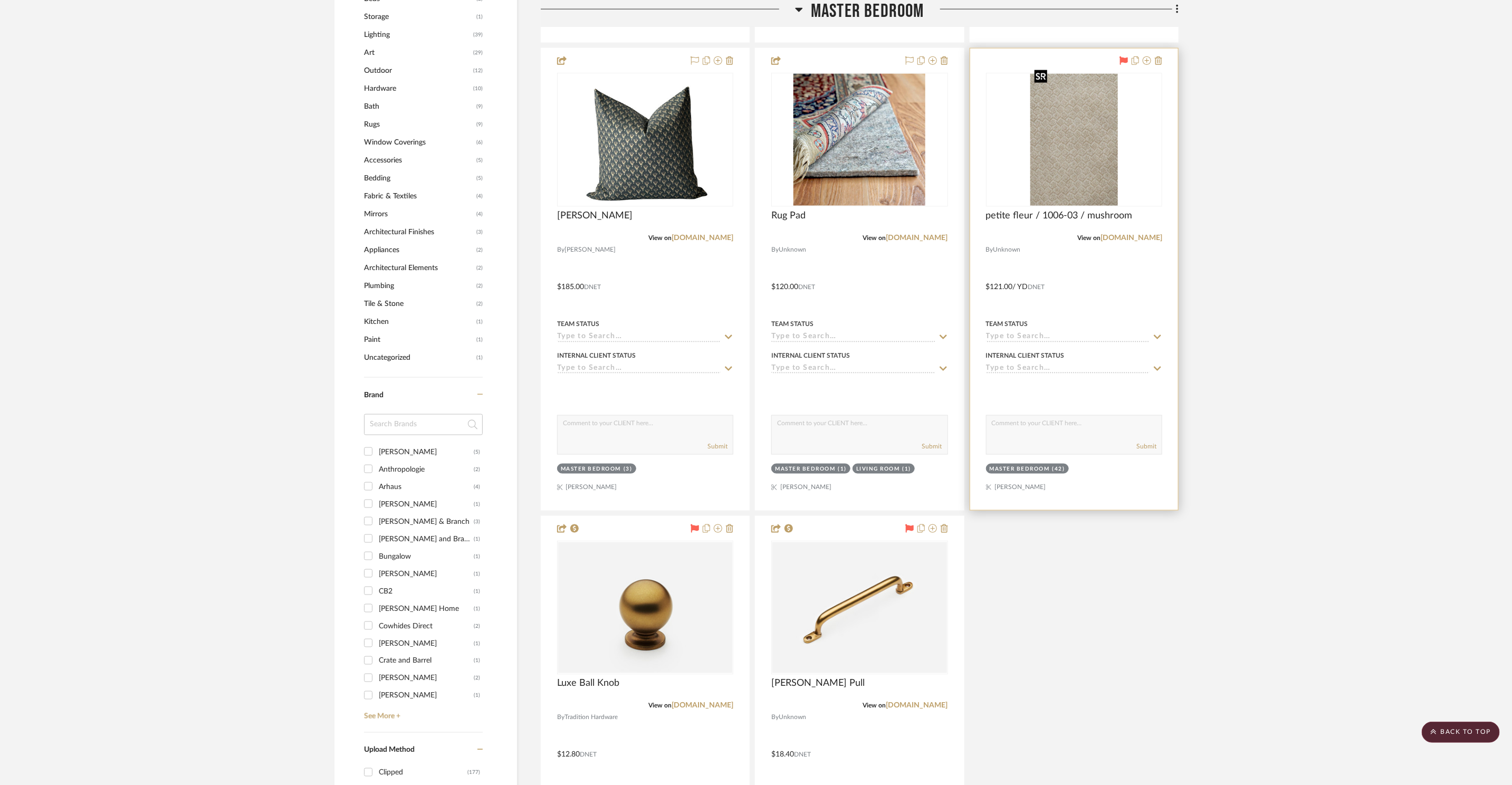
click at [0, 0] on img at bounding box center [0, 0] width 0 height 0
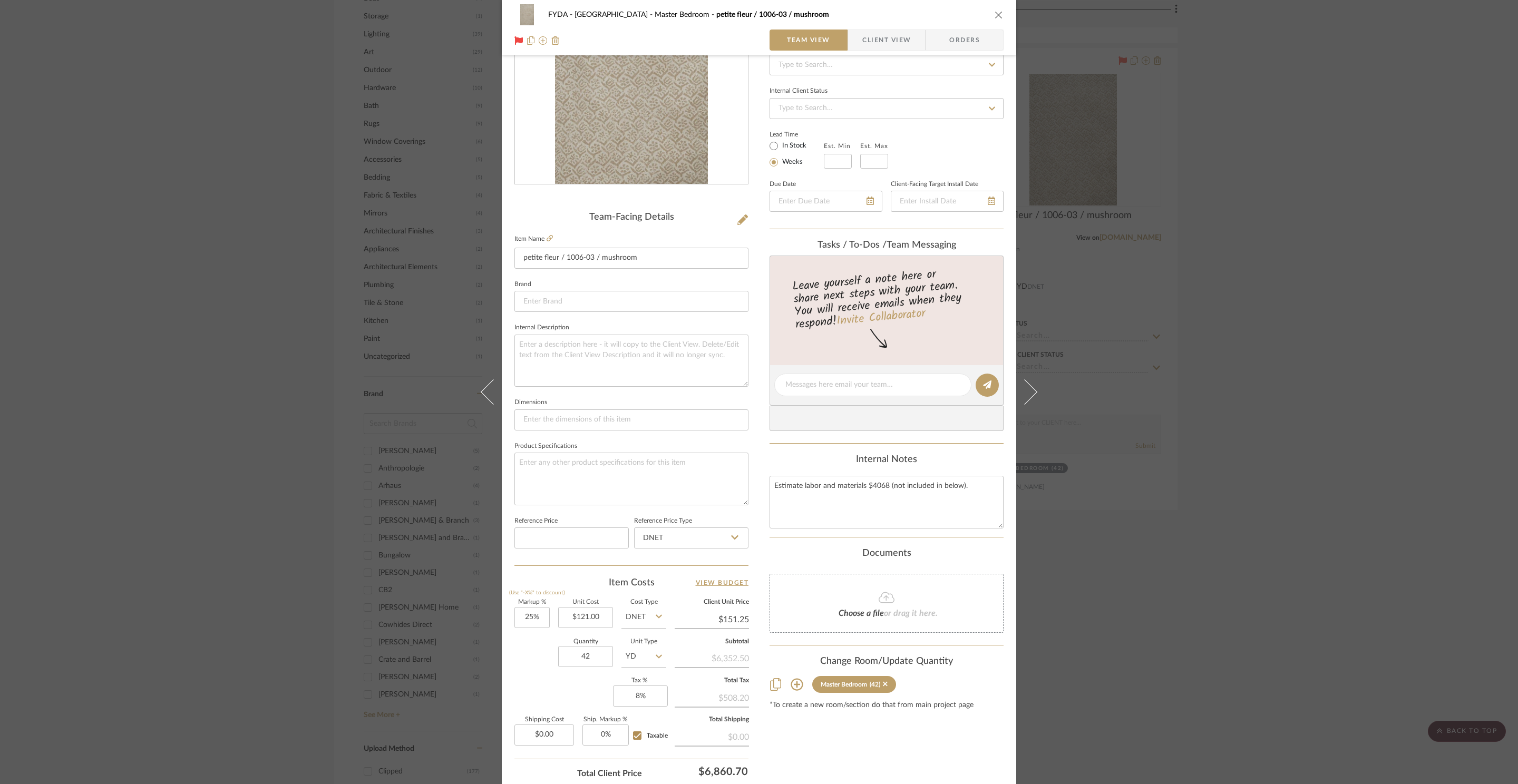
scroll to position [198, 0]
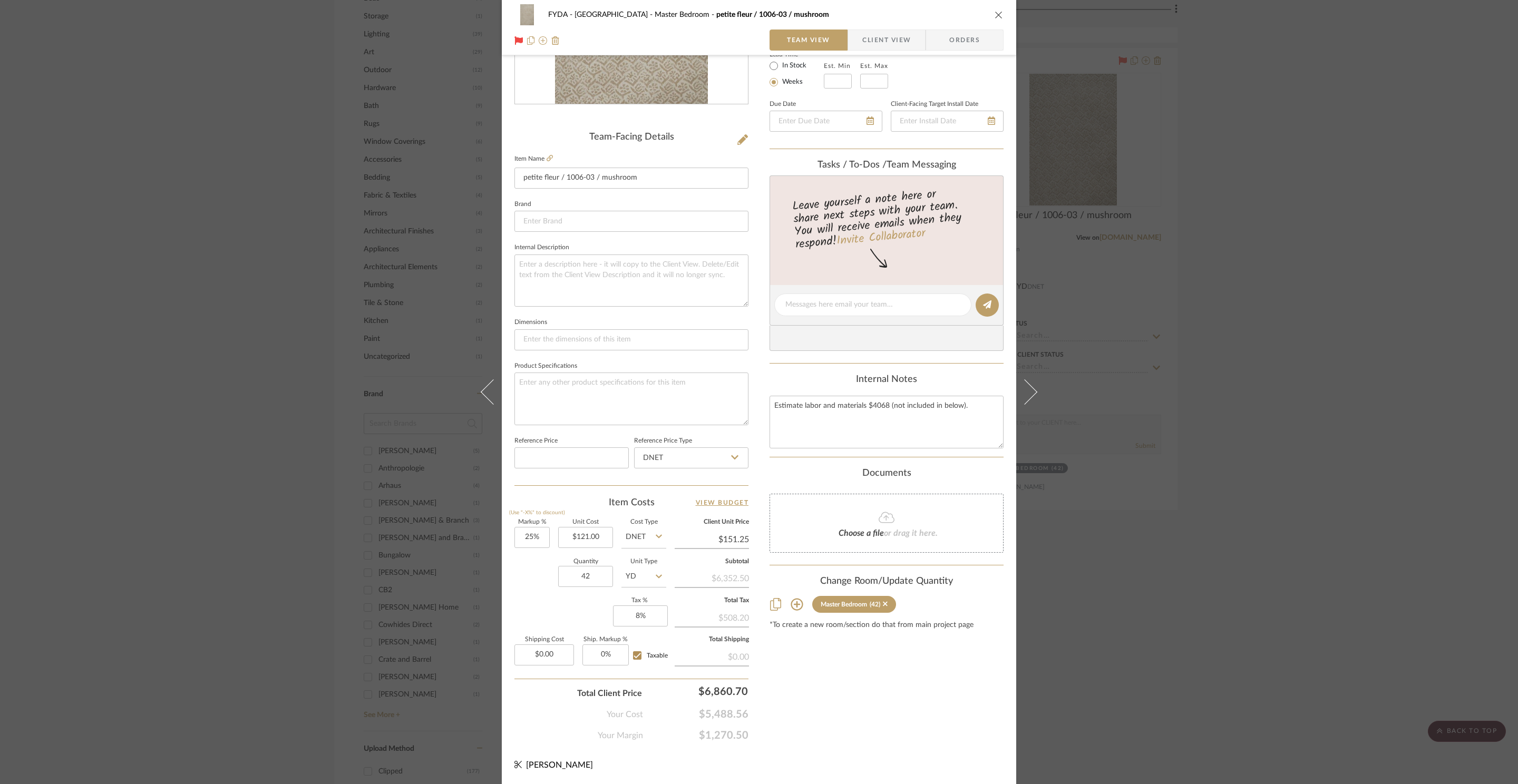
click at [1393, 264] on div "FYDA - 655 City Park Master Bedroom petite fleur / 1006-03 / mushroom Team View…" at bounding box center [759, 392] width 1518 height 784
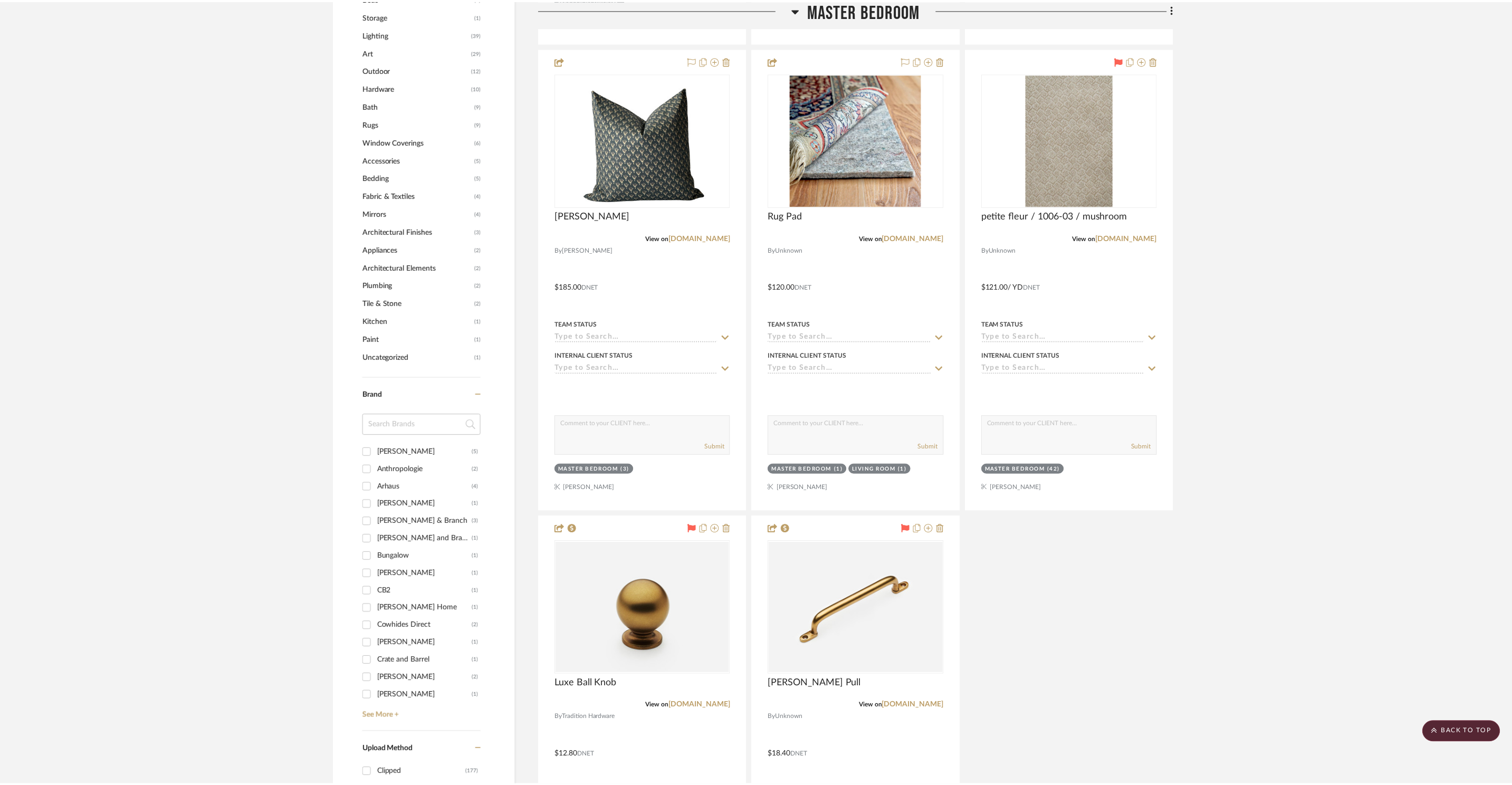
scroll to position [1038, 0]
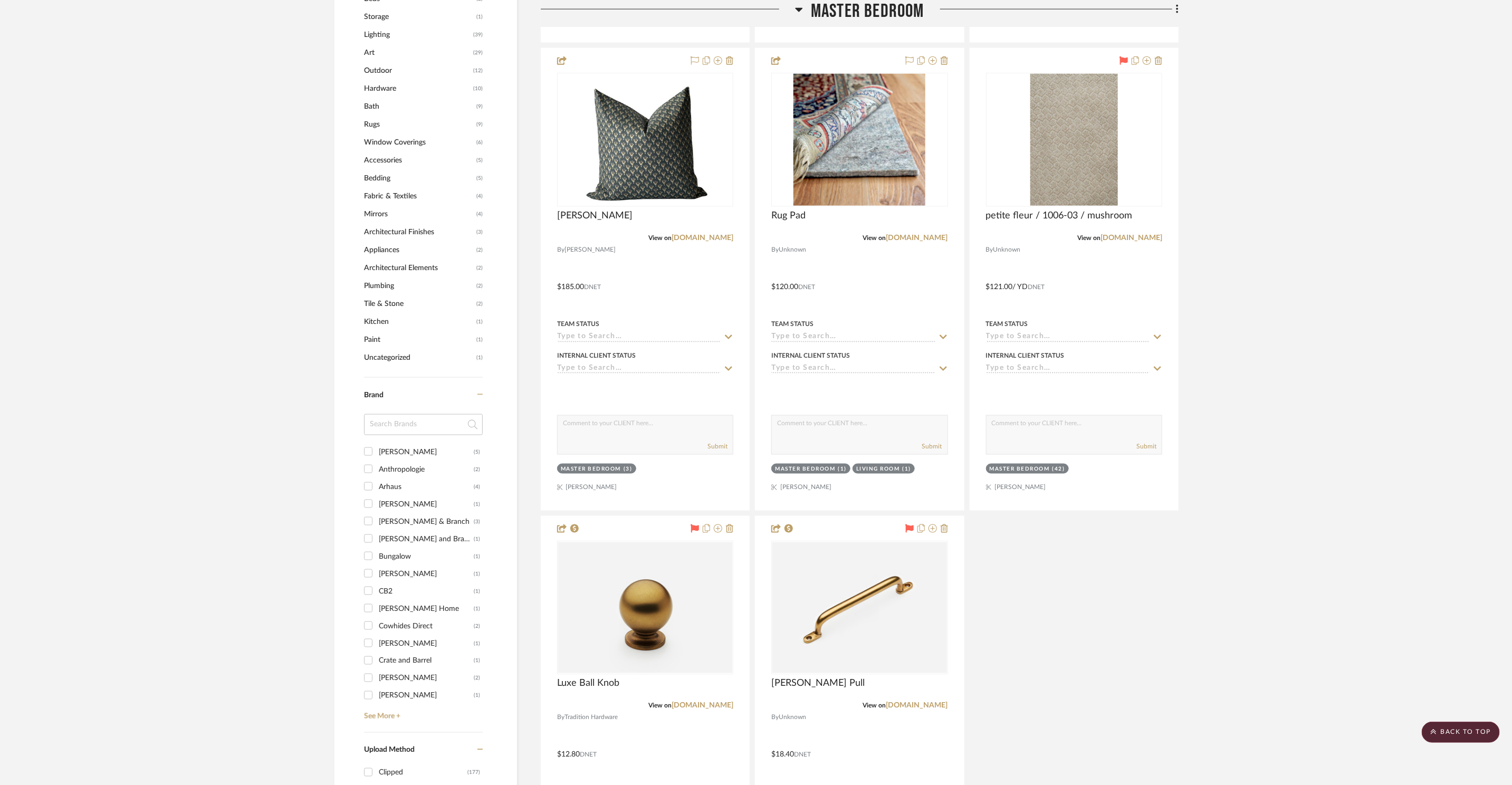
click at [848, 11] on span "Master Bedroom" at bounding box center [867, 12] width 113 height 23
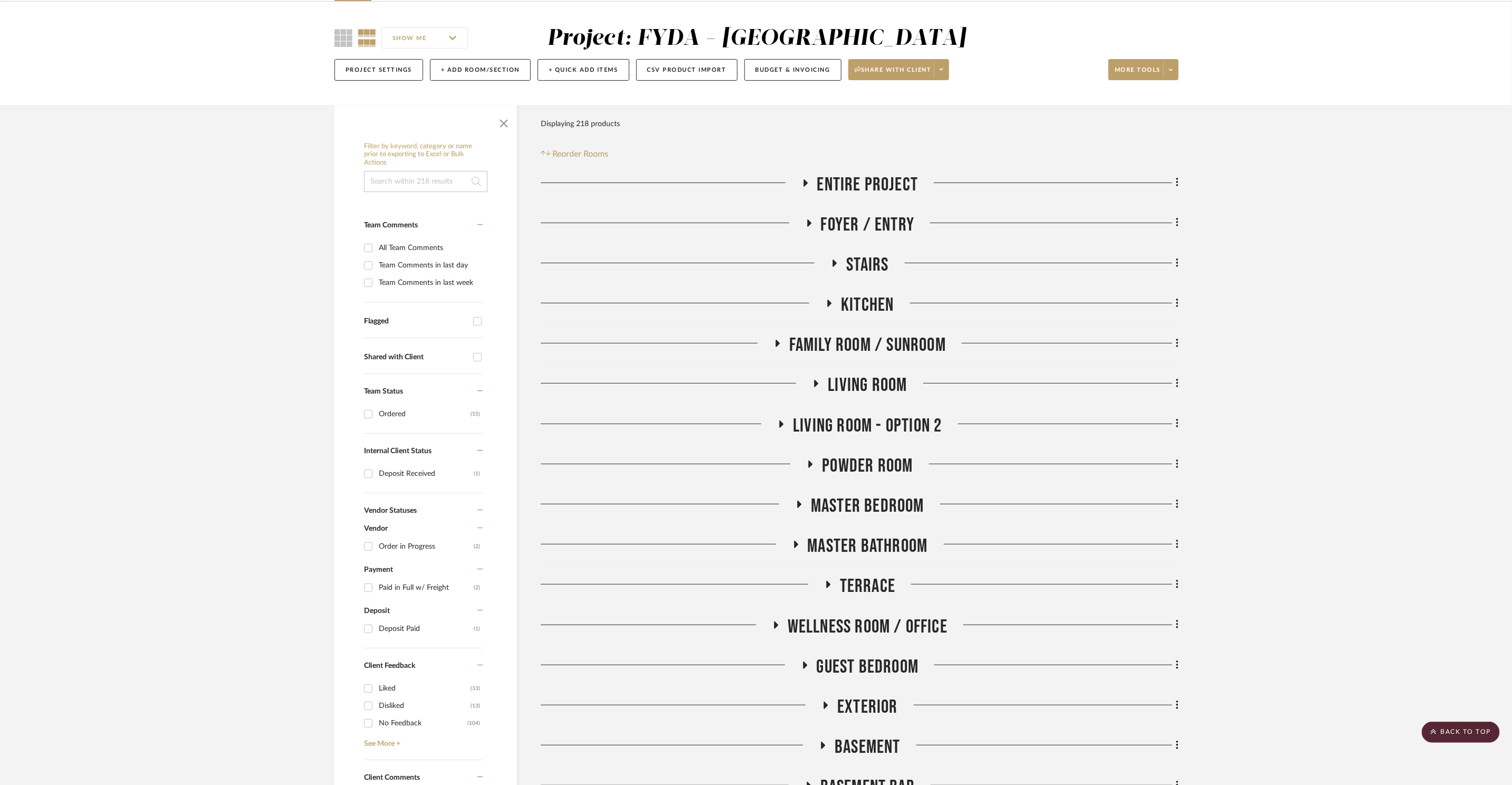
scroll to position [0, 0]
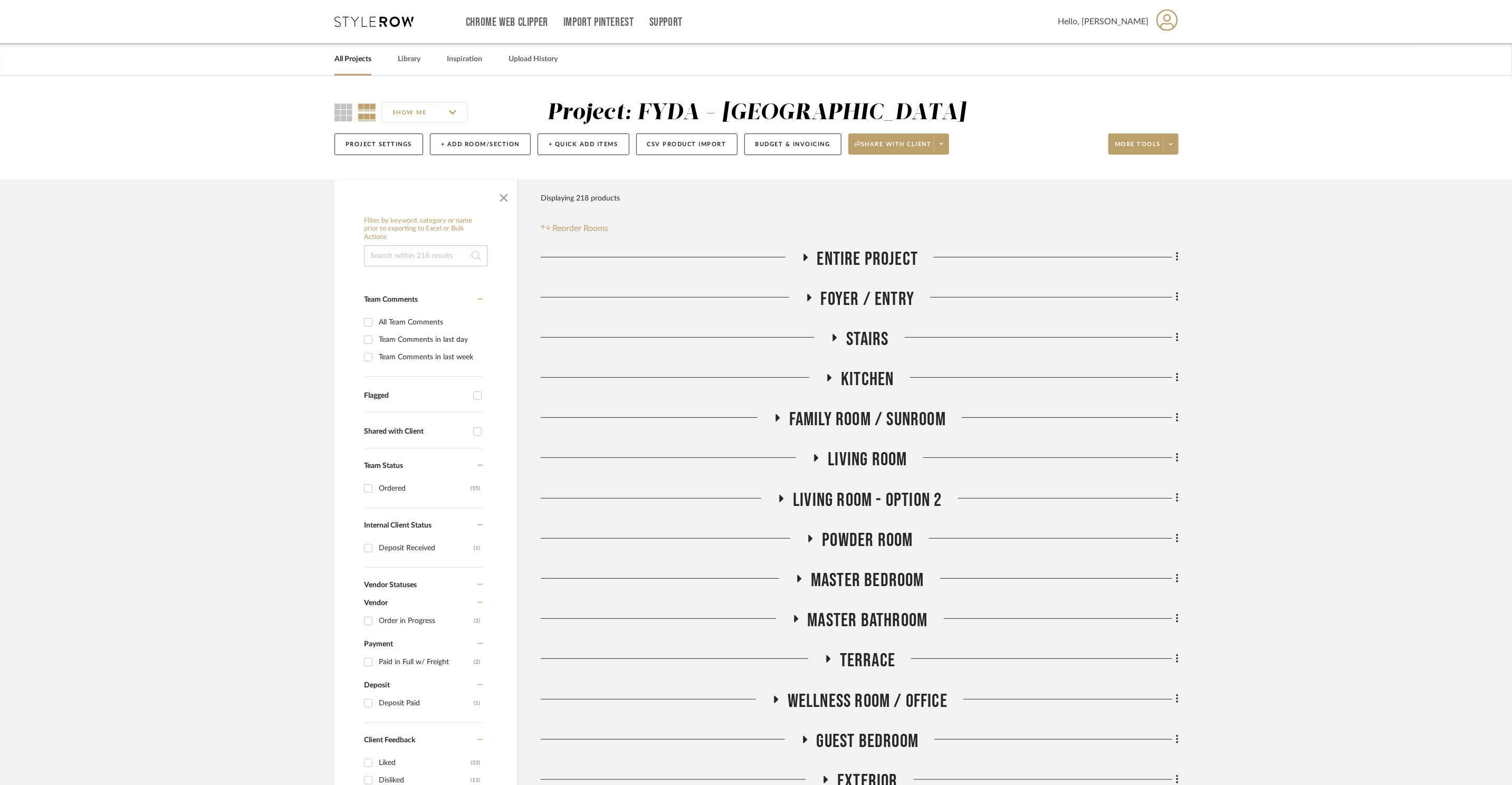
click at [900, 545] on span "Powder Room" at bounding box center [867, 540] width 90 height 23
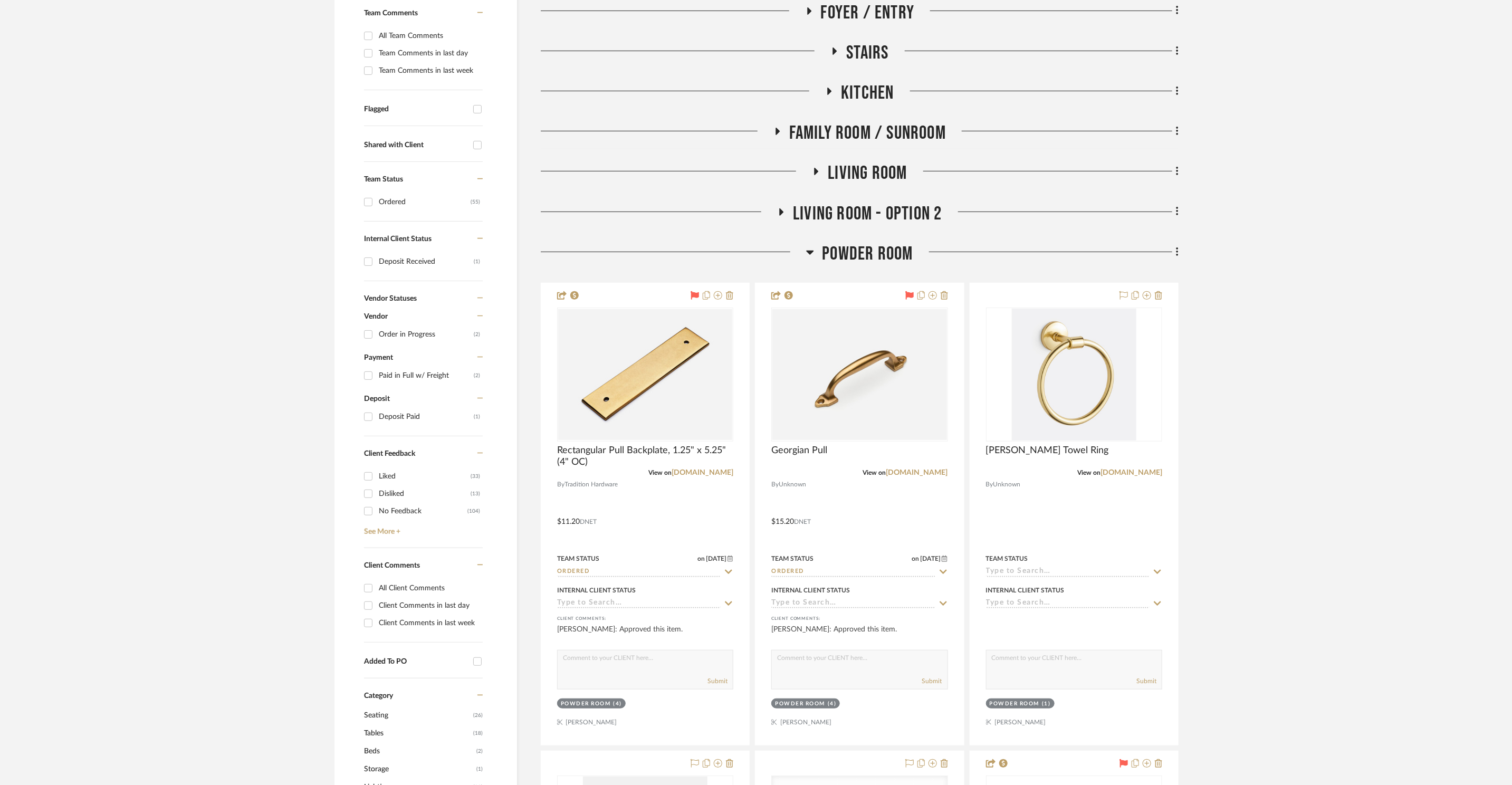
scroll to position [289, 0]
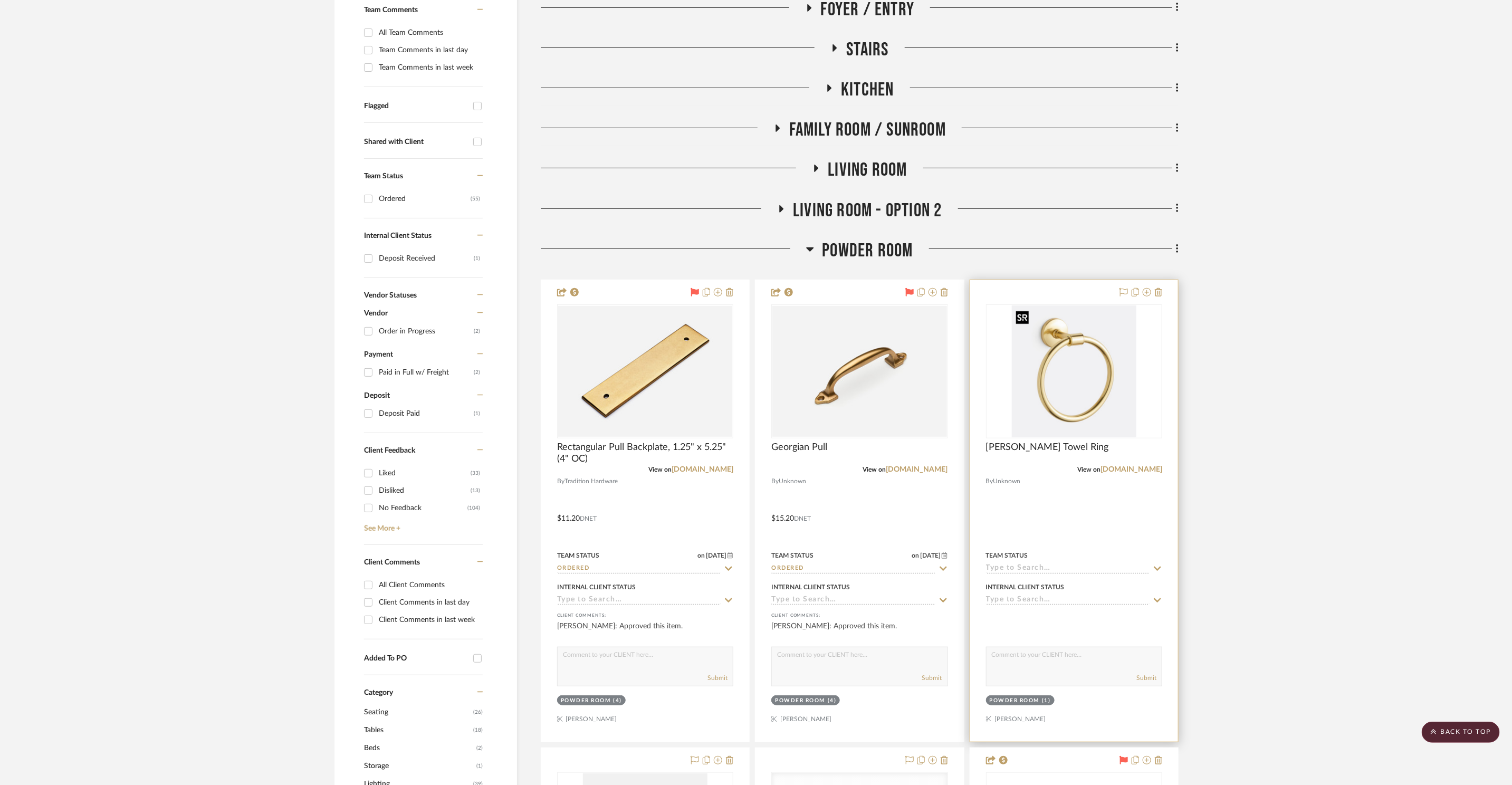
click at [0, 0] on img at bounding box center [0, 0] width 0 height 0
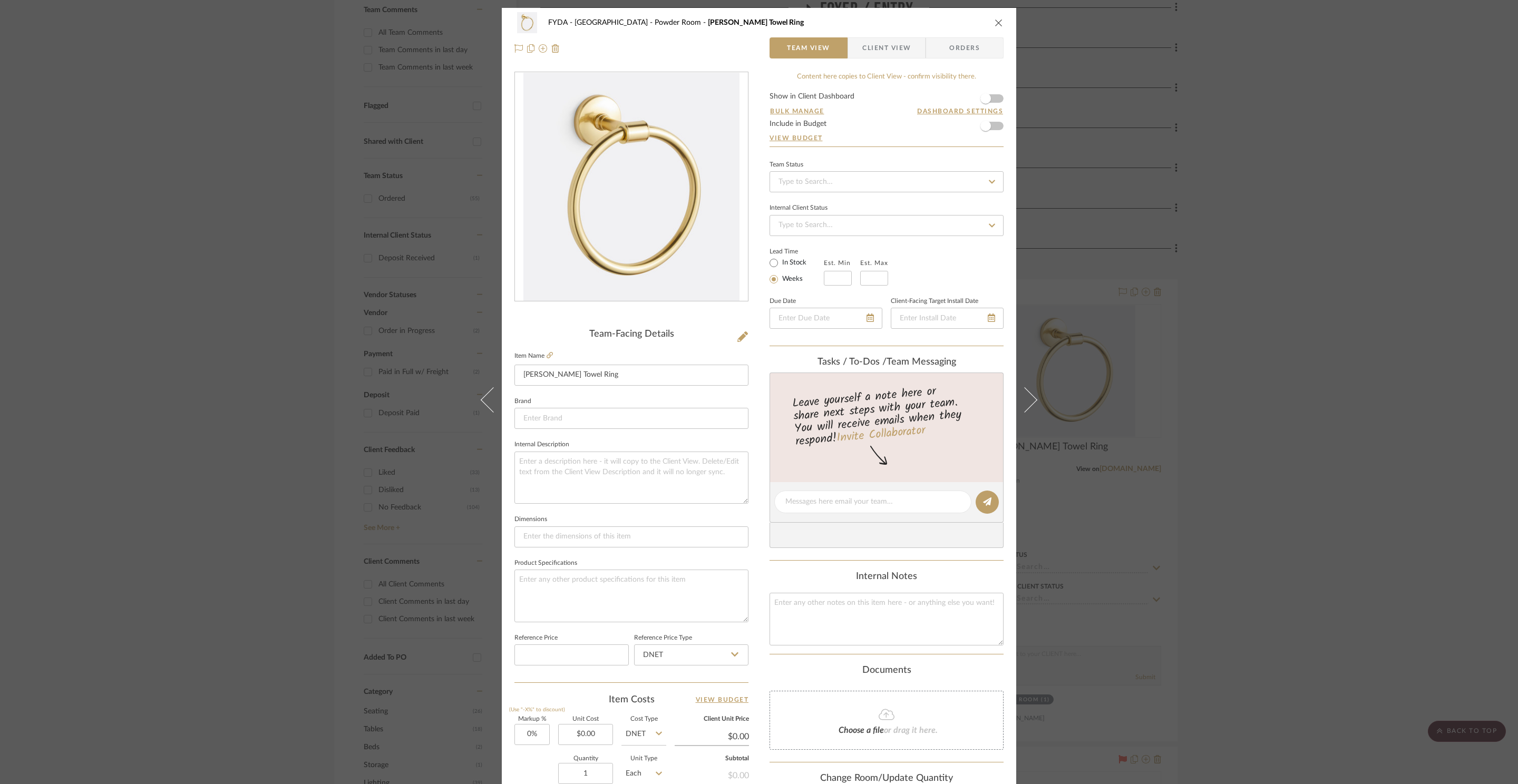
click at [1319, 355] on div "FYDA - 655 City Park Powder Room Ladd Towel Ring Team View Client View Orders T…" at bounding box center [759, 392] width 1518 height 784
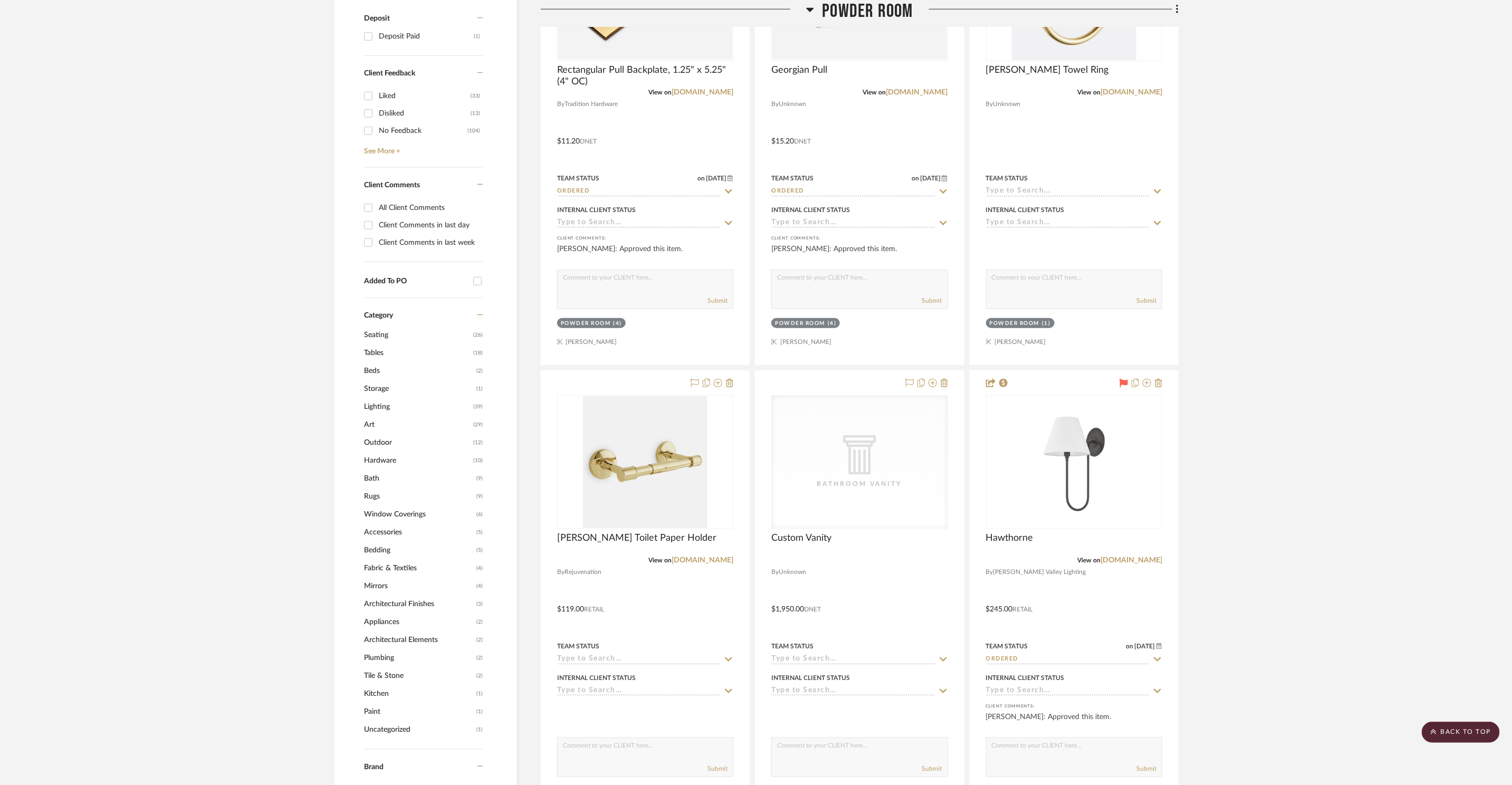
scroll to position [685, 0]
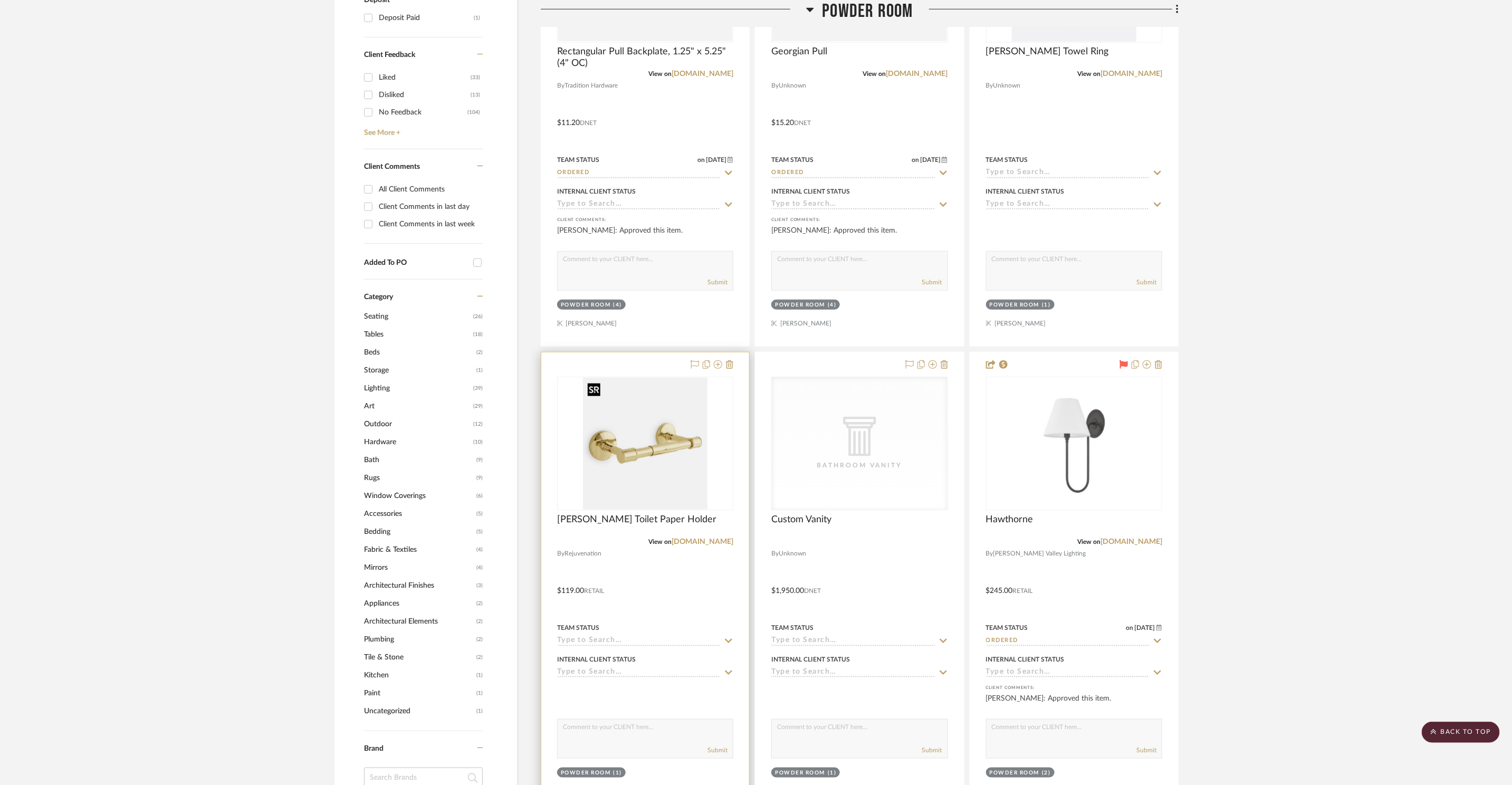
click at [672, 458] on img "0" at bounding box center [645, 443] width 124 height 132
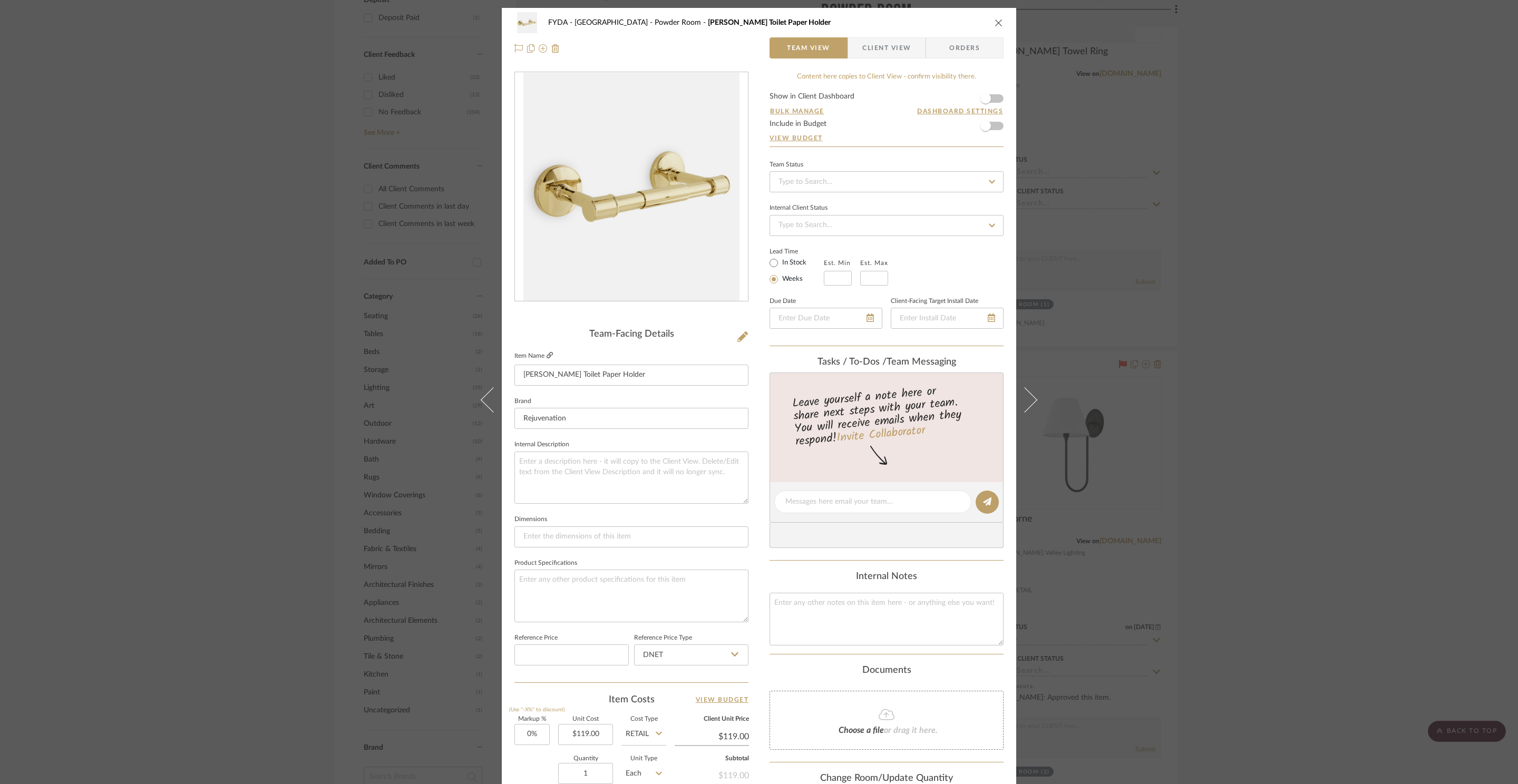
click at [548, 355] on icon at bounding box center [550, 355] width 7 height 7
click at [1422, 187] on div "FYDA - 655 City Park Powder Room Ladd Toilet Paper Holder Team View Client View…" at bounding box center [759, 392] width 1518 height 784
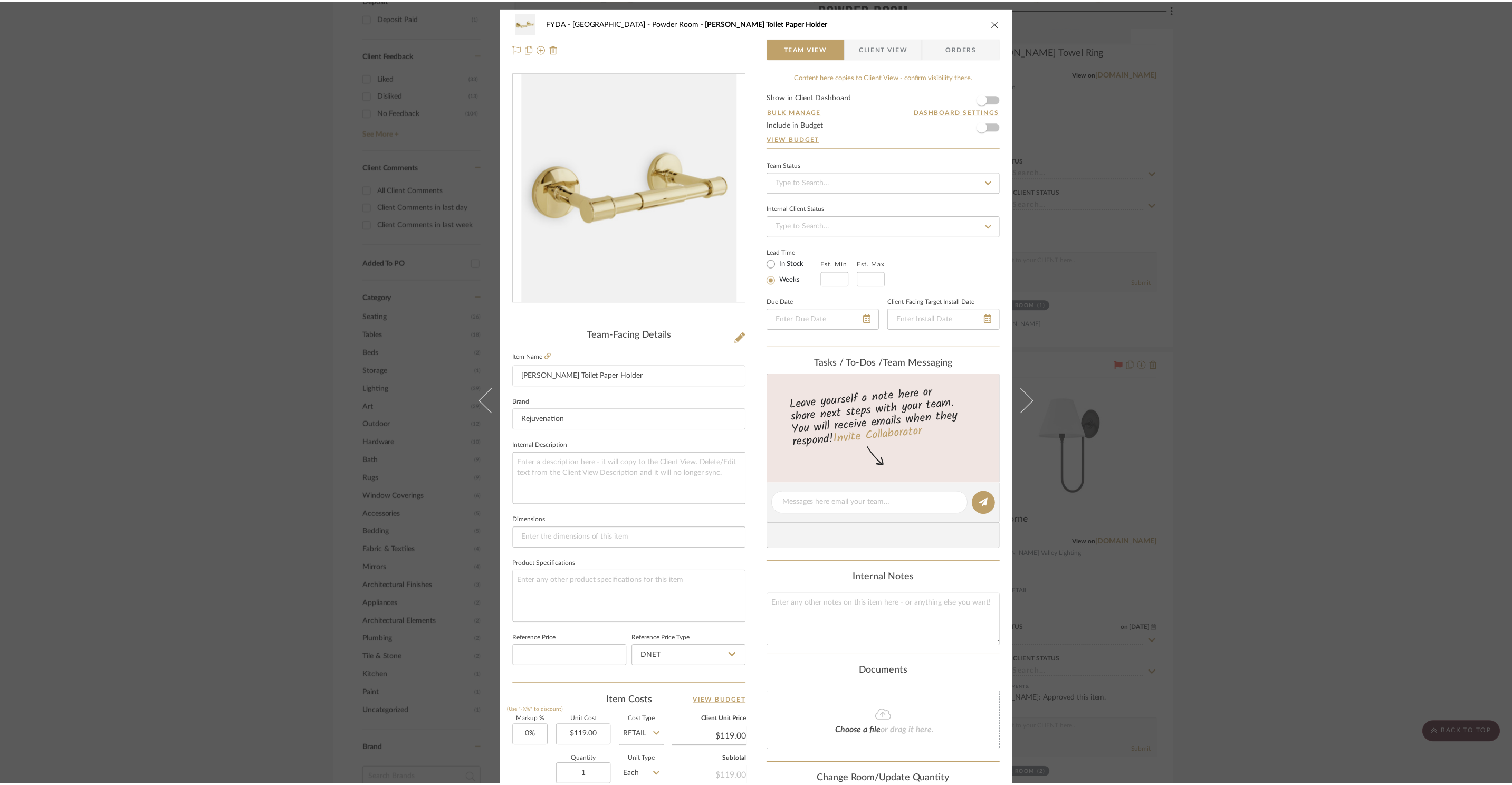
scroll to position [685, 0]
